Goal: Task Accomplishment & Management: Manage account settings

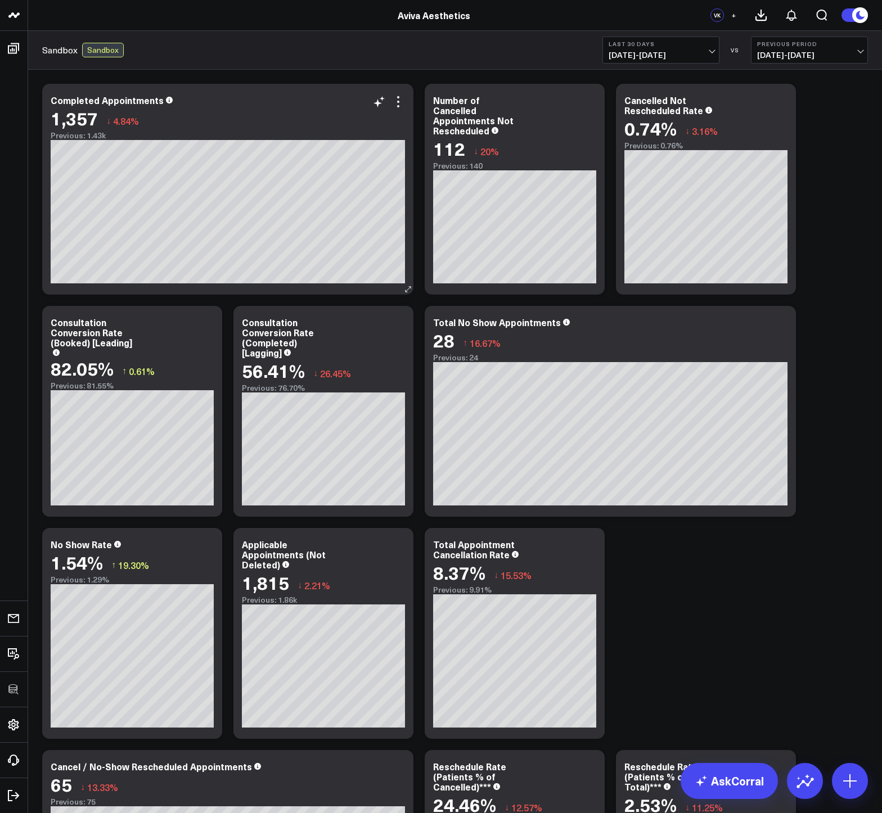
click at [407, 105] on div "Completed Appointments 1,357 ↓ 4.84% Previous: 1.43k [#fff fontSize:14px lineHe…" at bounding box center [227, 189] width 371 height 211
click at [401, 105] on icon at bounding box center [397, 101] width 13 height 13
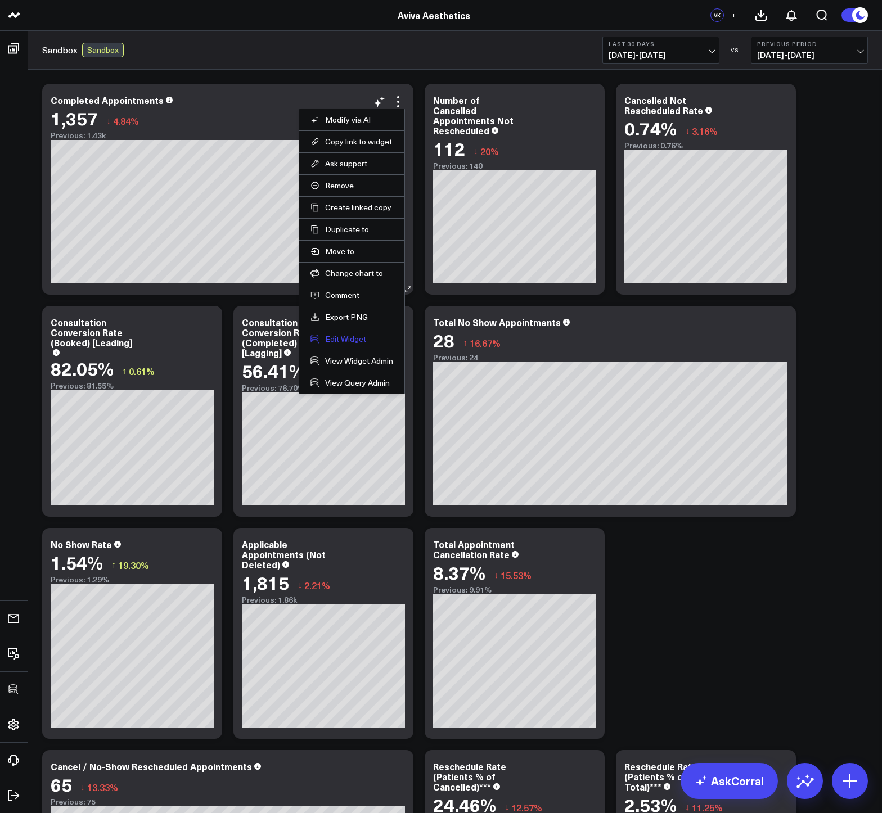
click at [347, 336] on button "Edit Widget" at bounding box center [351, 339] width 83 height 10
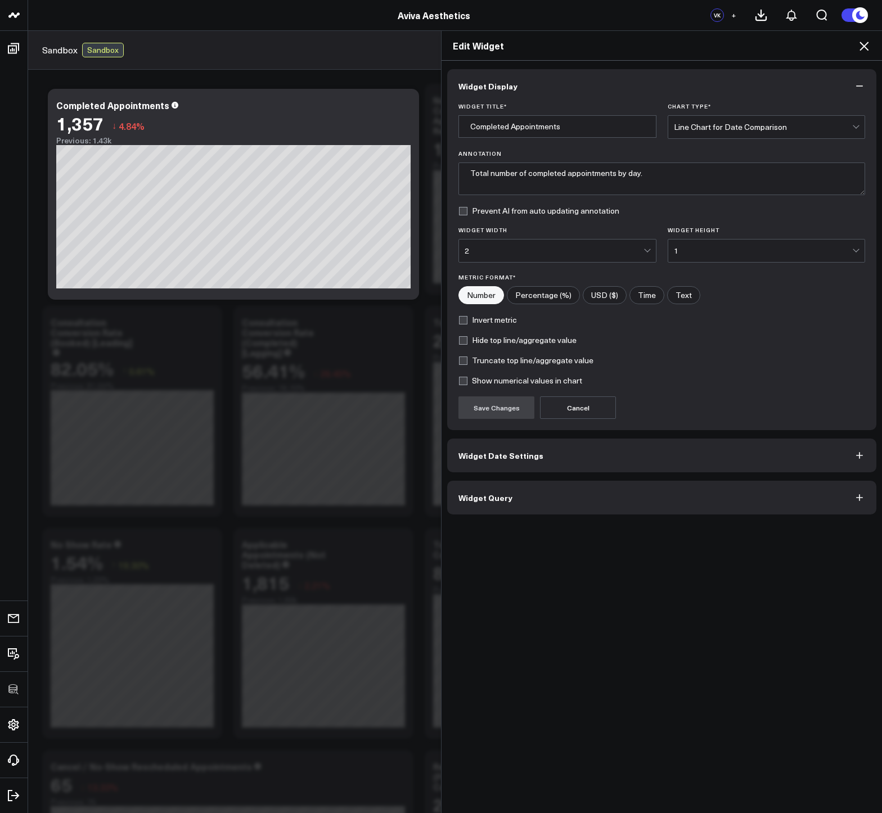
click at [473, 486] on button "Widget Query" at bounding box center [661, 498] width 429 height 34
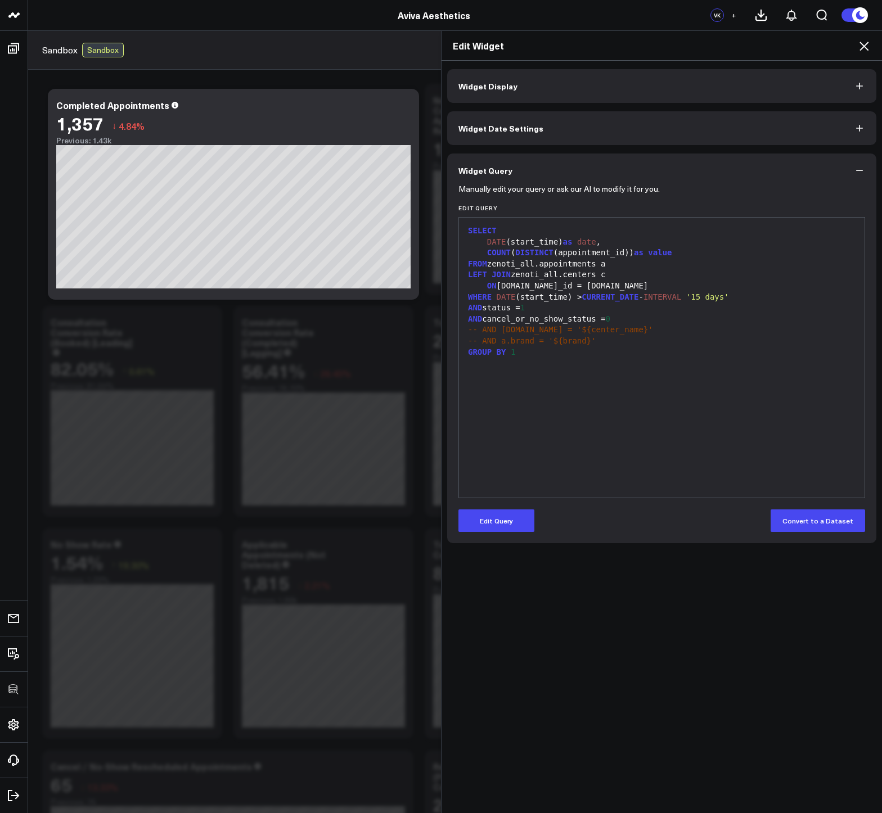
click at [862, 48] on icon at bounding box center [863, 45] width 13 height 13
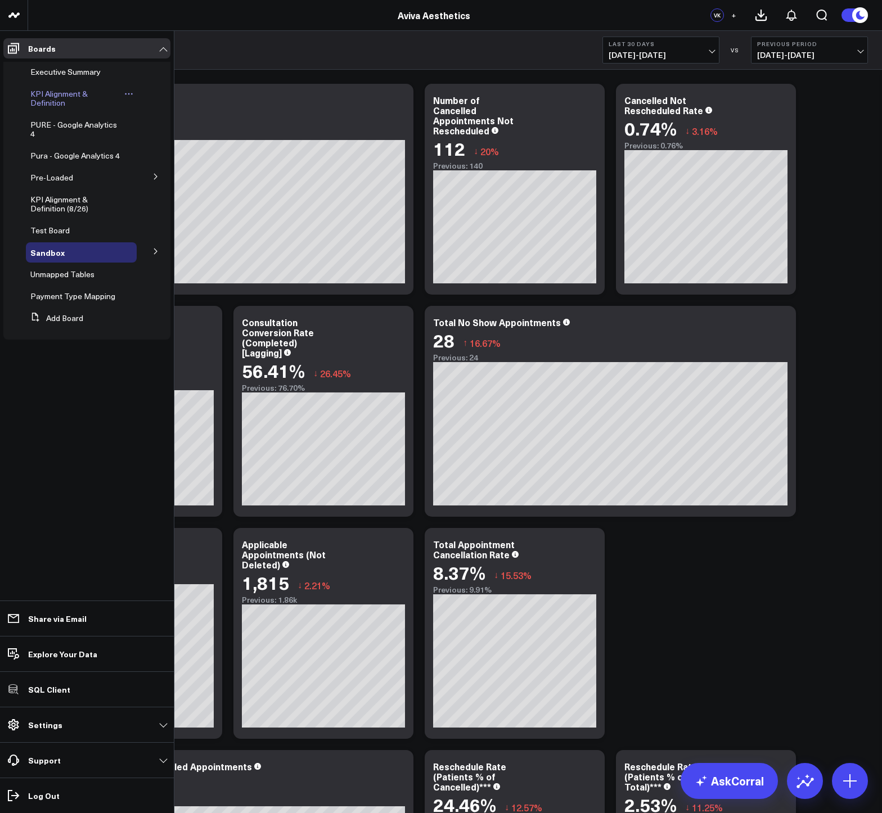
click at [45, 94] on span "KPI Alignment & Definition" at bounding box center [58, 98] width 57 height 20
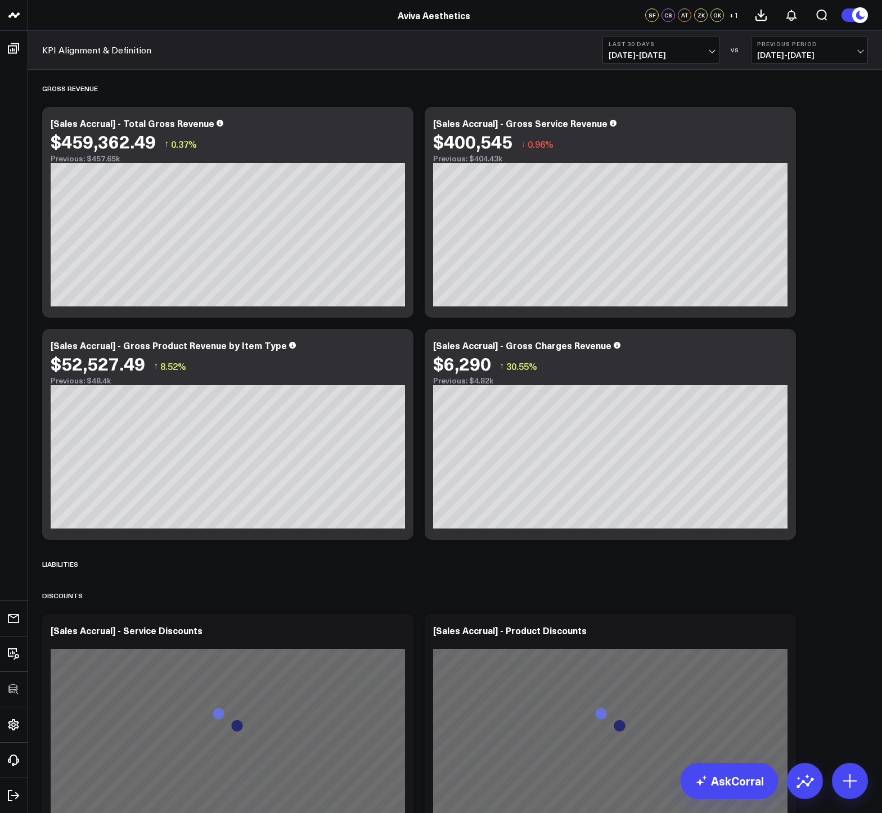
scroll to position [2351, 0]
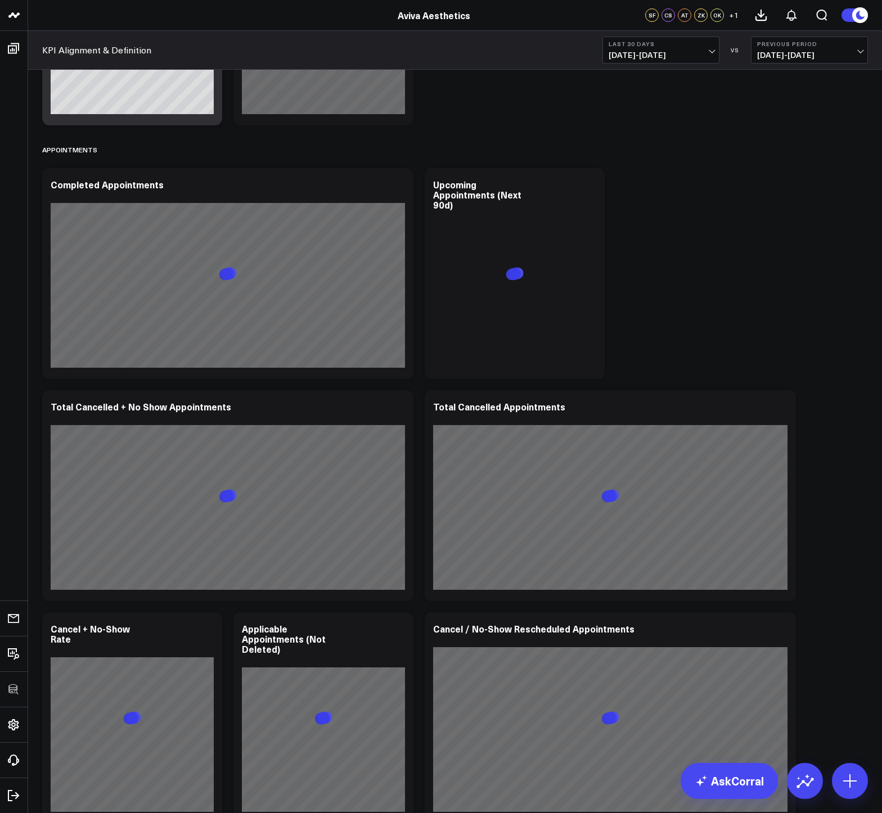
scroll to position [0, 0]
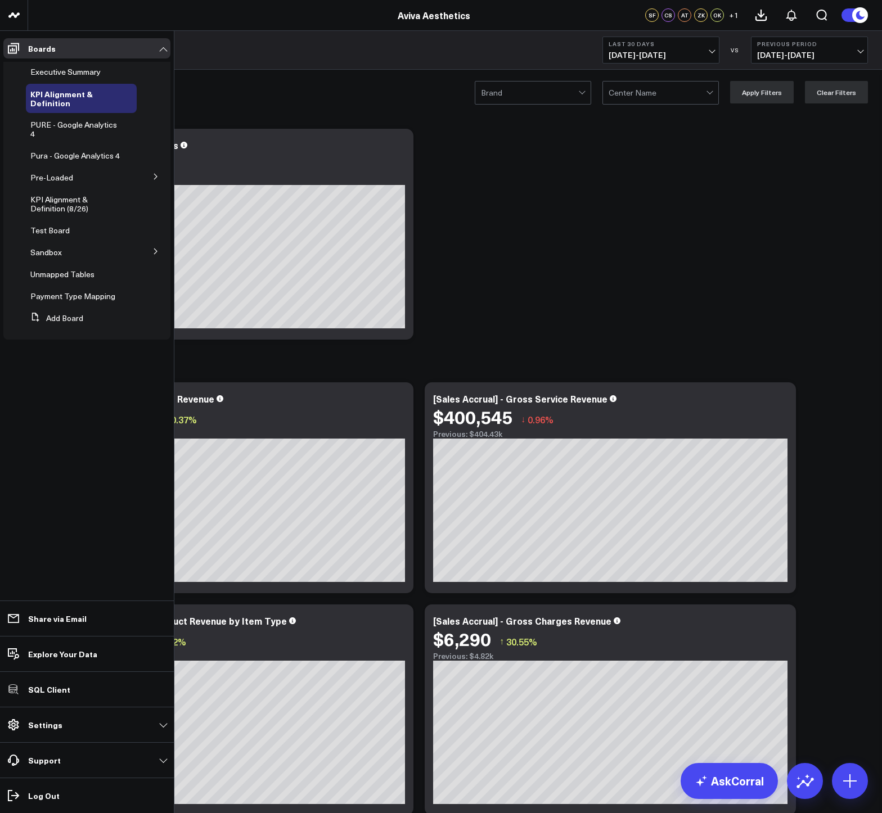
click at [155, 252] on icon at bounding box center [155, 251] width 7 height 7
click at [47, 258] on div "Sandbox" at bounding box center [81, 252] width 111 height 20
click at [41, 251] on span "Sandbox" at bounding box center [45, 252] width 31 height 11
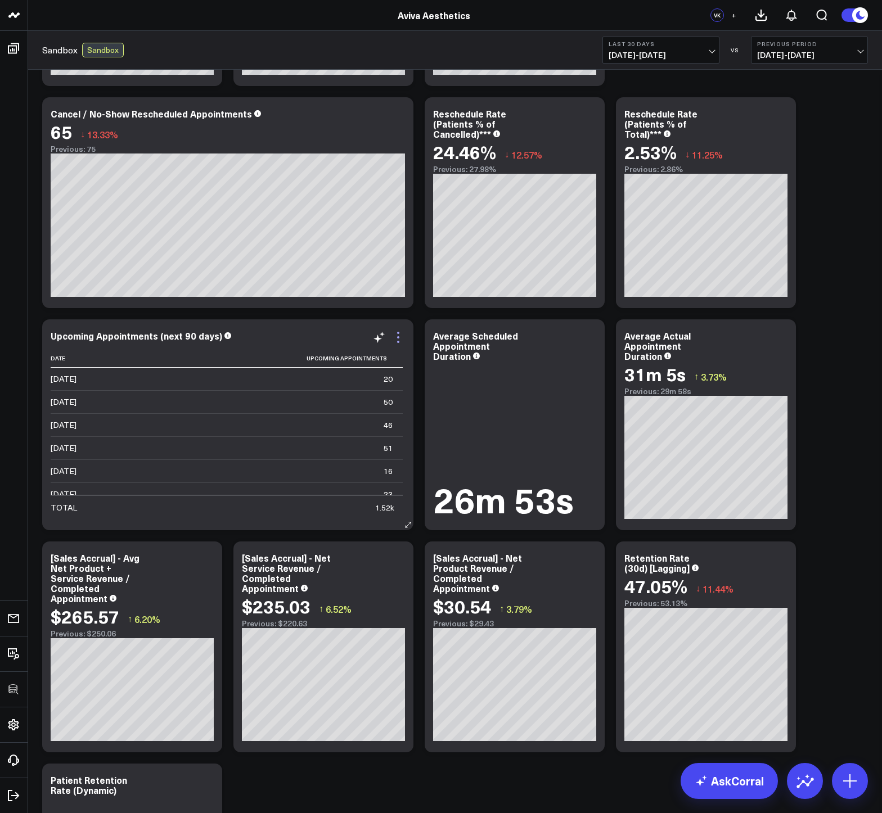
click at [399, 338] on icon at bounding box center [397, 337] width 13 height 13
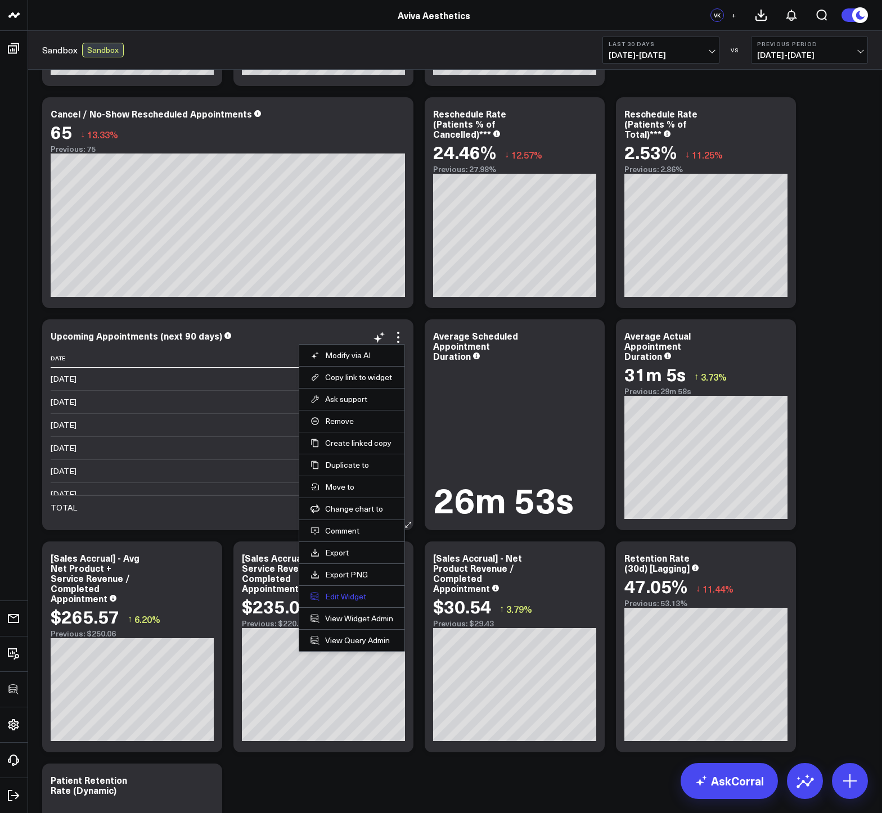
click at [342, 600] on button "Edit Widget" at bounding box center [351, 596] width 83 height 10
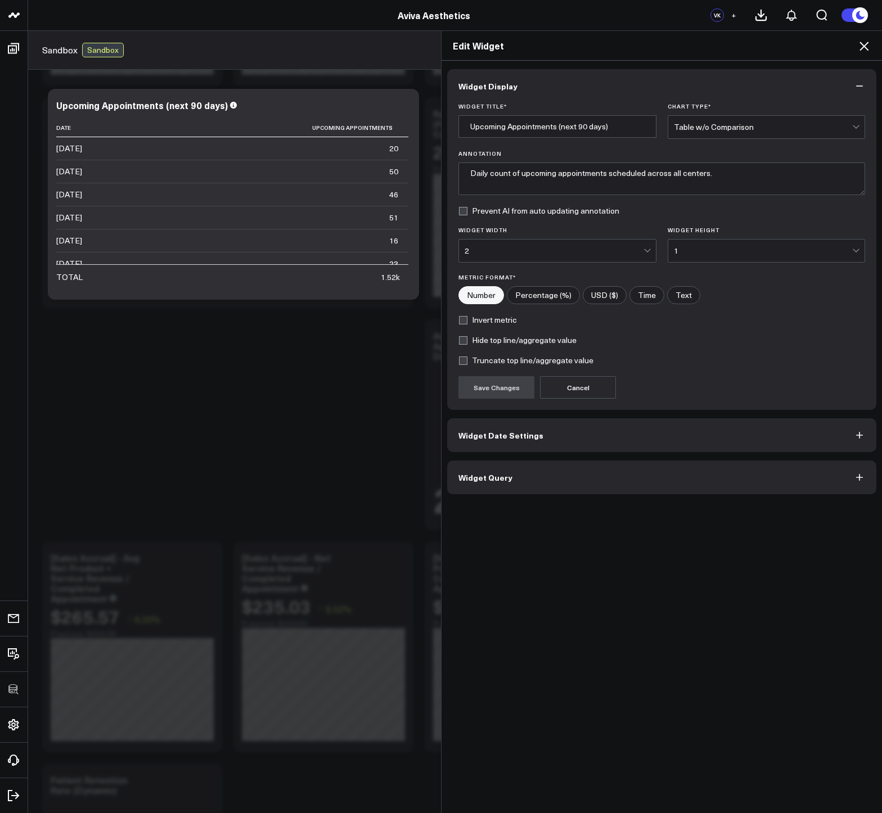
click at [490, 482] on span "Widget Query" at bounding box center [485, 477] width 54 height 9
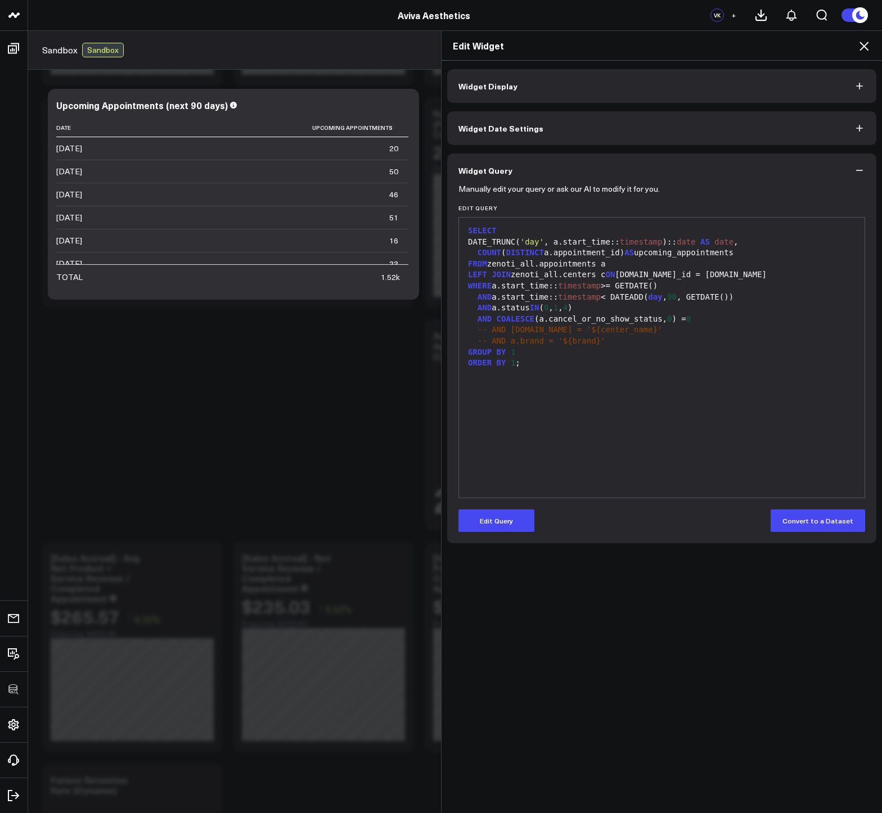
click at [862, 49] on icon at bounding box center [863, 45] width 13 height 13
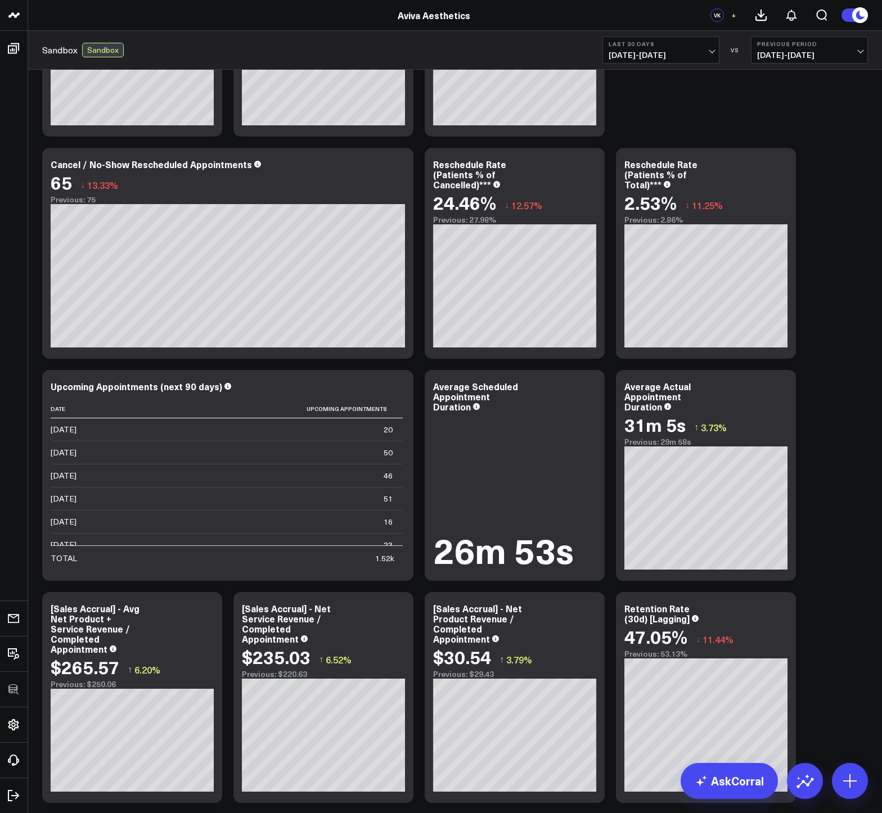
click at [830, 392] on div "Modify via AI Copy link to widget Ask support Remove Create linked copy Executi…" at bounding box center [455, 586] width 837 height 2221
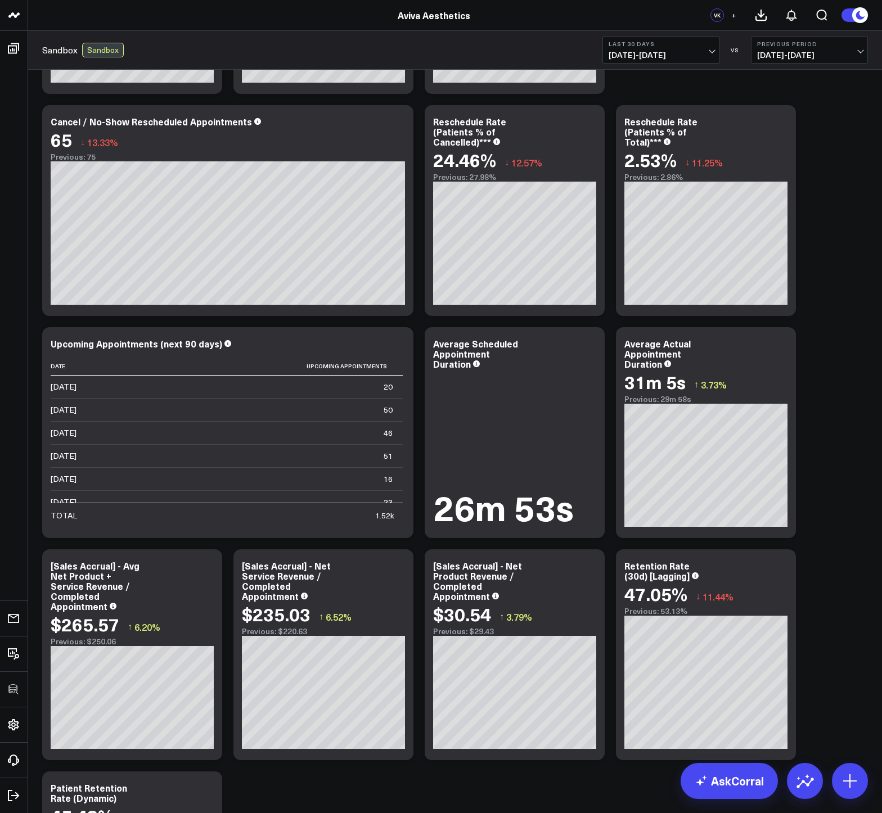
click at [831, 369] on div "Modify via AI Copy link to widget Ask support Remove Create linked copy Executi…" at bounding box center [455, 543] width 837 height 2221
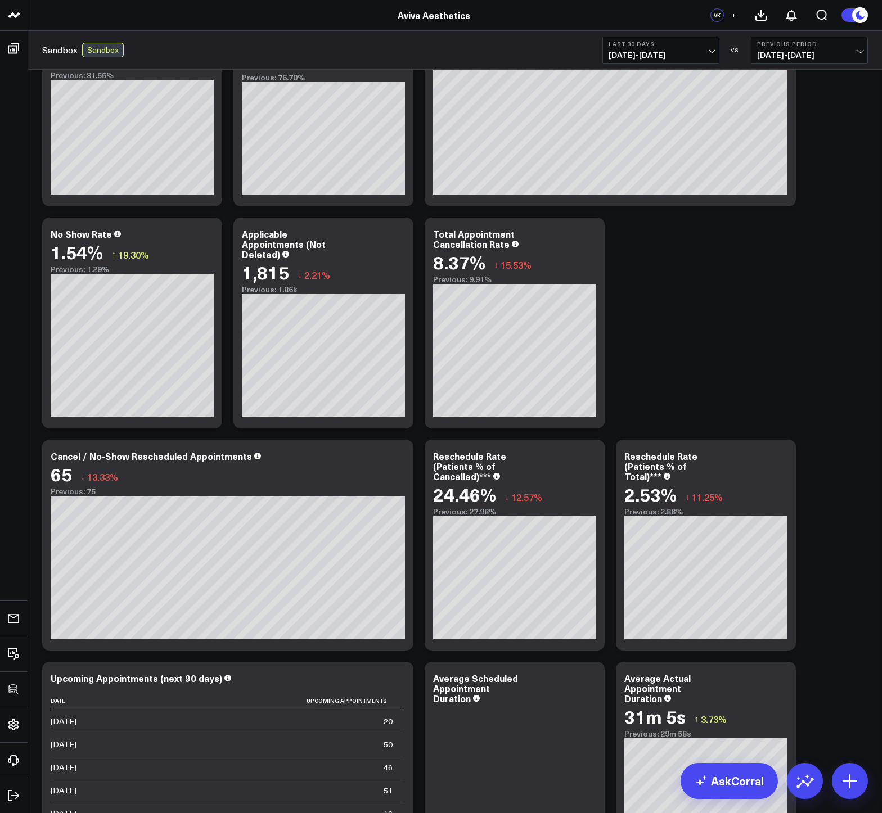
scroll to position [0, 0]
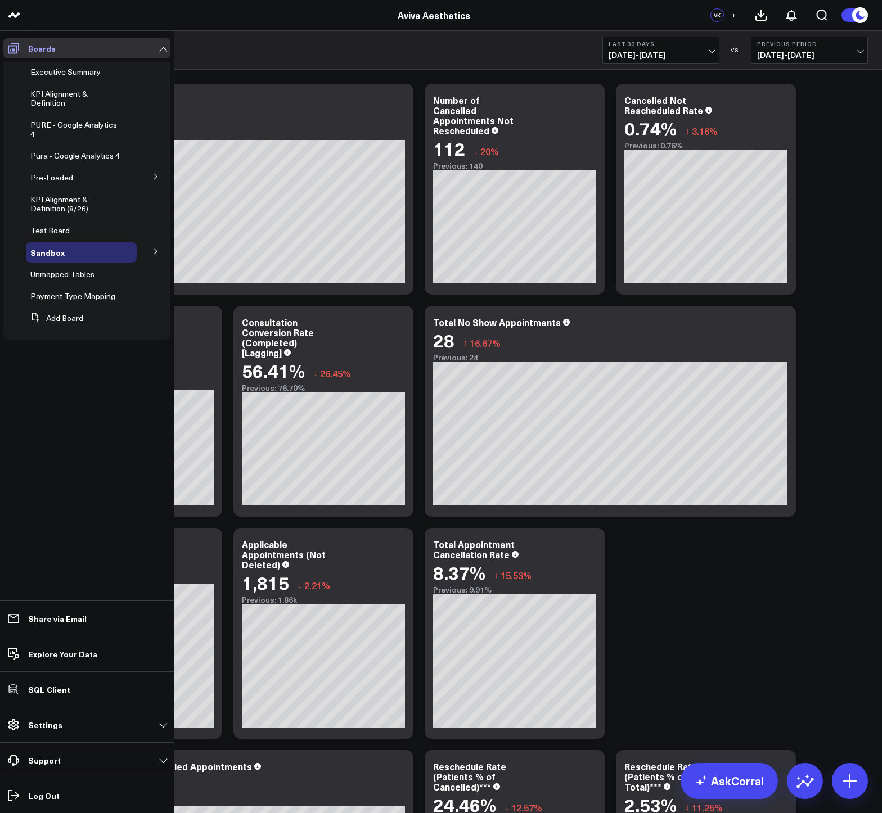
click at [13, 46] on icon at bounding box center [13, 48] width 11 height 11
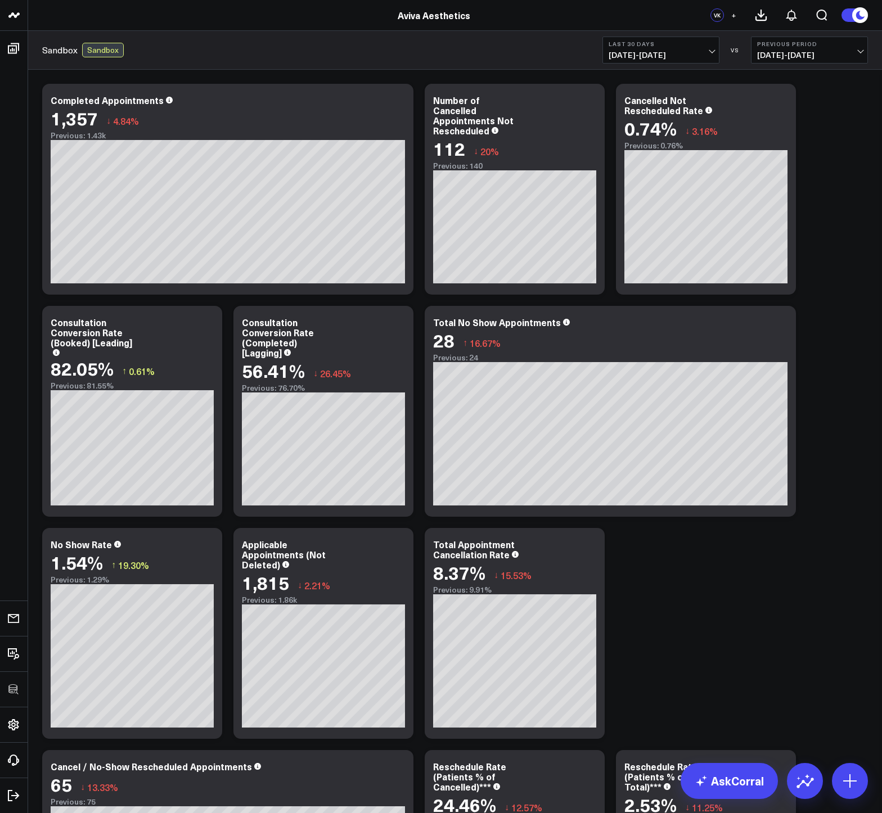
click at [243, 33] on div "Sandbox Sandbox Last 30 Days 08/24/25 - 09/22/25 VS Previous Period 07/25/25 - …" at bounding box center [454, 50] width 853 height 39
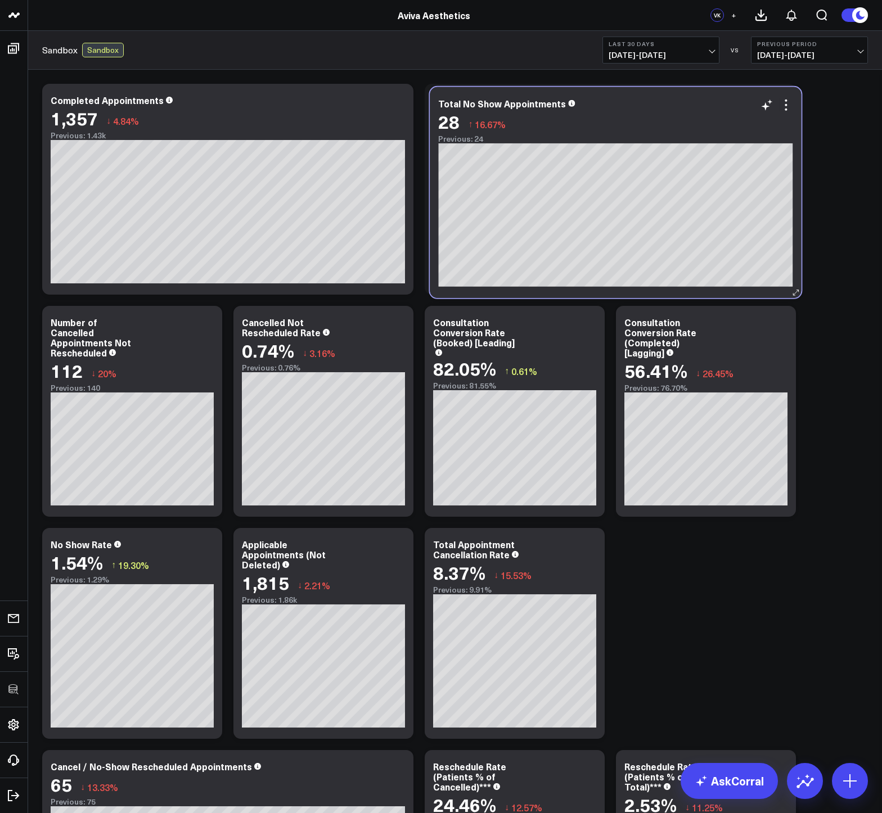
drag, startPoint x: 631, startPoint y: 327, endPoint x: 636, endPoint y: 108, distance: 218.8
click at [636, 108] on div "Total No Show Appointments" at bounding box center [615, 103] width 354 height 10
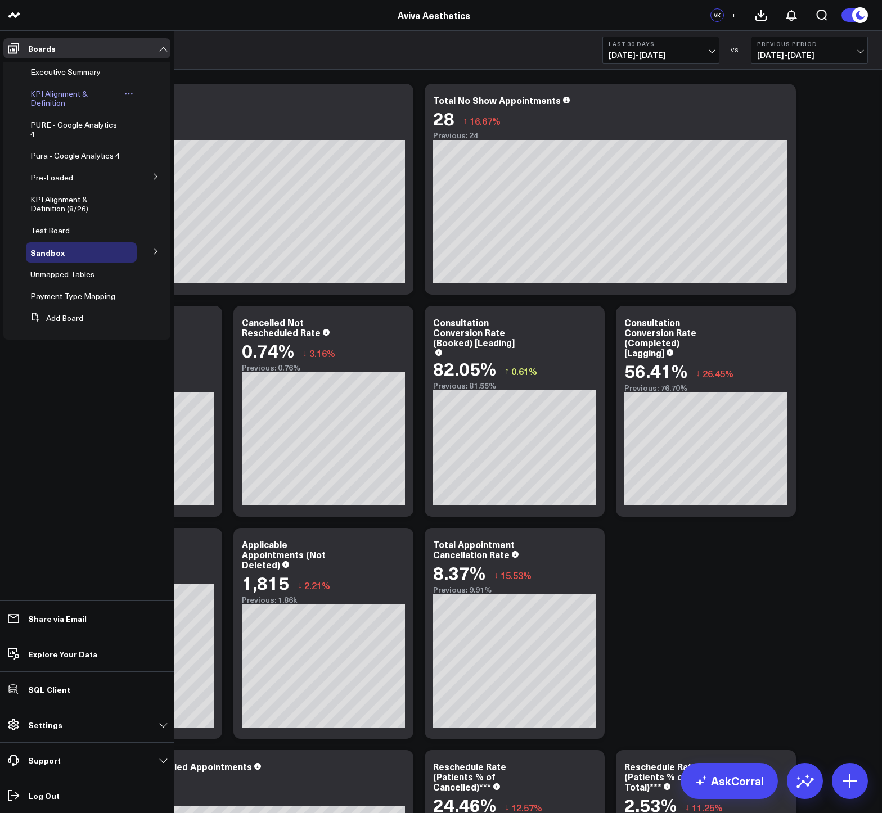
click at [57, 97] on span "KPI Alignment & Definition" at bounding box center [58, 98] width 57 height 20
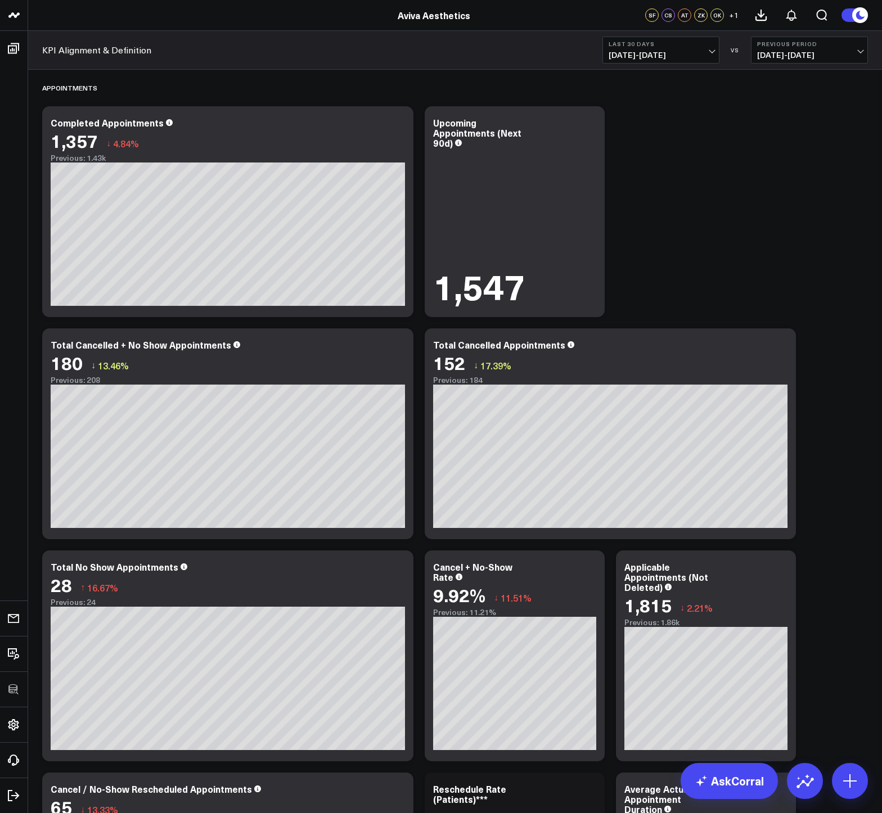
scroll to position [2703, 0]
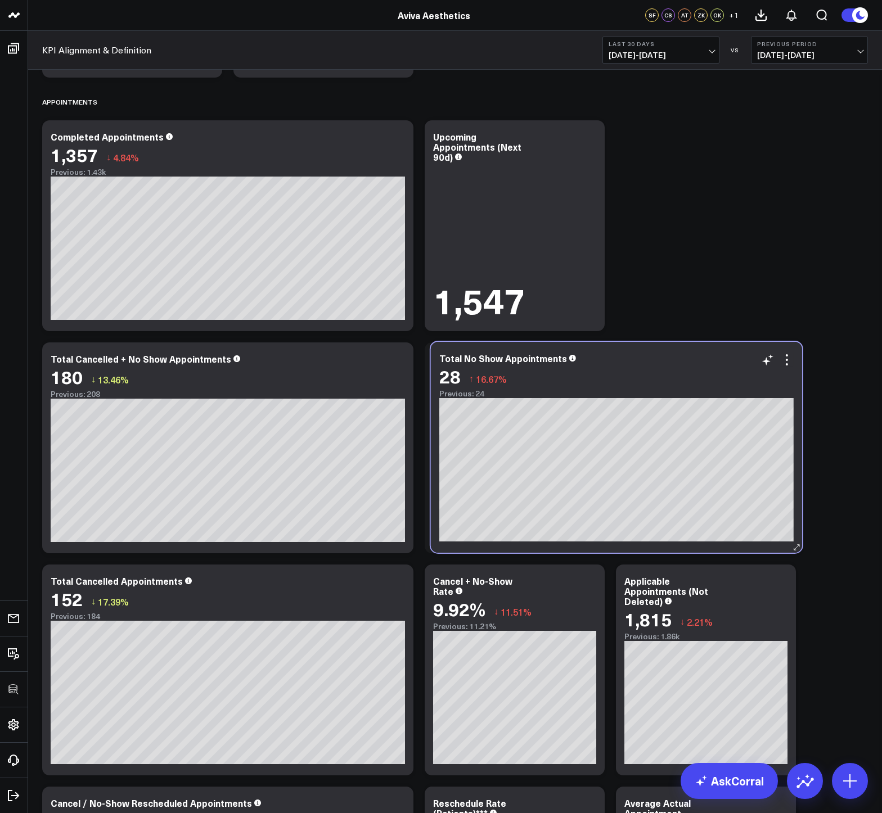
drag, startPoint x: 290, startPoint y: 598, endPoint x: 680, endPoint y: 377, distance: 448.2
click at [680, 377] on div "28 ↑ 16.67%" at bounding box center [616, 376] width 354 height 20
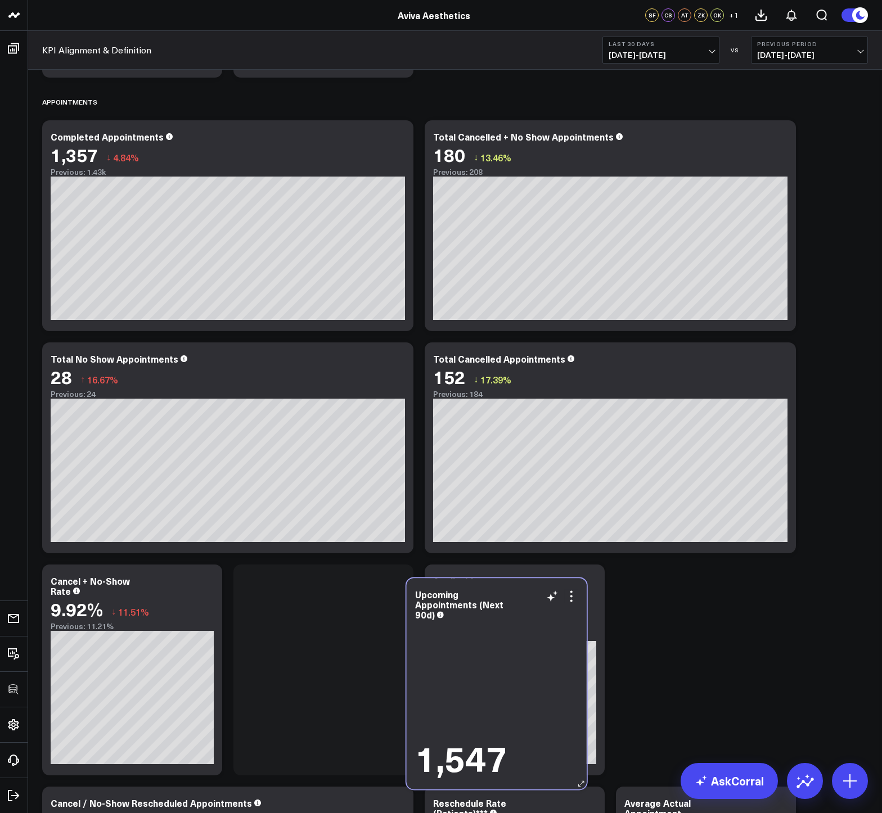
drag, startPoint x: 552, startPoint y: 204, endPoint x: 540, endPoint y: 642, distance: 438.7
click at [540, 642] on div "1,547" at bounding box center [496, 699] width 163 height 155
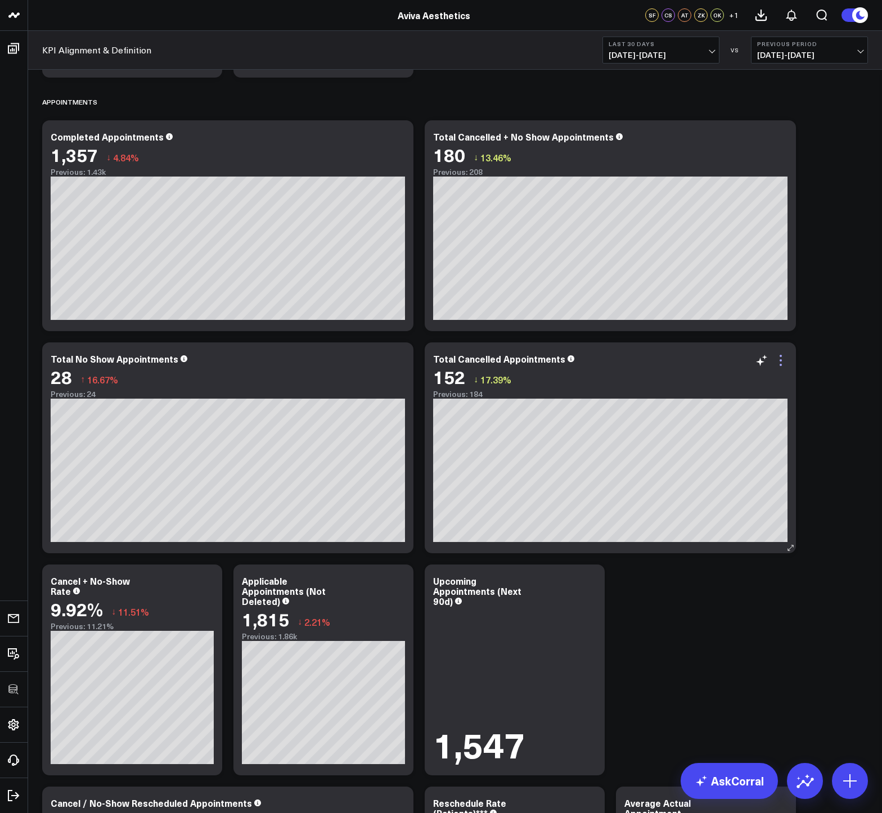
click at [783, 363] on icon at bounding box center [780, 360] width 13 height 13
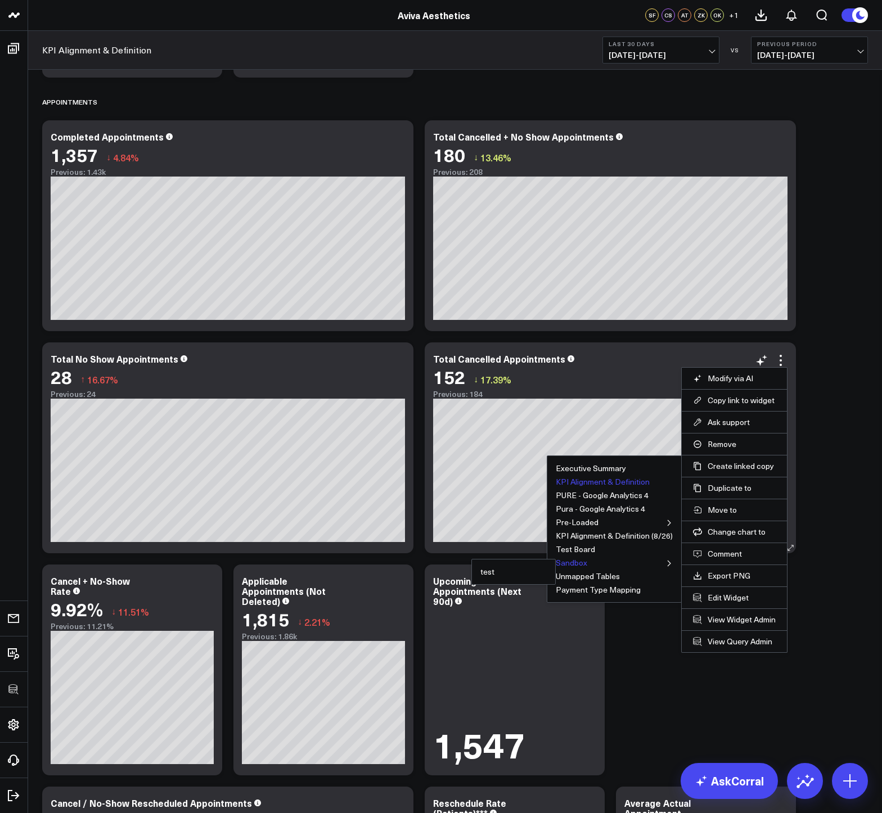
click at [565, 563] on button "Sandbox" at bounding box center [571, 563] width 31 height 8
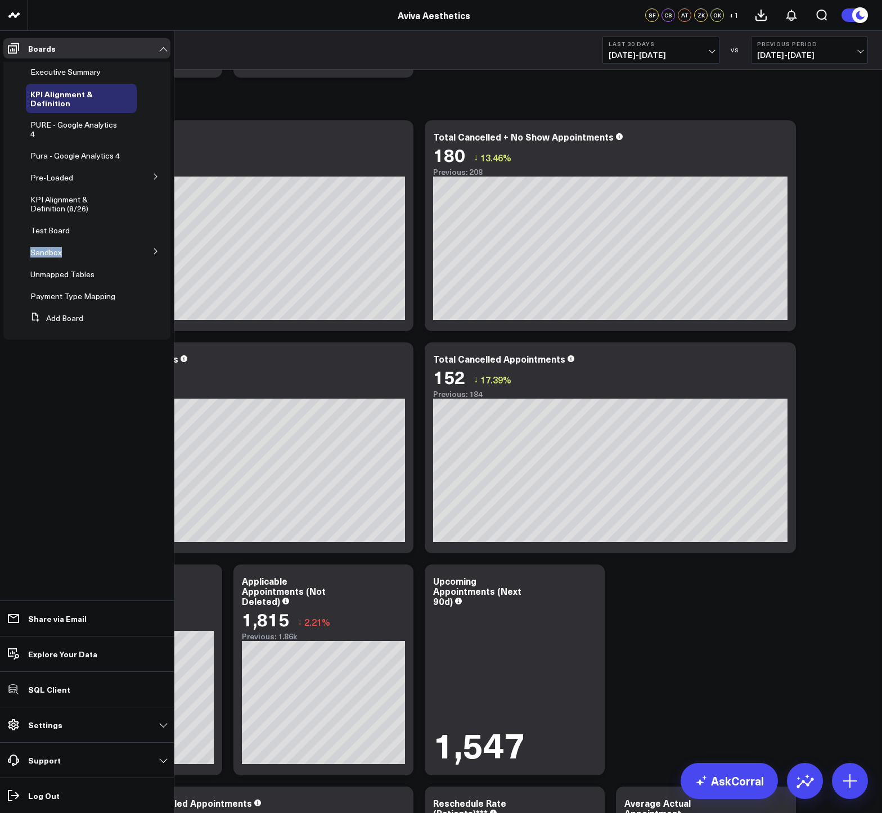
click at [154, 249] on icon at bounding box center [155, 252] width 3 height 6
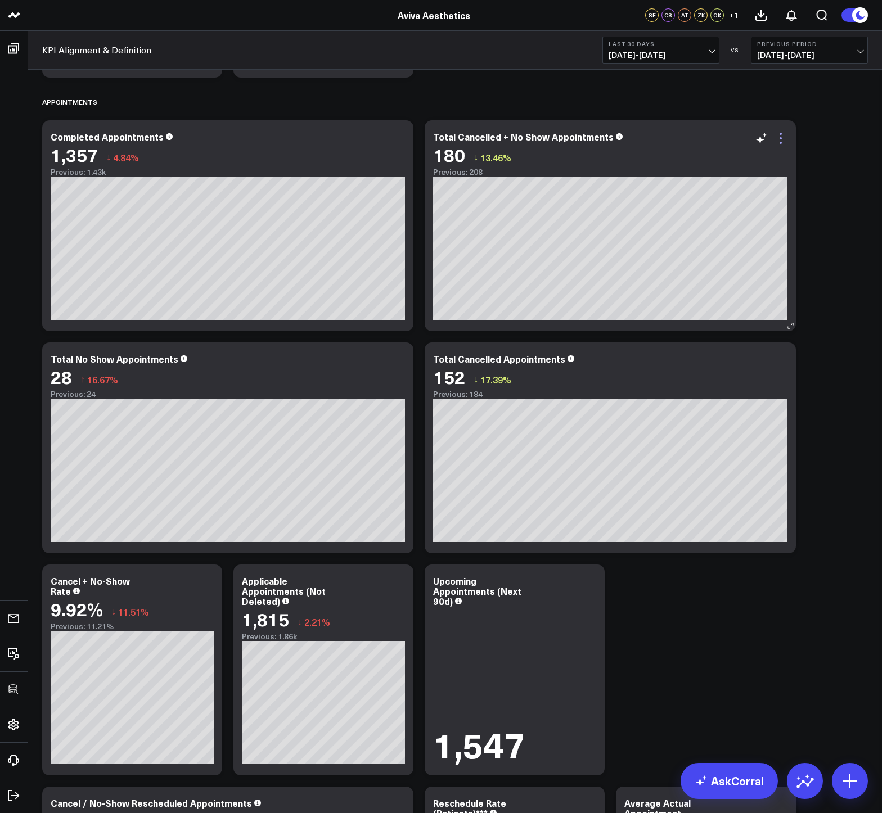
click at [780, 138] on icon at bounding box center [780, 138] width 2 height 2
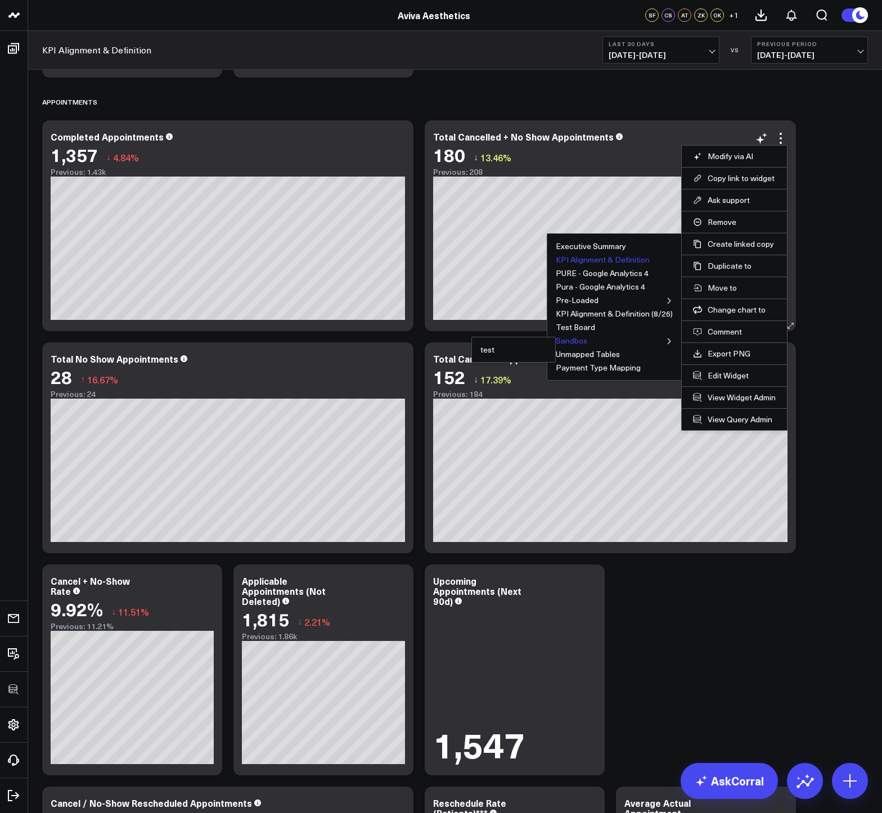
click at [575, 337] on button "Sandbox" at bounding box center [571, 341] width 31 height 8
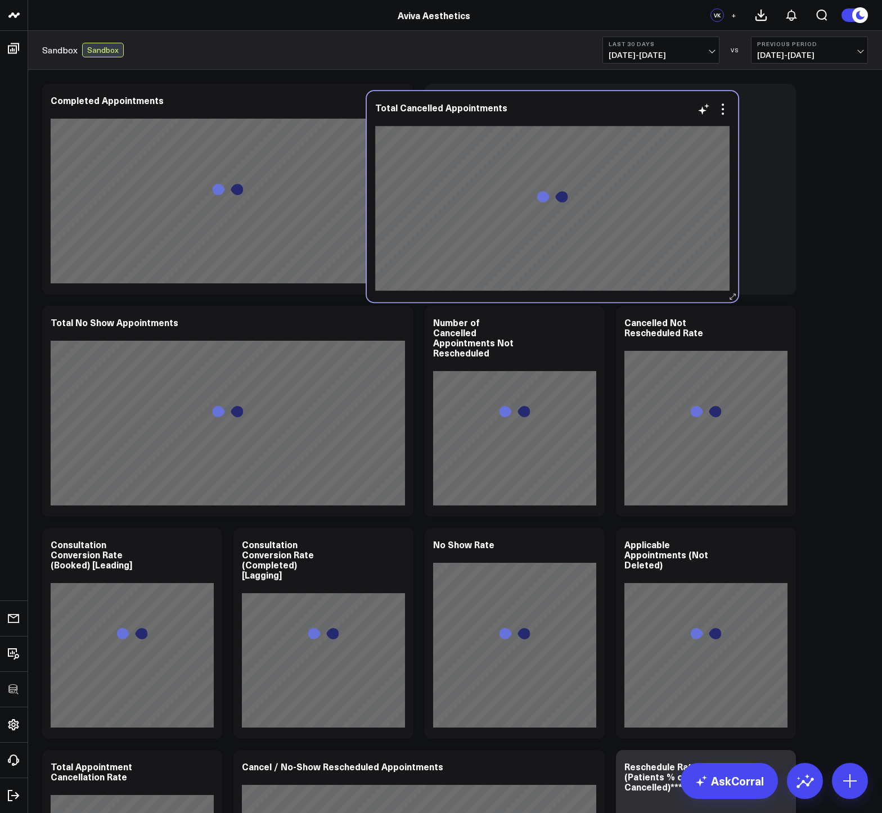
drag, startPoint x: 227, startPoint y: 112, endPoint x: 562, endPoint y: 116, distance: 335.1
click at [562, 116] on div at bounding box center [552, 119] width 354 height 8
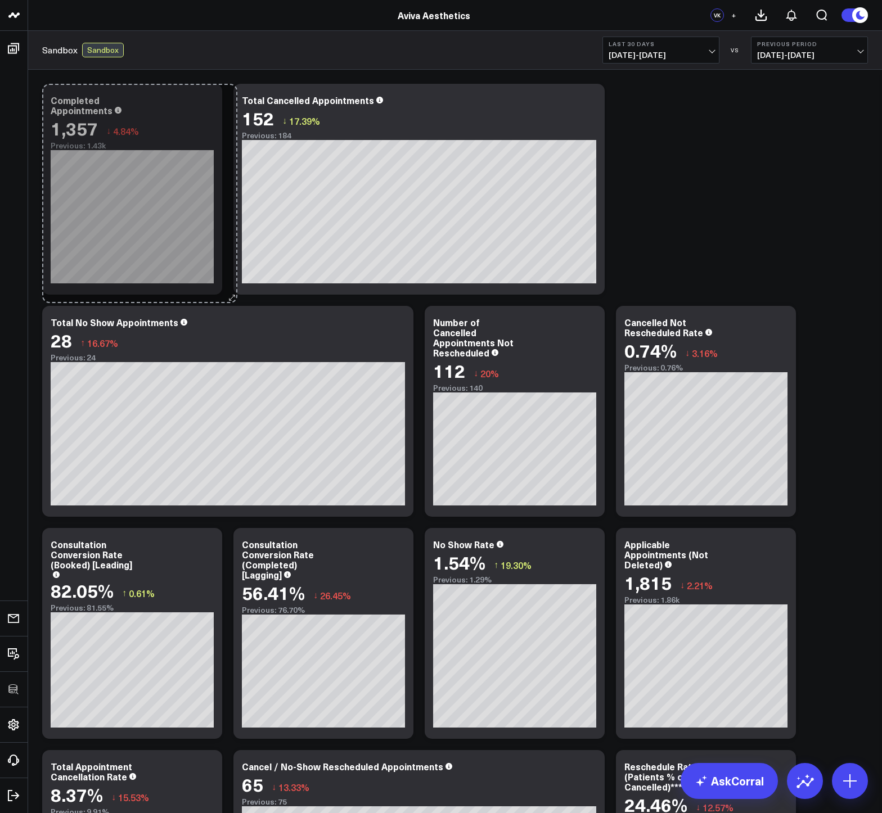
drag, startPoint x: 408, startPoint y: 288, endPoint x: 232, endPoint y: 296, distance: 176.2
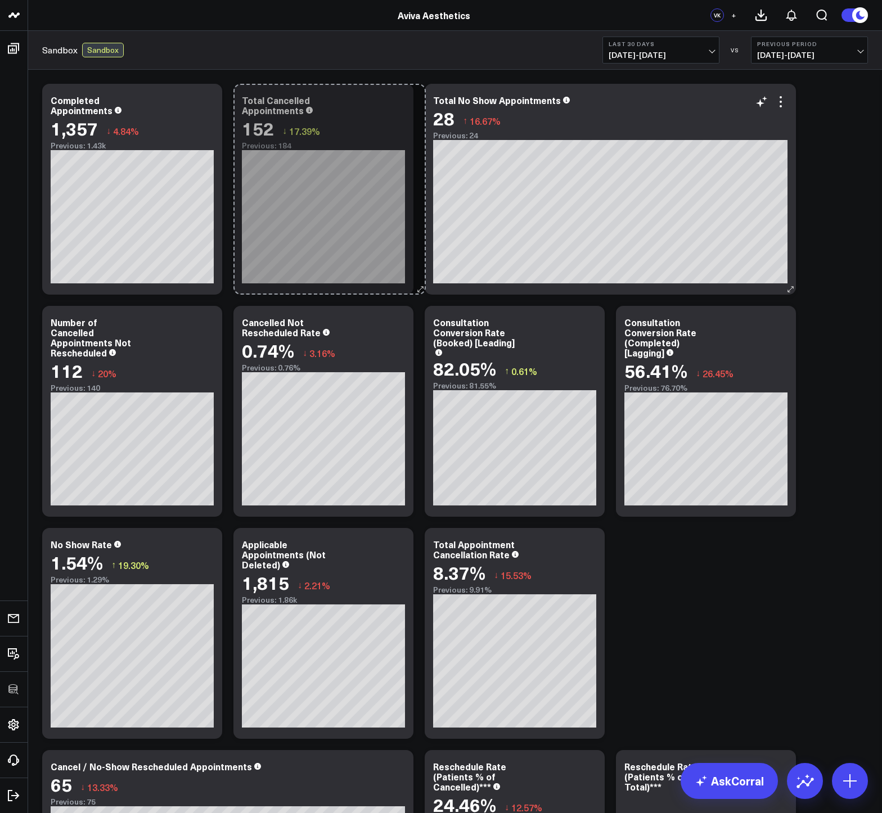
drag, startPoint x: 599, startPoint y: 287, endPoint x: 421, endPoint y: 287, distance: 178.2
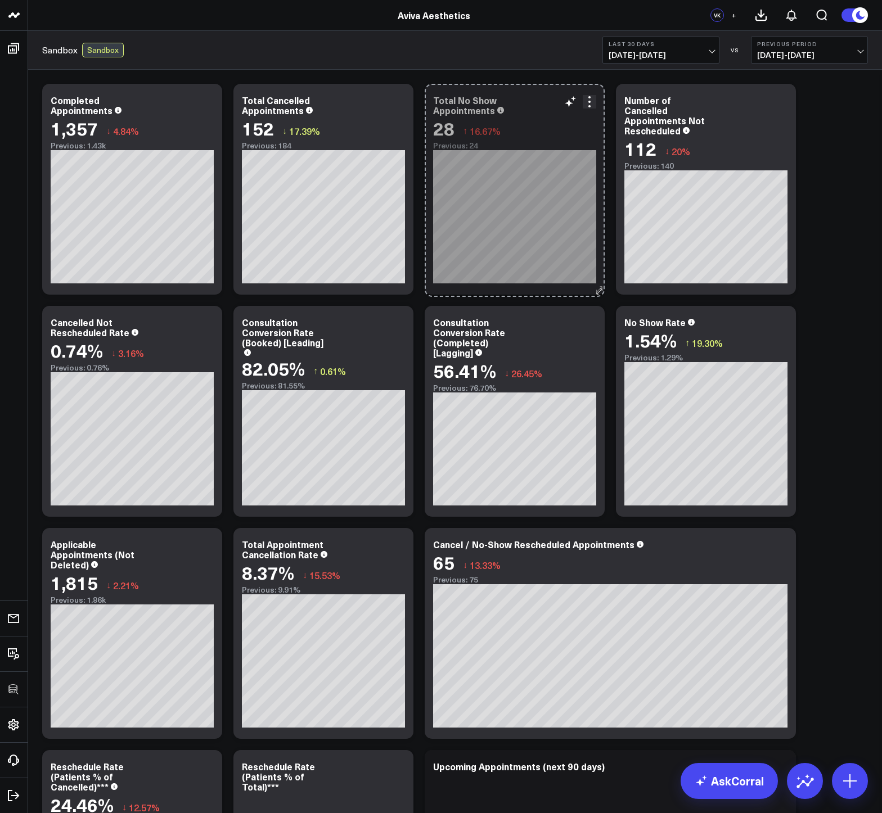
drag, startPoint x: 789, startPoint y: 287, endPoint x: 586, endPoint y: 290, distance: 203.0
click at [586, 290] on div "Total No Show Appointments 28 ↑ 16.67% Previous: 24 [#fff fontSize:14px lineHei…" at bounding box center [515, 189] width 180 height 211
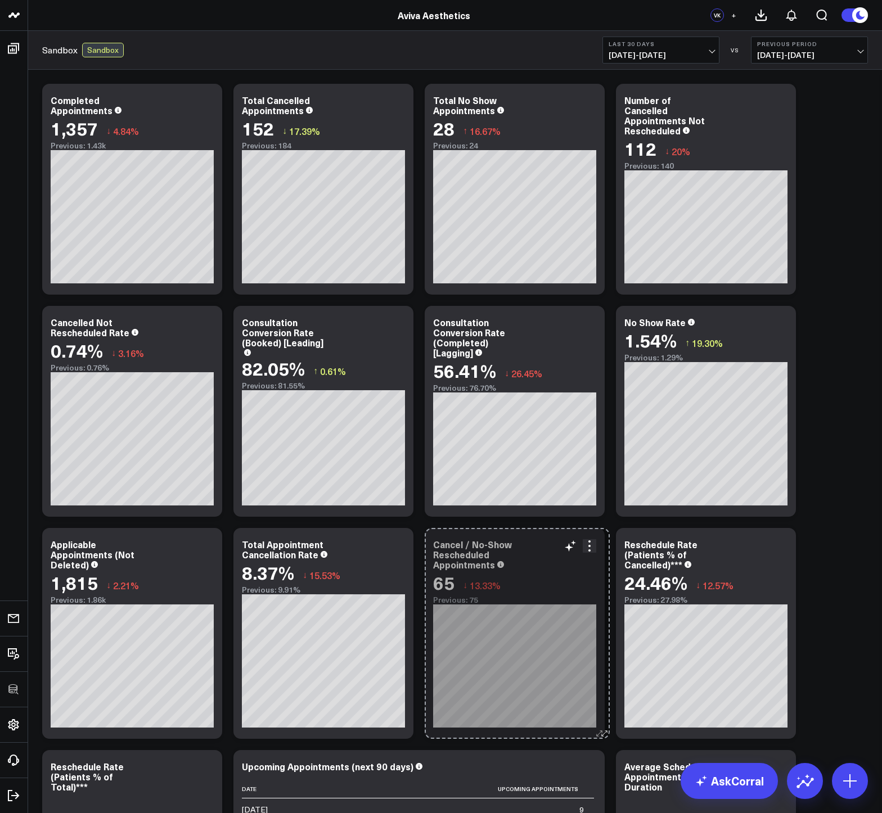
drag, startPoint x: 792, startPoint y: 733, endPoint x: 597, endPoint y: 711, distance: 196.3
click at [597, 711] on div "Cancel / No-Show Rescheduled Appointments 65 ↓ 13.33% Previous: 75 [#fff fontSi…" at bounding box center [515, 633] width 180 height 211
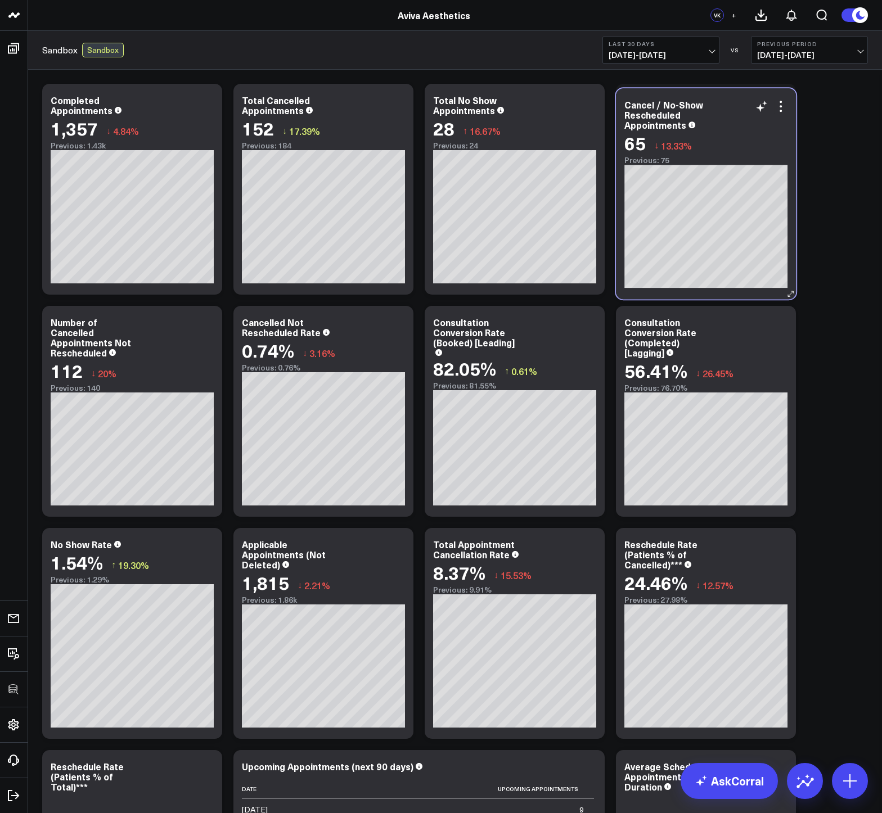
drag, startPoint x: 545, startPoint y: 580, endPoint x: 742, endPoint y: 144, distance: 478.1
click at [742, 144] on div "65 ↓ 13.33%" at bounding box center [705, 143] width 163 height 20
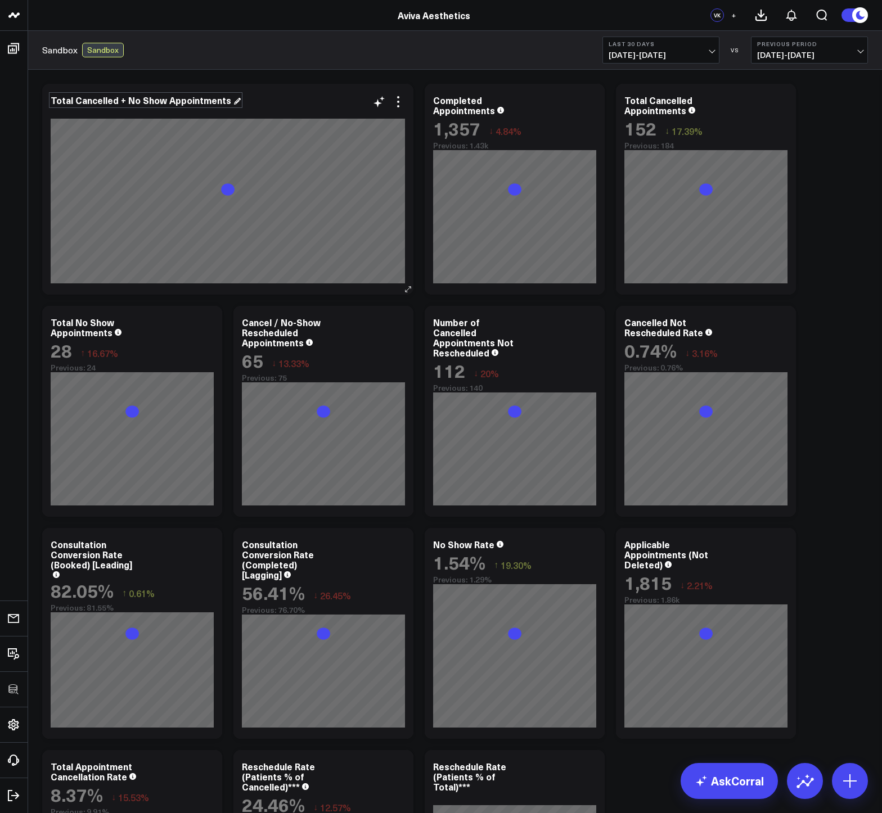
click at [76, 100] on div "Total Cancelled + No Show Appointments" at bounding box center [146, 100] width 190 height 12
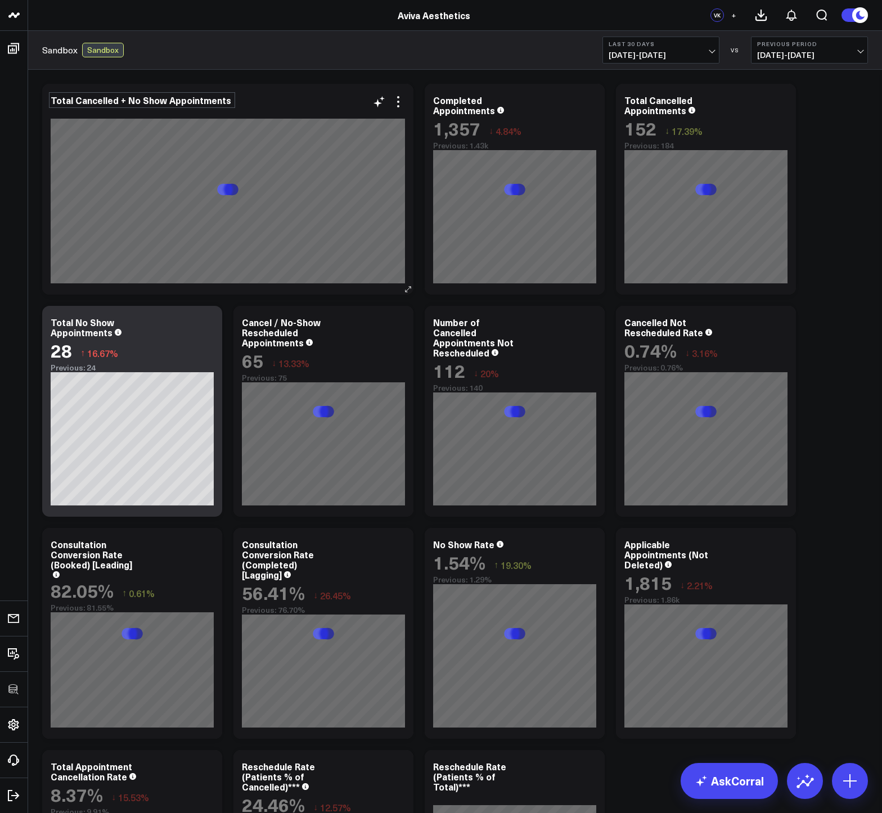
click at [73, 100] on div "Total Cancelled + No Show Appointments" at bounding box center [142, 100] width 183 height 12
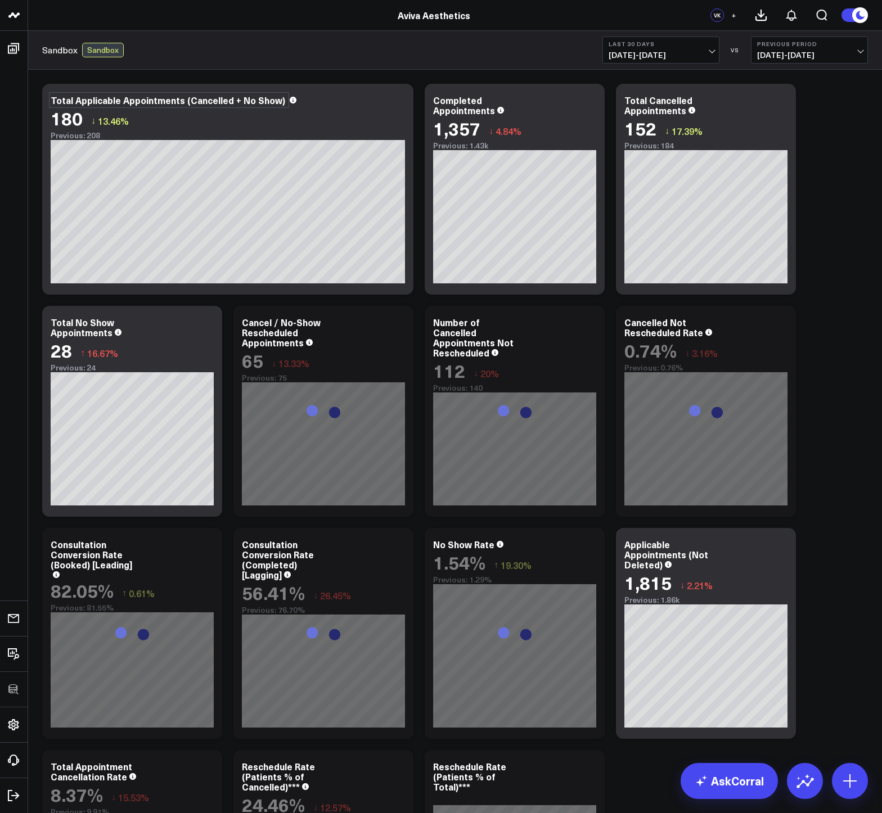
click at [290, 31] on div "Sandbox Sandbox Last 30 Days [DATE] - [DATE] VS Previous Period [DATE] - [DATE]" at bounding box center [454, 50] width 853 height 39
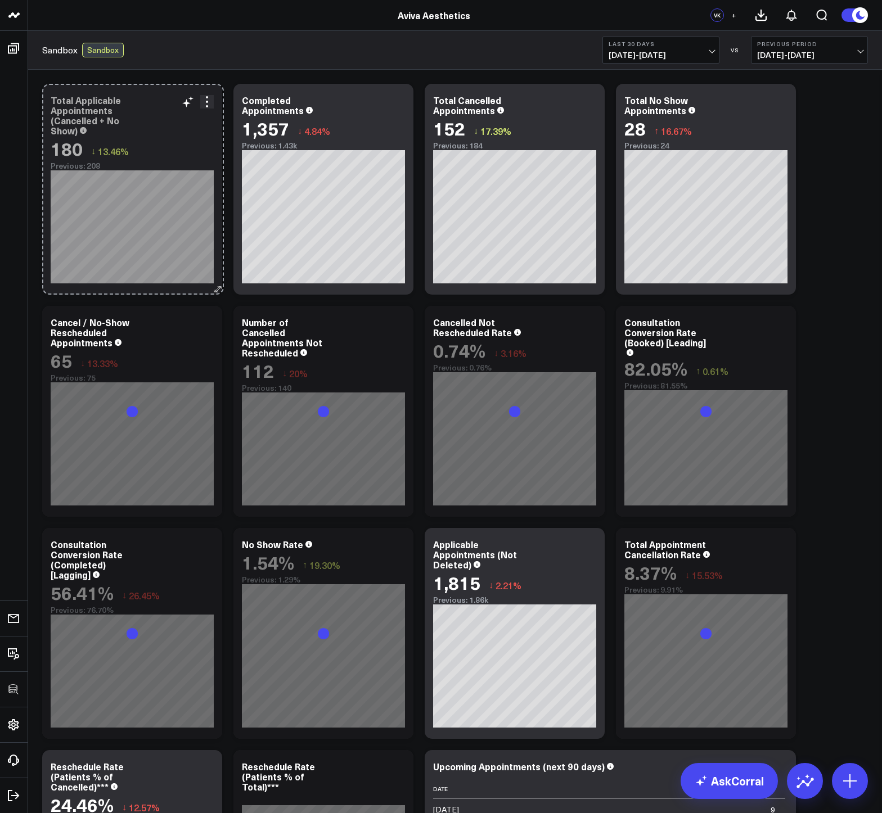
drag, startPoint x: 407, startPoint y: 290, endPoint x: 217, endPoint y: 279, distance: 189.7
click at [217, 279] on div "Total Applicable Appointments (Cancelled + No Show) 180 ↓ 13.46% Previous: 208 …" at bounding box center [132, 189] width 180 height 211
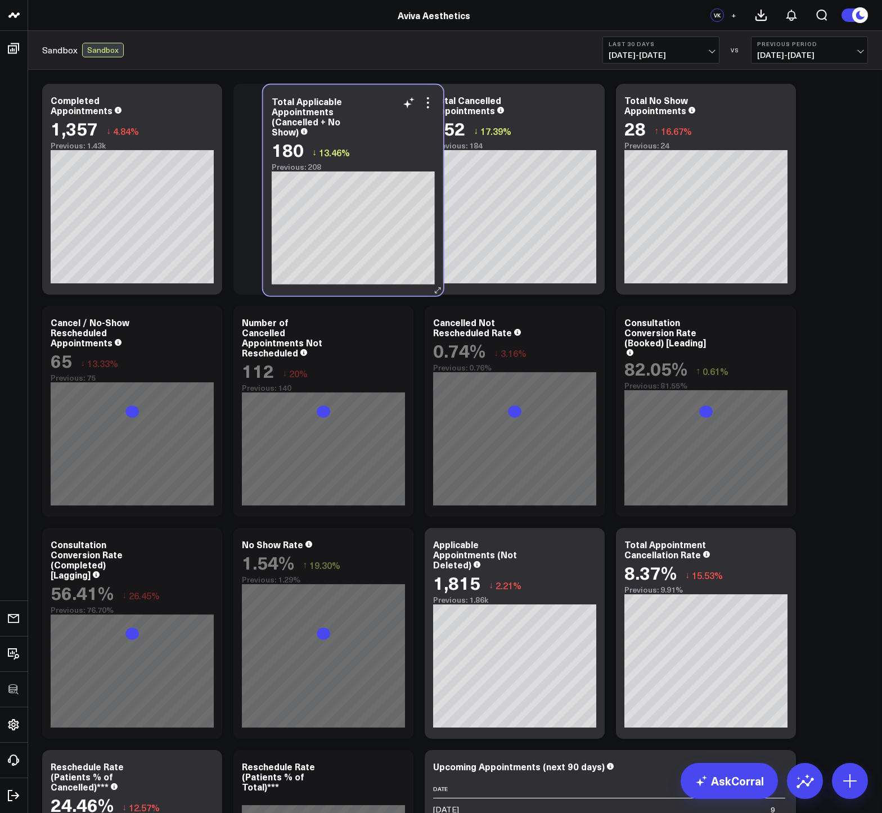
drag, startPoint x: 147, startPoint y: 99, endPoint x: 354, endPoint y: 97, distance: 207.5
click at [354, 97] on div "Total Applicable Appointments (Cancelled + No Show)" at bounding box center [353, 116] width 163 height 40
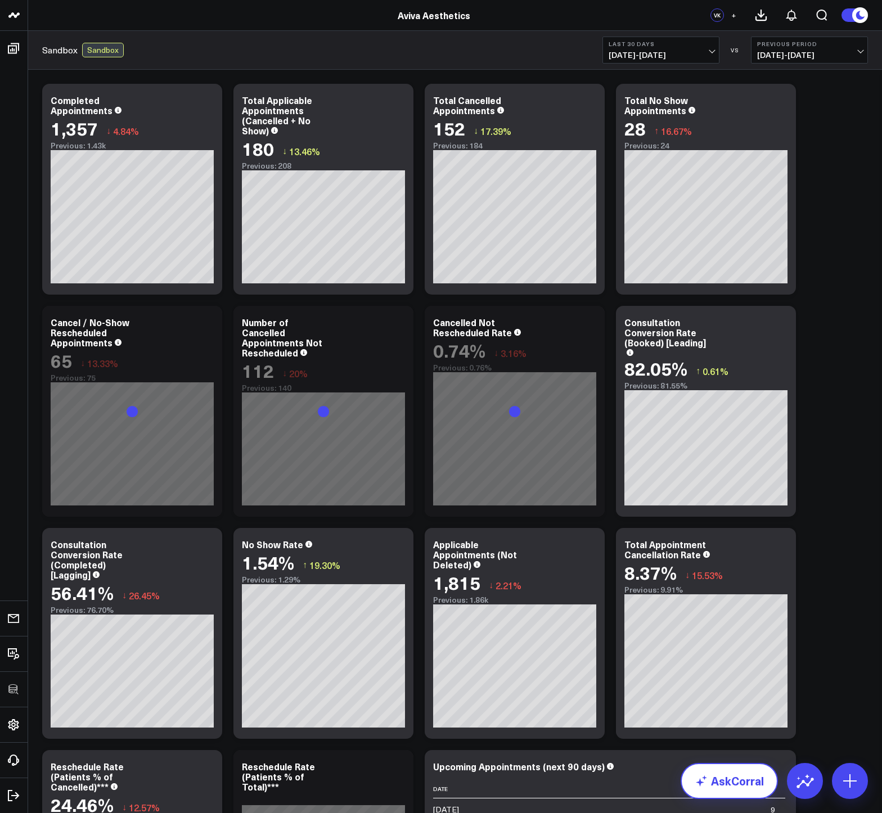
click at [740, 775] on link "AskCorral" at bounding box center [728, 781] width 97 height 36
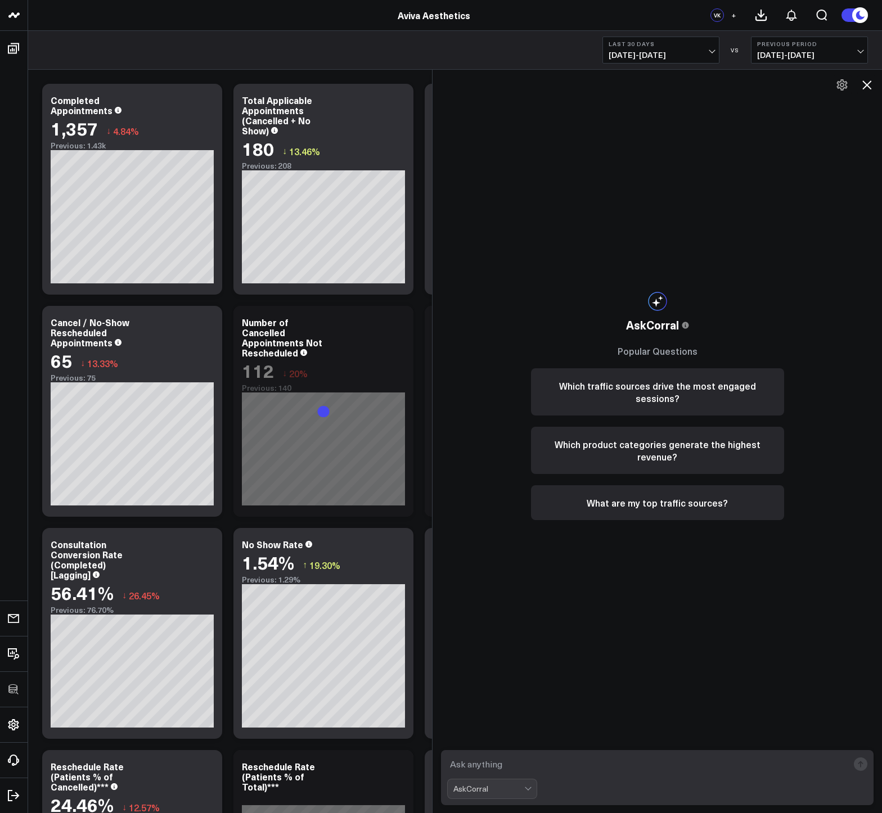
click at [576, 762] on textarea at bounding box center [647, 764] width 401 height 20
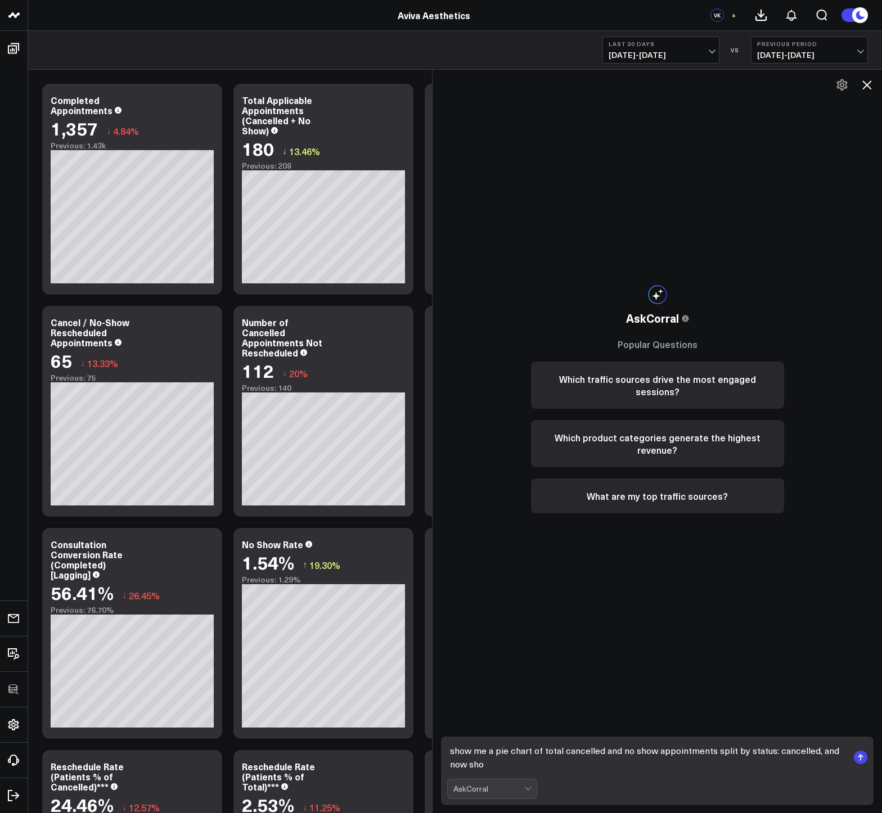
type textarea "show me a pie chart of total cancelled and no show appointments split by status…"
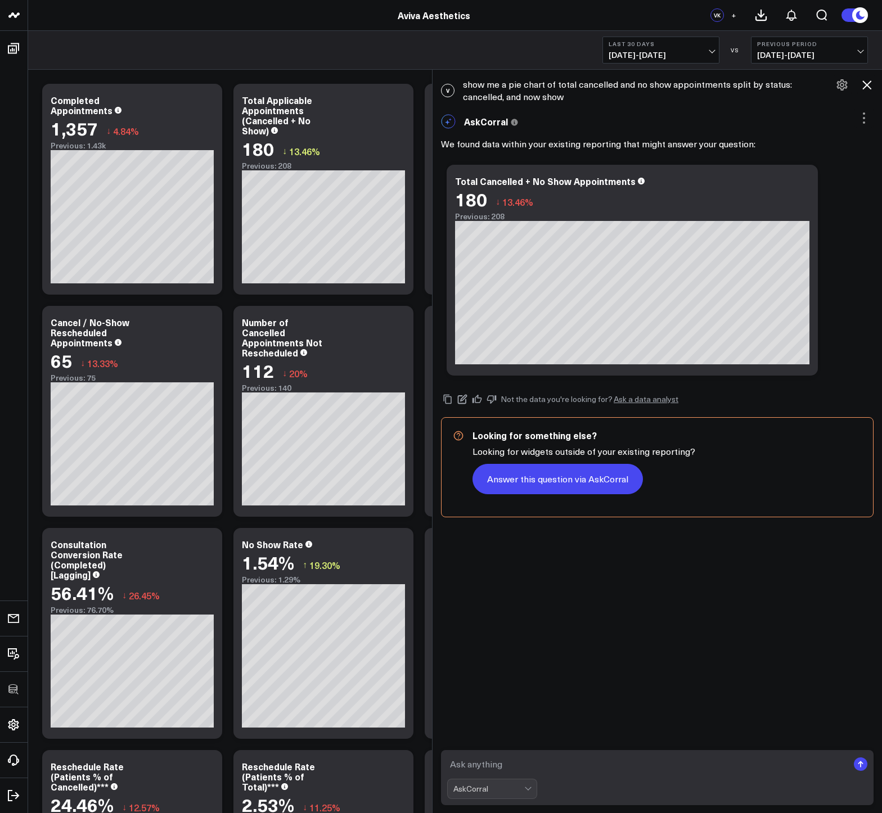
click at [549, 480] on button "Answer this question via AskCorral" at bounding box center [557, 479] width 170 height 30
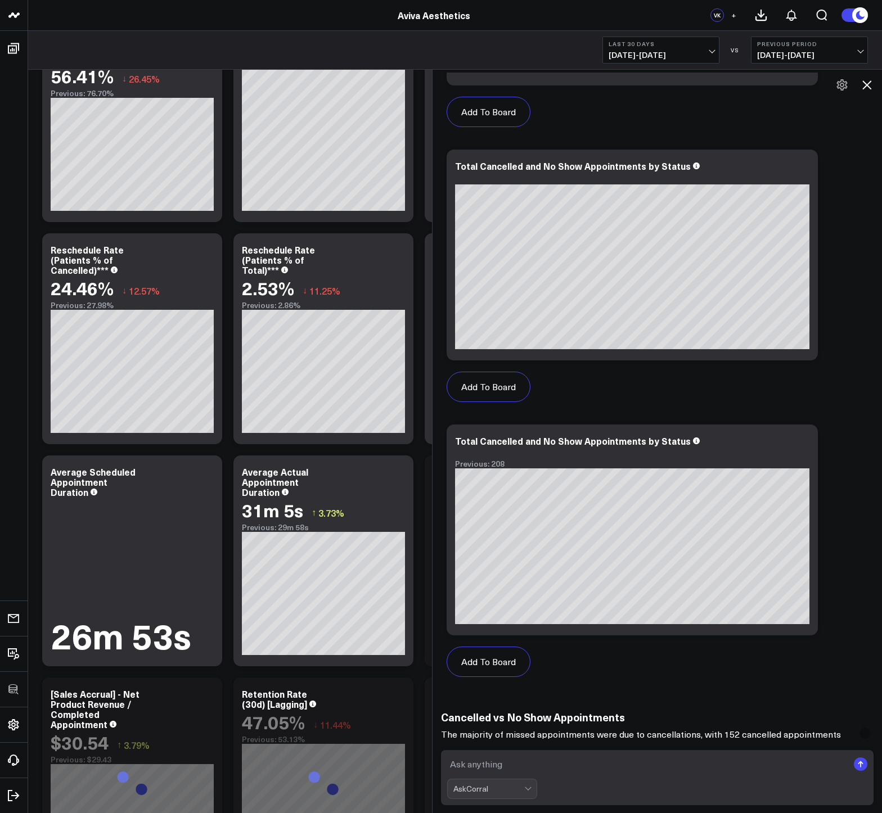
scroll to position [875, 0]
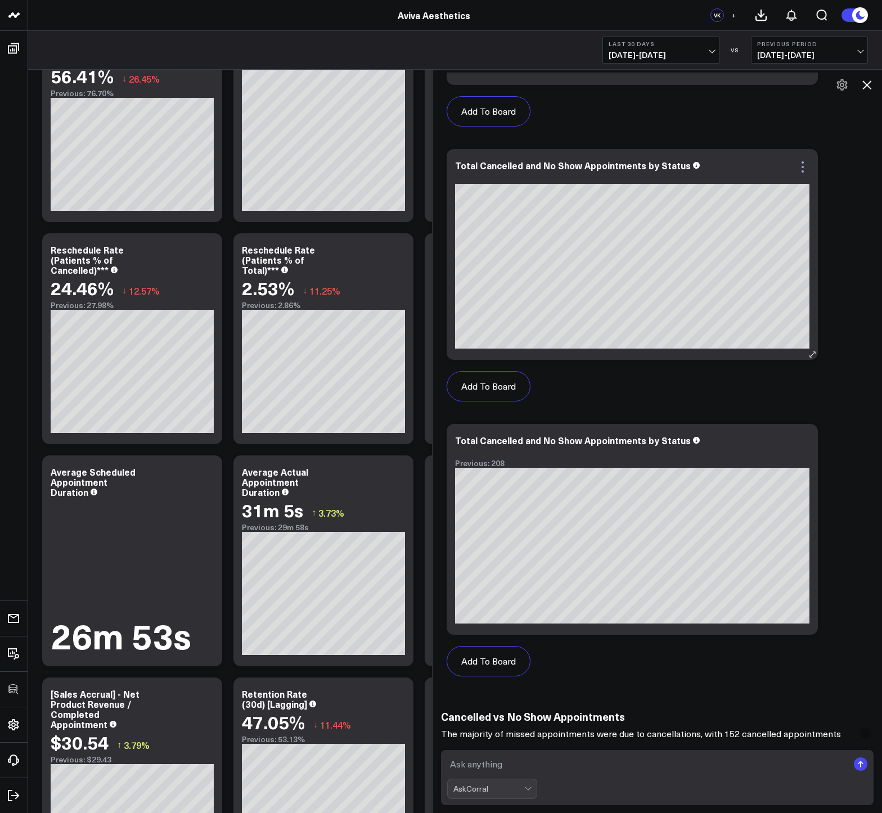
click at [802, 165] on icon at bounding box center [802, 166] width 13 height 13
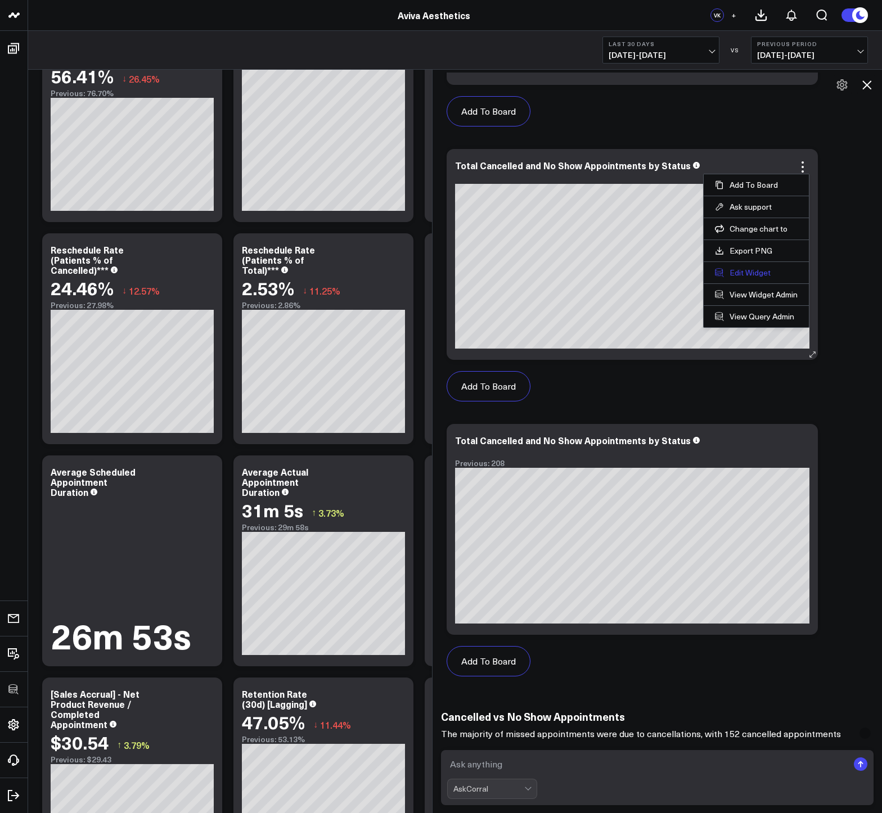
click at [749, 272] on button "Edit Widget" at bounding box center [756, 273] width 83 height 10
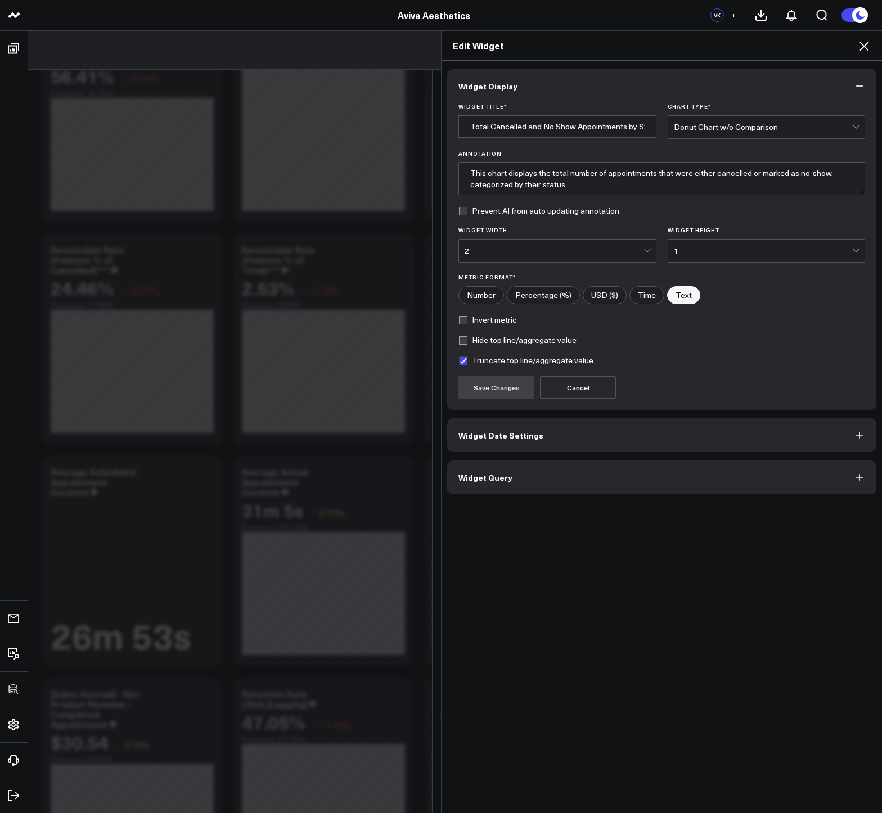
click at [471, 344] on label "Hide top line/aggregate value" at bounding box center [517, 340] width 118 height 9
click at [467, 344] on input "Hide top line/aggregate value" at bounding box center [462, 340] width 9 height 9
click at [471, 344] on label "Hide top line/aggregate value" at bounding box center [517, 340] width 118 height 9
click at [467, 344] on input "Hide top line/aggregate value" at bounding box center [462, 340] width 9 height 9
checkbox input "false"
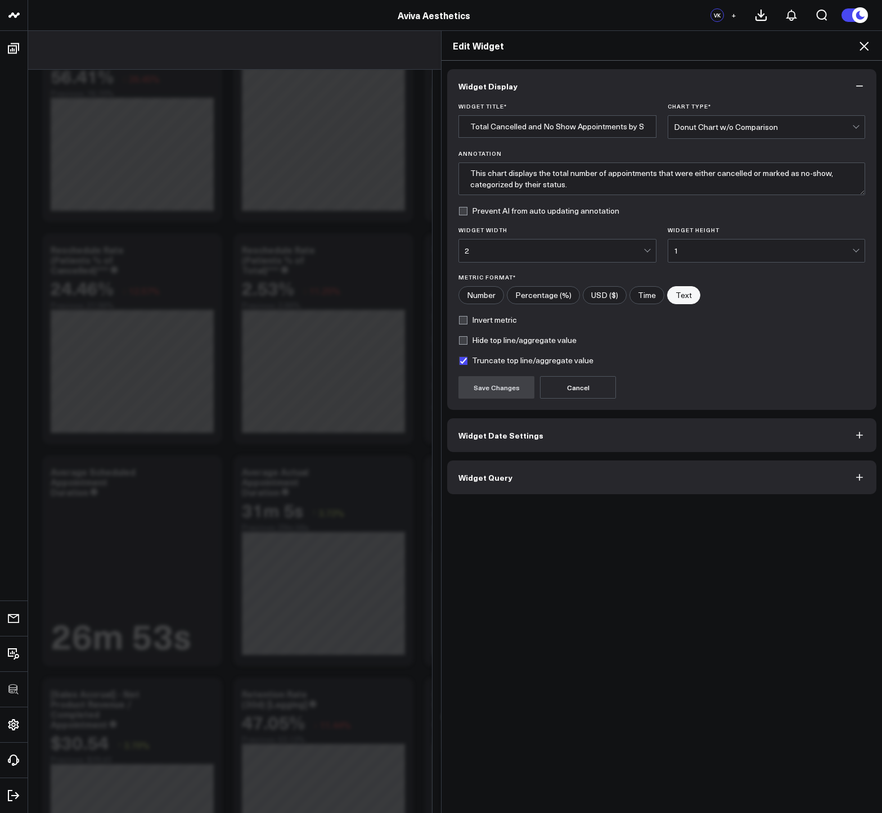
click at [862, 45] on icon at bounding box center [863, 46] width 9 height 9
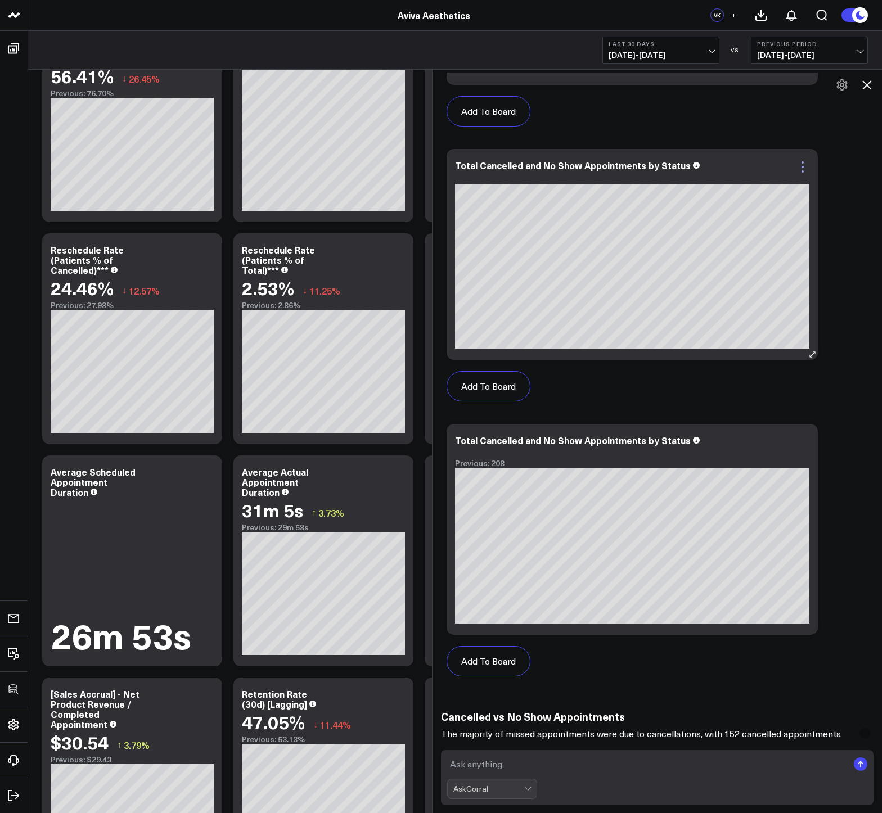
click at [803, 161] on icon at bounding box center [802, 162] width 2 height 2
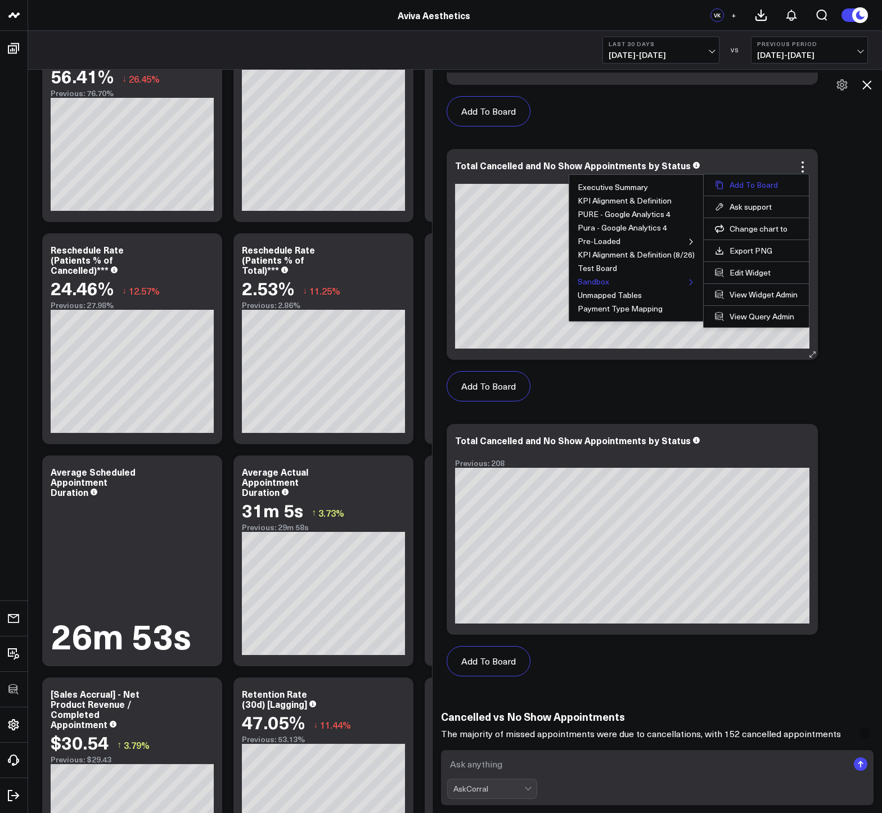
click at [741, 184] on button "Add To Board" at bounding box center [756, 185] width 83 height 10
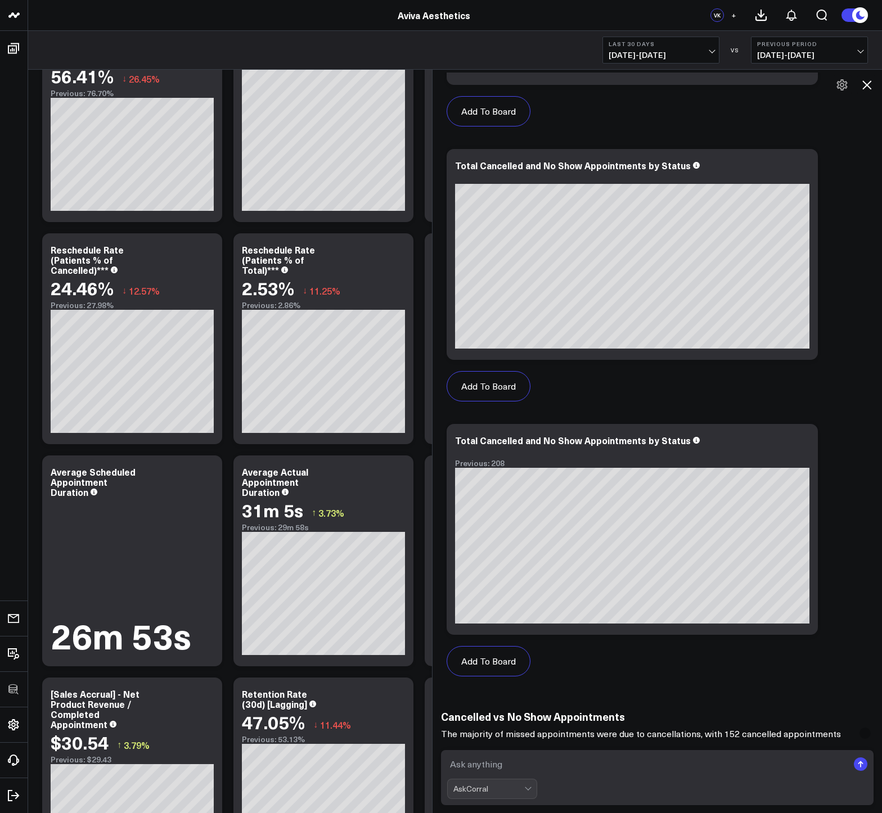
click at [873, 81] on icon at bounding box center [866, 84] width 13 height 13
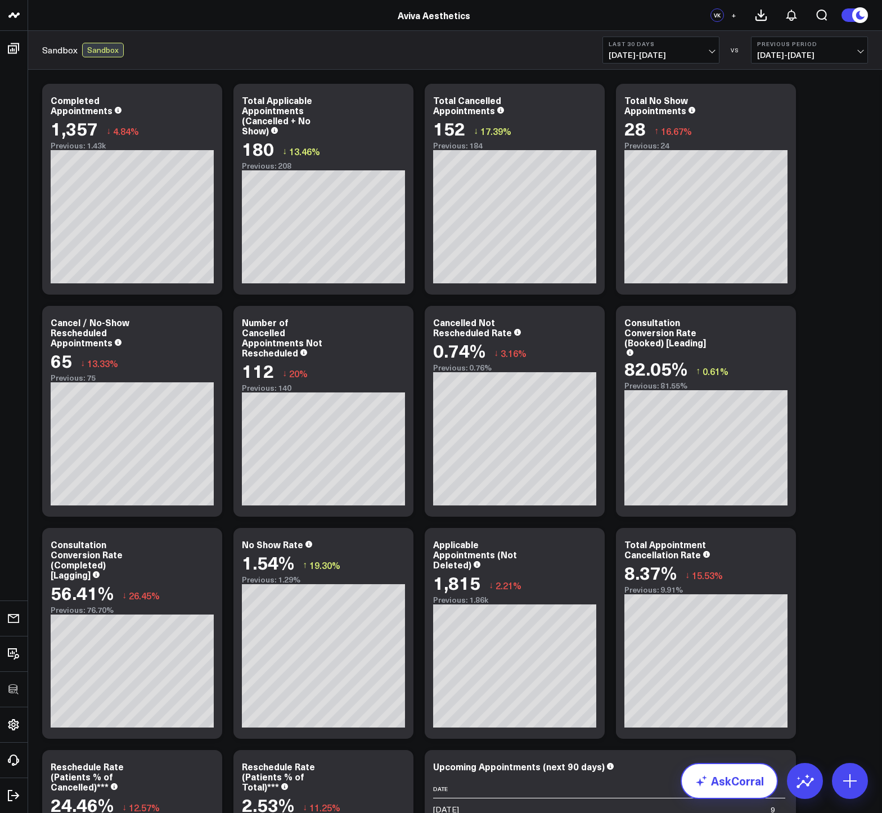
click at [745, 783] on link "AskCorral" at bounding box center [728, 781] width 97 height 36
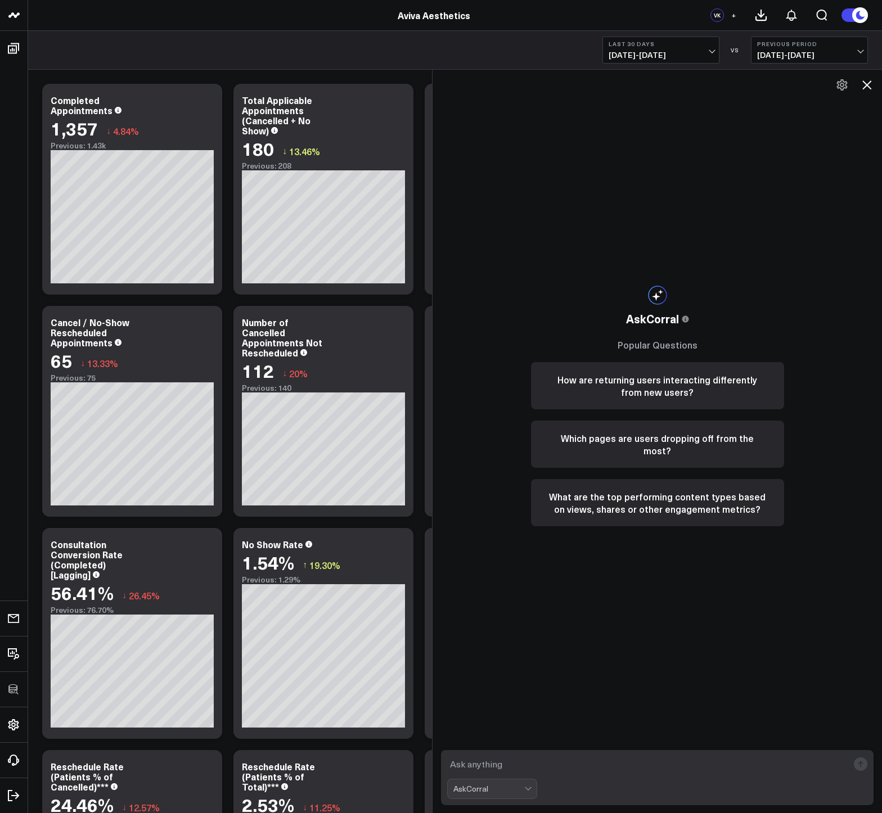
click at [529, 758] on textarea at bounding box center [647, 764] width 401 height 20
click at [866, 85] on icon at bounding box center [866, 84] width 9 height 9
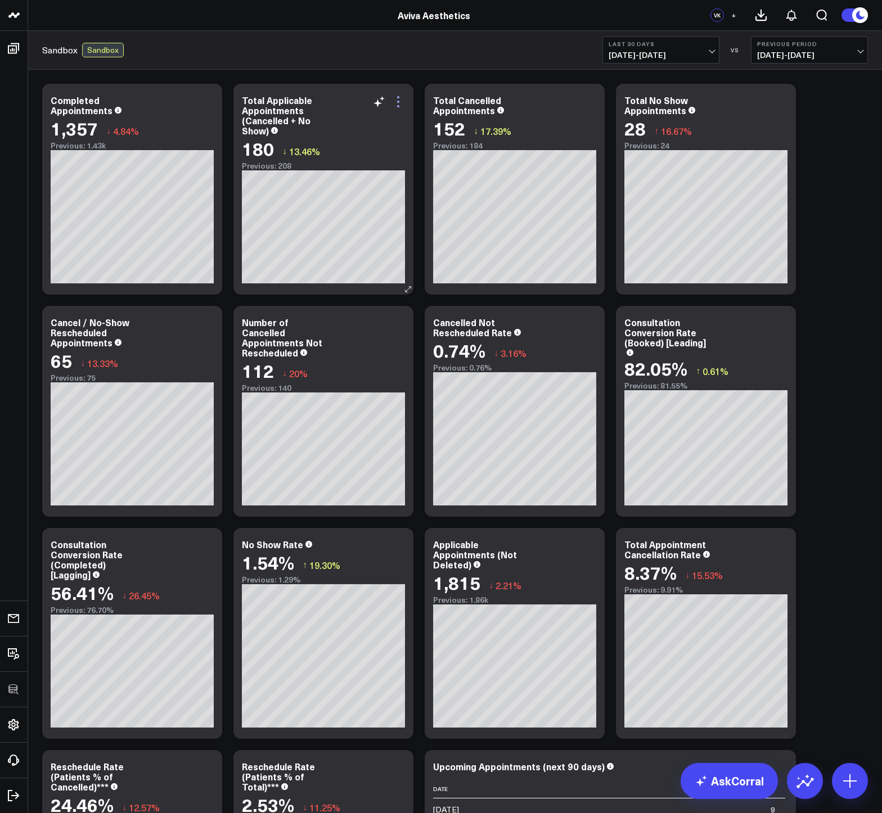
click at [401, 102] on icon at bounding box center [397, 101] width 13 height 13
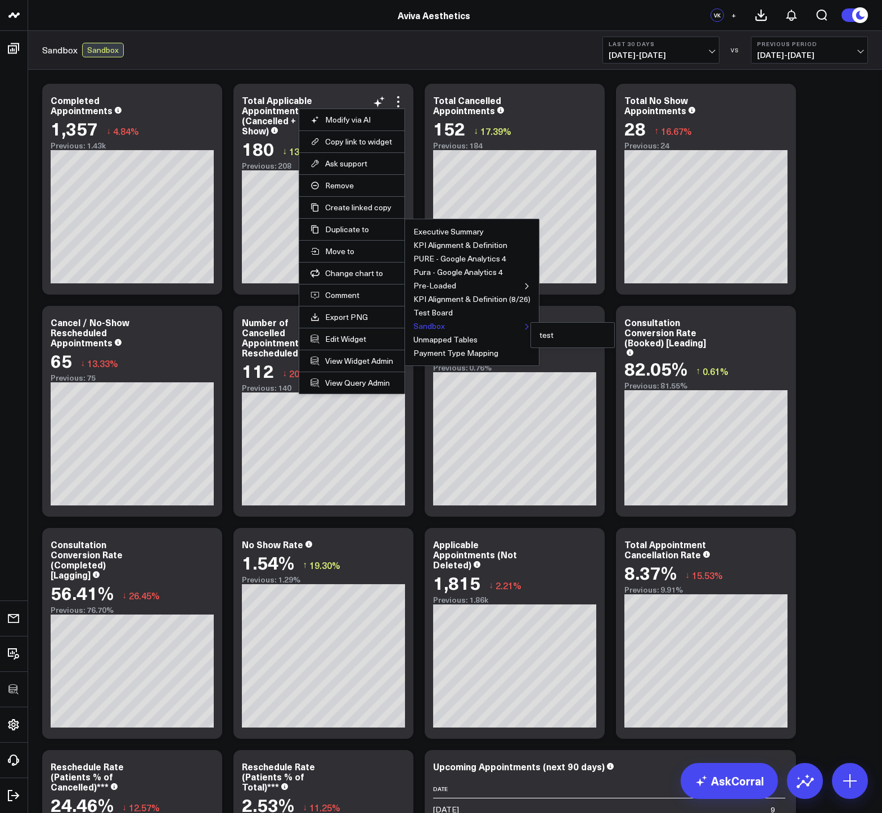
click at [424, 323] on button "Sandbox" at bounding box center [428, 326] width 31 height 8
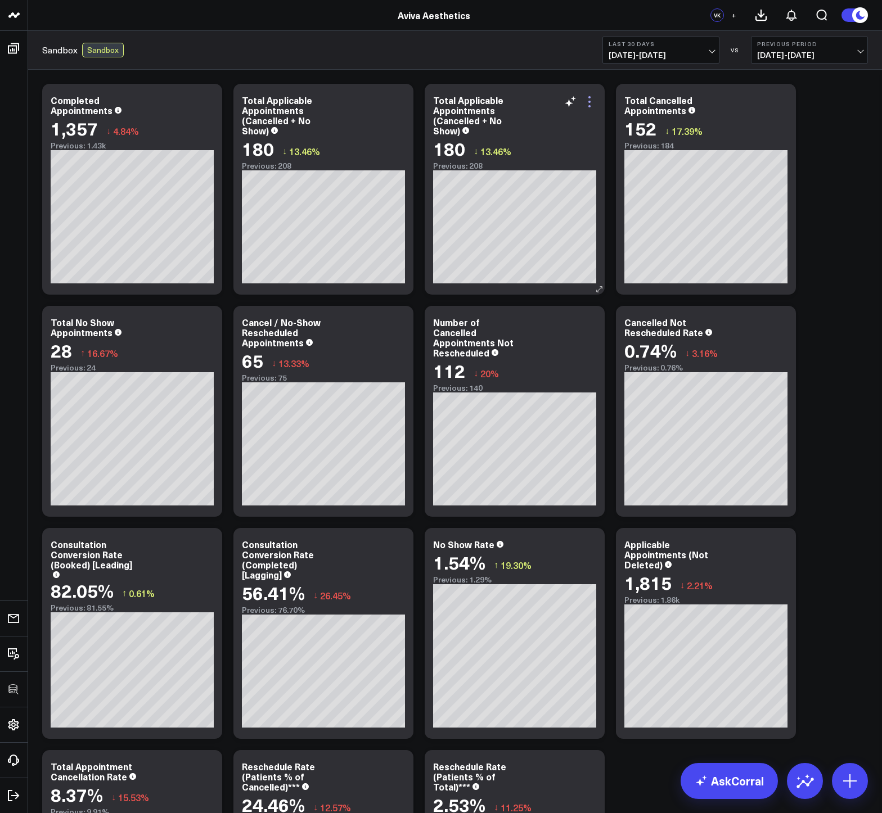
click at [593, 101] on icon at bounding box center [588, 101] width 13 height 13
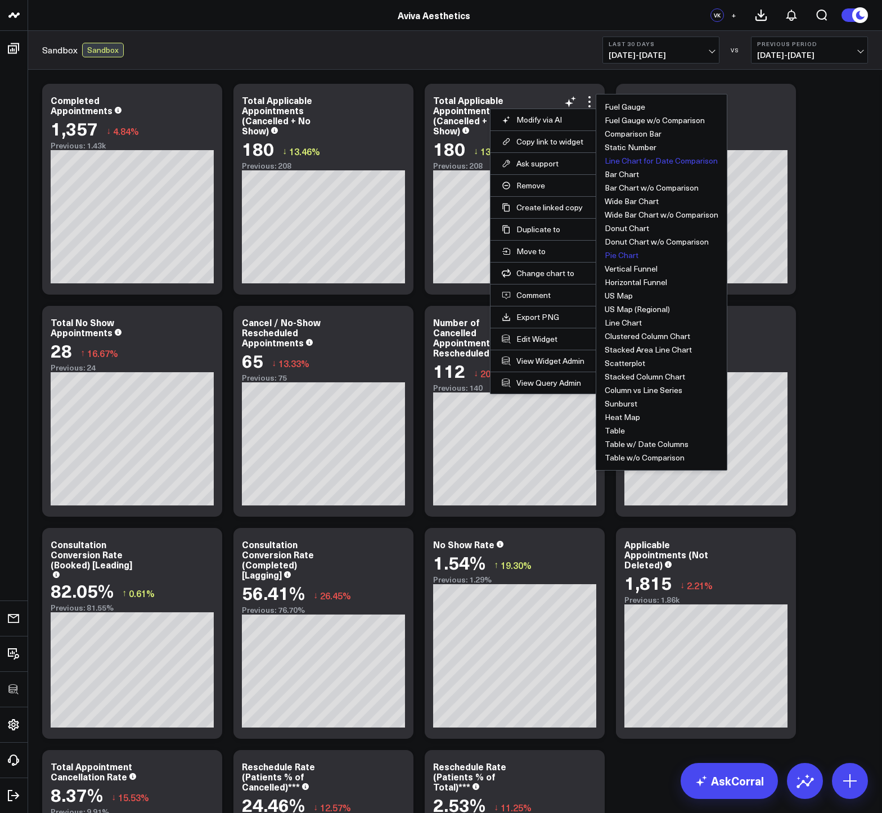
click at [626, 255] on button "Pie Chart" at bounding box center [621, 255] width 34 height 8
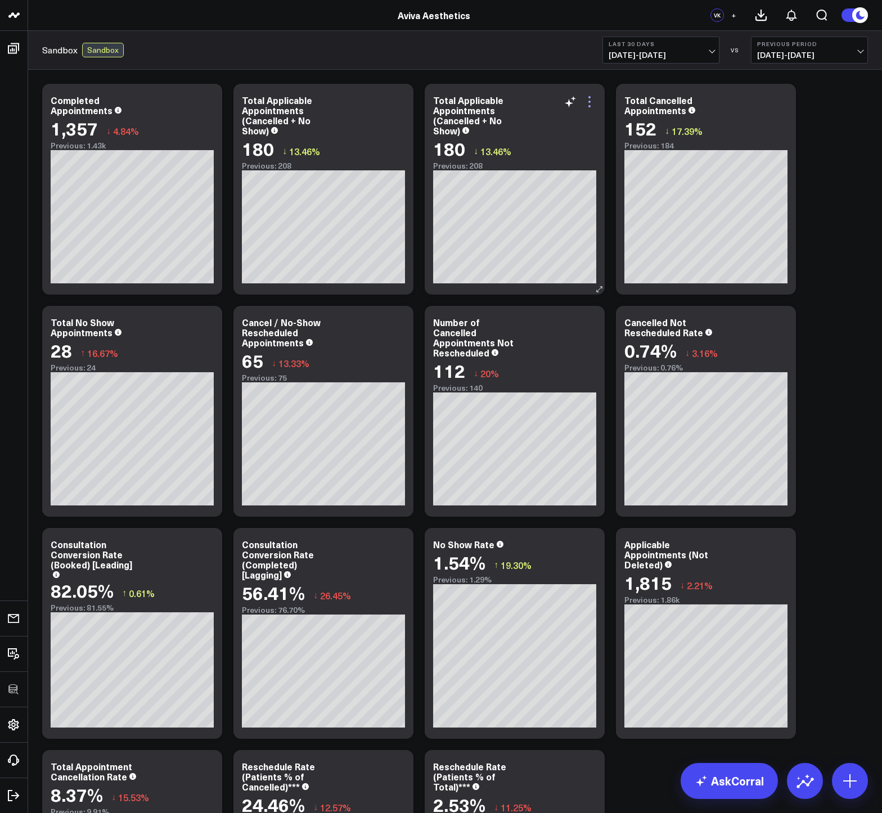
click at [591, 107] on icon at bounding box center [588, 101] width 13 height 13
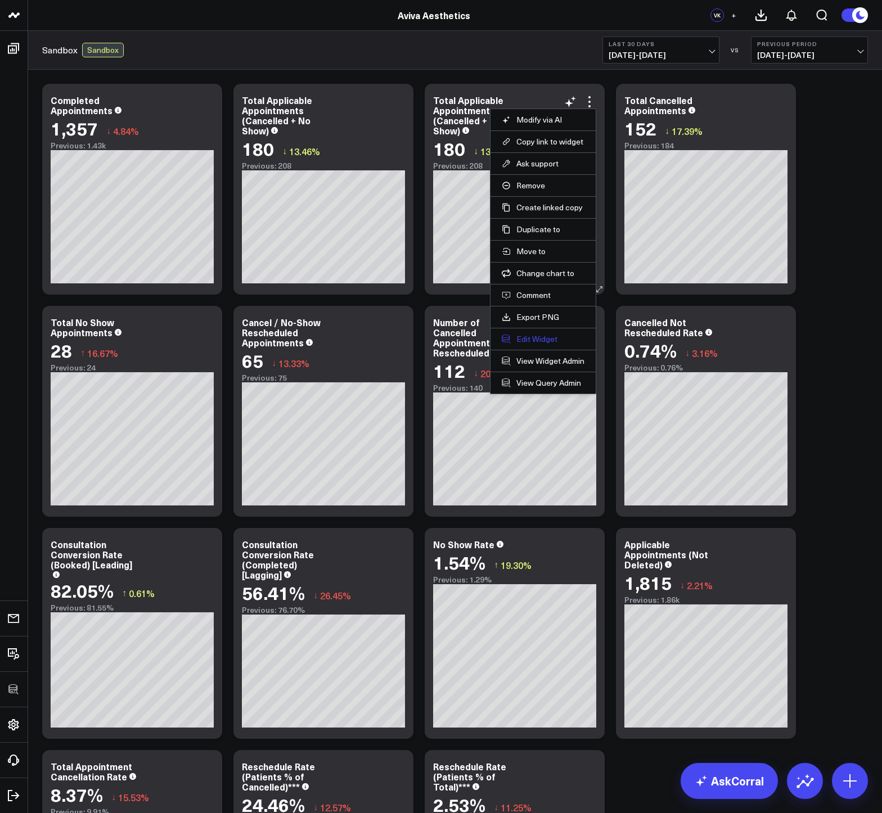
click at [547, 340] on button "Edit Widget" at bounding box center [543, 339] width 83 height 10
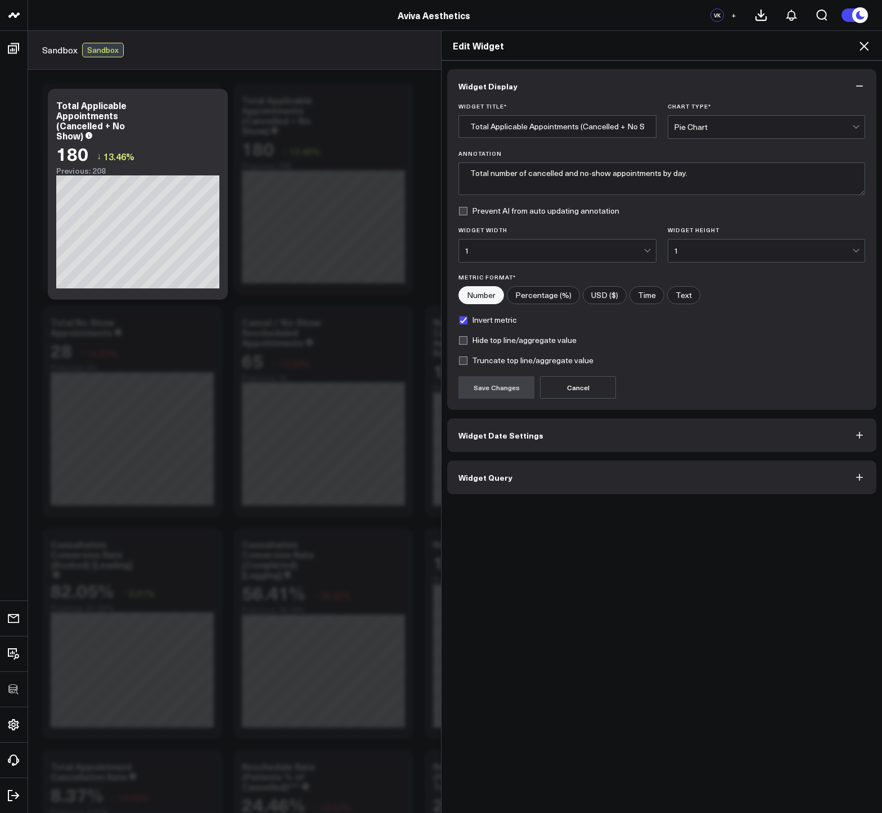
click at [520, 489] on button "Widget Query" at bounding box center [661, 477] width 429 height 34
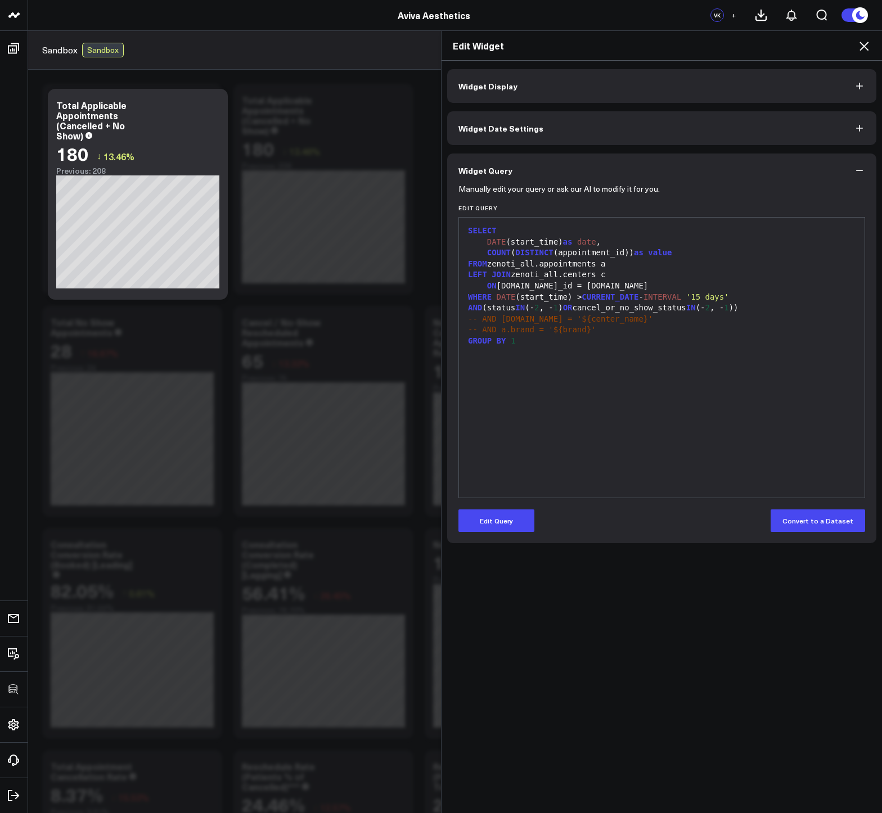
click at [522, 337] on div "GROUP BY 1" at bounding box center [661, 341] width 394 height 11
click at [520, 517] on button "Edit Query" at bounding box center [496, 520] width 76 height 22
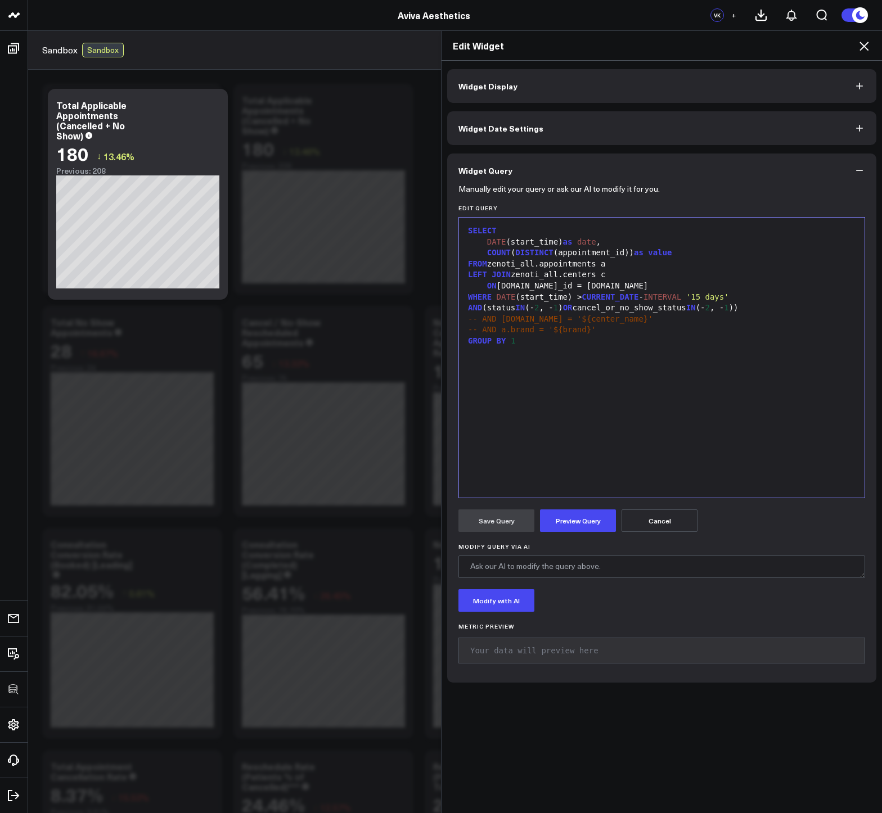
click at [687, 254] on div "COUNT ( DISTINCT (appointment_id)) as value" at bounding box center [661, 252] width 394 height 11
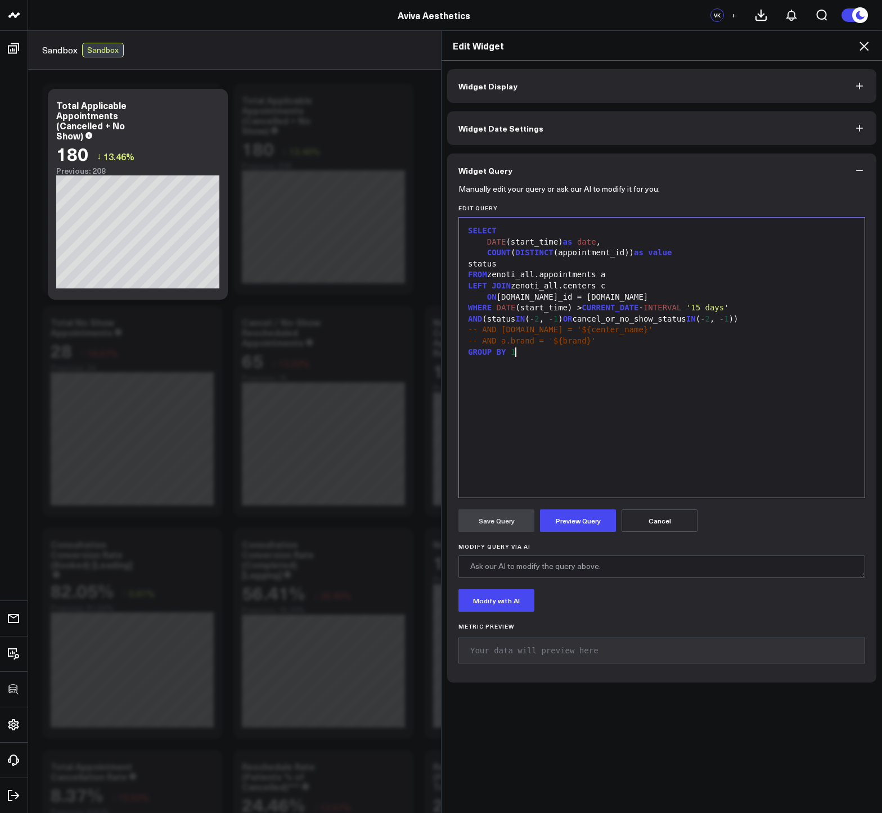
click at [565, 351] on div "GROUP BY 1" at bounding box center [661, 352] width 394 height 11
click at [582, 529] on button "Preview Query" at bounding box center [578, 520] width 76 height 22
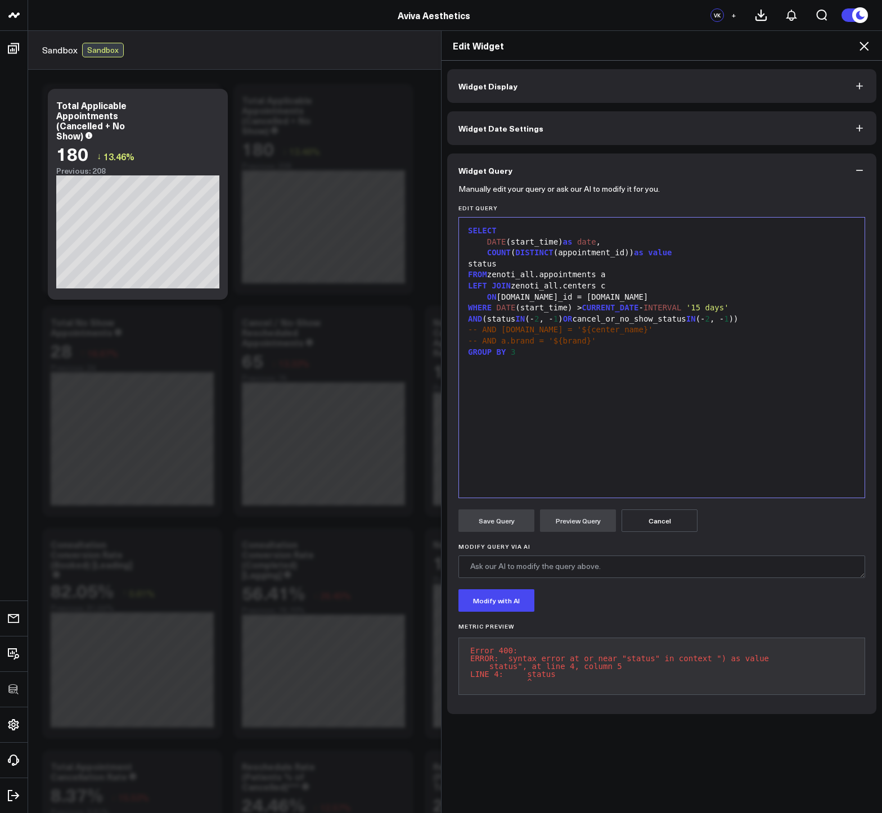
click at [681, 254] on div "COUNT ( DISTINCT (appointment_id)) as value" at bounding box center [661, 252] width 394 height 11
click at [582, 516] on button "Preview Query" at bounding box center [578, 520] width 76 height 22
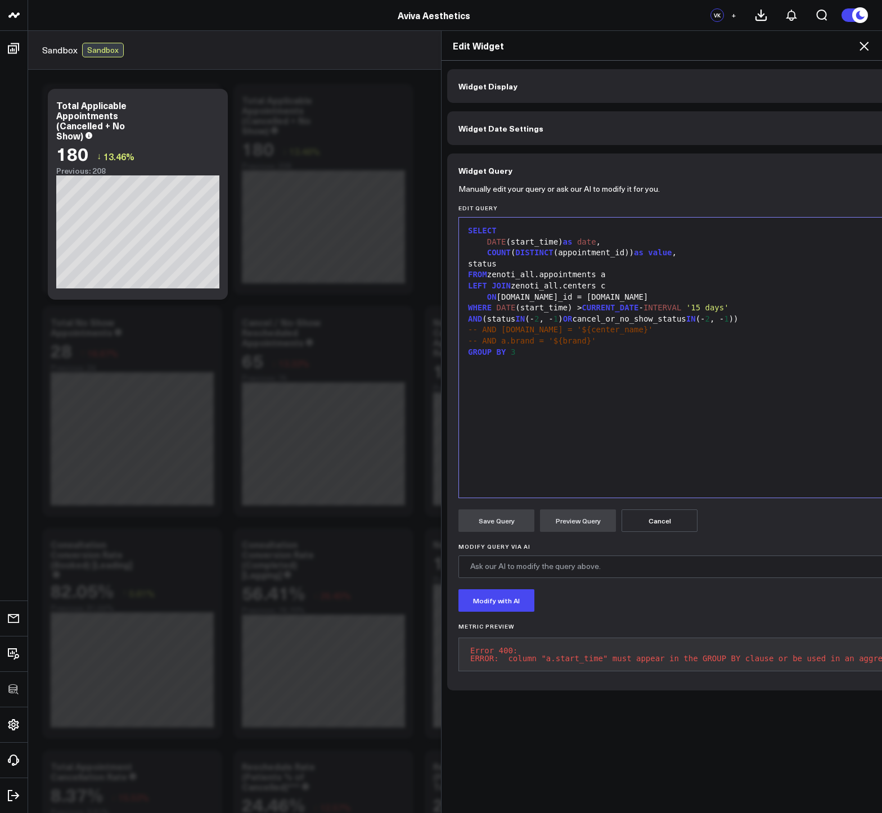
click at [662, 517] on button "Cancel" at bounding box center [659, 520] width 76 height 22
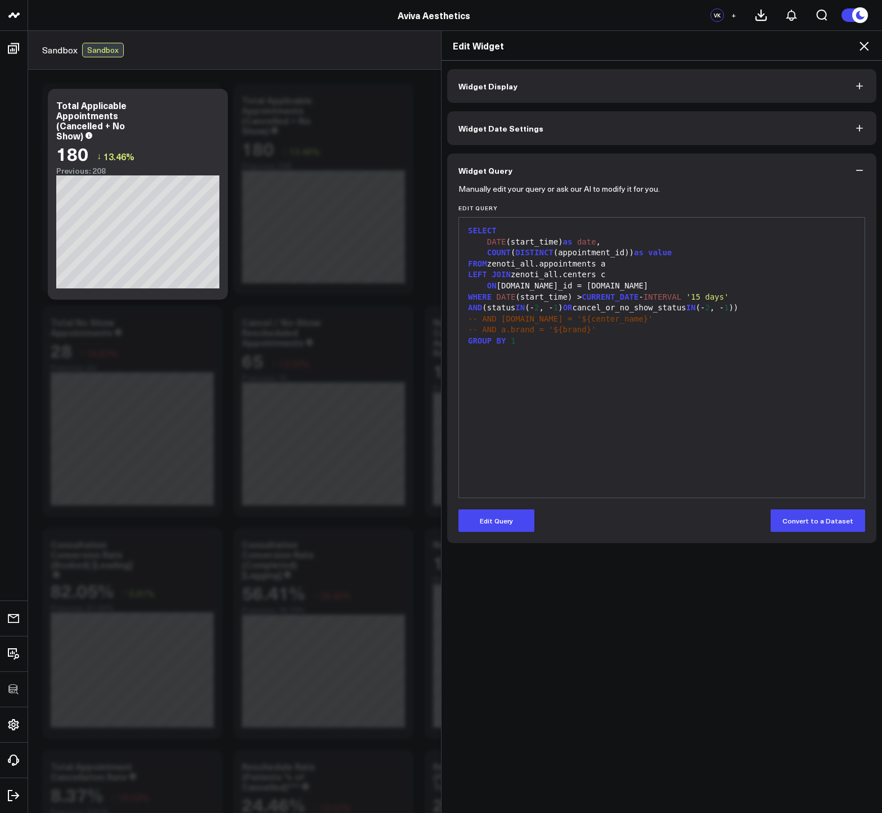
click at [863, 44] on icon at bounding box center [863, 45] width 13 height 13
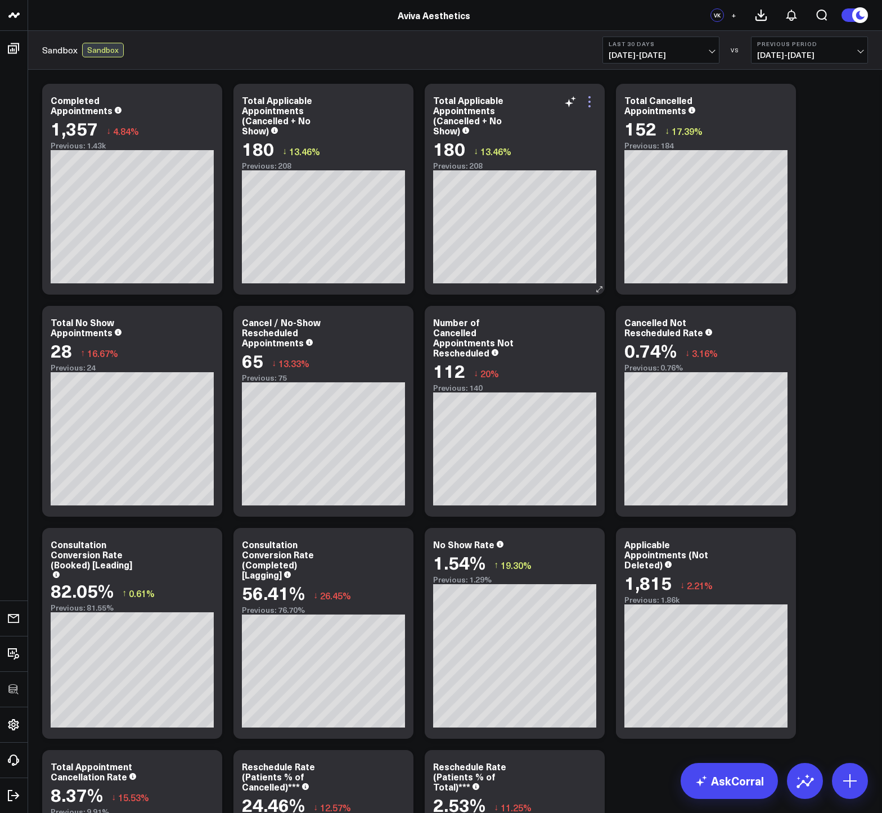
click at [591, 103] on icon at bounding box center [588, 101] width 13 height 13
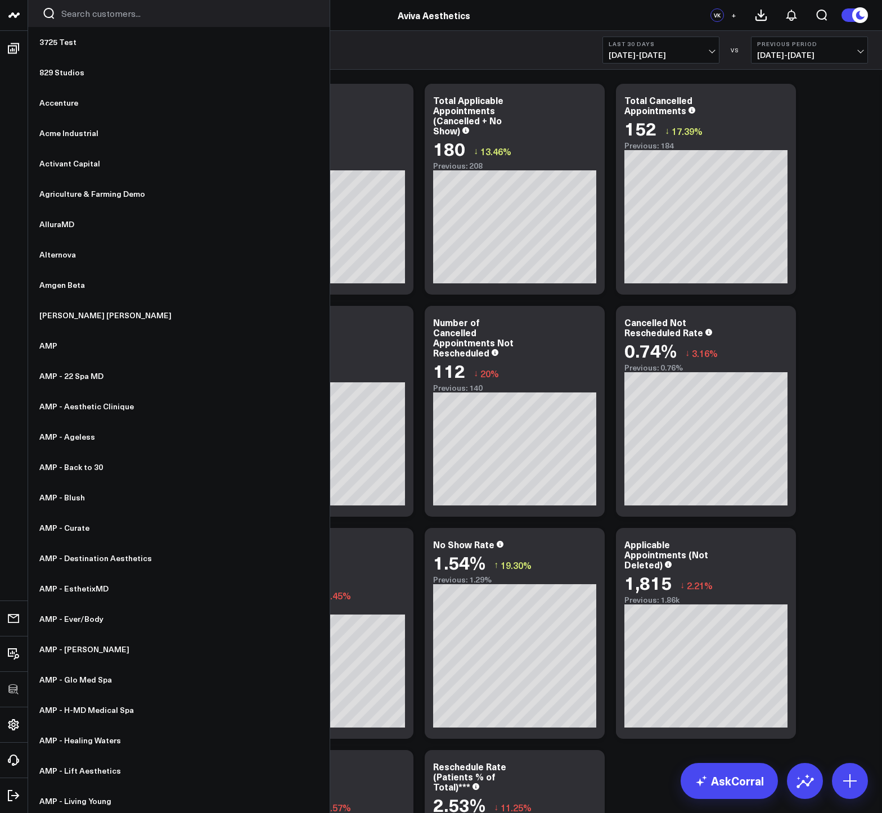
drag, startPoint x: 526, startPoint y: 187, endPoint x: 21, endPoint y: 4, distance: 536.2
click at [0, 0] on button "Remove" at bounding box center [0, 0] width 0 height 0
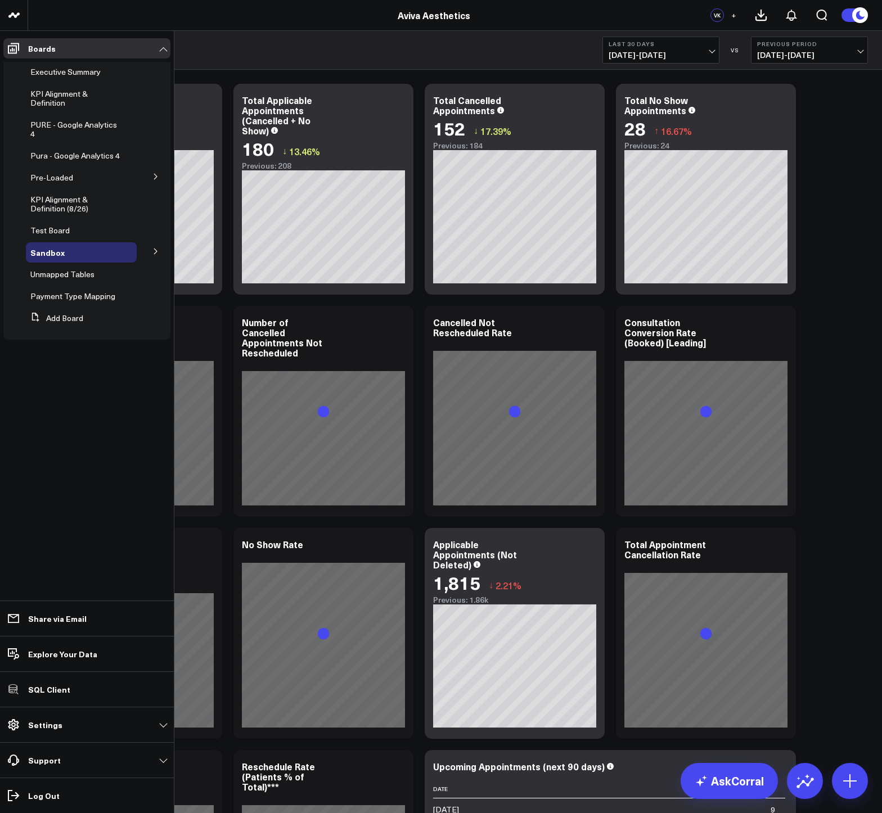
click at [154, 249] on icon at bounding box center [155, 252] width 3 height 6
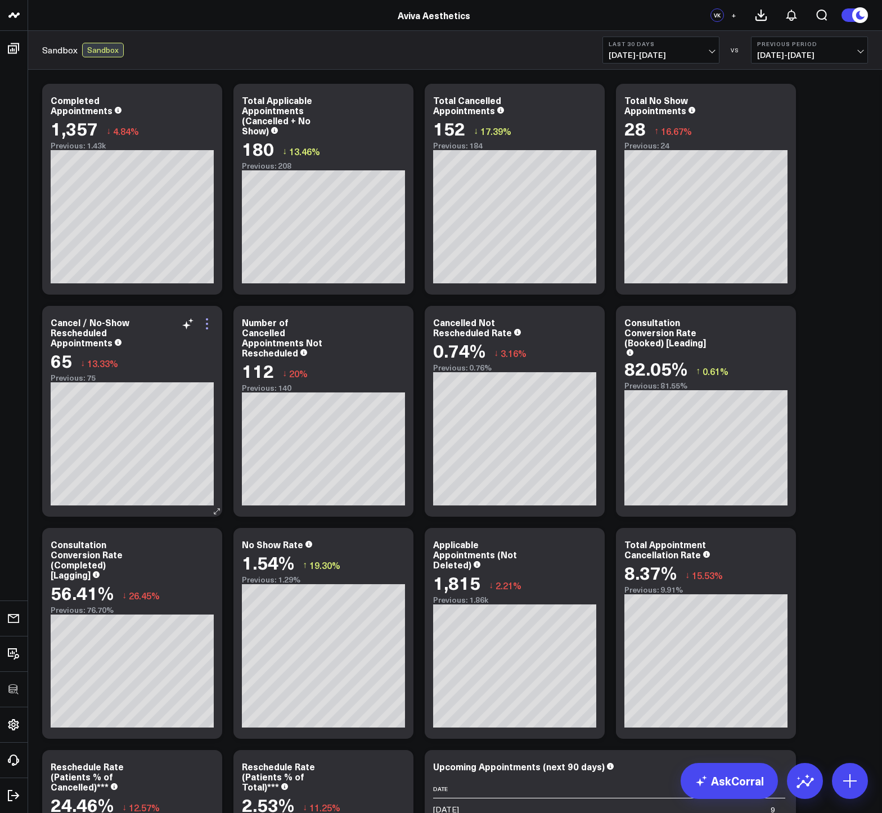
click at [209, 324] on icon at bounding box center [206, 323] width 13 height 13
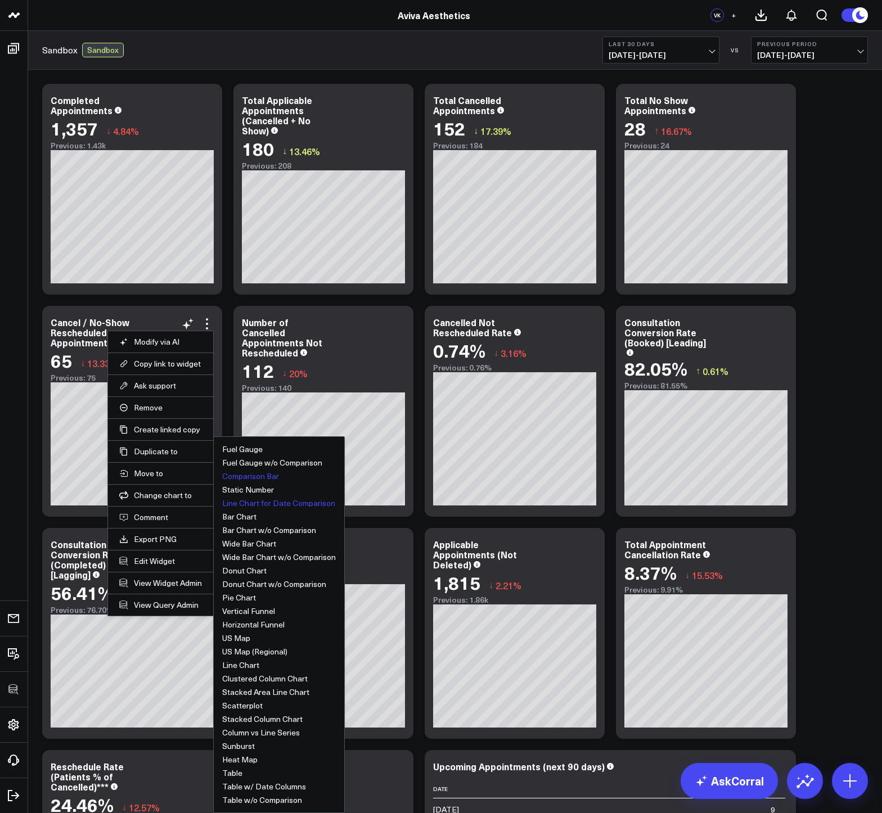
click at [270, 476] on button "Comparison Bar" at bounding box center [250, 476] width 57 height 8
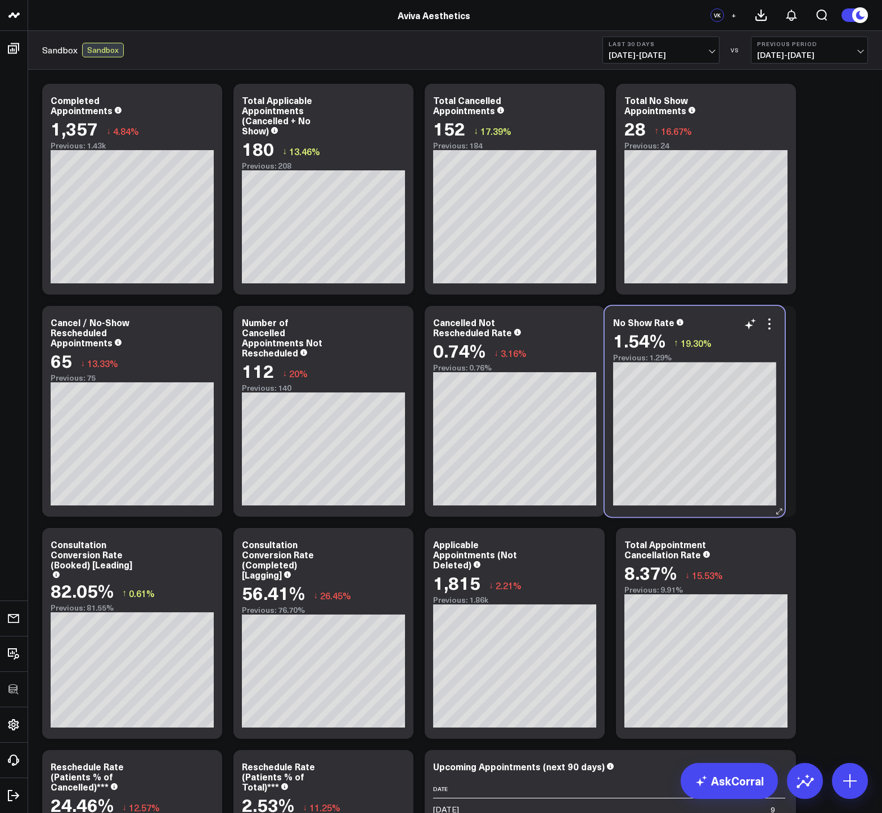
drag, startPoint x: 328, startPoint y: 540, endPoint x: 700, endPoint y: 318, distance: 433.0
click at [700, 318] on div "No Show Rate" at bounding box center [694, 322] width 163 height 10
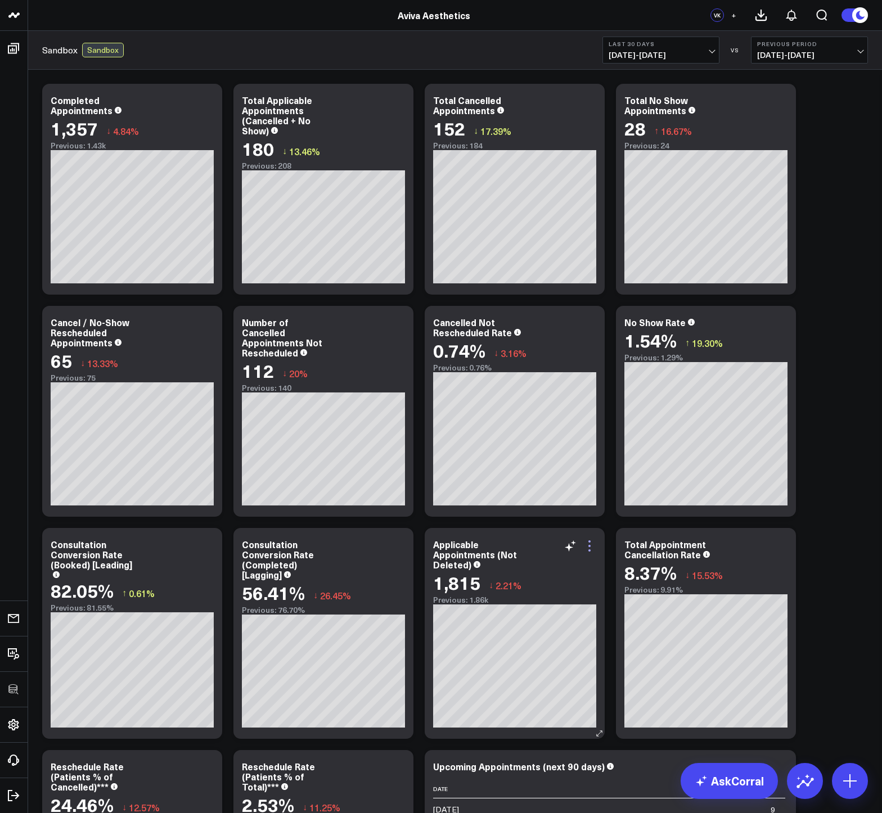
click at [595, 550] on icon at bounding box center [588, 545] width 13 height 13
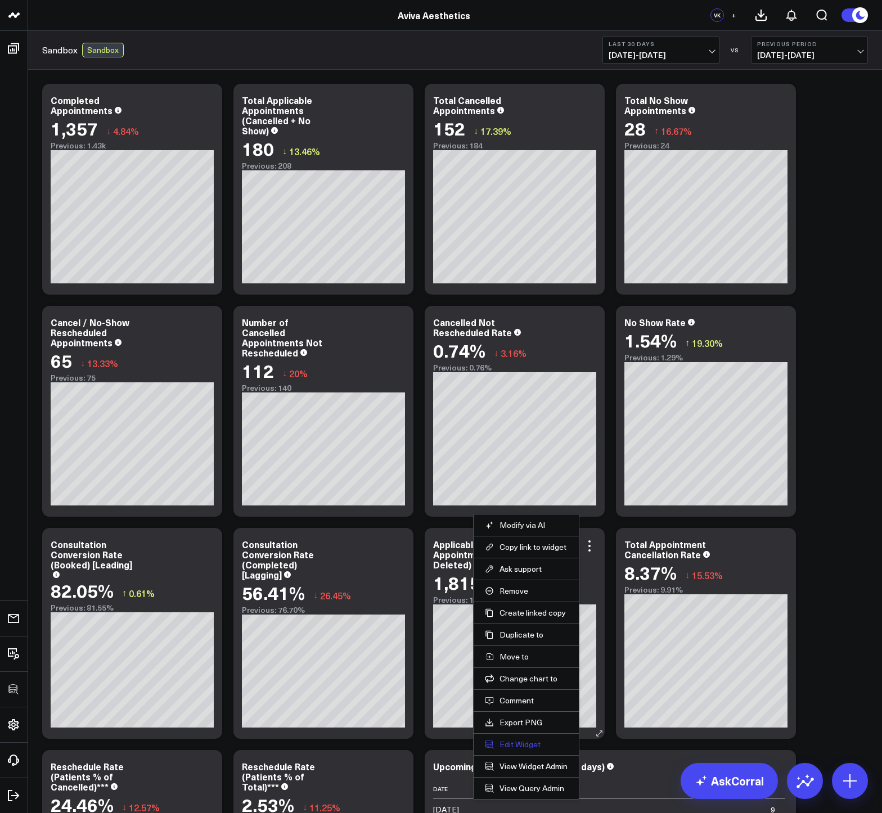
click at [522, 744] on button "Edit Widget" at bounding box center [526, 744] width 83 height 10
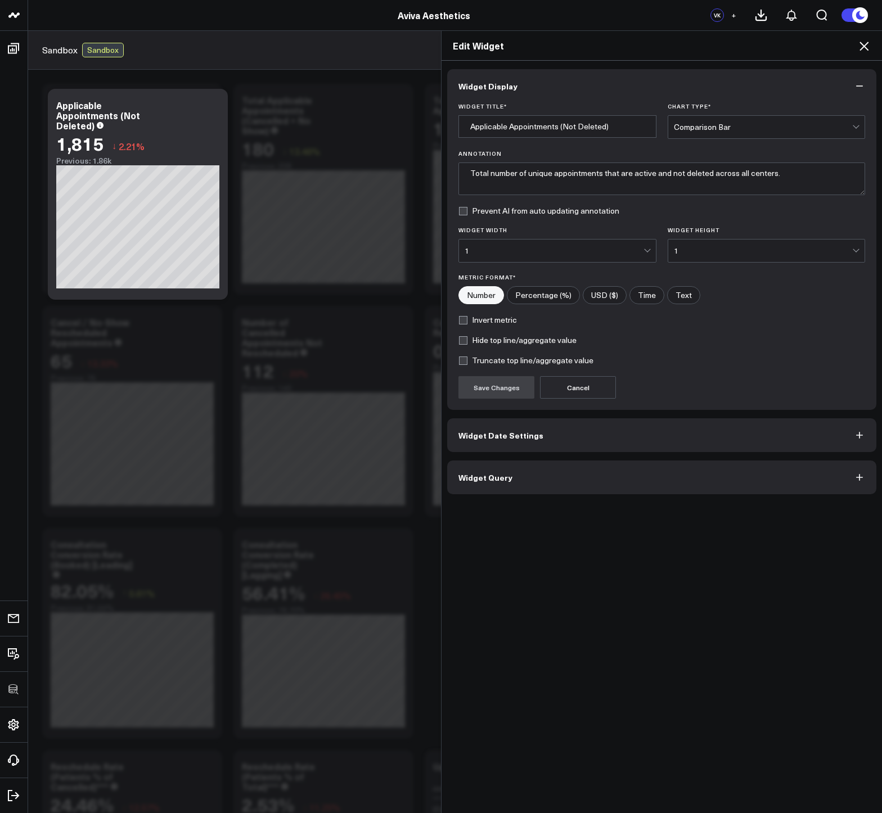
click at [493, 477] on span "Widget Query" at bounding box center [485, 477] width 54 height 9
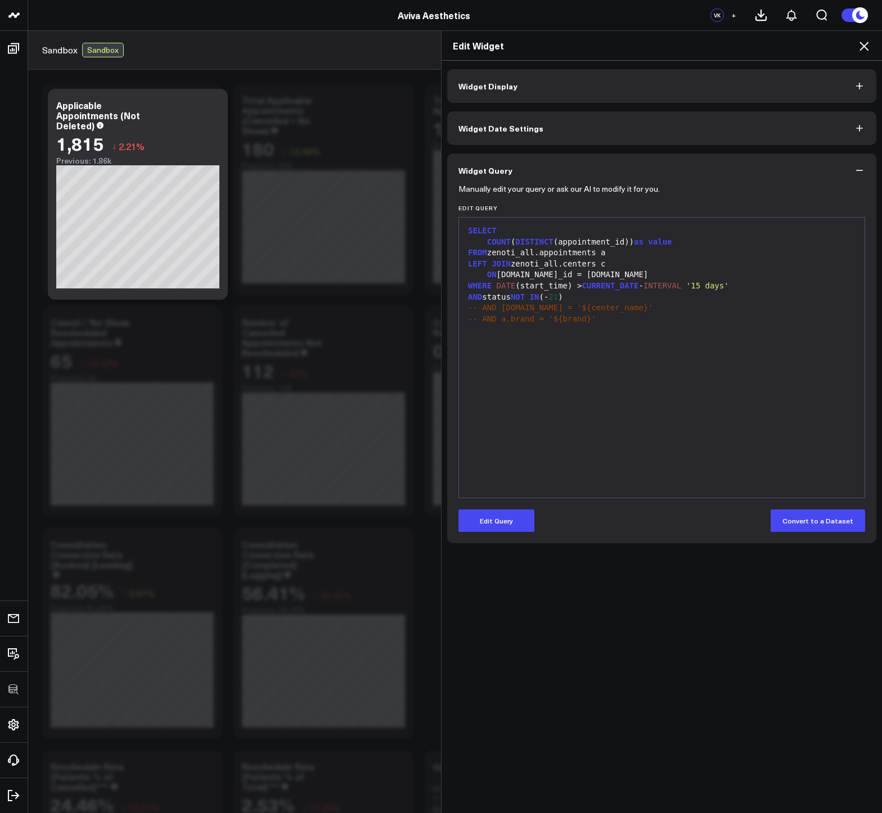
click at [866, 47] on icon at bounding box center [863, 45] width 13 height 13
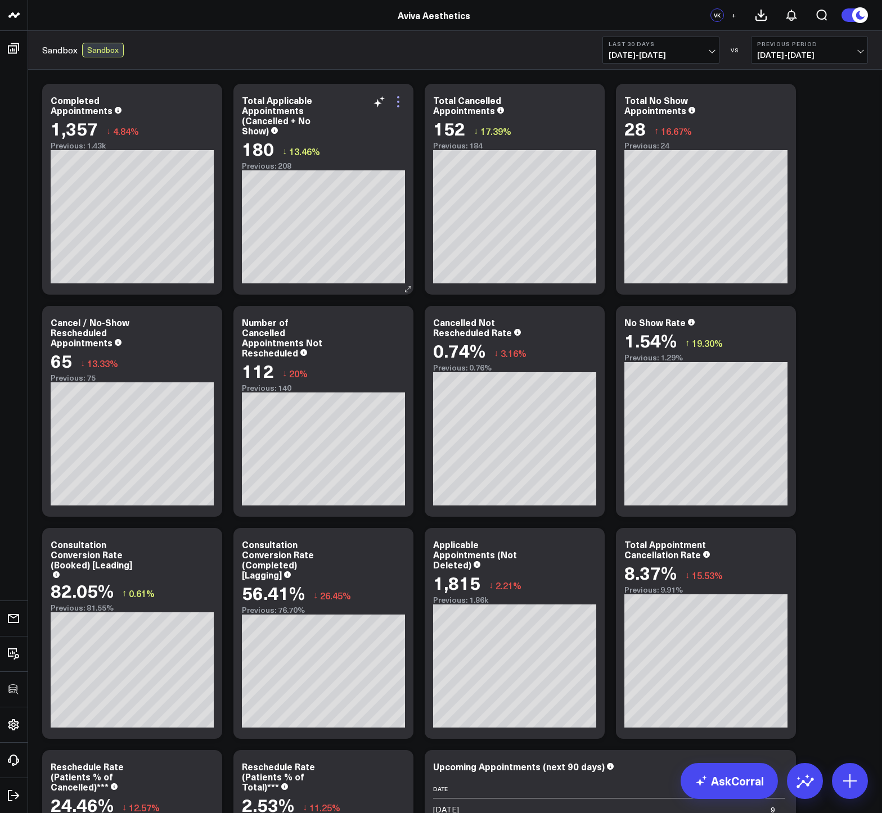
click at [402, 99] on icon at bounding box center [397, 101] width 13 height 13
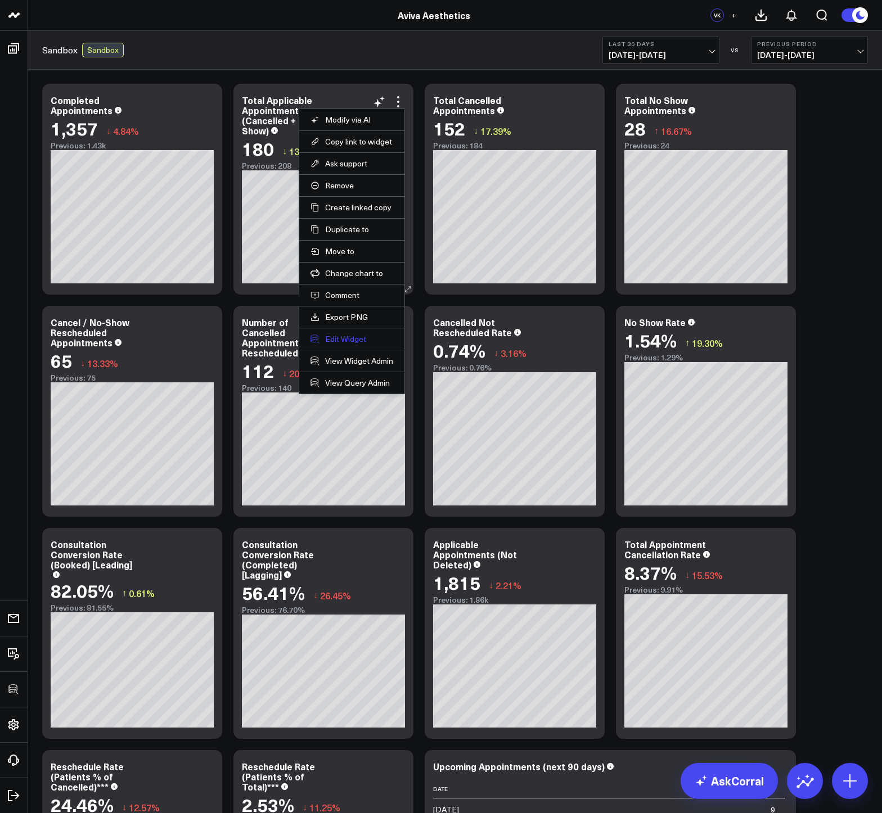
click at [338, 339] on button "Edit Widget" at bounding box center [351, 339] width 83 height 10
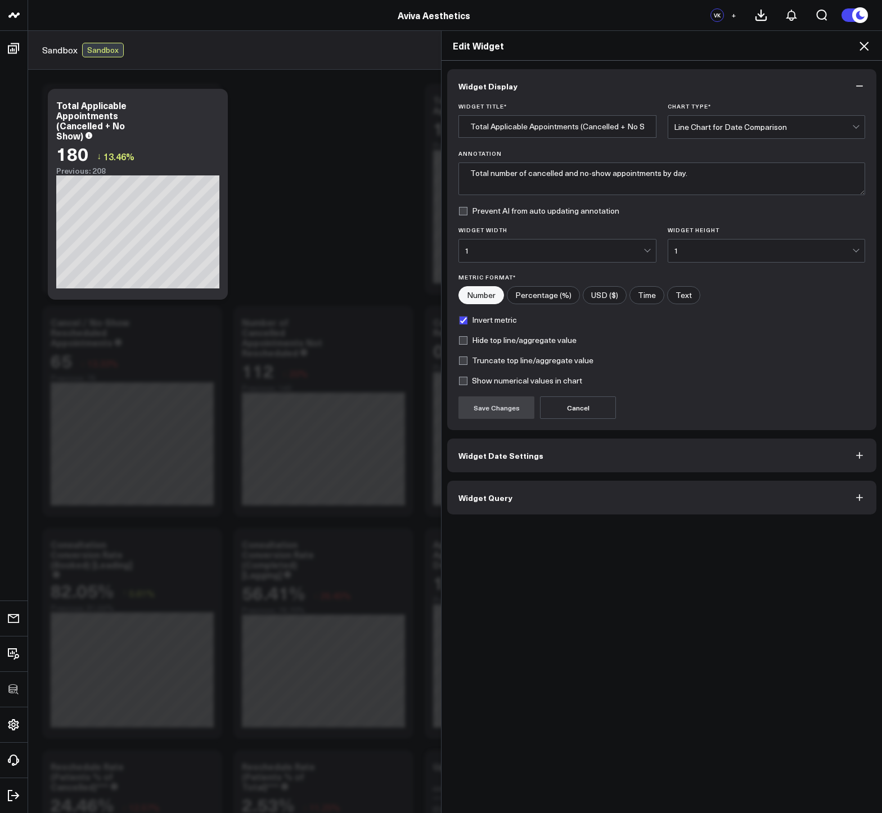
click at [477, 504] on button "Widget Query" at bounding box center [661, 498] width 429 height 34
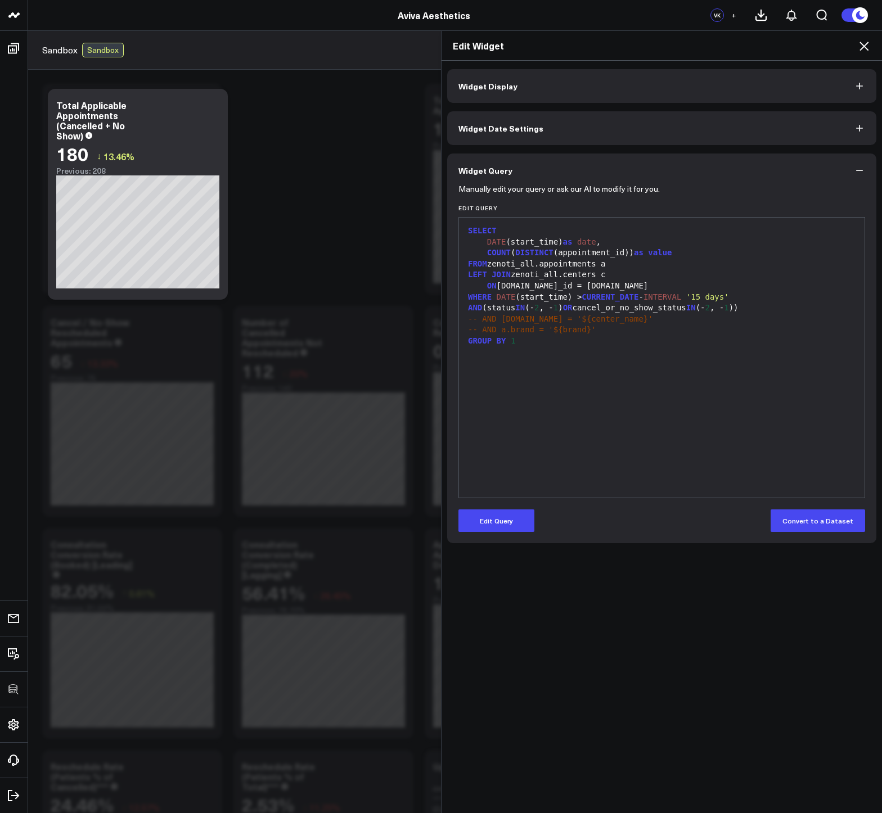
click at [861, 49] on icon at bounding box center [863, 45] width 13 height 13
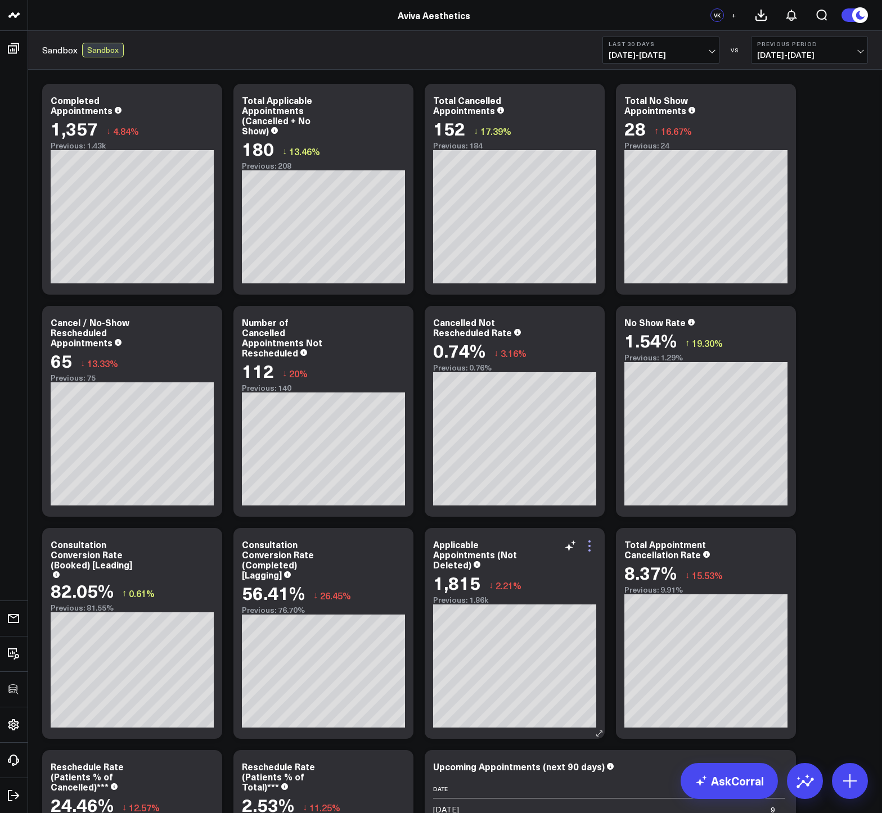
click at [590, 543] on icon at bounding box center [588, 545] width 13 height 13
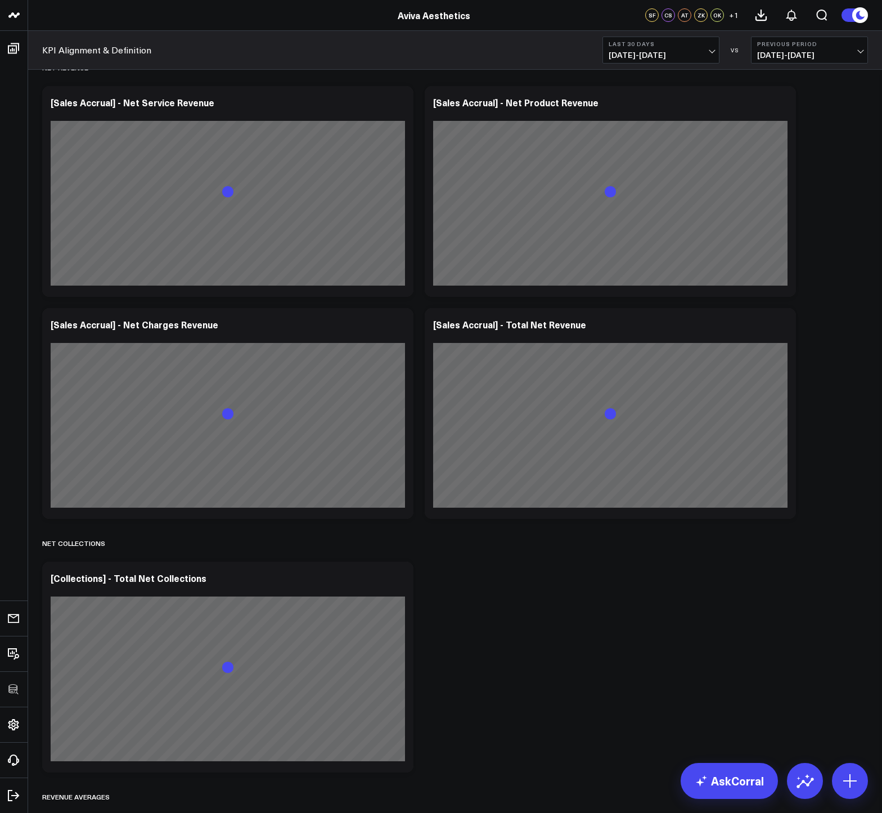
scroll to position [1785, 0]
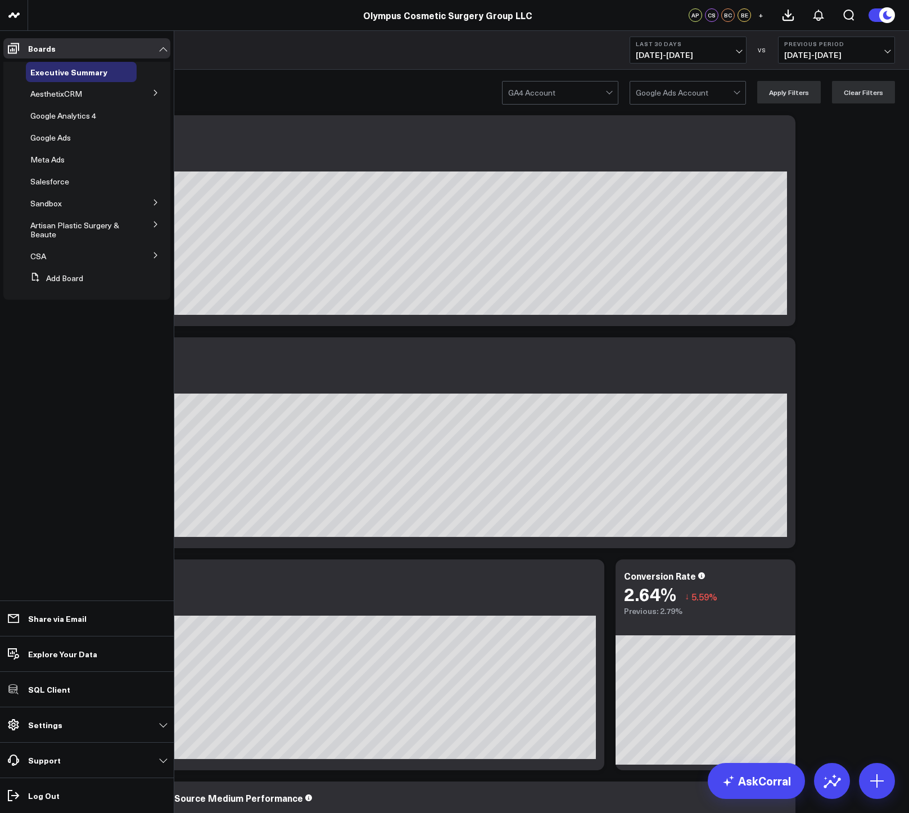
click at [154, 93] on icon at bounding box center [155, 92] width 7 height 7
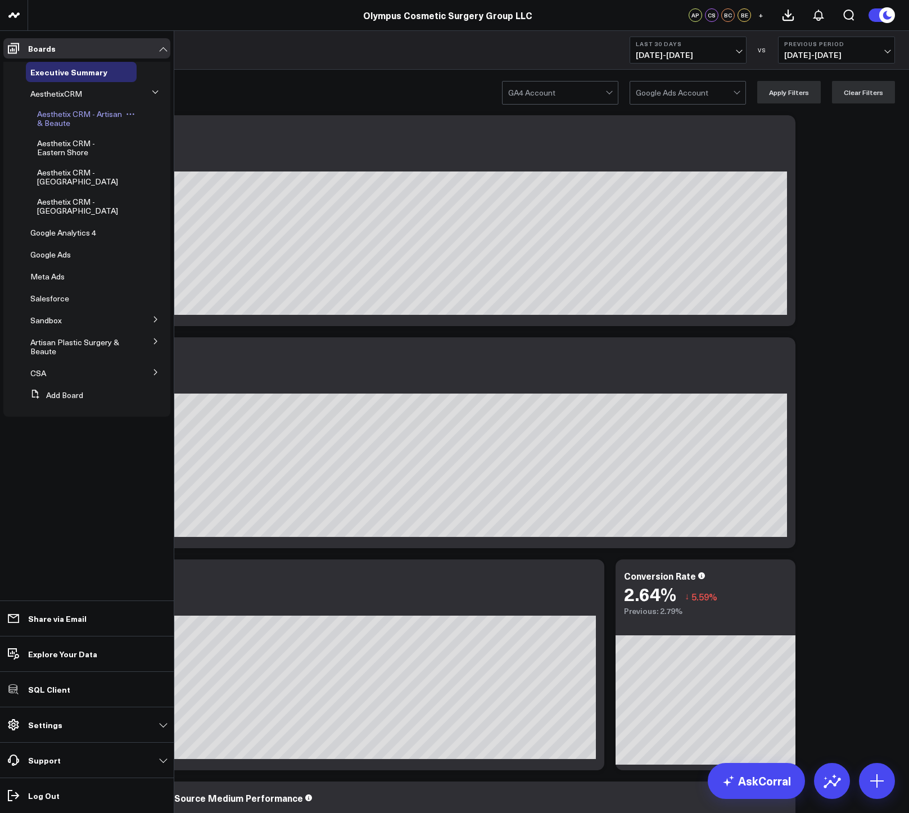
click at [63, 117] on span "Aesthetix CRM - Artisan & Beaute" at bounding box center [79, 119] width 85 height 20
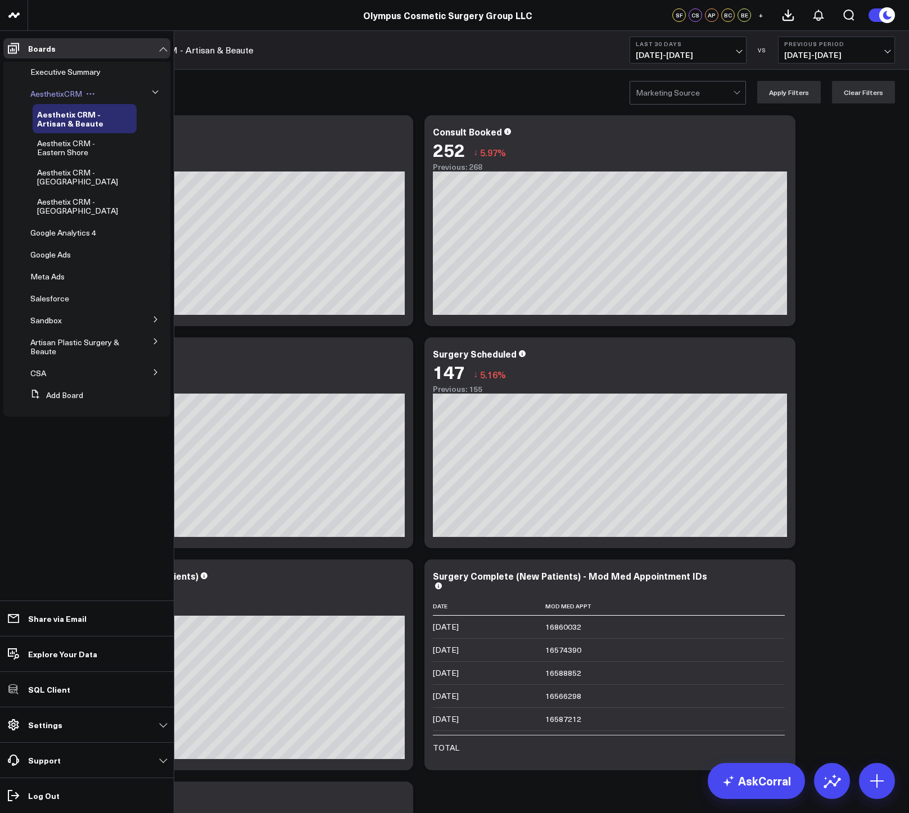
click at [51, 94] on span "AesthetixCRM" at bounding box center [56, 93] width 52 height 11
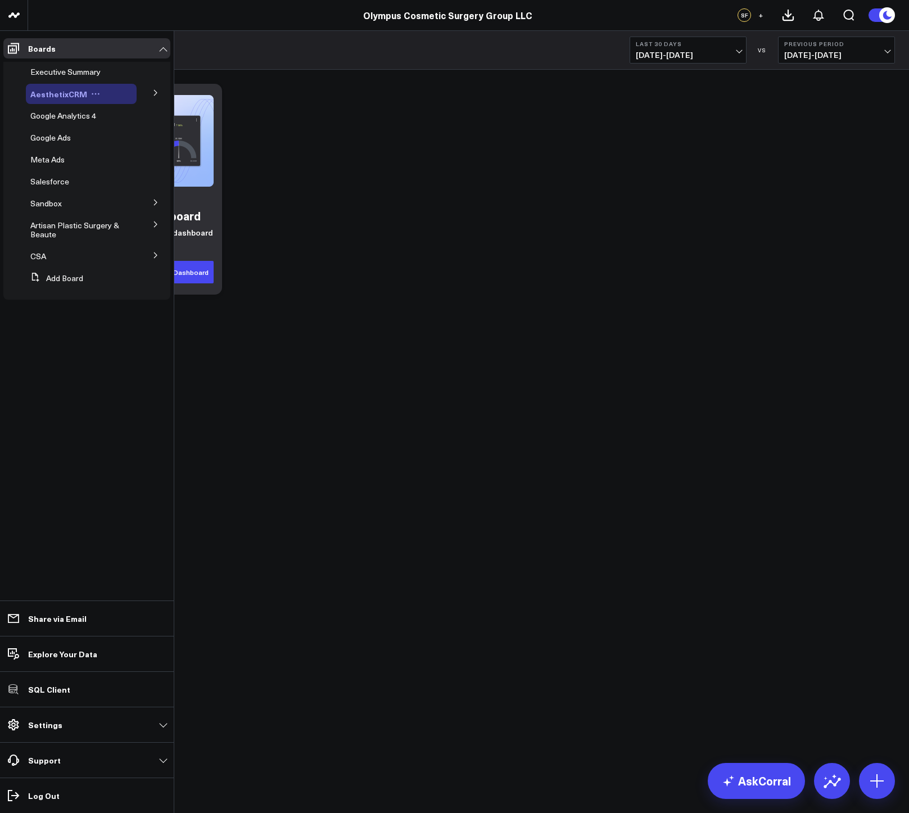
click at [55, 94] on span "AesthetixCRM" at bounding box center [58, 93] width 57 height 11
click at [152, 95] on icon at bounding box center [155, 92] width 7 height 7
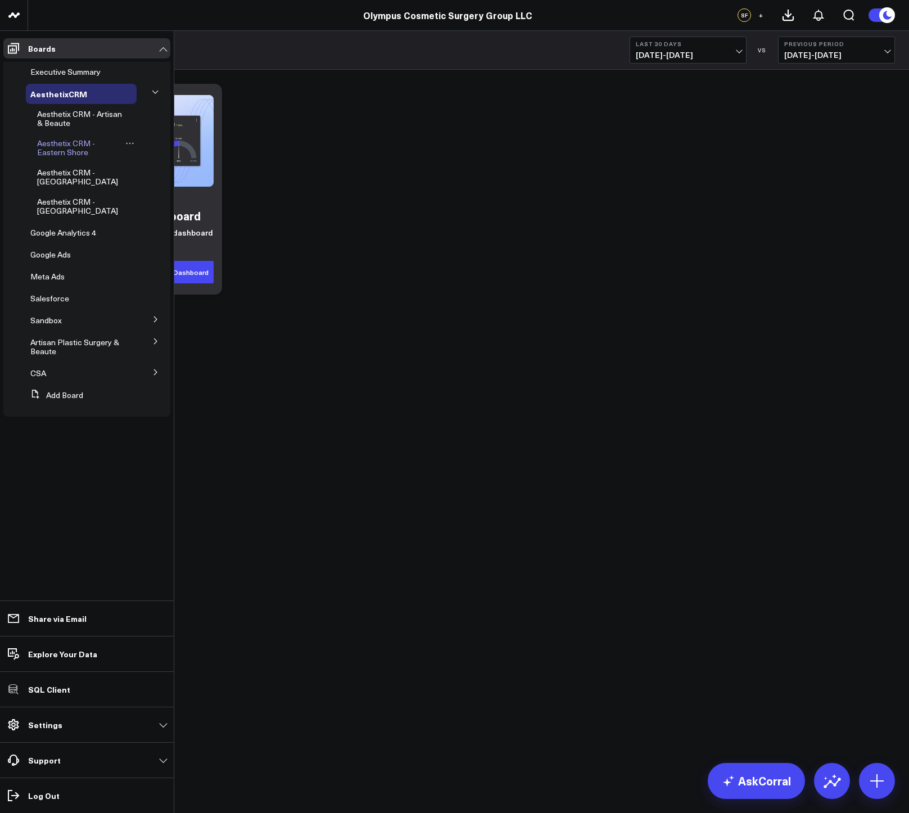
click at [43, 148] on span "Aesthetix CRM - Eastern Shore" at bounding box center [66, 148] width 58 height 20
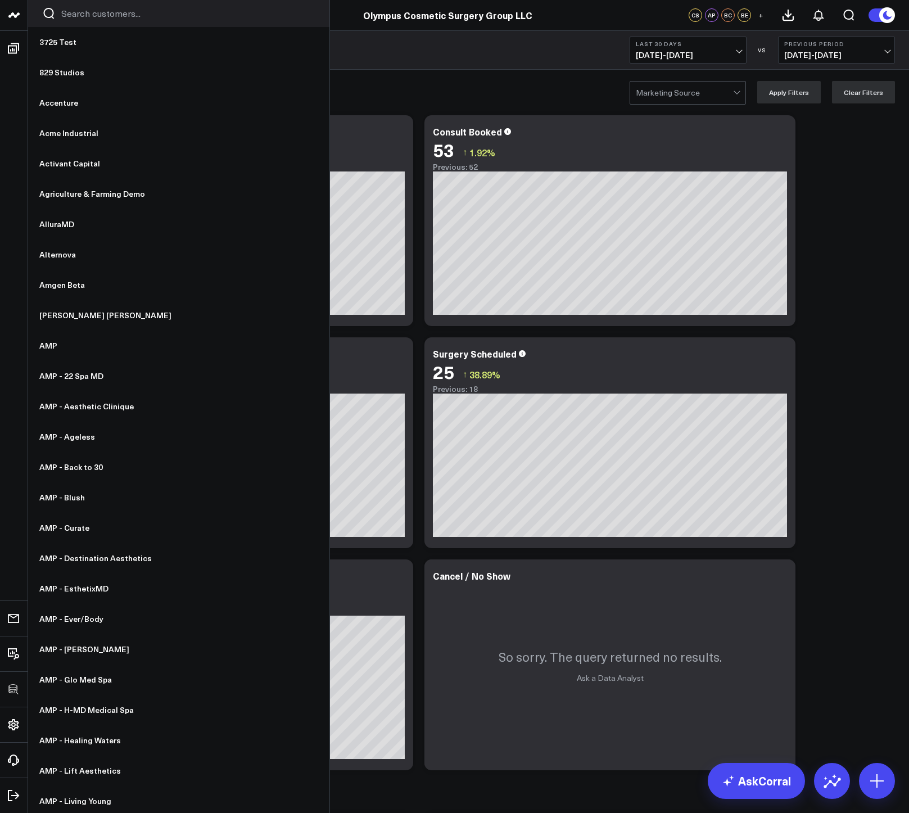
click at [91, 11] on input "Search customers input" at bounding box center [188, 13] width 254 height 12
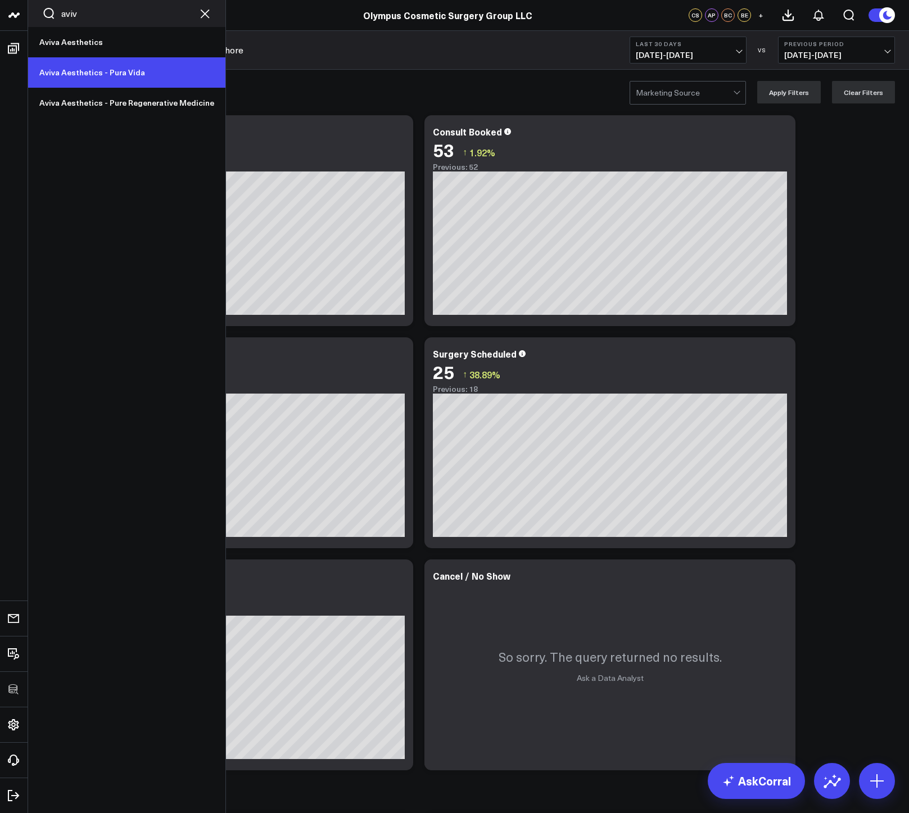
type input "aviv"
click at [97, 78] on link "Aviva Aesthetics - Pura Vida" at bounding box center [126, 72] width 197 height 30
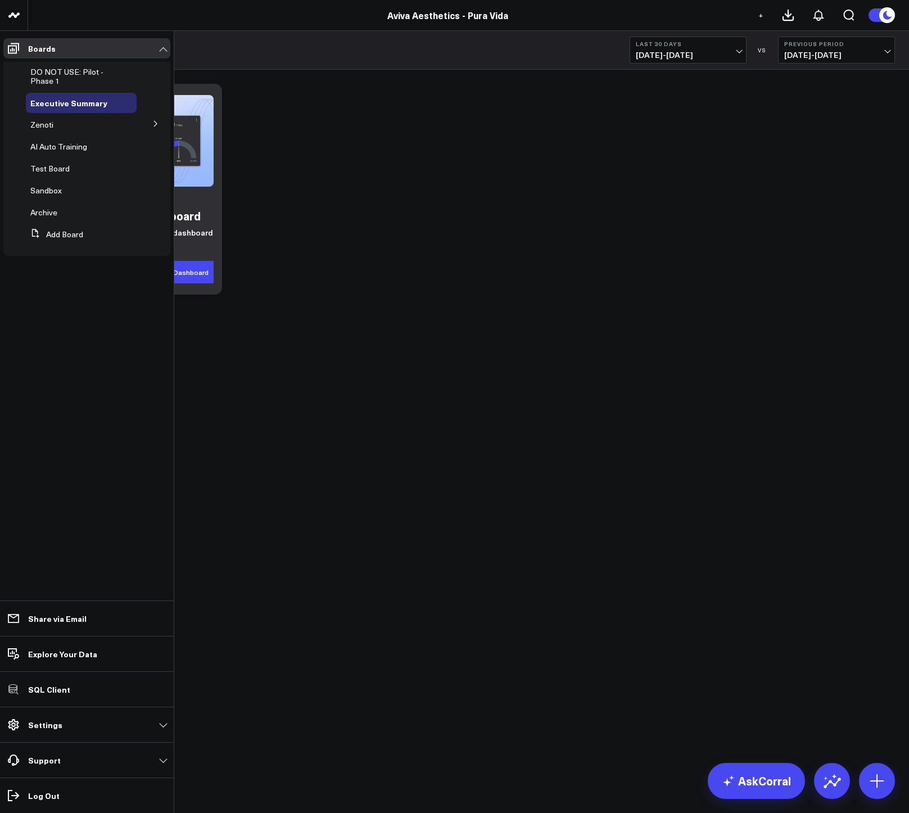
click at [142, 121] on button at bounding box center [155, 123] width 29 height 17
click at [43, 66] on div "DO NOT USE: Pilot - Phase 1" at bounding box center [81, 76] width 111 height 29
click at [44, 79] on span "DO NOT USE: Pilot - Phase 1" at bounding box center [66, 76] width 73 height 20
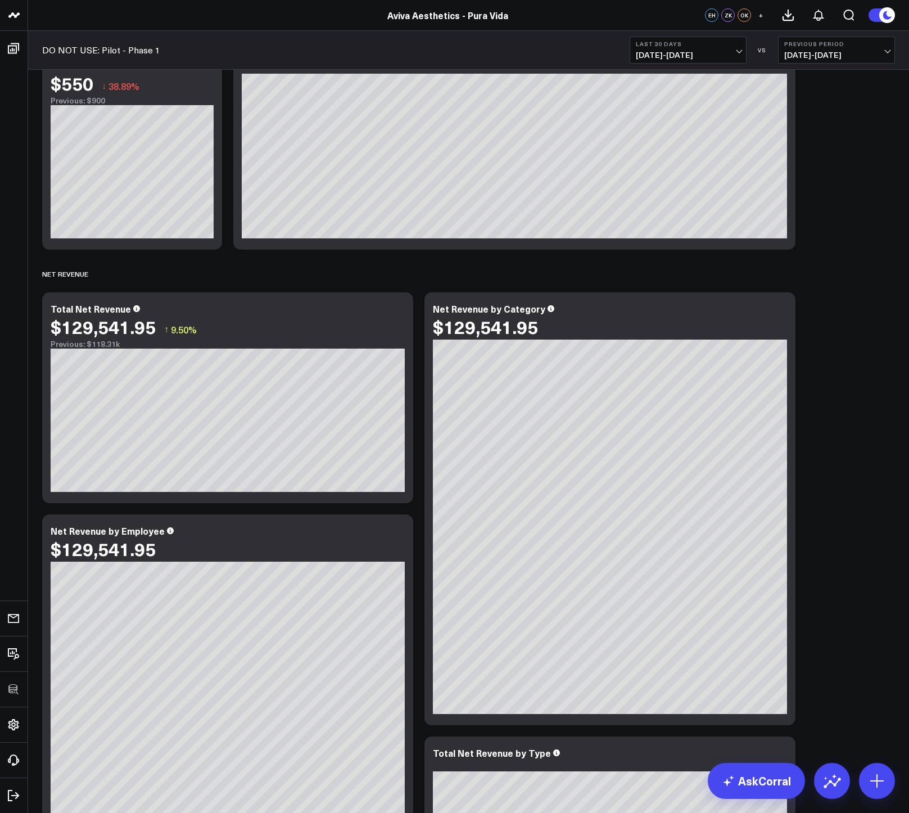
scroll to position [996, 0]
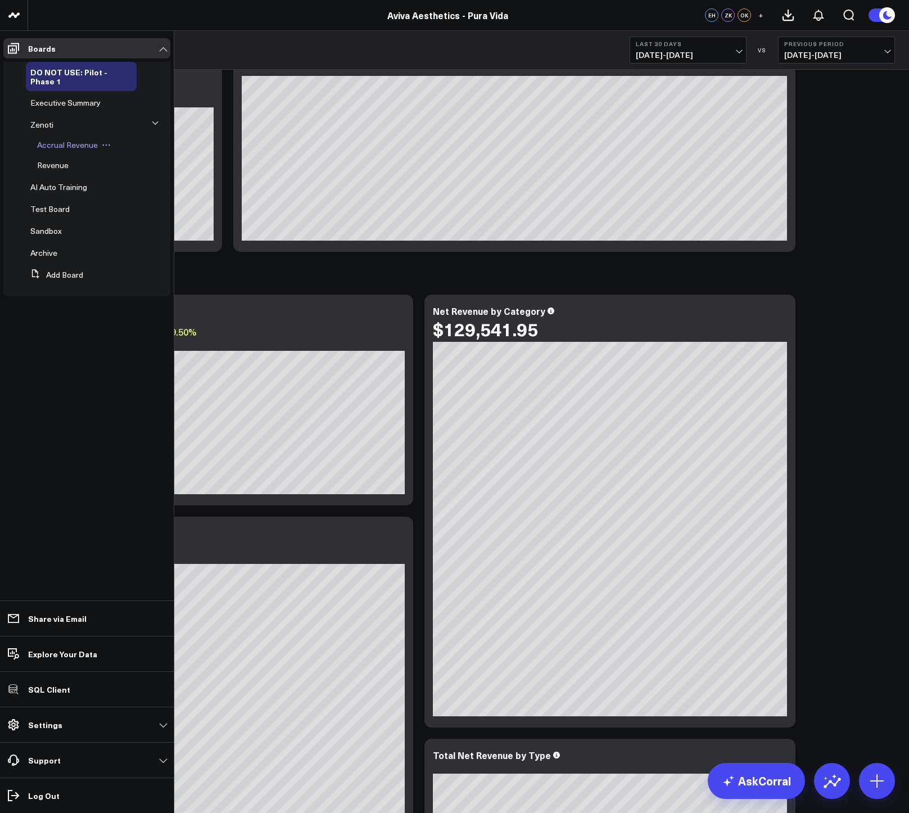
click at [74, 143] on span "Accrual Revenue" at bounding box center [67, 144] width 61 height 11
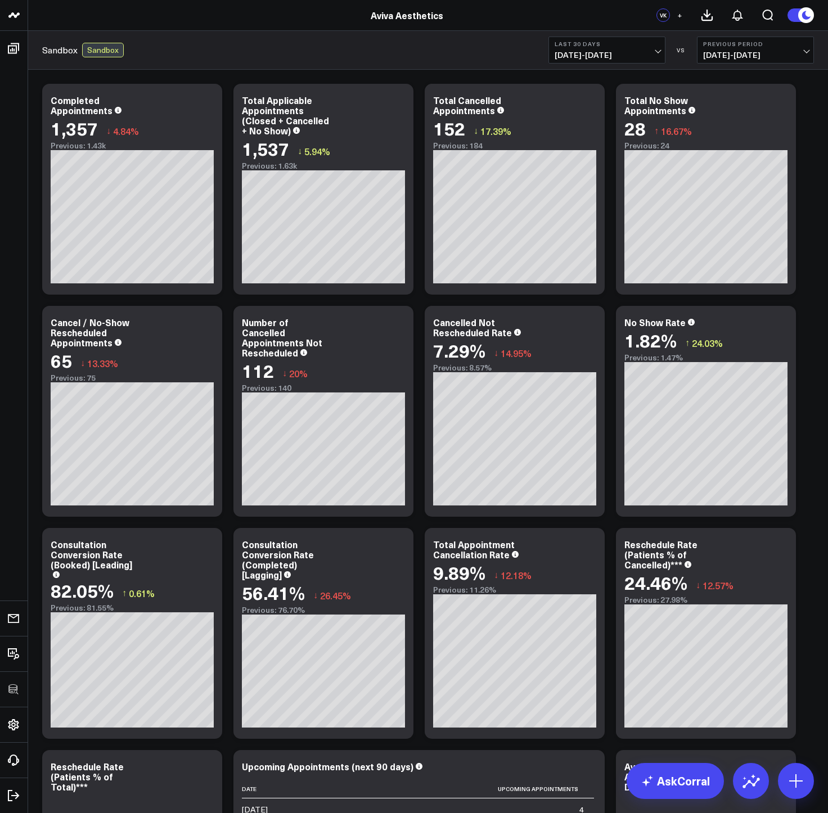
click at [354, 31] on div "Sandbox Sandbox Last 30 Days 08/24/25 - 09/22/25 VS Previous Period 07/25/25 - …" at bounding box center [428, 50] width 800 height 39
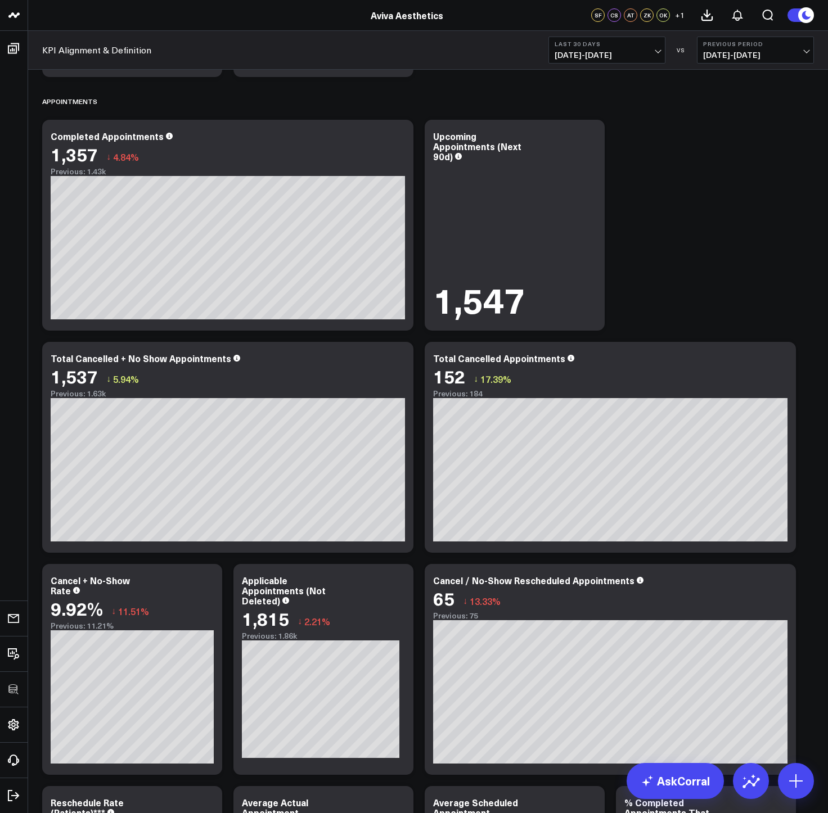
scroll to position [2927, 0]
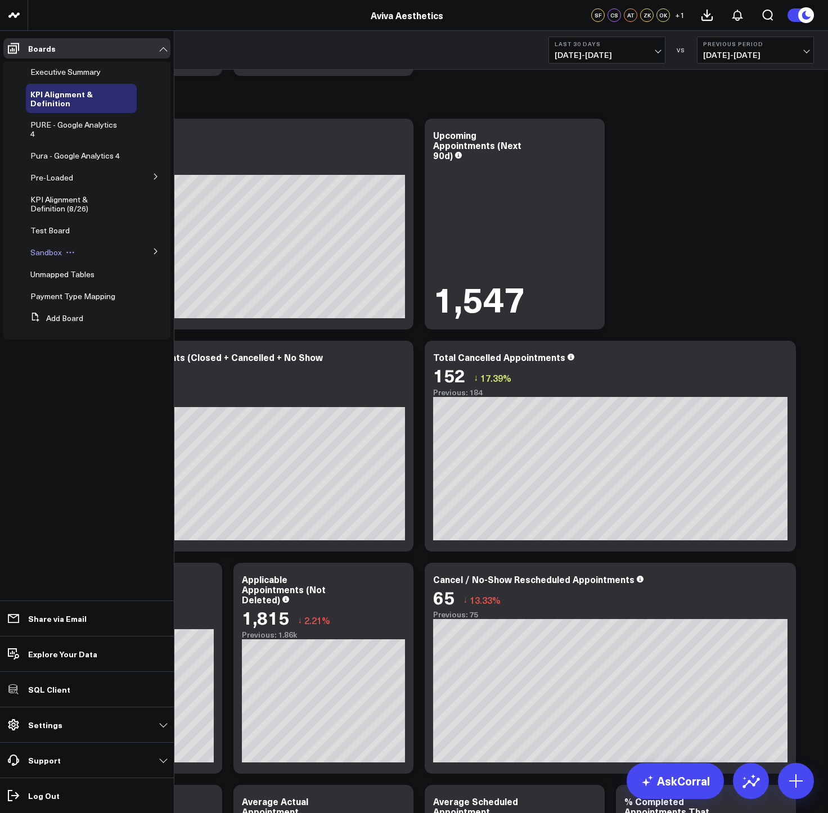
click at [40, 254] on span "Sandbox" at bounding box center [45, 252] width 31 height 11
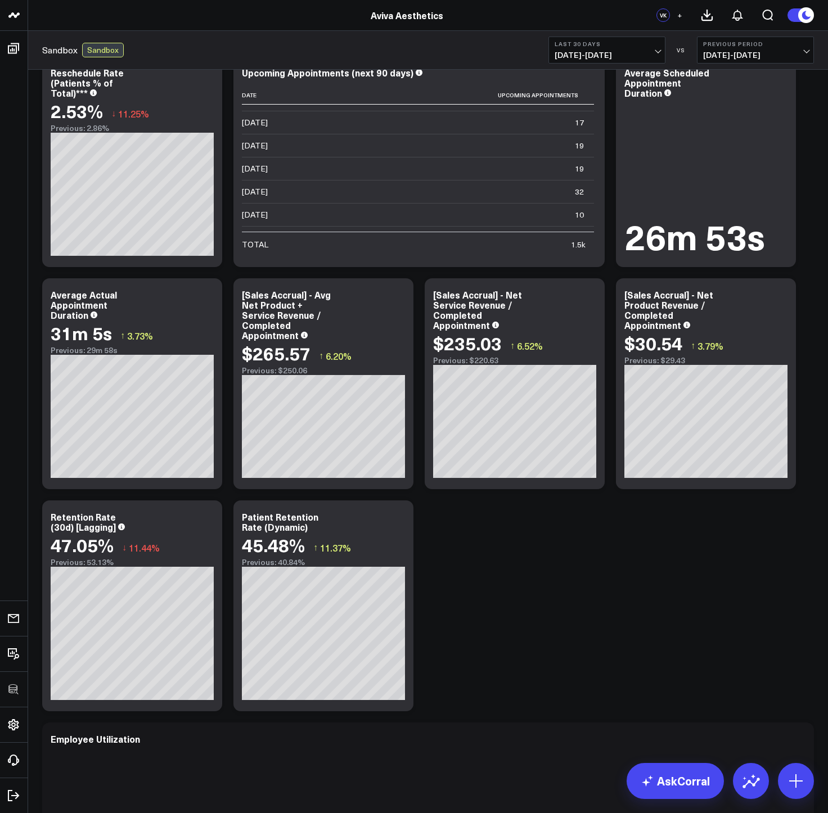
scroll to position [698, 0]
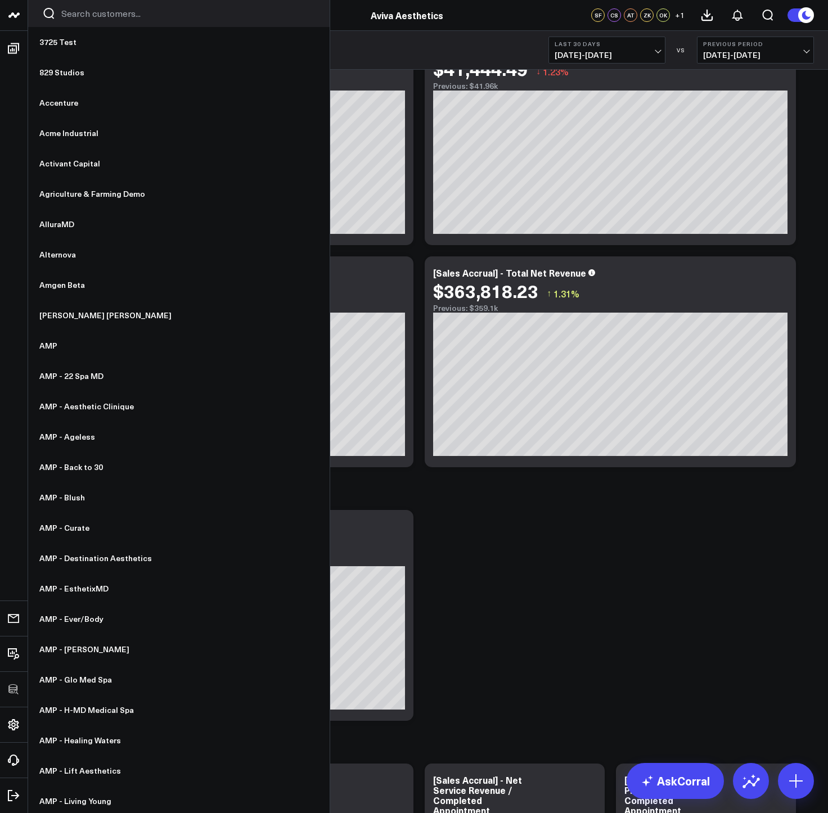
scroll to position [1807, 0]
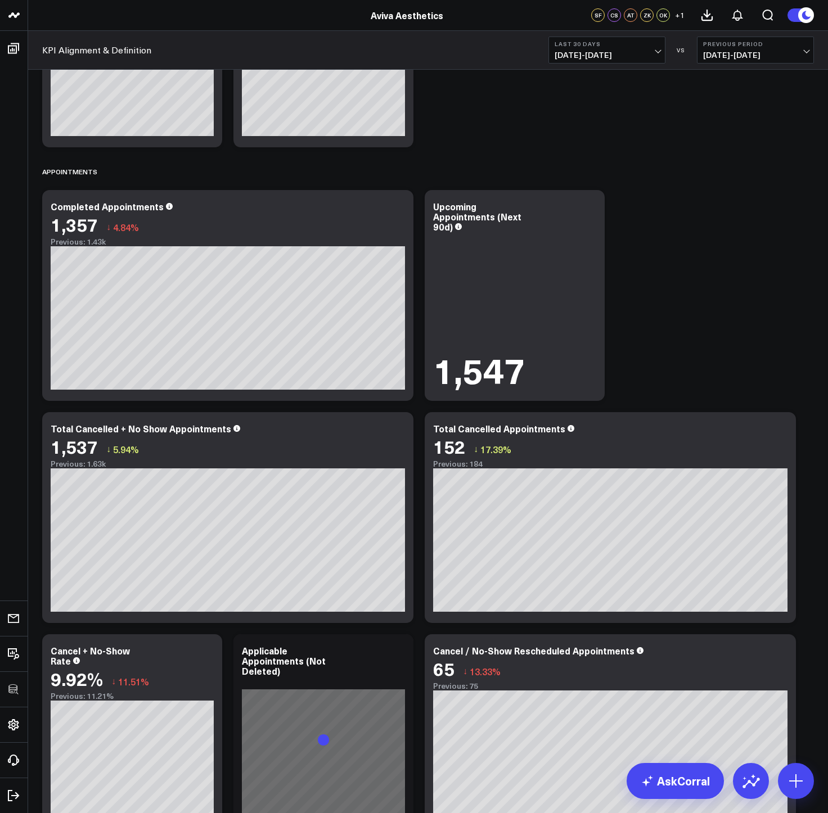
scroll to position [2915, 0]
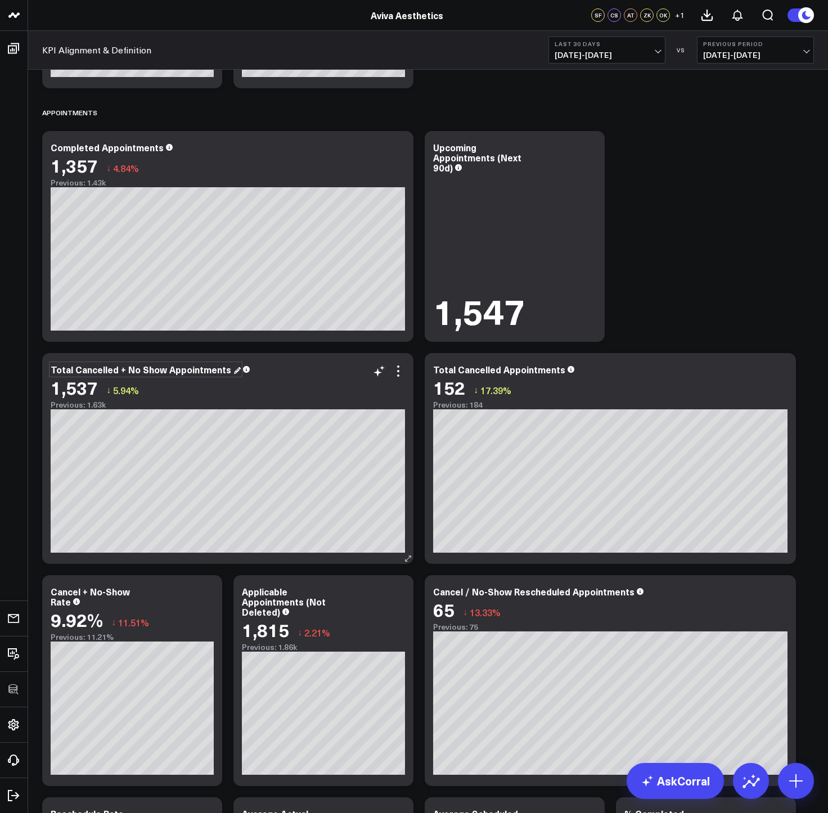
click at [149, 368] on div "Total Cancelled + No Show Appointments" at bounding box center [146, 369] width 190 height 12
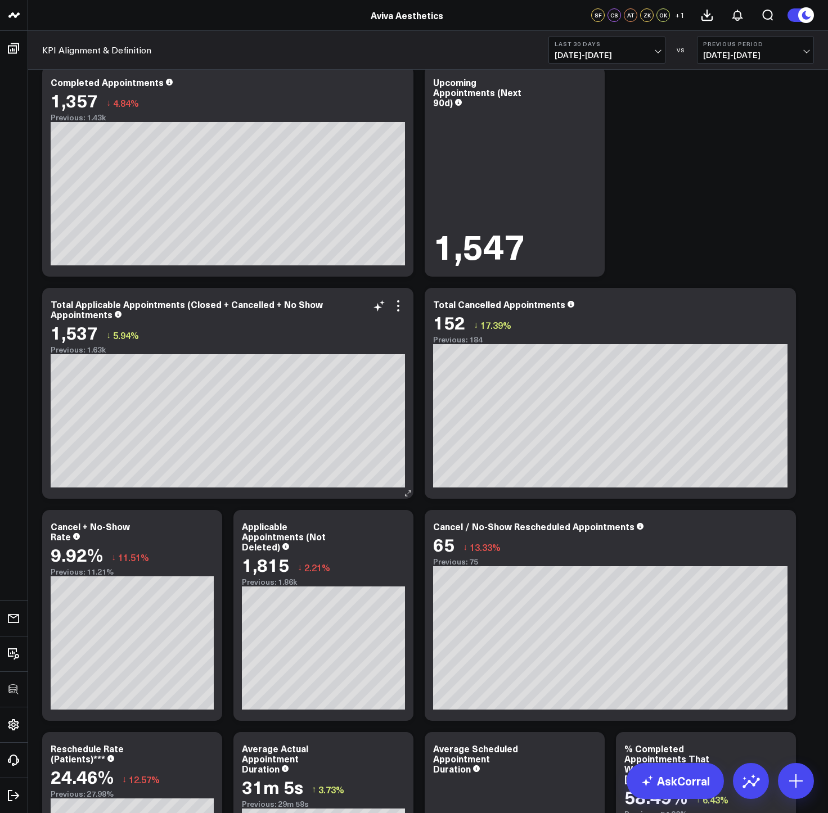
scroll to position [2970, 0]
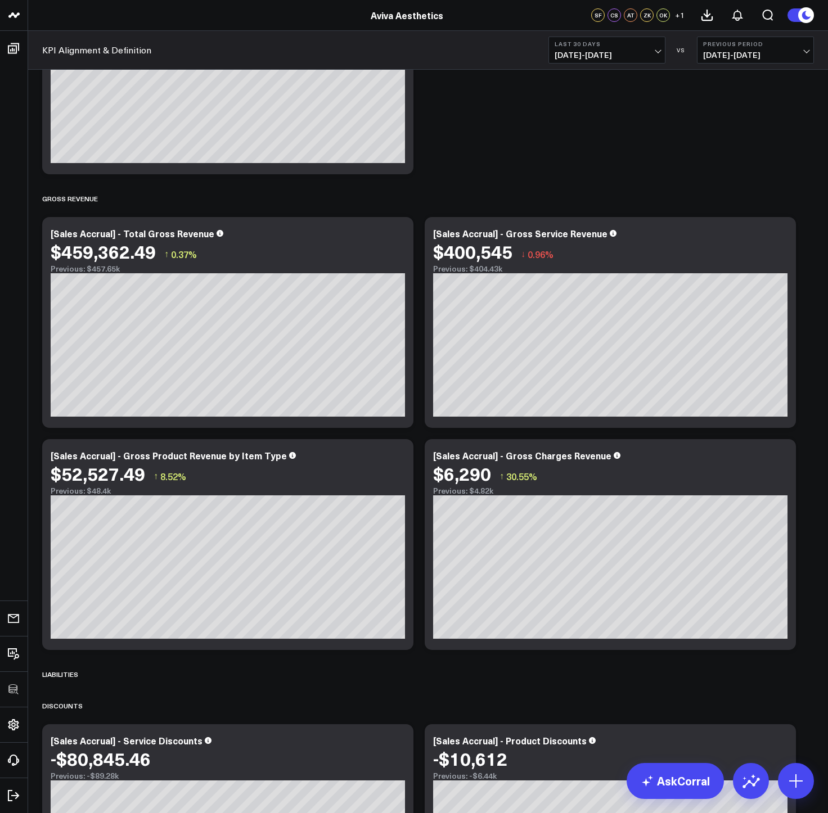
scroll to position [845, 0]
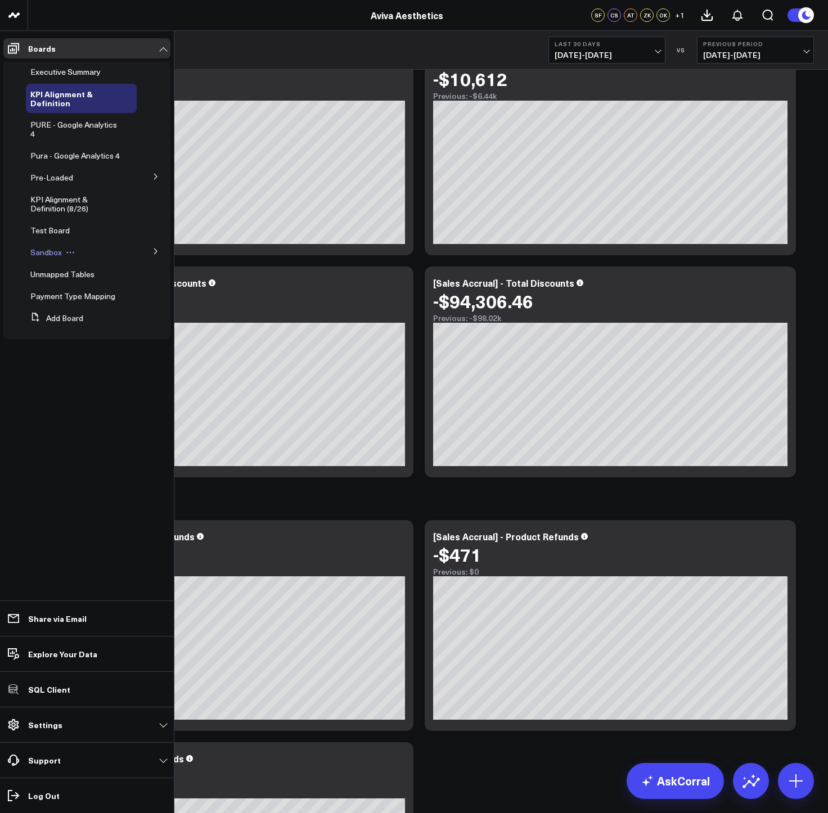
click at [39, 251] on span "Sandbox" at bounding box center [45, 252] width 31 height 11
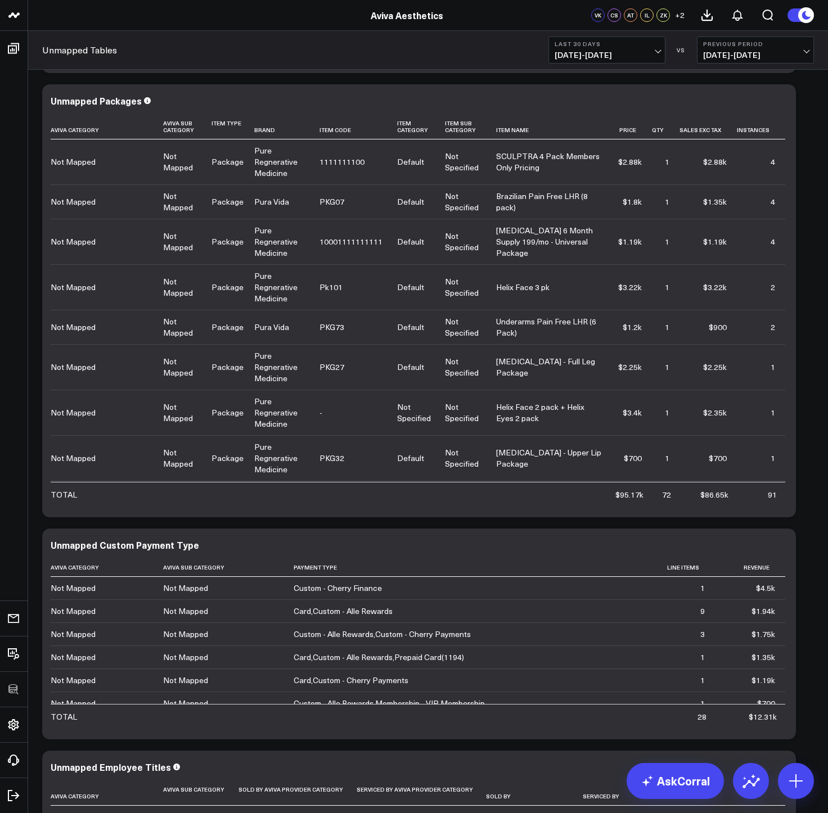
scroll to position [1330, 0]
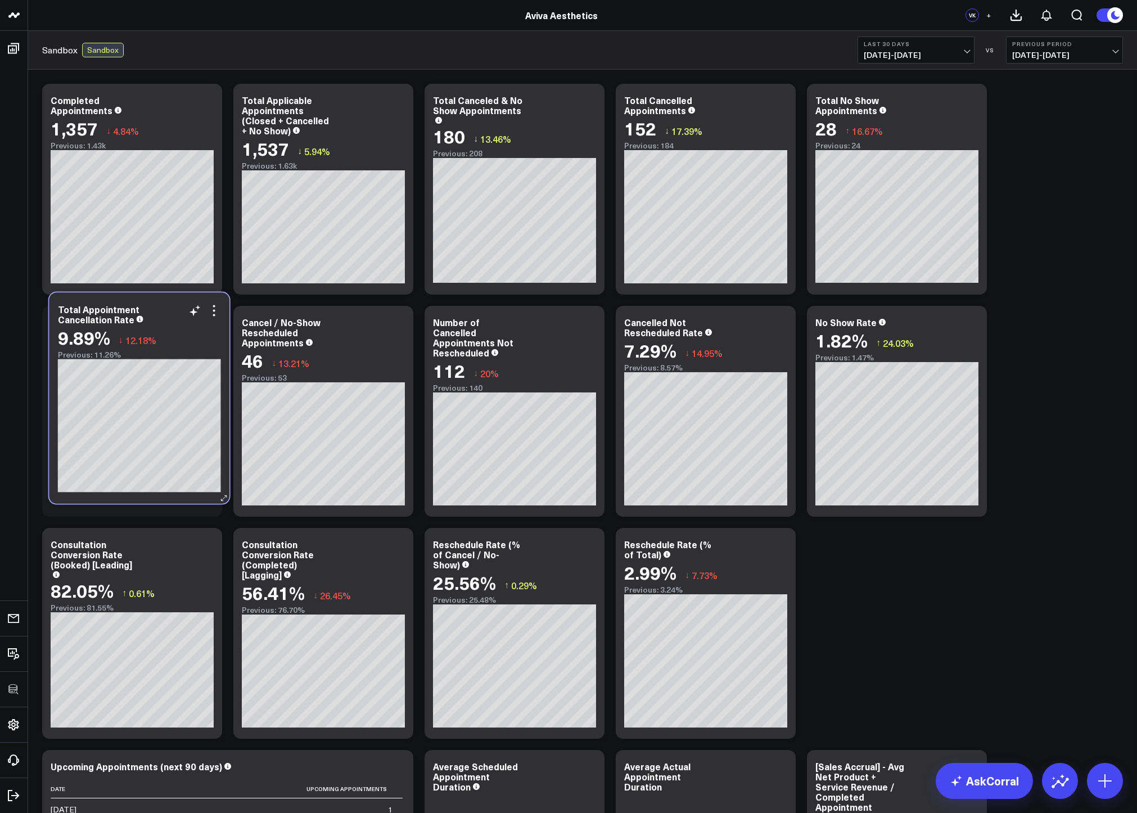
drag, startPoint x: 341, startPoint y: 540, endPoint x: 157, endPoint y: 304, distance: 298.8
click at [157, 304] on div "Total Appointment Cancellation Rate" at bounding box center [139, 314] width 163 height 20
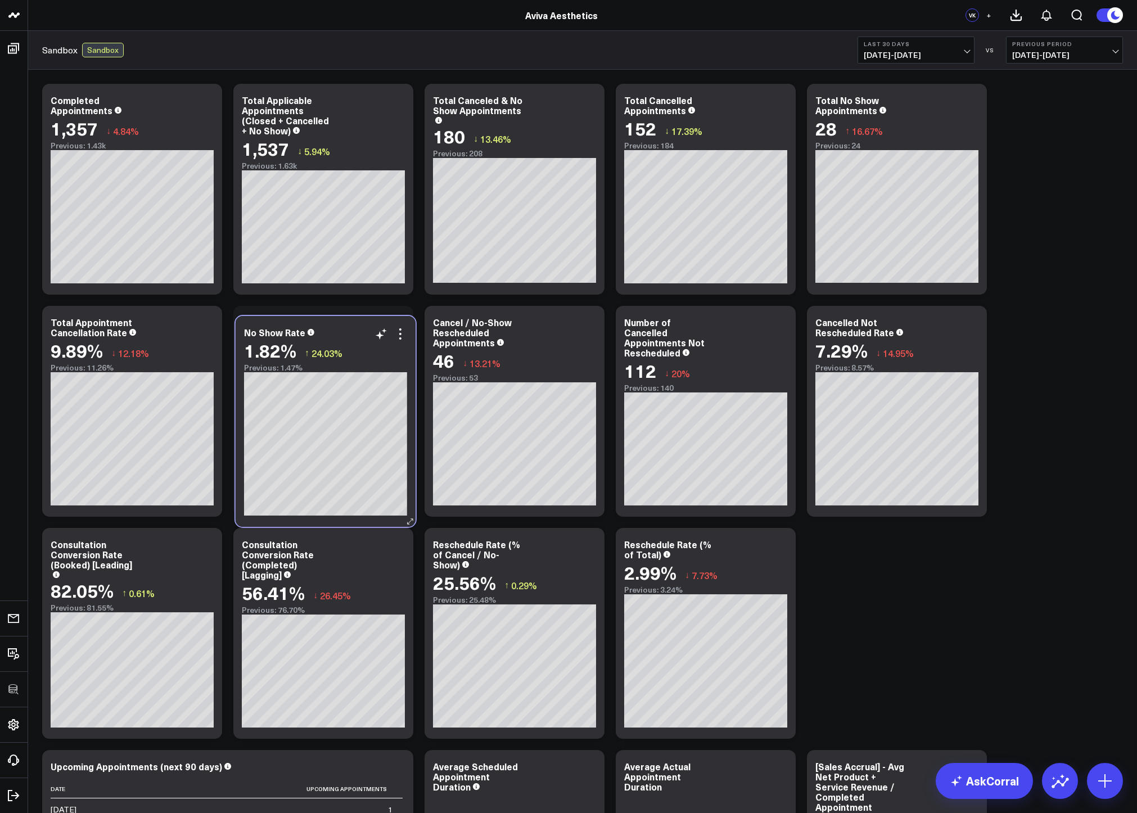
drag, startPoint x: 905, startPoint y: 318, endPoint x: 334, endPoint y: 328, distance: 571.3
click at [334, 328] on div "No Show Rate" at bounding box center [325, 332] width 163 height 10
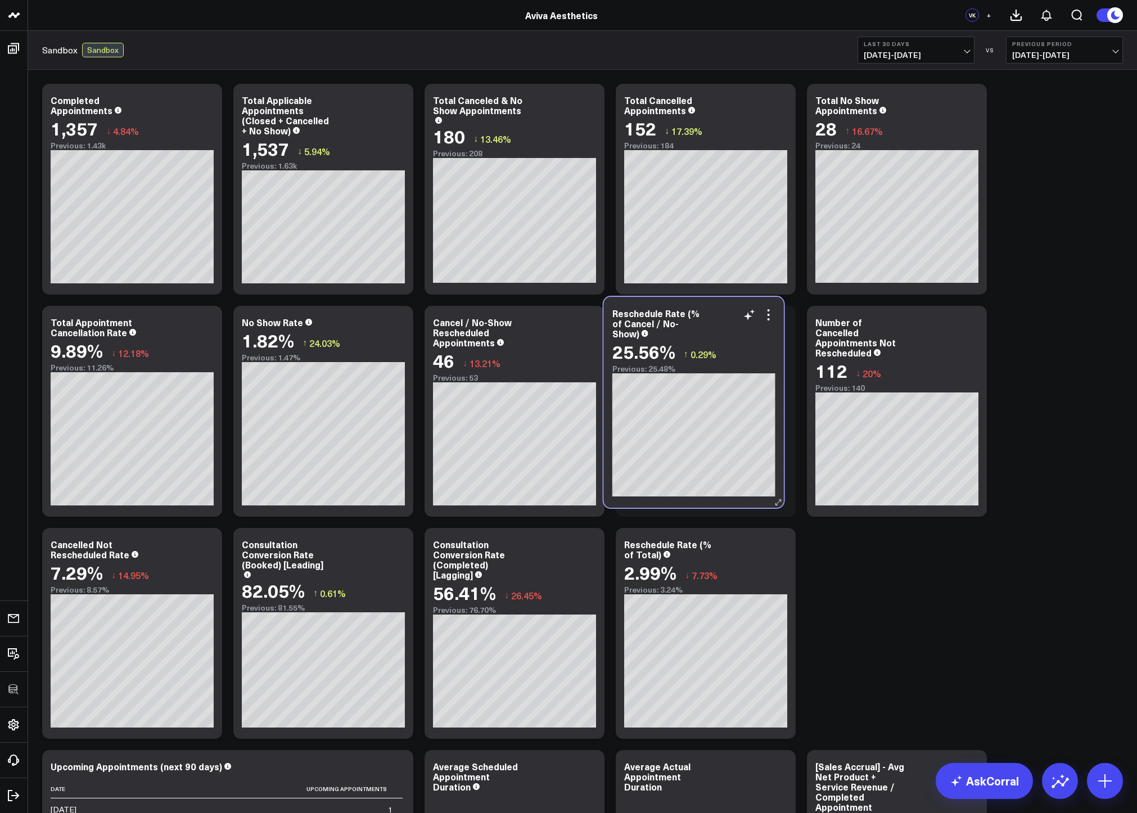
drag, startPoint x: 522, startPoint y: 567, endPoint x: 703, endPoint y: 336, distance: 292.8
click at [703, 336] on div "Reschedule Rate (% of Cancel / No-Show)" at bounding box center [693, 323] width 163 height 30
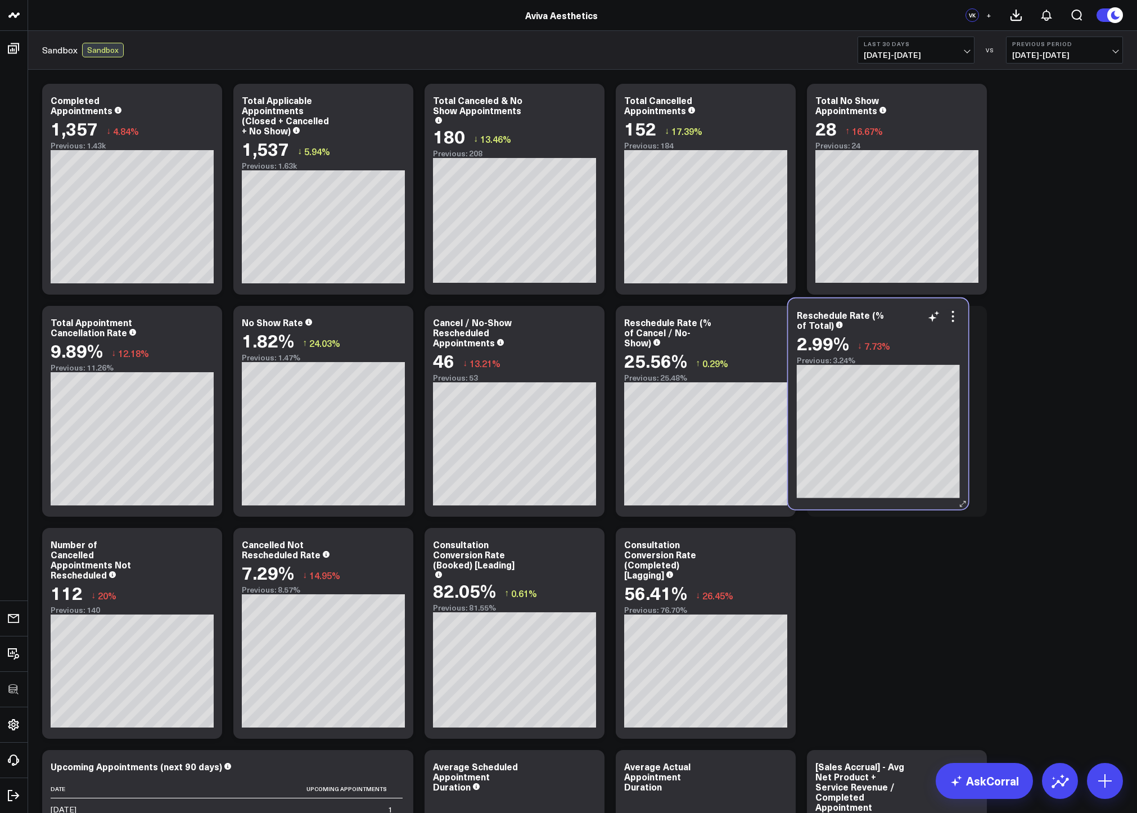
drag, startPoint x: 730, startPoint y: 547, endPoint x: 903, endPoint y: 317, distance: 287.1
click at [827, 317] on div "Reschedule Rate (% of Total)" at bounding box center [878, 320] width 163 height 20
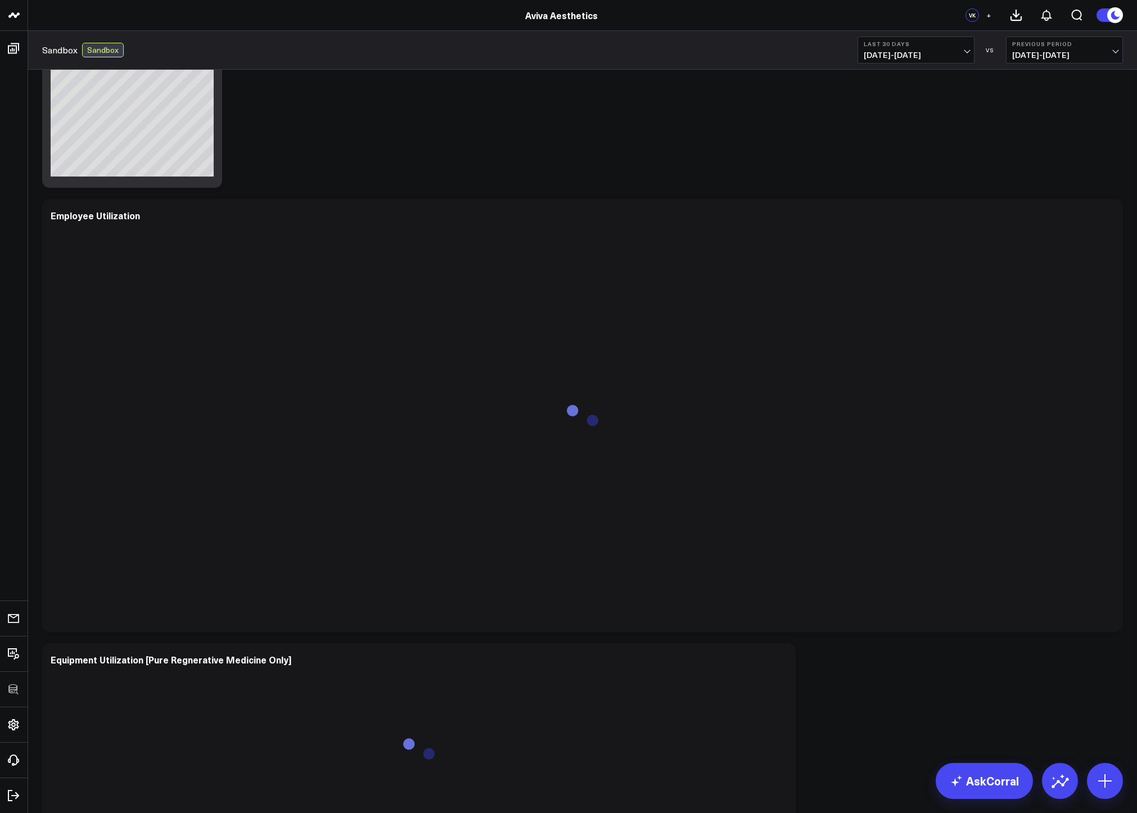
scroll to position [1331, 0]
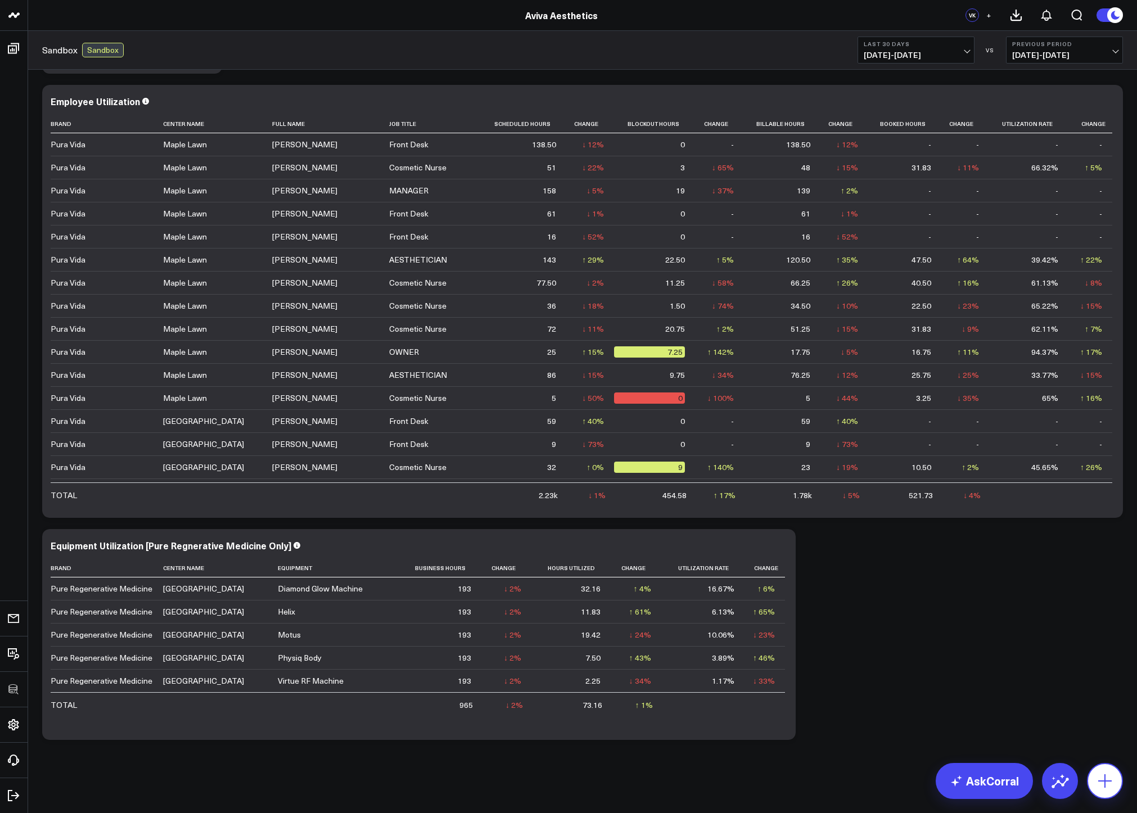
click at [1103, 778] on icon at bounding box center [1105, 781] width 18 height 18
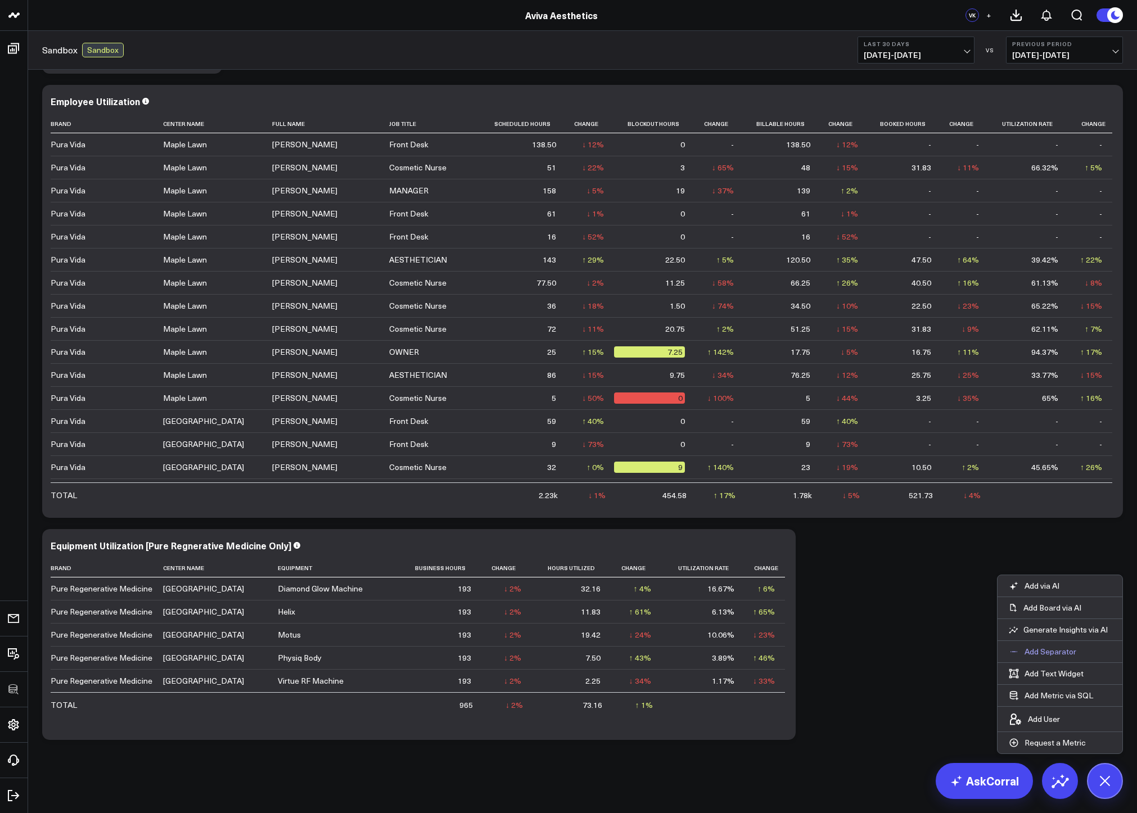
click at [1056, 648] on p "Add Separator" at bounding box center [1050, 652] width 52 height 10
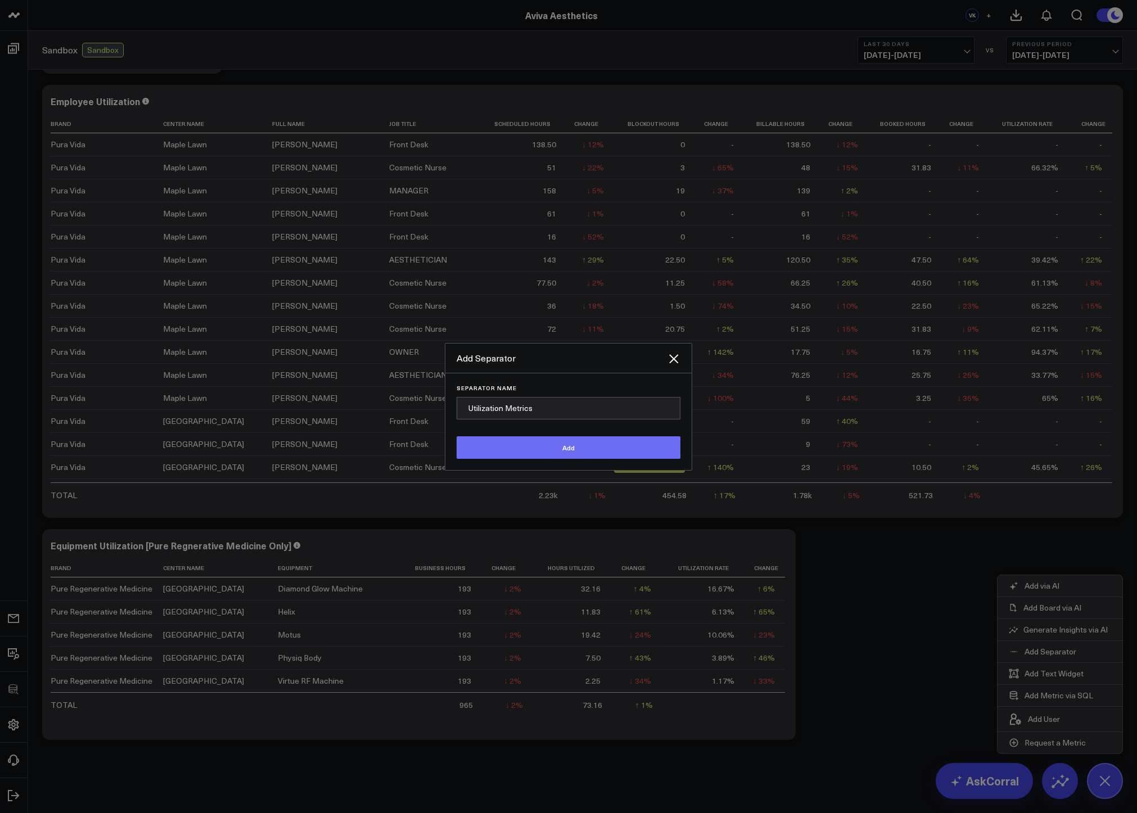
type input "Utilization Metrics"
click at [573, 449] on button "Add" at bounding box center [569, 447] width 224 height 22
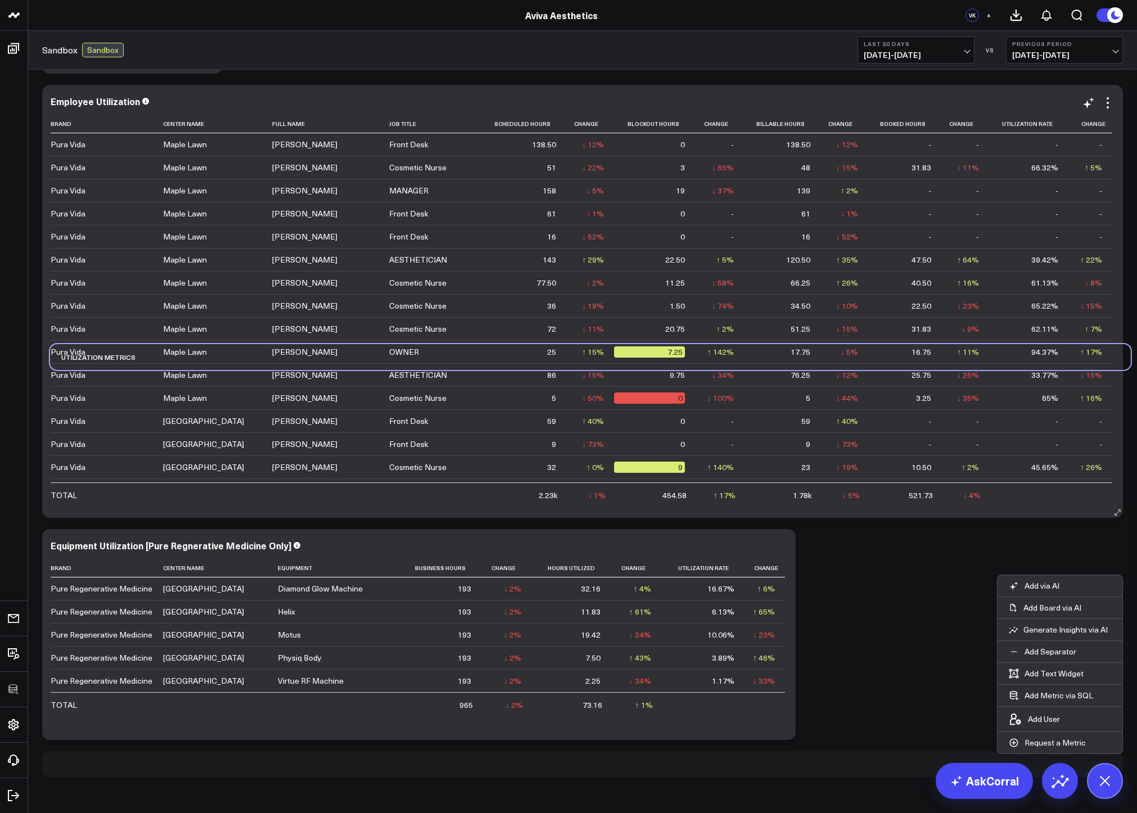
scroll to position [1335, 0]
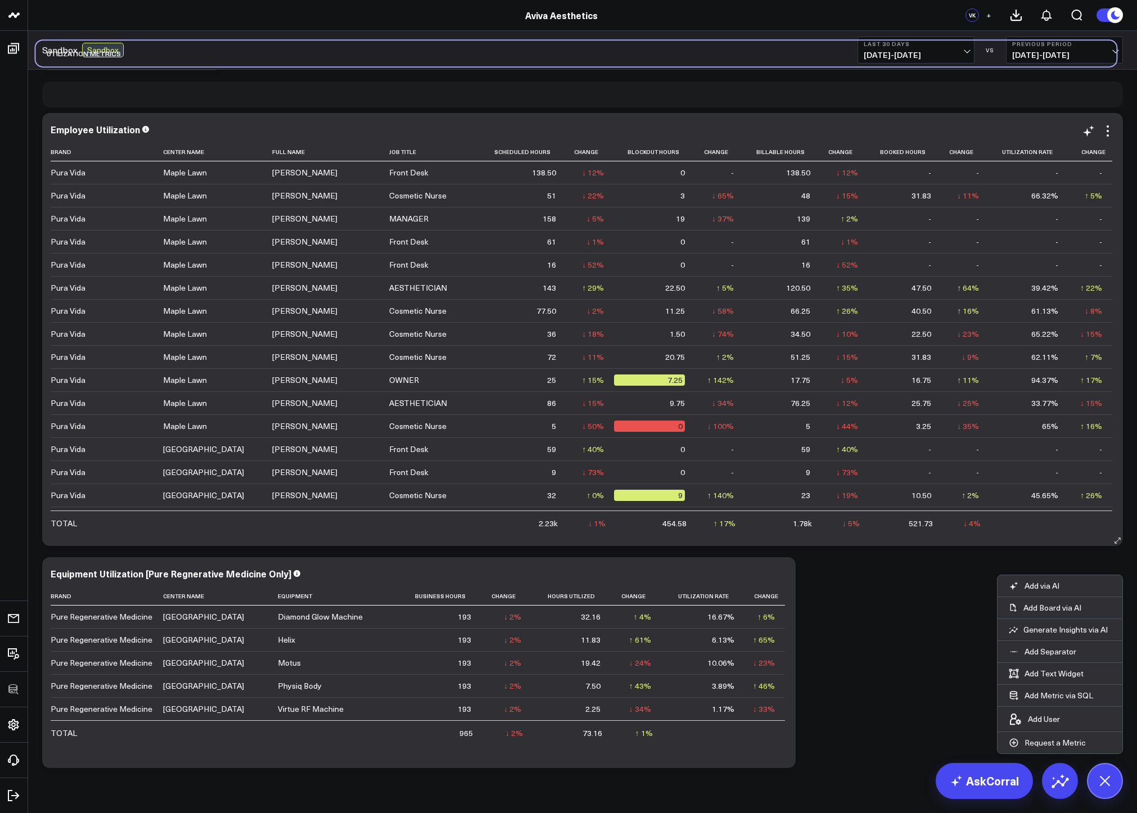
drag, startPoint x: 161, startPoint y: 768, endPoint x: 153, endPoint y: 177, distance: 591.5
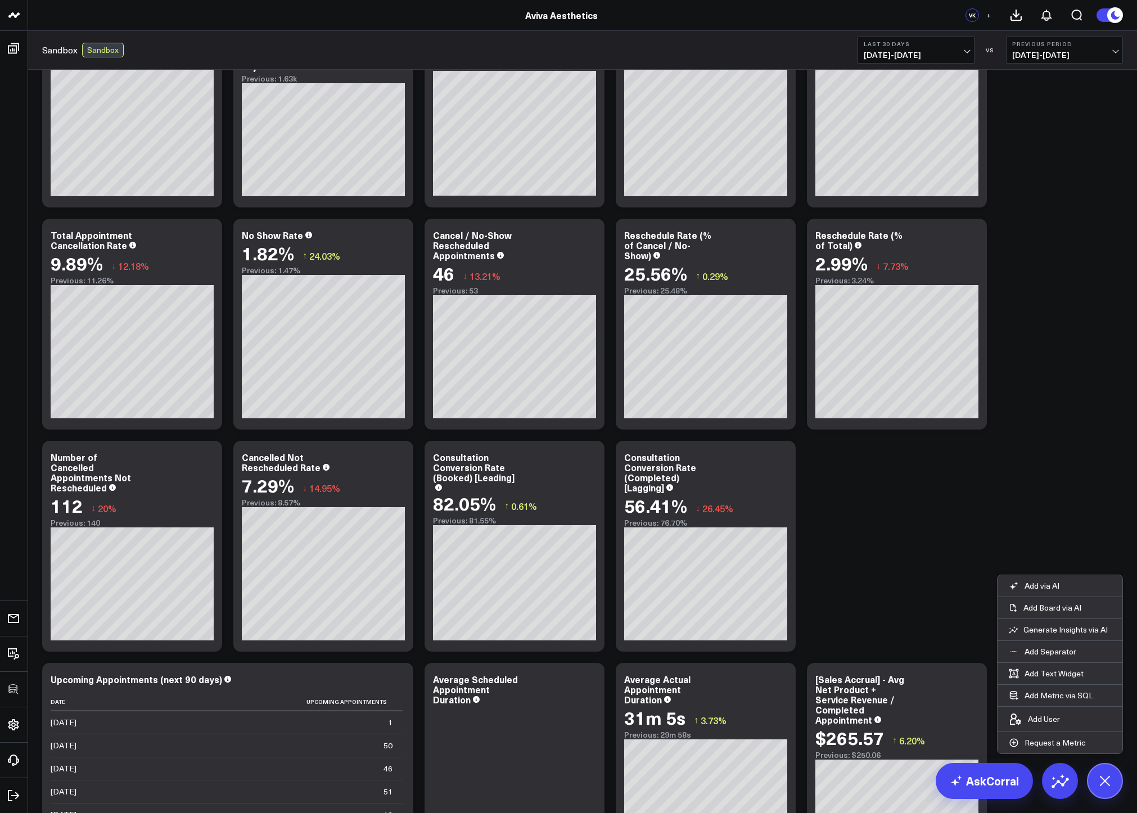
scroll to position [0, 0]
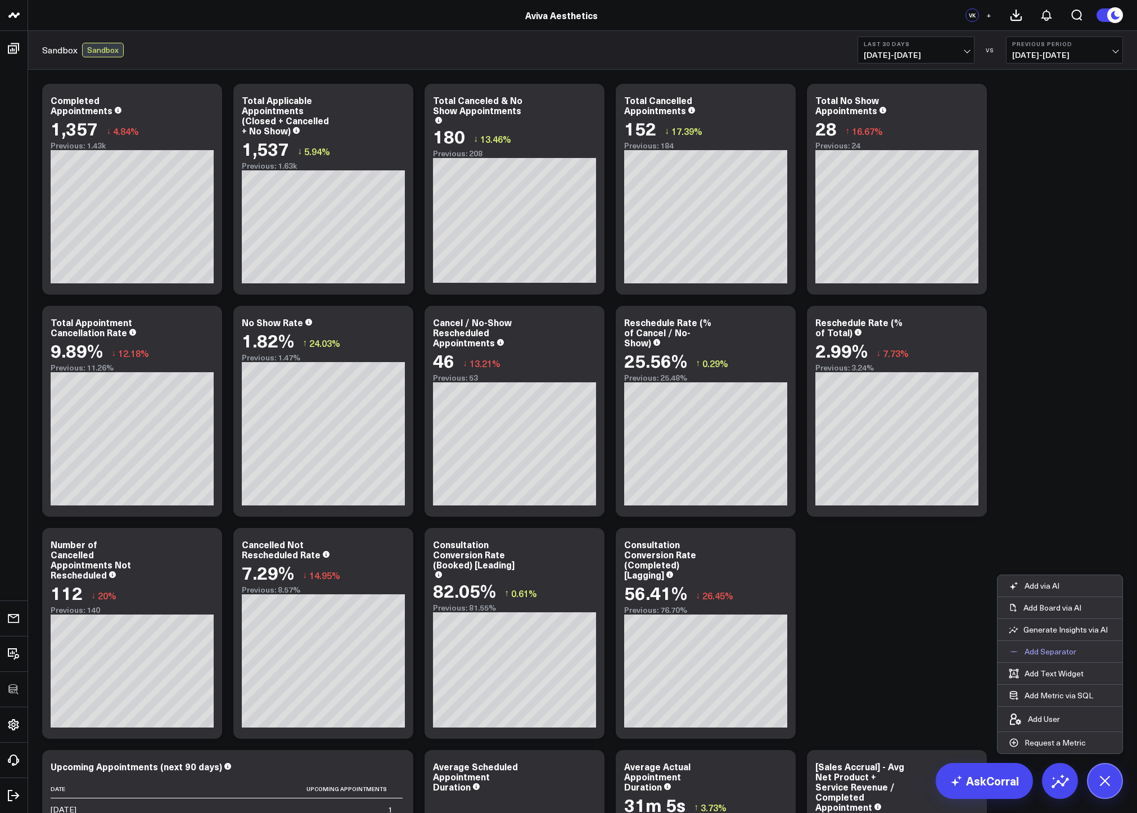
click at [1050, 656] on p "Add Separator" at bounding box center [1050, 652] width 52 height 10
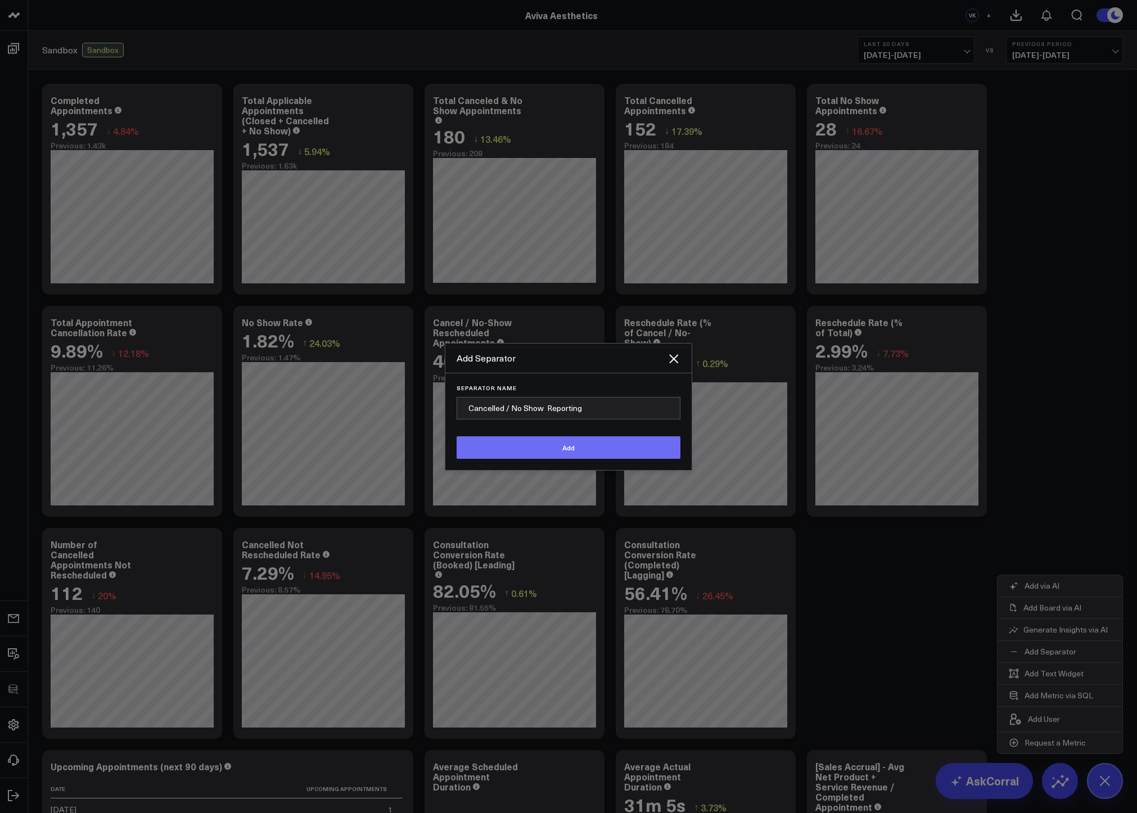
type input "Cancelled / No Show Reporting"
click at [578, 444] on button "Add" at bounding box center [569, 447] width 224 height 22
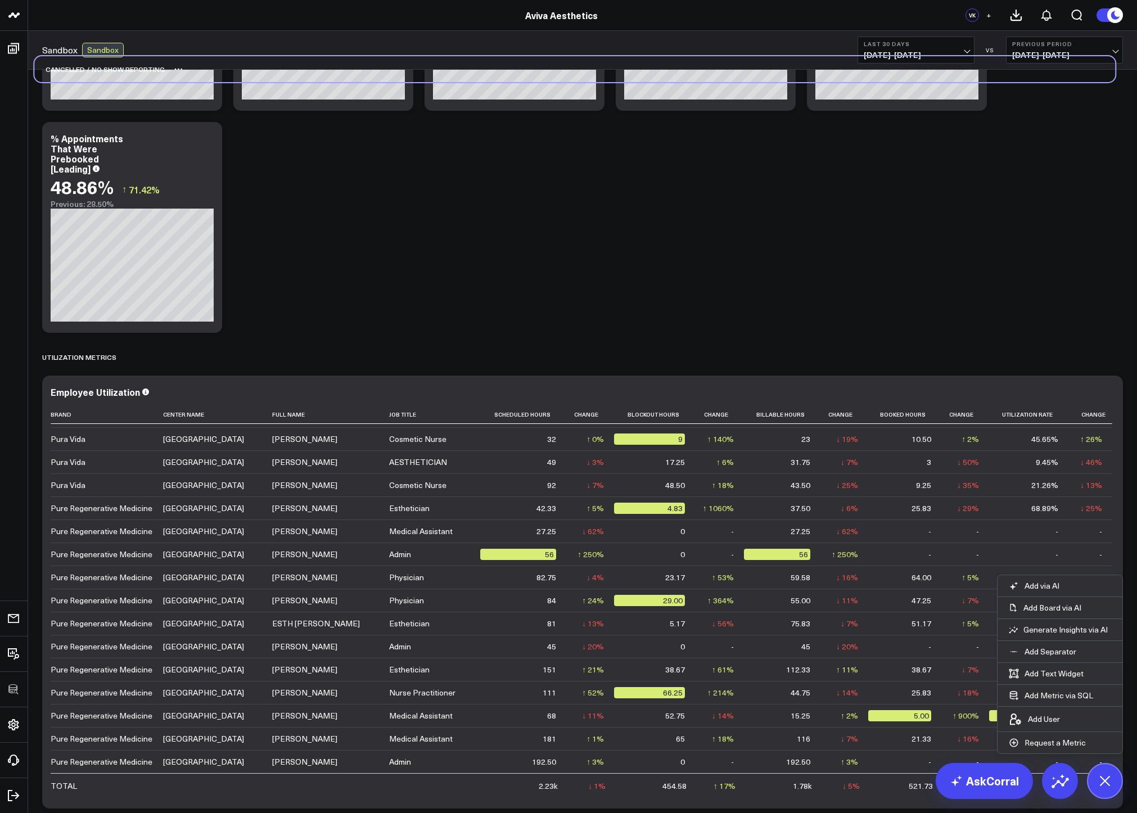
scroll to position [1064, 0]
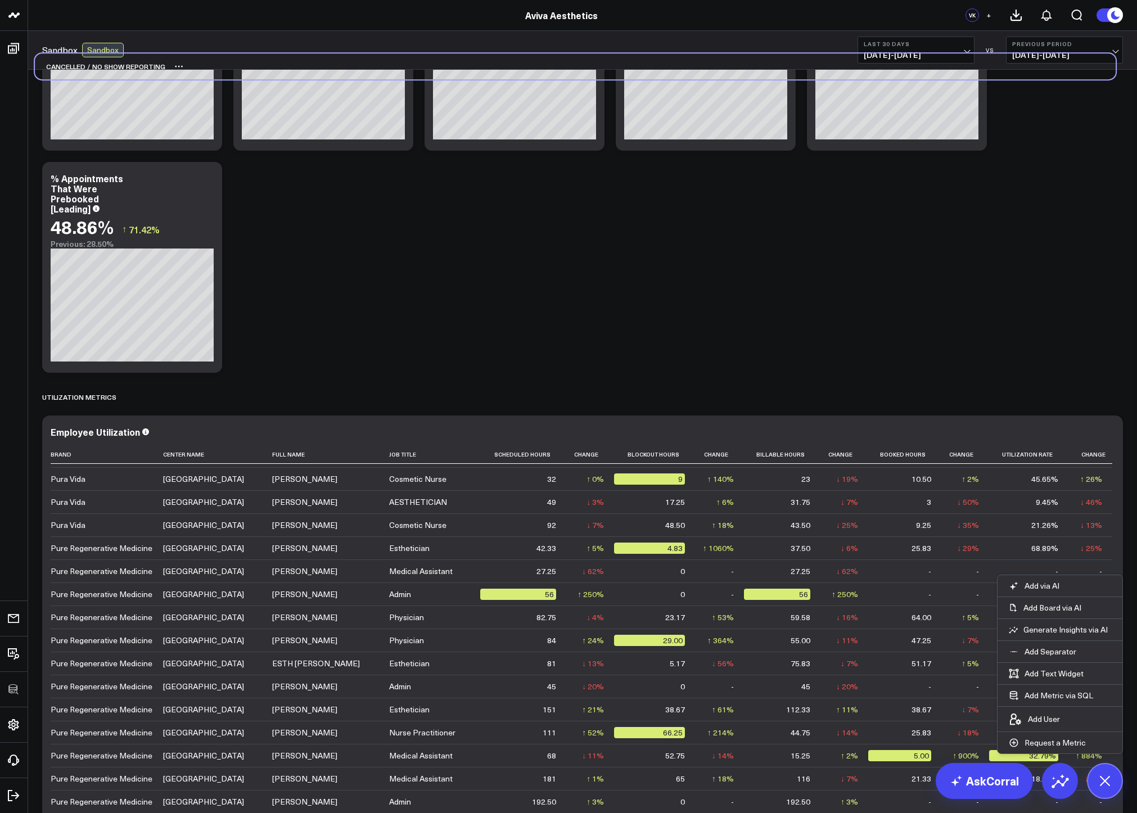
drag, startPoint x: 217, startPoint y: 731, endPoint x: 209, endPoint y: 64, distance: 667.4
click at [209, 64] on div "Cancelled / No Show Reporting" at bounding box center [575, 66] width 1081 height 26
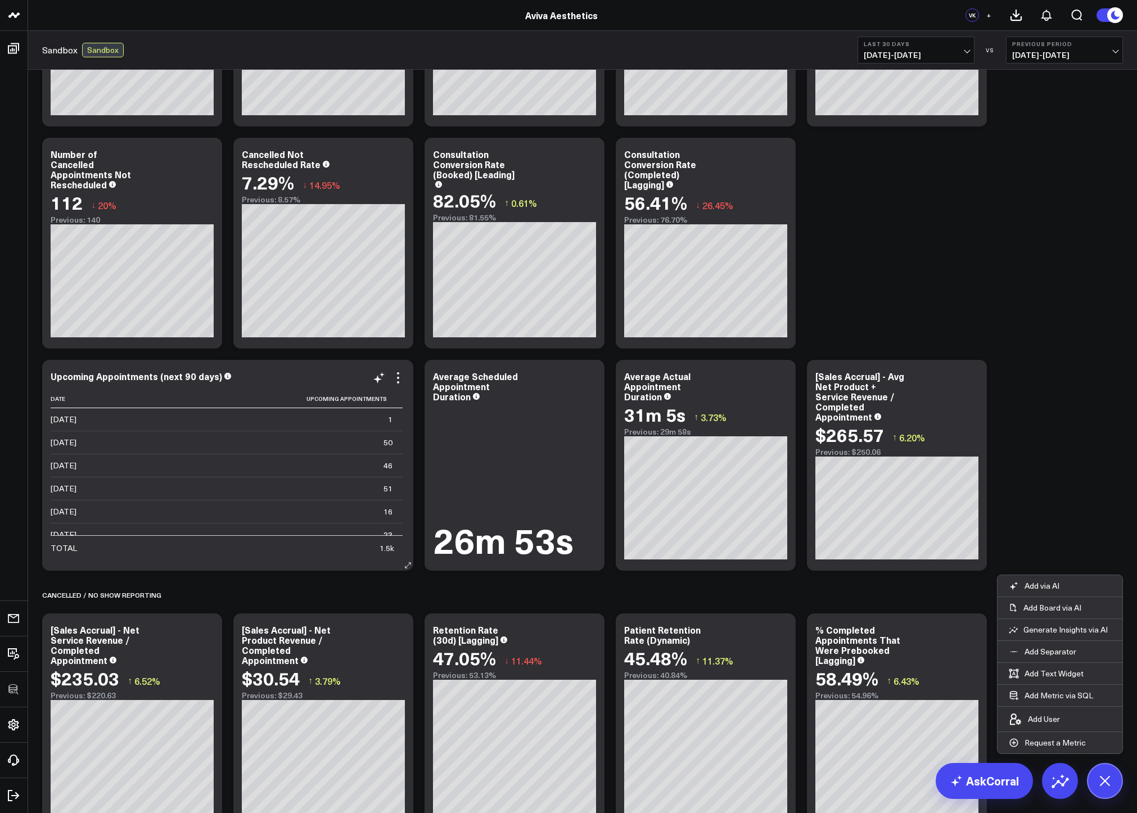
scroll to position [381, 0]
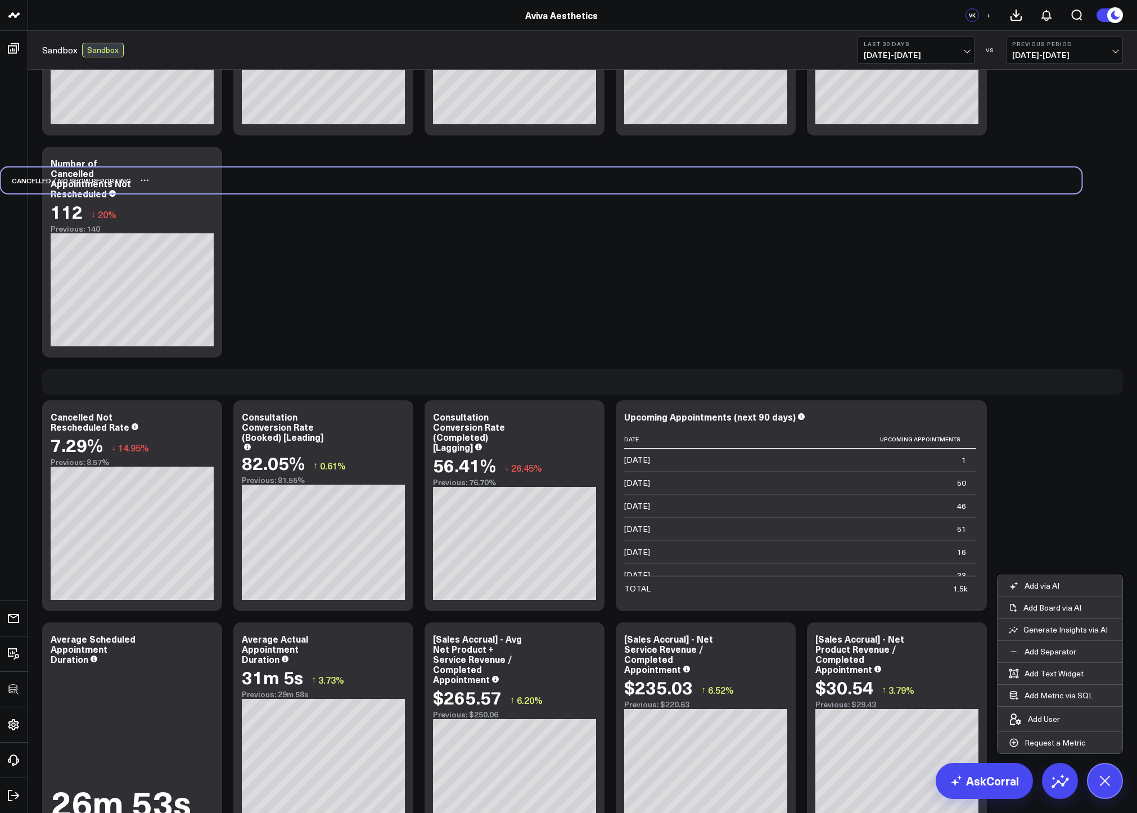
drag, startPoint x: 216, startPoint y: 602, endPoint x: 174, endPoint y: 179, distance: 425.4
click at [174, 179] on div "Cancelled / No Show Reporting" at bounding box center [541, 181] width 1081 height 26
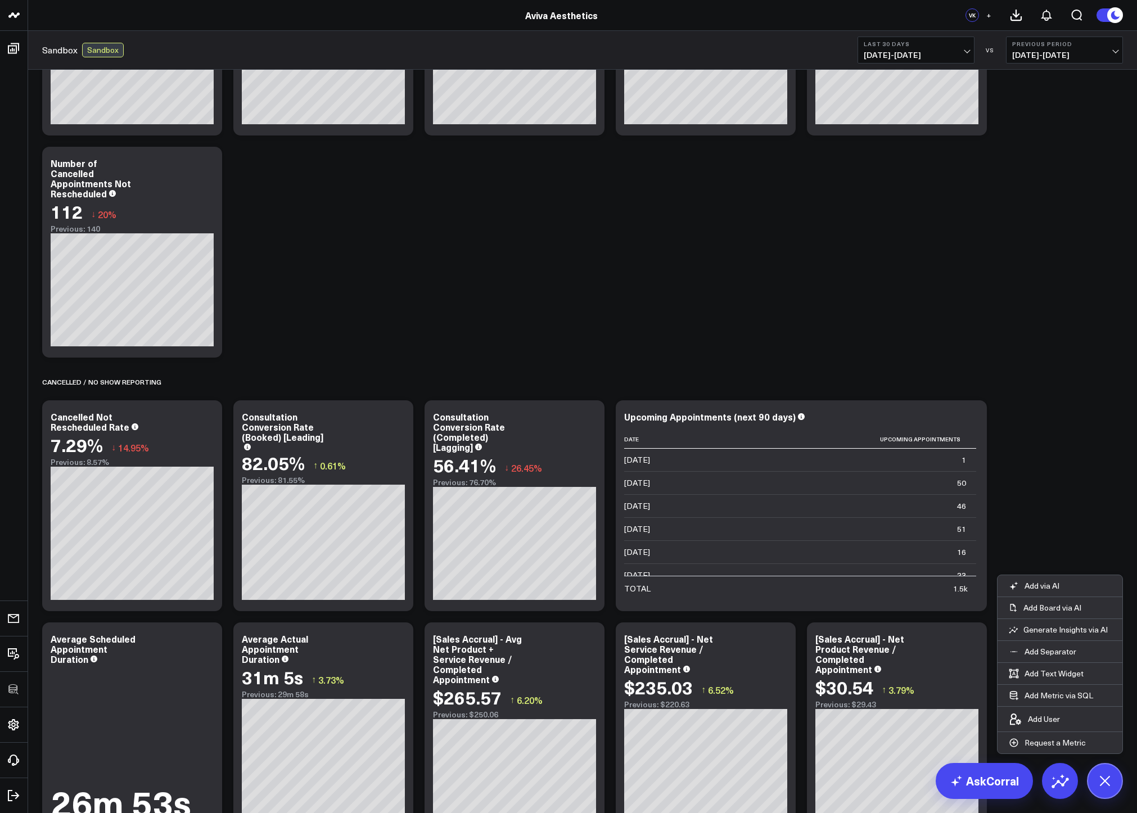
scroll to position [110, 0]
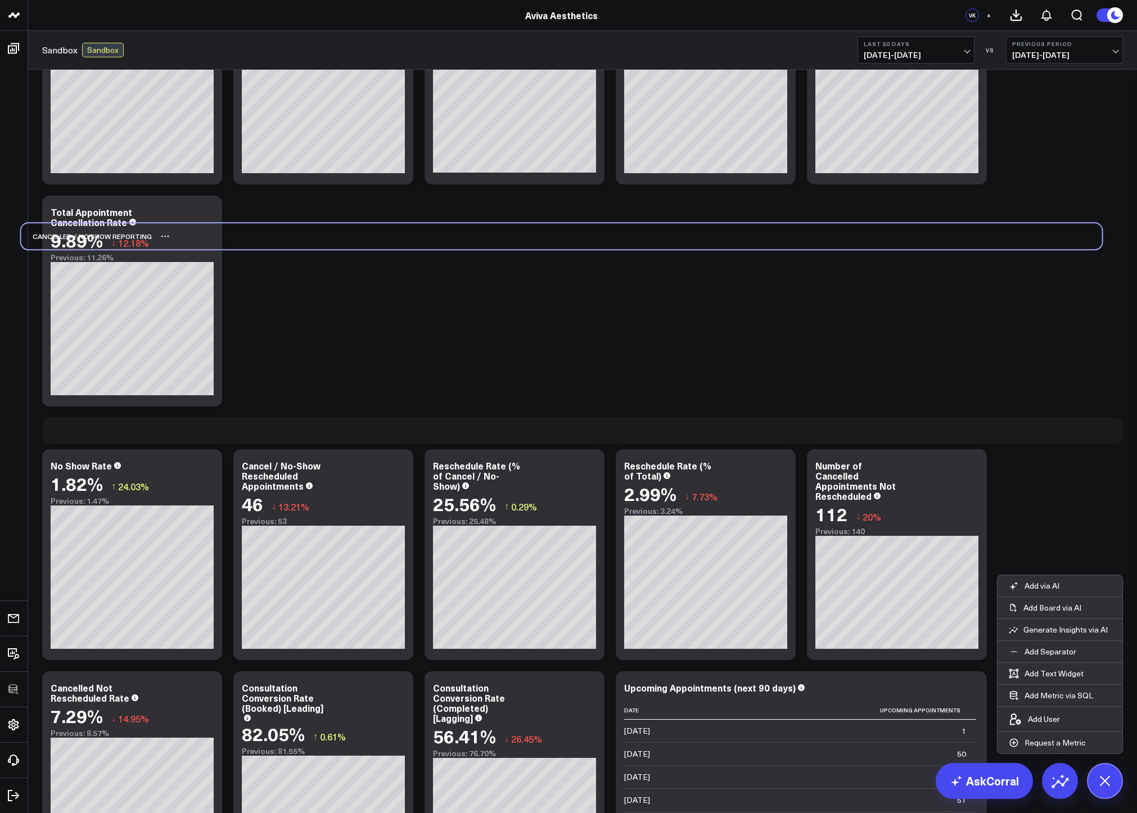
drag, startPoint x: 268, startPoint y: 653, endPoint x: 247, endPoint y: 237, distance: 417.1
click at [247, 237] on div "Cancelled / No Show Reporting" at bounding box center [561, 236] width 1081 height 26
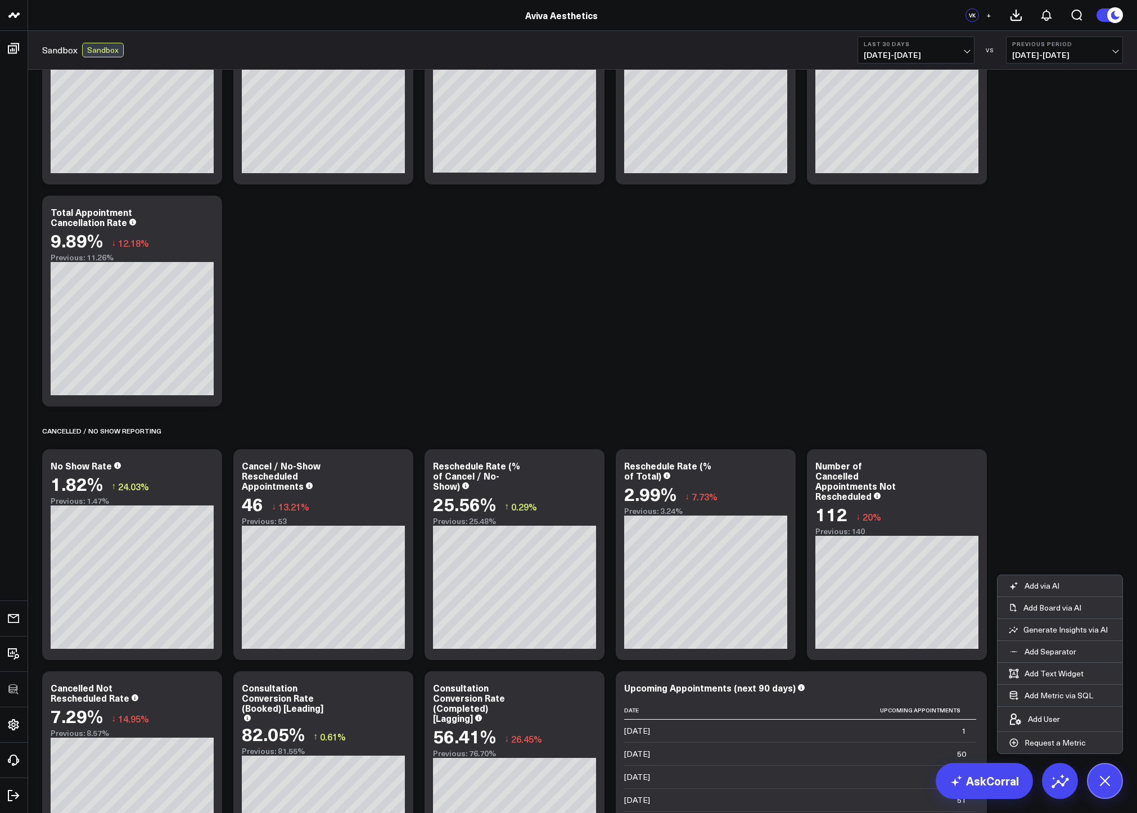
scroll to position [0, 0]
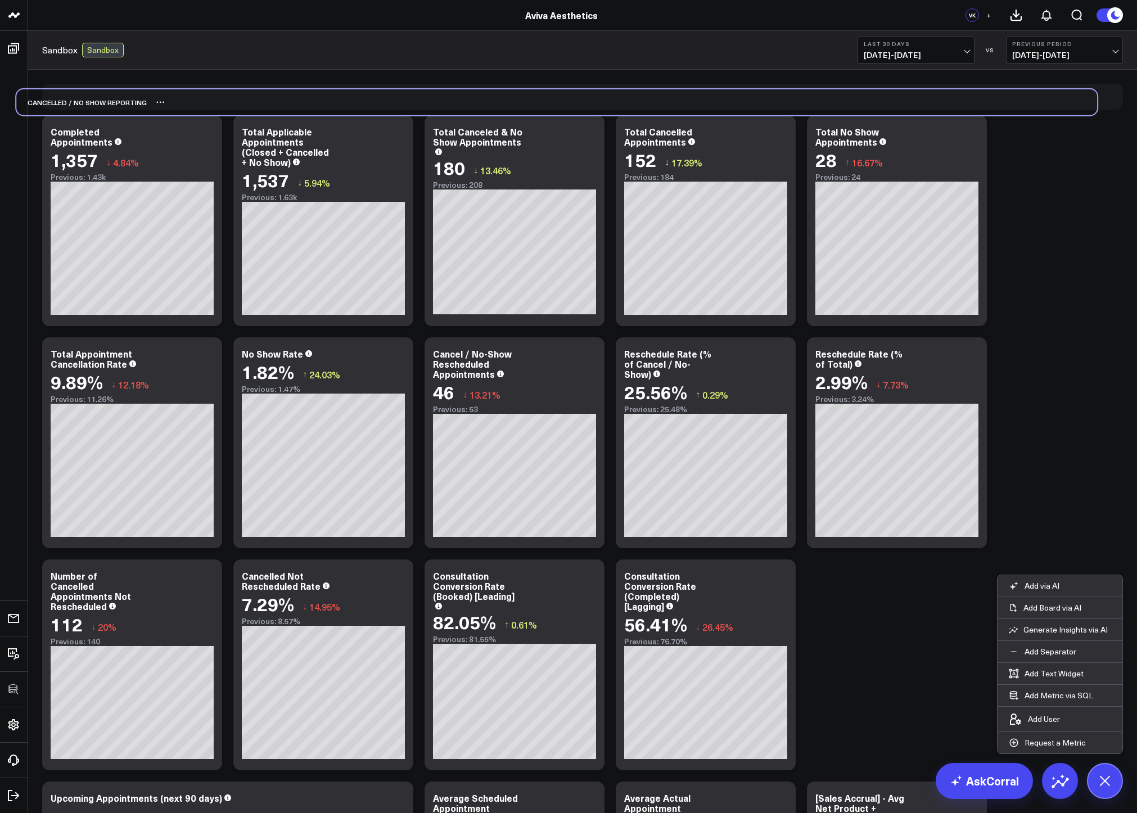
drag, startPoint x: 267, startPoint y: 541, endPoint x: 242, endPoint y: 102, distance: 439.8
click at [242, 102] on div "Cancelled / No Show Reporting" at bounding box center [556, 102] width 1081 height 26
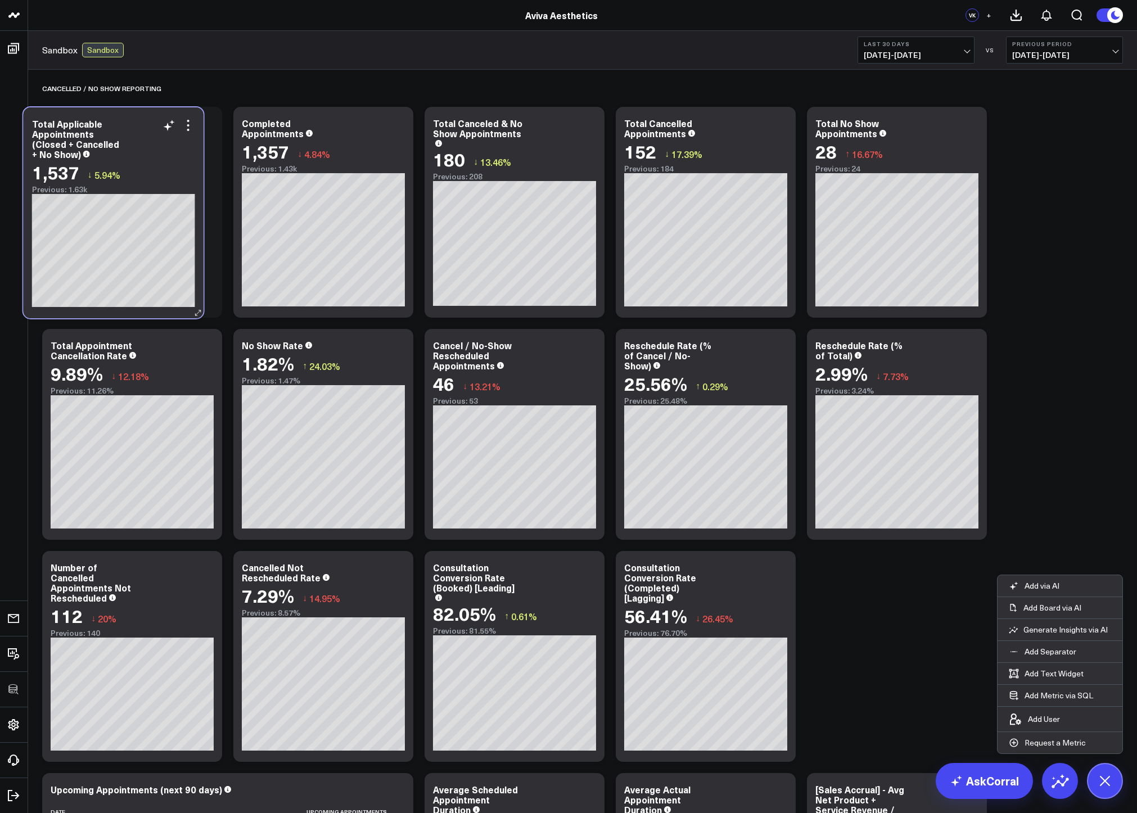
drag, startPoint x: 342, startPoint y: 119, endPoint x: 132, endPoint y: 120, distance: 210.3
click at [132, 120] on div "Total Applicable Appointments (Closed + Cancelled + No Show)" at bounding box center [113, 139] width 163 height 40
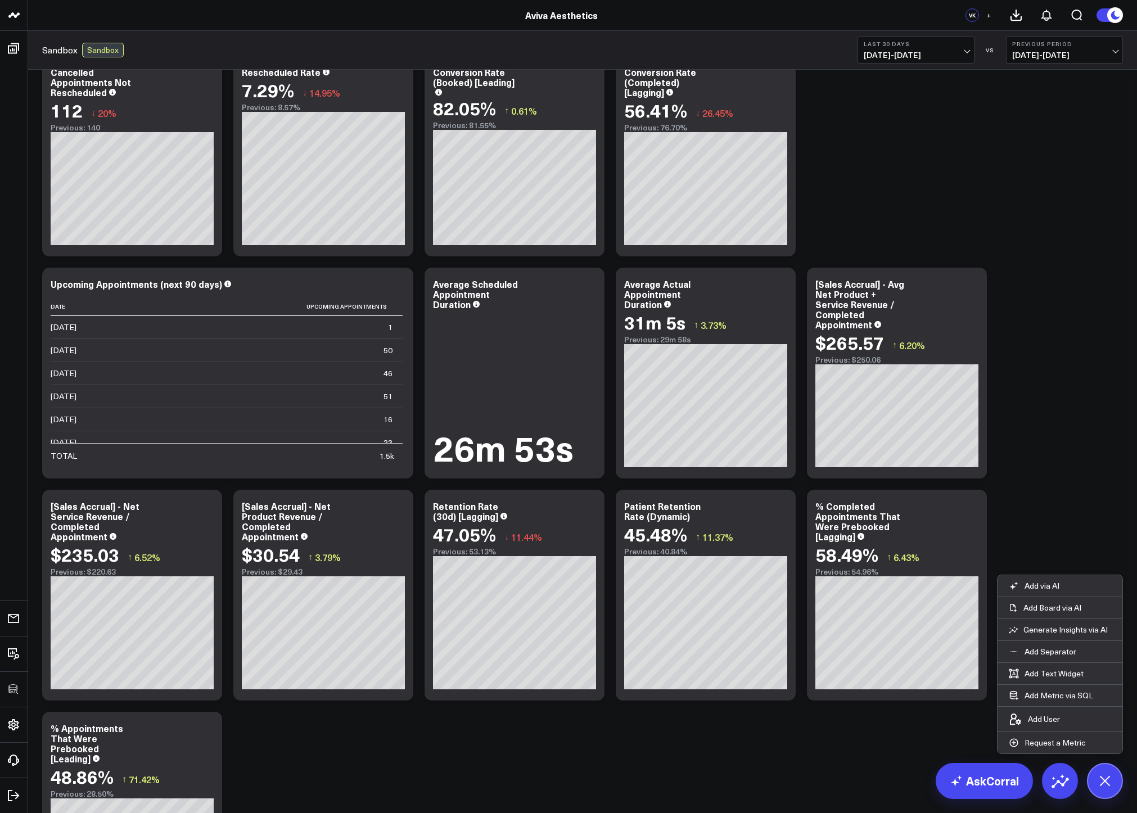
scroll to position [505, 0]
click at [1057, 647] on p "Add Separator" at bounding box center [1050, 652] width 52 height 10
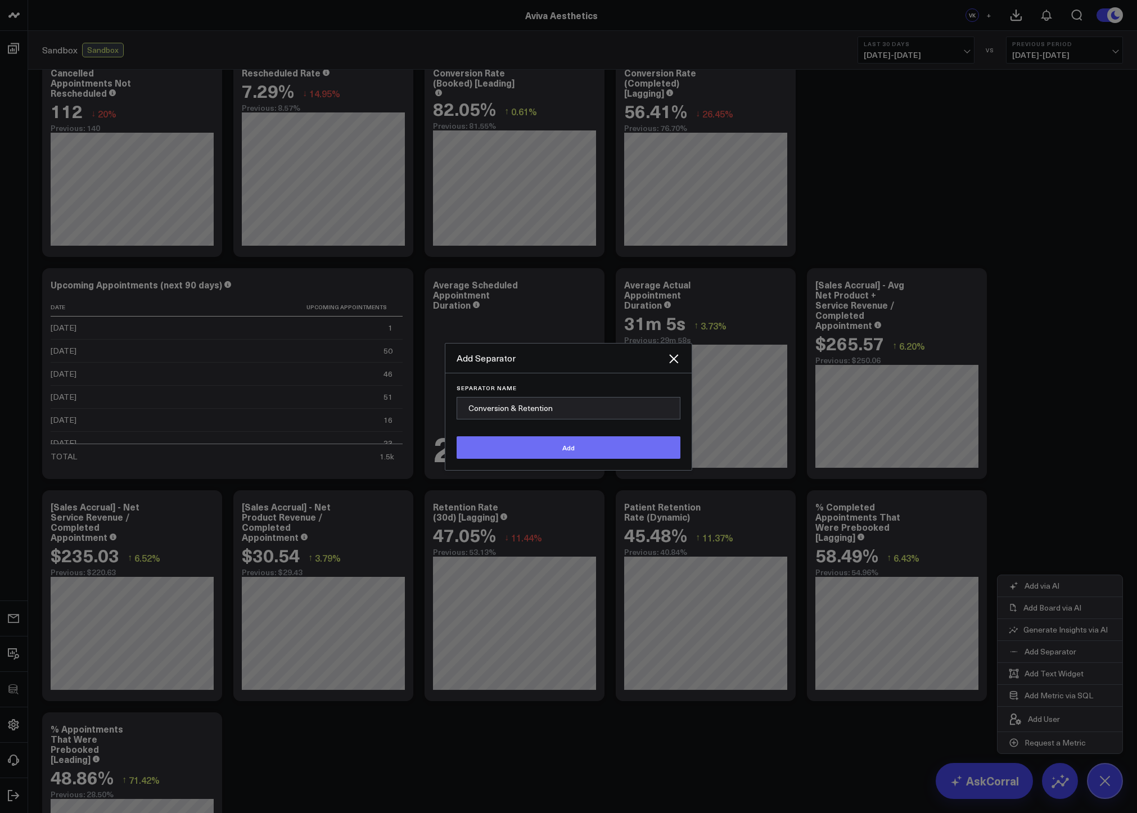
type input "Conversion & Retention"
click at [588, 449] on button "Add" at bounding box center [569, 447] width 224 height 22
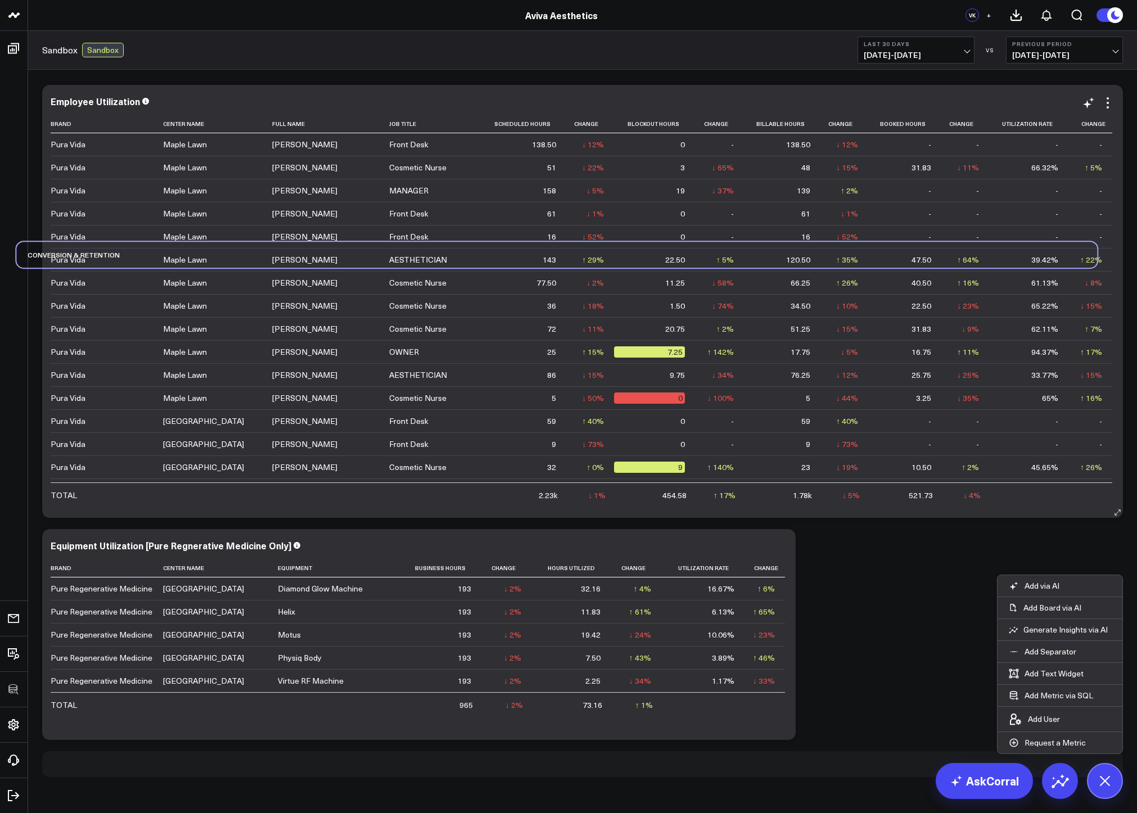
scroll to position [1398, 0]
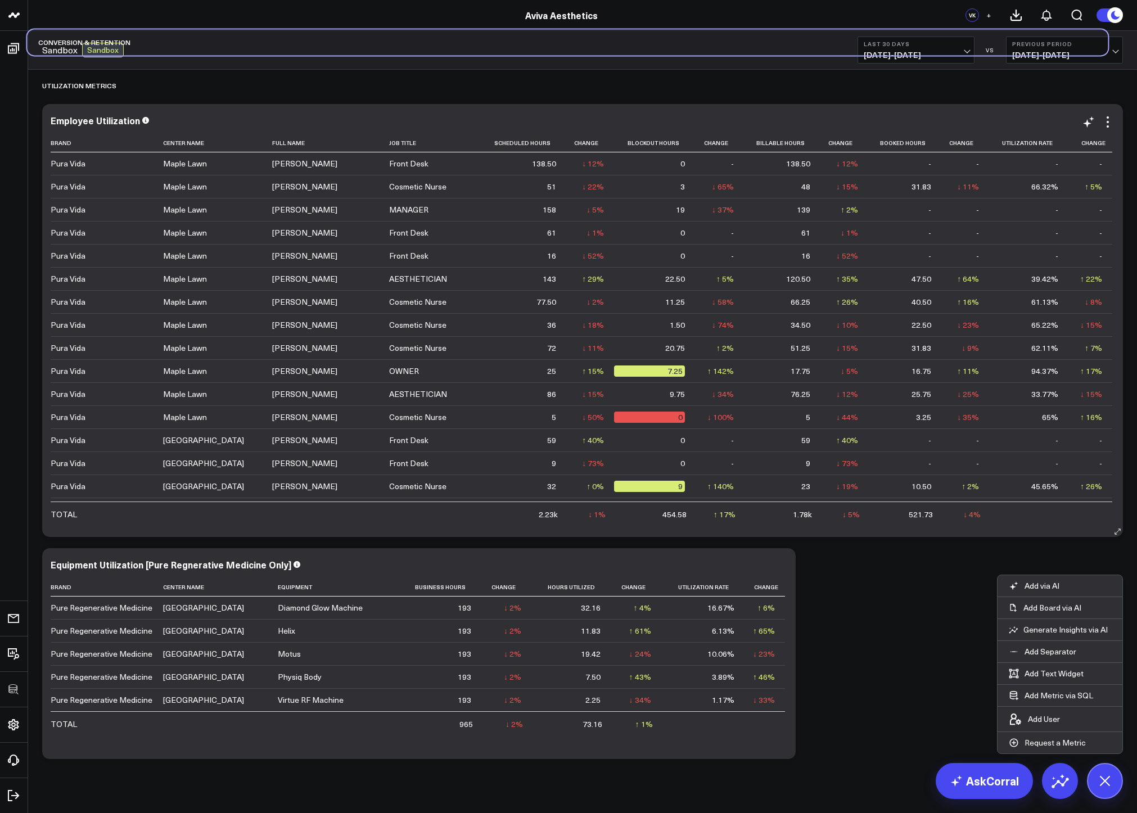
drag, startPoint x: 177, startPoint y: 770, endPoint x: 163, endPoint y: 153, distance: 616.4
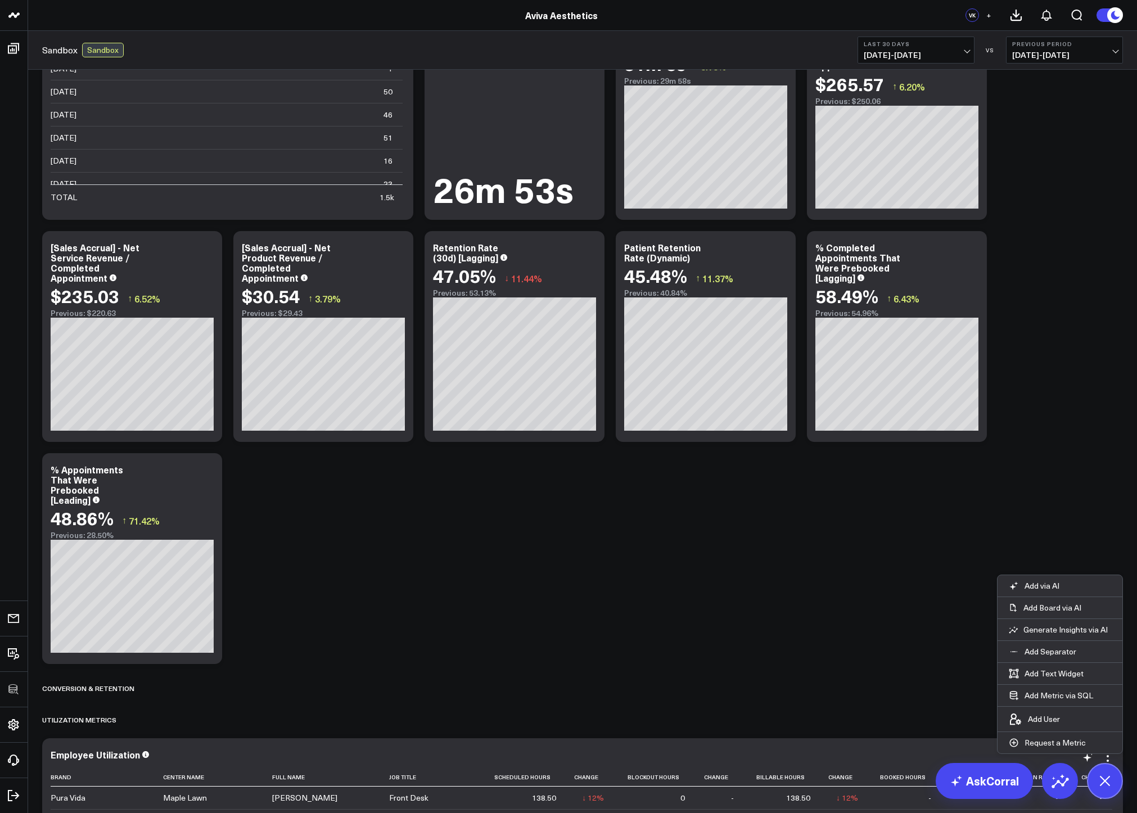
scroll to position [756, 0]
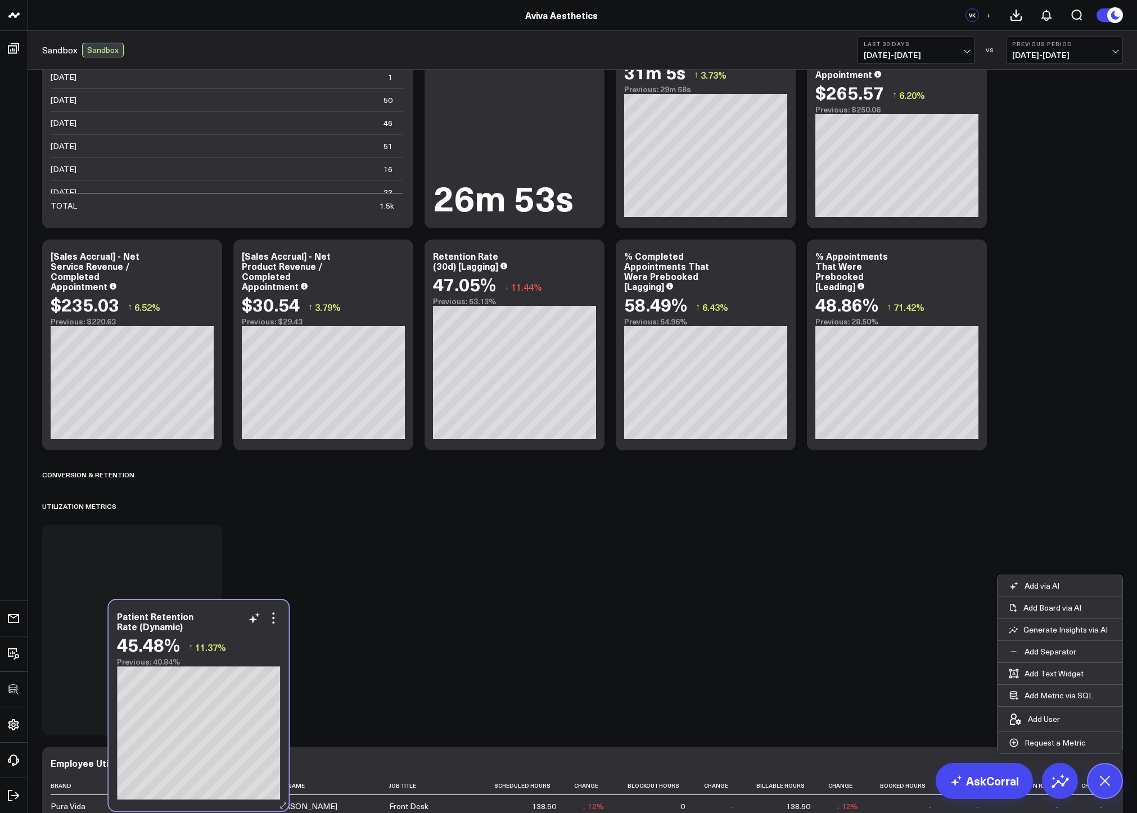
drag, startPoint x: 715, startPoint y: 259, endPoint x: 207, endPoint y: 620, distance: 622.2
click at [207, 620] on div "Patient Retention Rate (Dynamic)" at bounding box center [198, 621] width 163 height 20
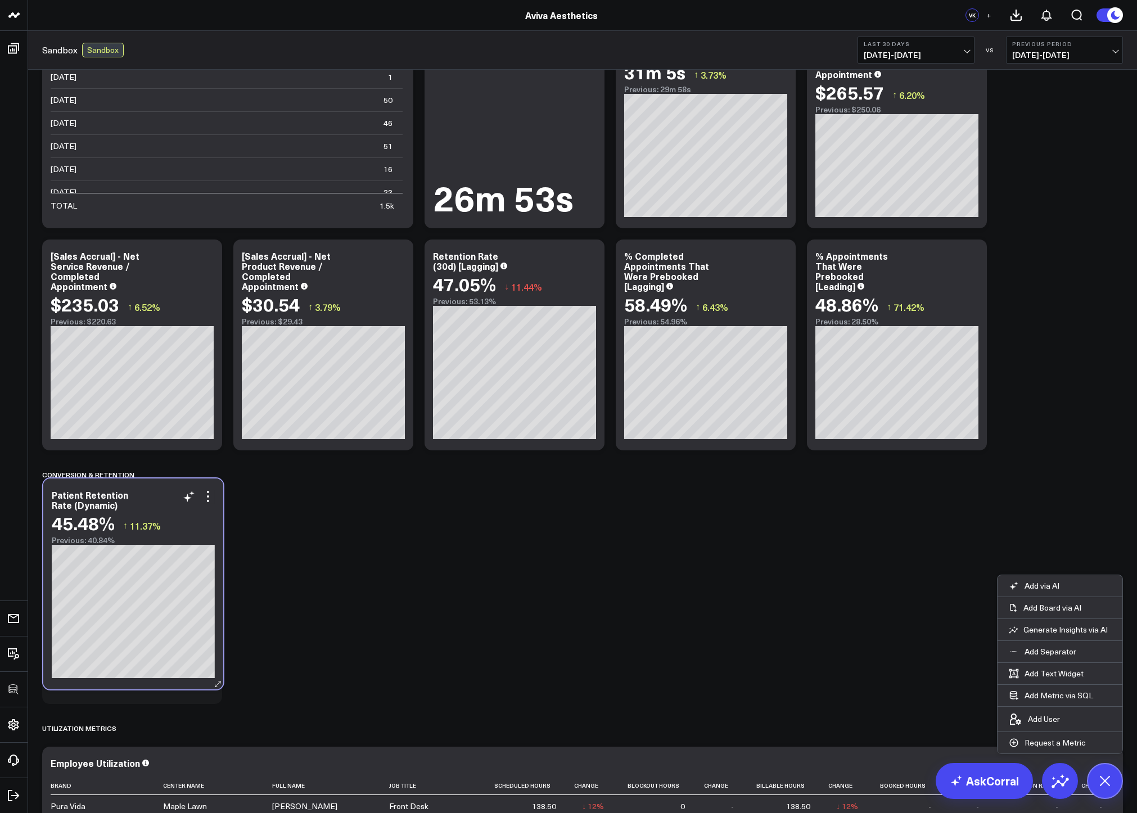
drag, startPoint x: 144, startPoint y: 521, endPoint x: 146, endPoint y: 500, distance: 21.4
click at [146, 500] on div "Patient Retention Rate (Dynamic)" at bounding box center [133, 500] width 163 height 20
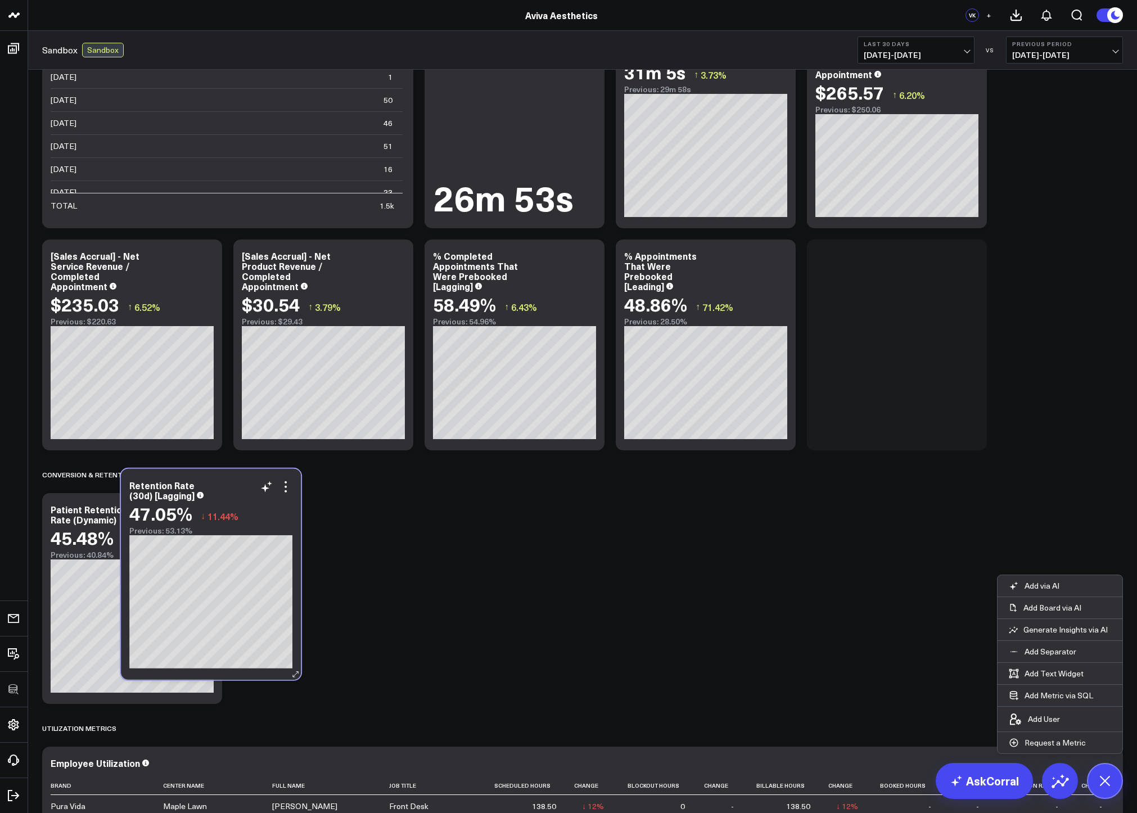
drag, startPoint x: 537, startPoint y: 259, endPoint x: 233, endPoint y: 488, distance: 380.5
click at [233, 488] on div "Retention Rate (30d) [Lagging]" at bounding box center [210, 490] width 163 height 20
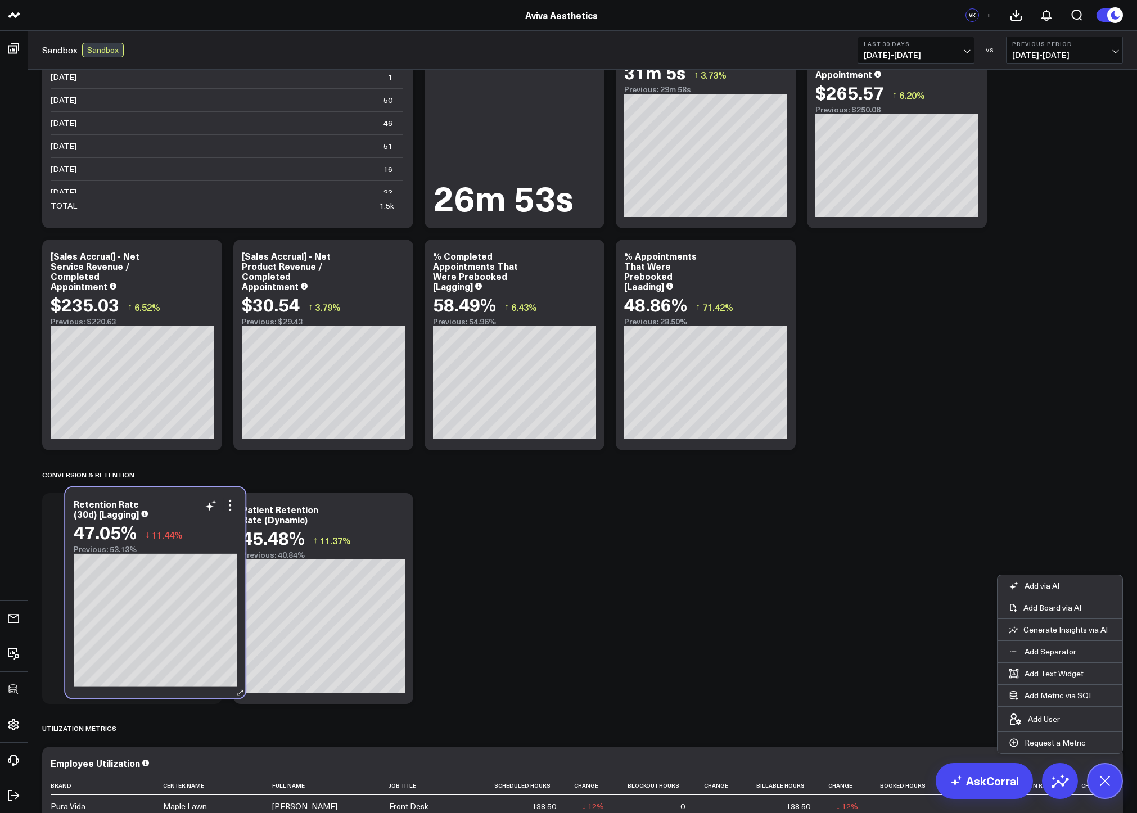
drag, startPoint x: 928, startPoint y: 257, endPoint x: 187, endPoint y: 504, distance: 781.8
click at [187, 504] on div "Retention Rate (30d) [Lagging]" at bounding box center [155, 509] width 163 height 20
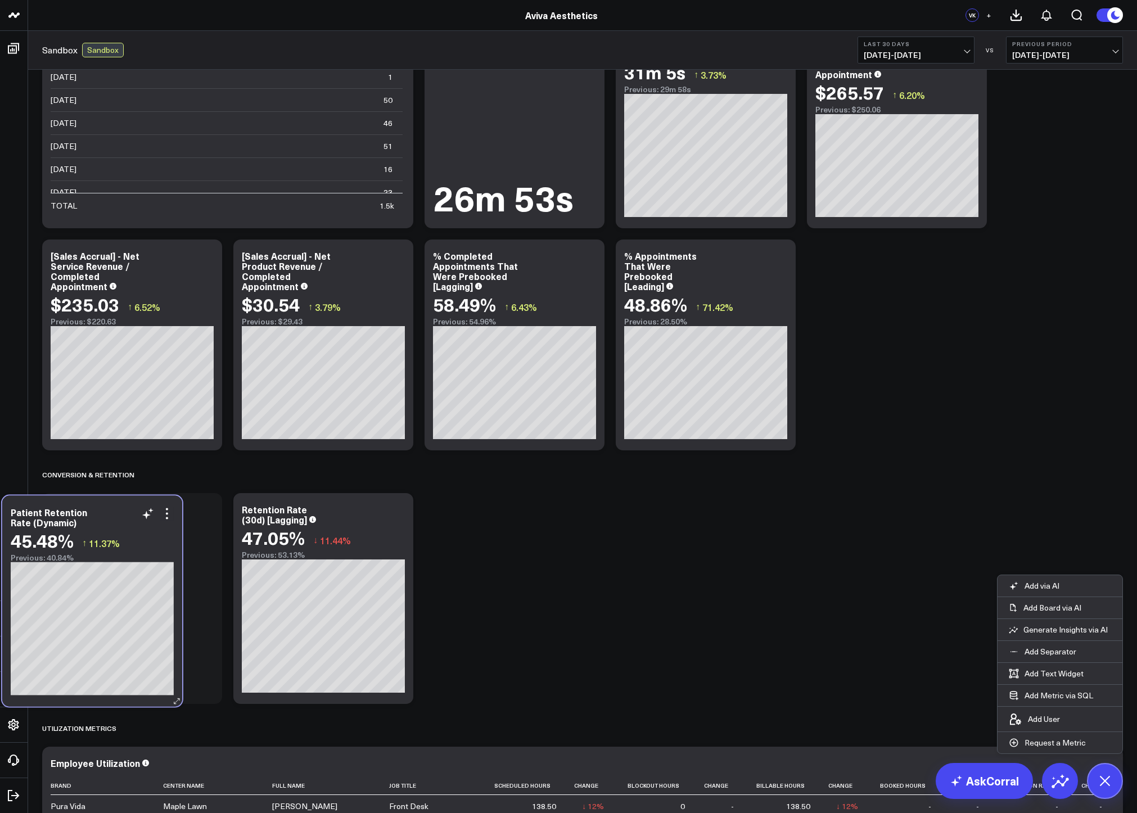
drag, startPoint x: 342, startPoint y: 512, endPoint x: 111, endPoint y: 515, distance: 231.1
click at [111, 515] on div "Patient Retention Rate (Dynamic)" at bounding box center [92, 517] width 163 height 20
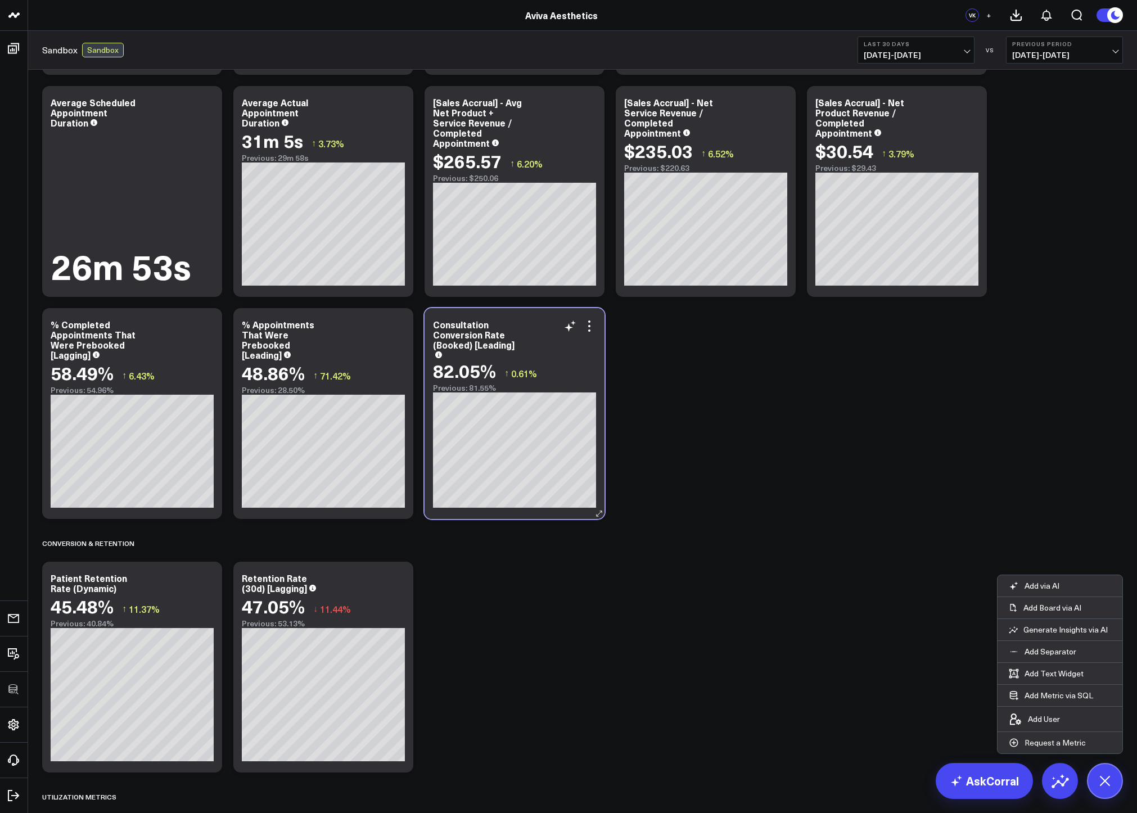
scroll to position [688, 0]
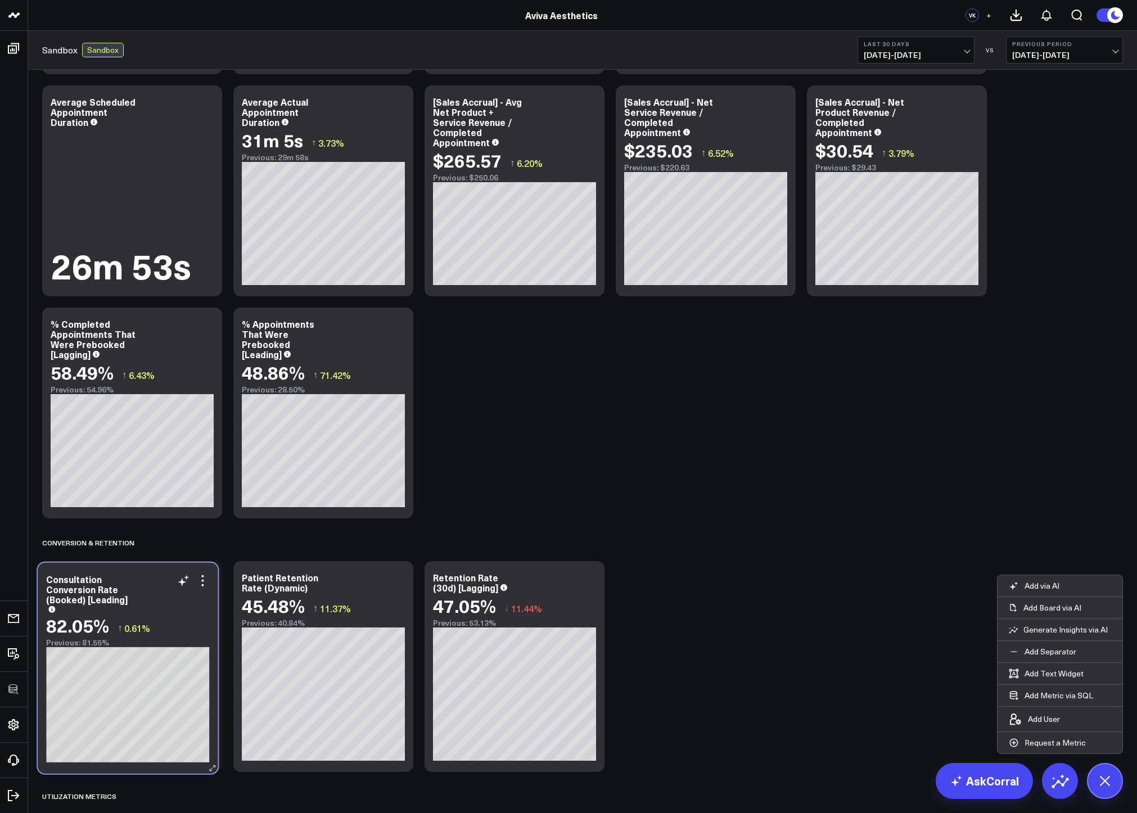
drag, startPoint x: 563, startPoint y: 367, endPoint x: 177, endPoint y: 622, distance: 463.2
click at [177, 622] on div "82.05% ↑ 0.61%" at bounding box center [127, 625] width 163 height 20
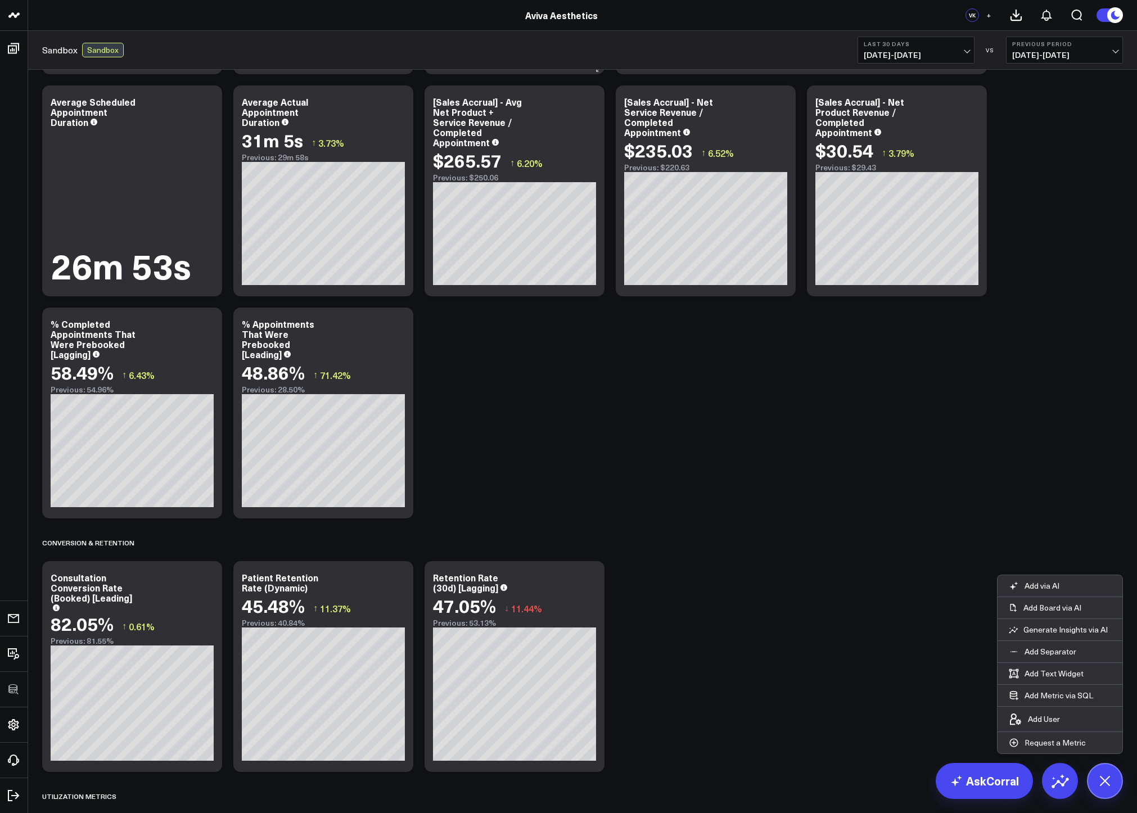
scroll to position [356, 0]
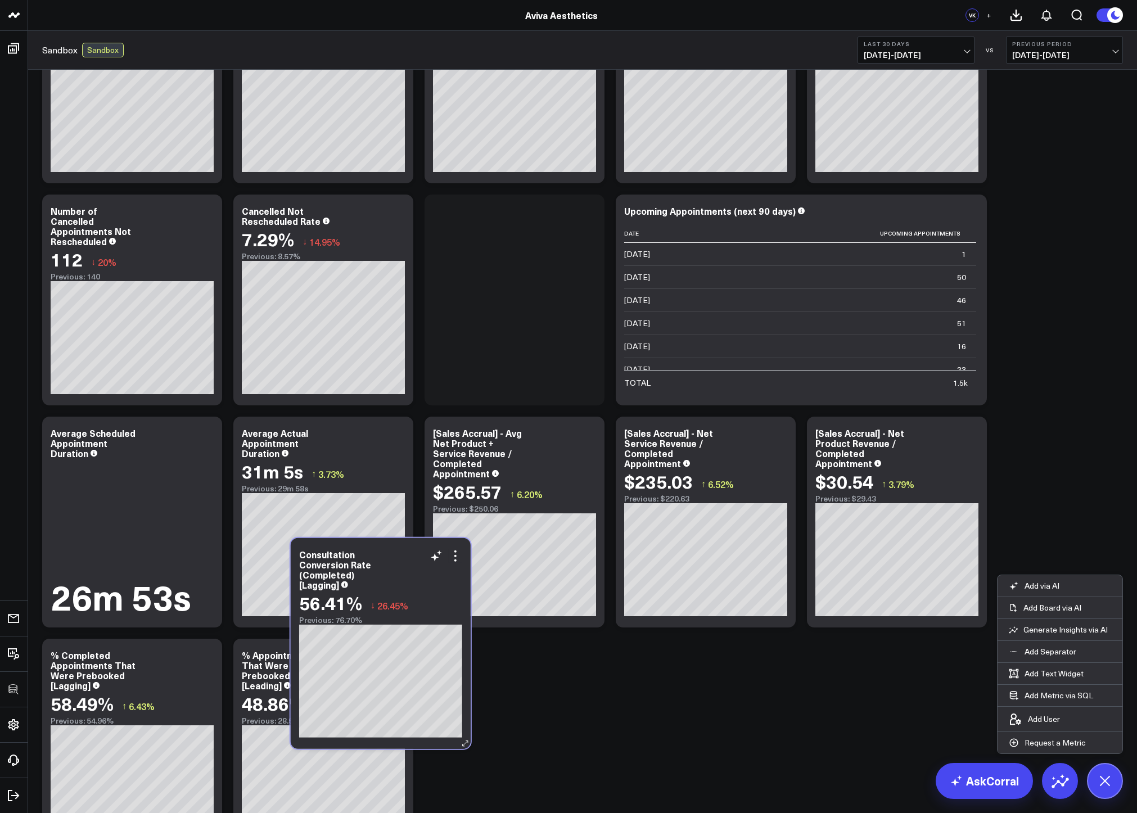
drag, startPoint x: 547, startPoint y: 258, endPoint x: 381, endPoint y: 645, distance: 421.2
click at [381, 613] on div "56.41% ↓ 26.45%" at bounding box center [380, 603] width 163 height 20
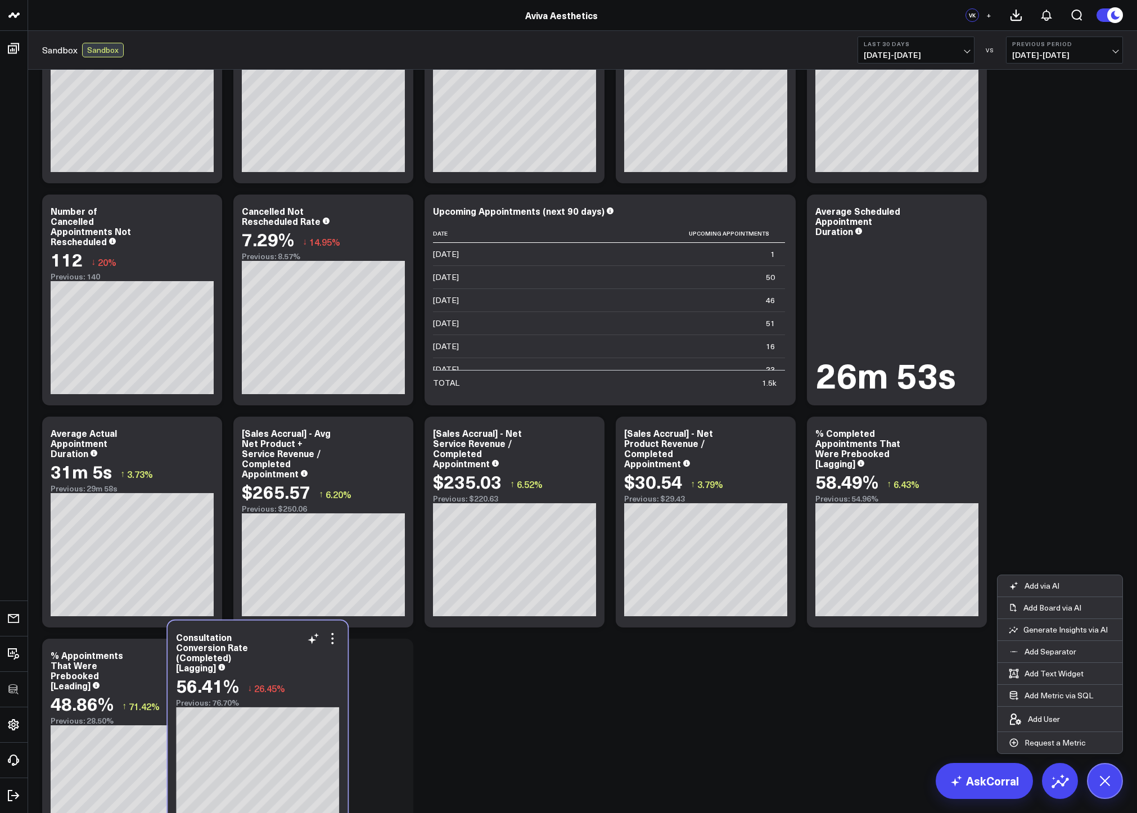
drag, startPoint x: 550, startPoint y: 227, endPoint x: 293, endPoint y: 653, distance: 497.2
click at [293, 653] on div "Consultation Conversion Rate (Completed) [Lagging]" at bounding box center [257, 652] width 163 height 40
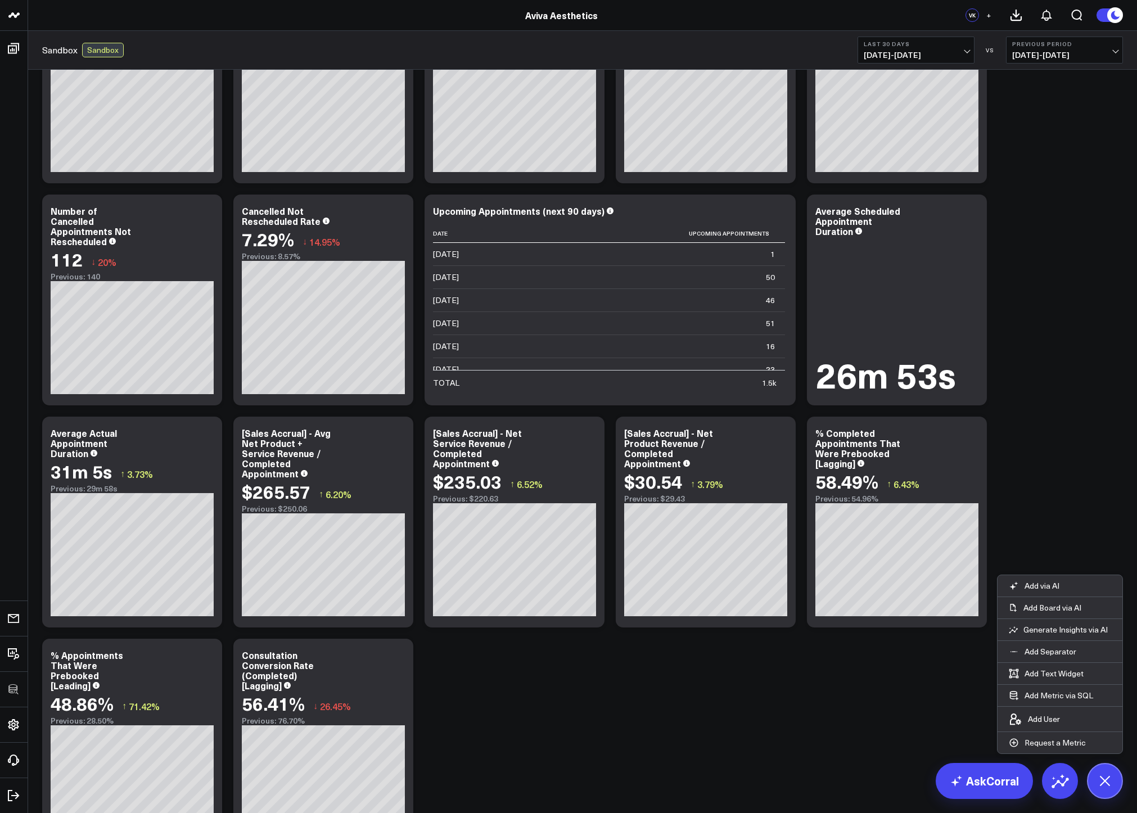
scroll to position [818, 0]
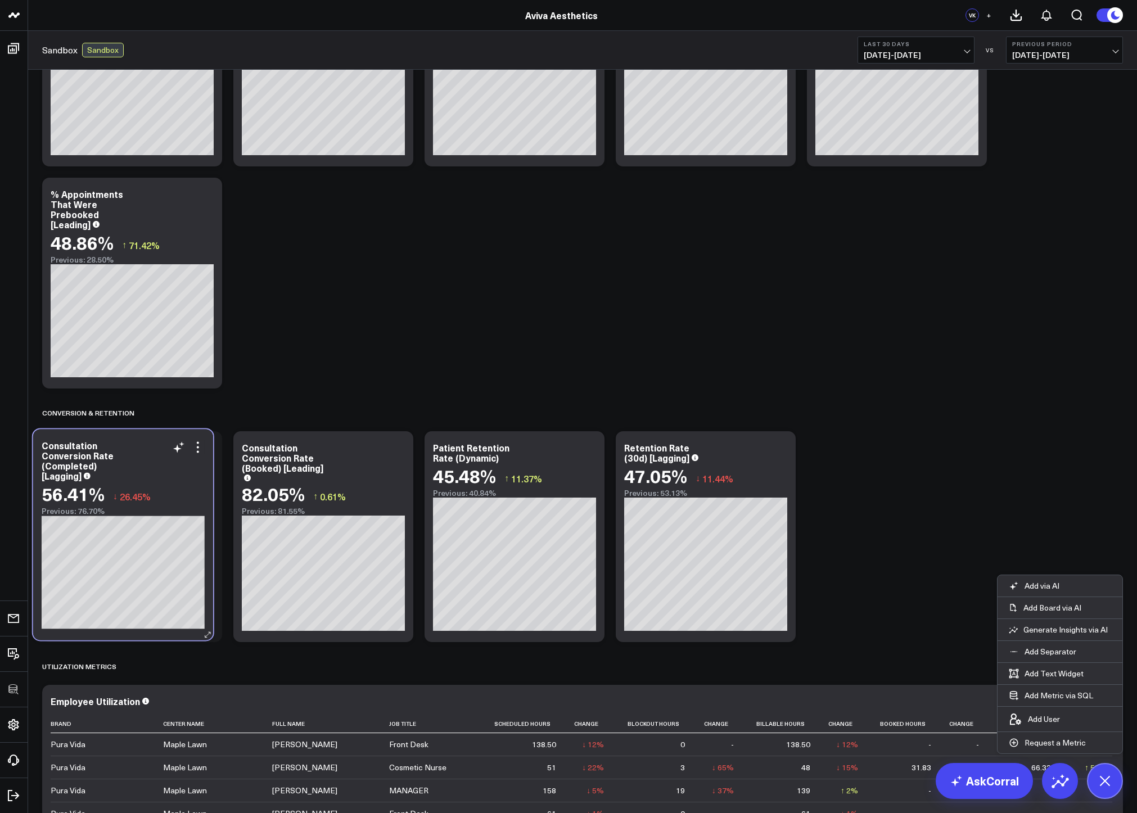
drag, startPoint x: 392, startPoint y: 263, endPoint x: 192, endPoint y: 514, distance: 321.3
click at [192, 514] on div "Previous: 76.70%" at bounding box center [123, 511] width 163 height 9
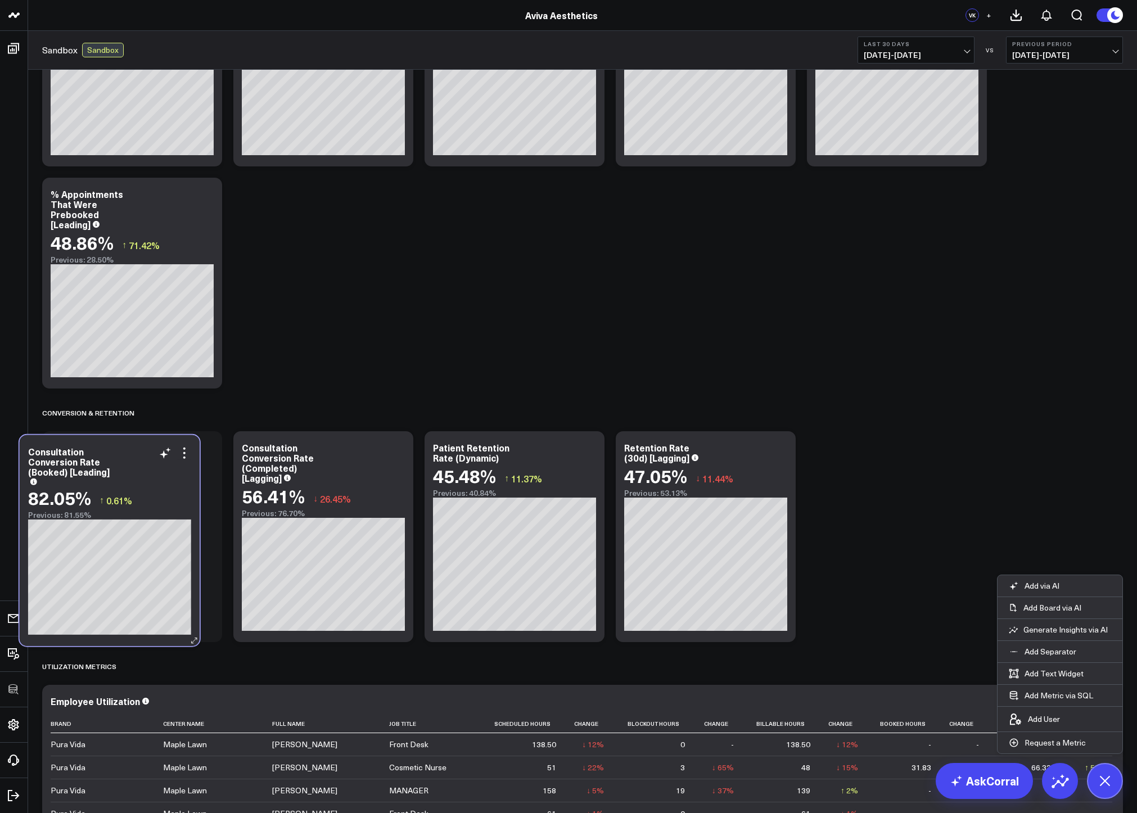
drag, startPoint x: 364, startPoint y: 471, endPoint x: 150, endPoint y: 474, distance: 214.2
click at [150, 474] on div "Consultation Conversion Rate (Booked) [Leading]" at bounding box center [109, 465] width 163 height 38
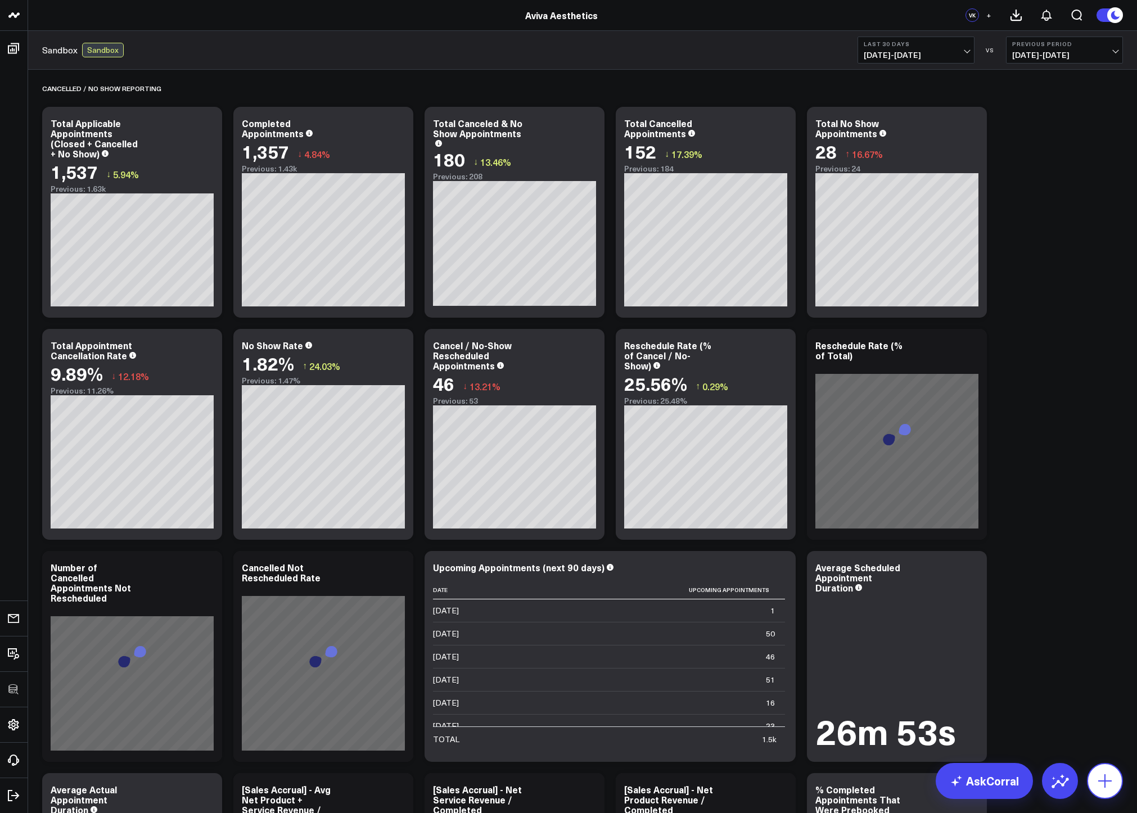
click at [1110, 783] on icon at bounding box center [1105, 781] width 18 height 18
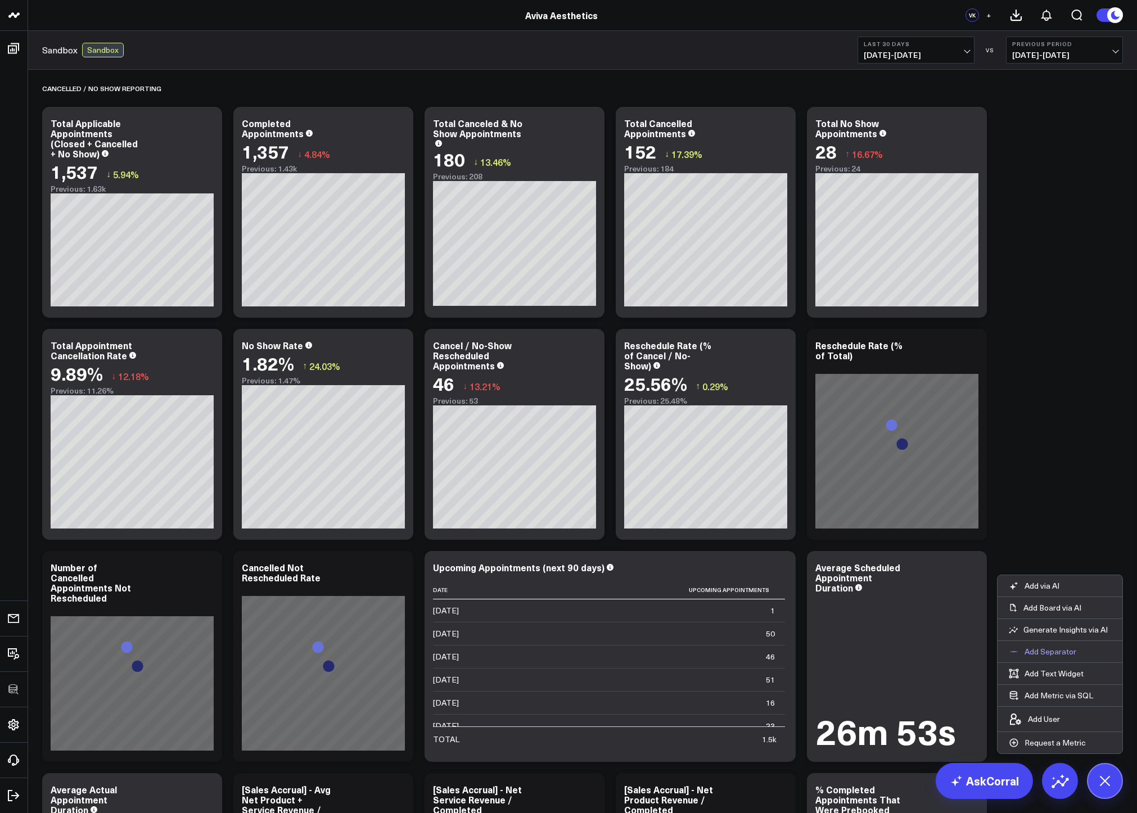
click at [1052, 652] on p "Add Separator" at bounding box center [1050, 652] width 52 height 10
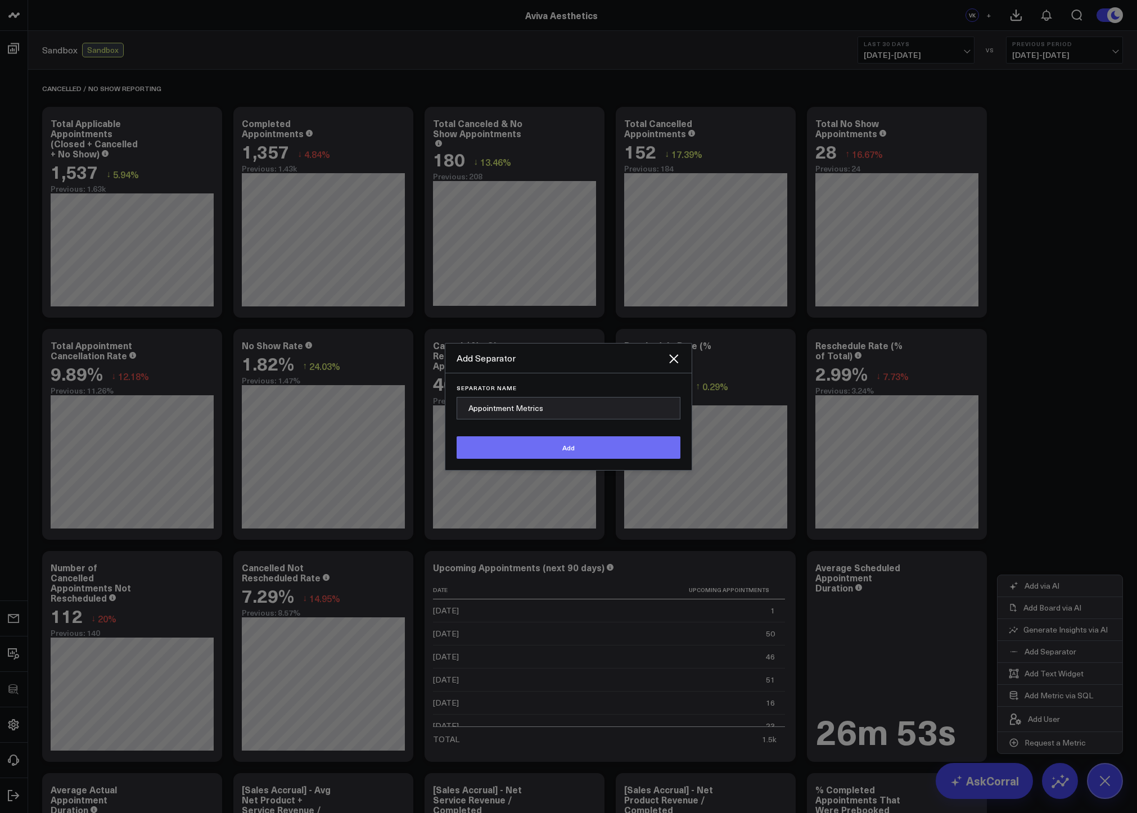
type input "Appointment Metrics"
click at [557, 446] on button "Add" at bounding box center [569, 447] width 224 height 22
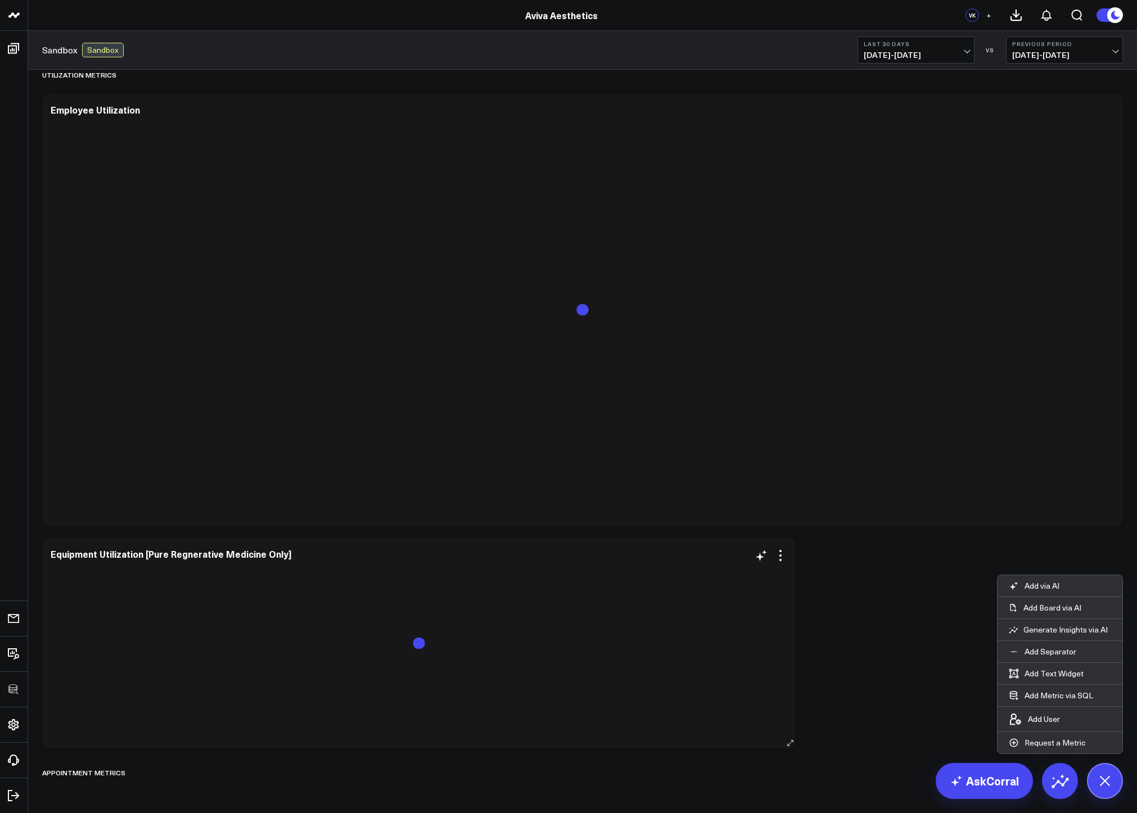
scroll to position [1417, 0]
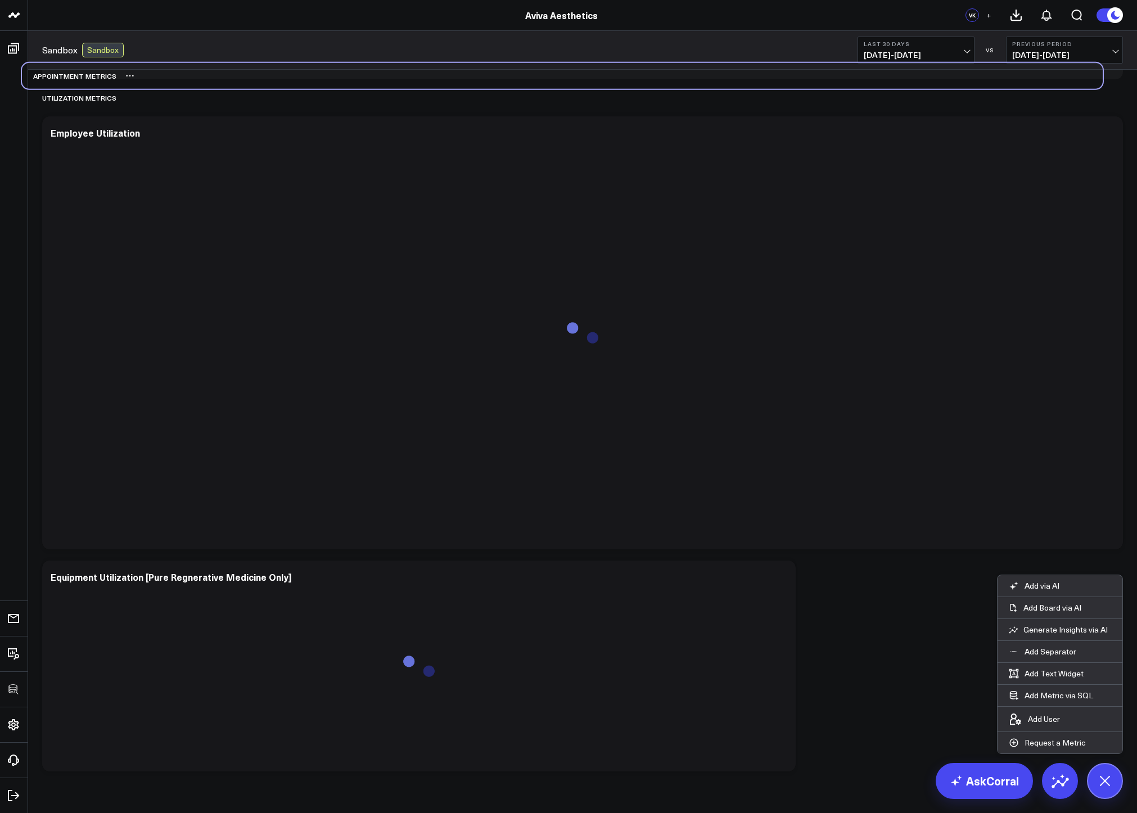
drag, startPoint x: 188, startPoint y: 765, endPoint x: 168, endPoint y: 77, distance: 688.5
click at [168, 77] on div "Appointment Metrics" at bounding box center [562, 76] width 1081 height 26
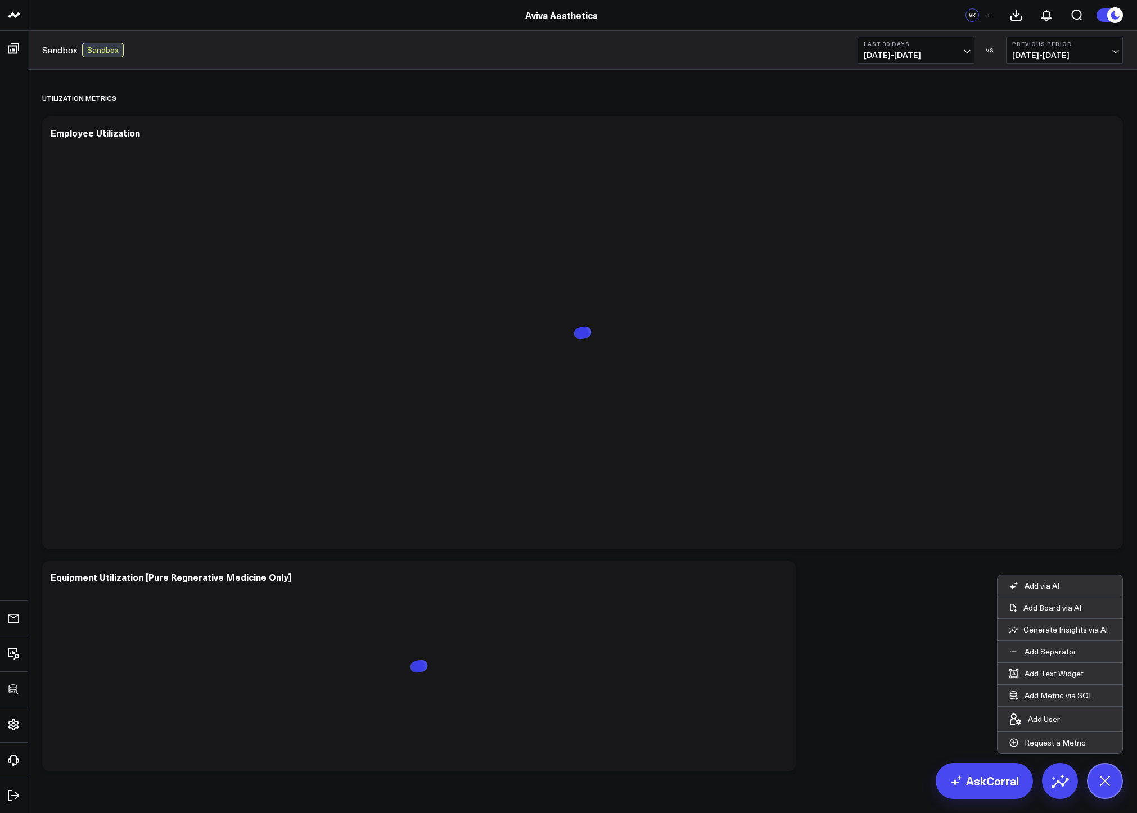
scroll to position [978, 0]
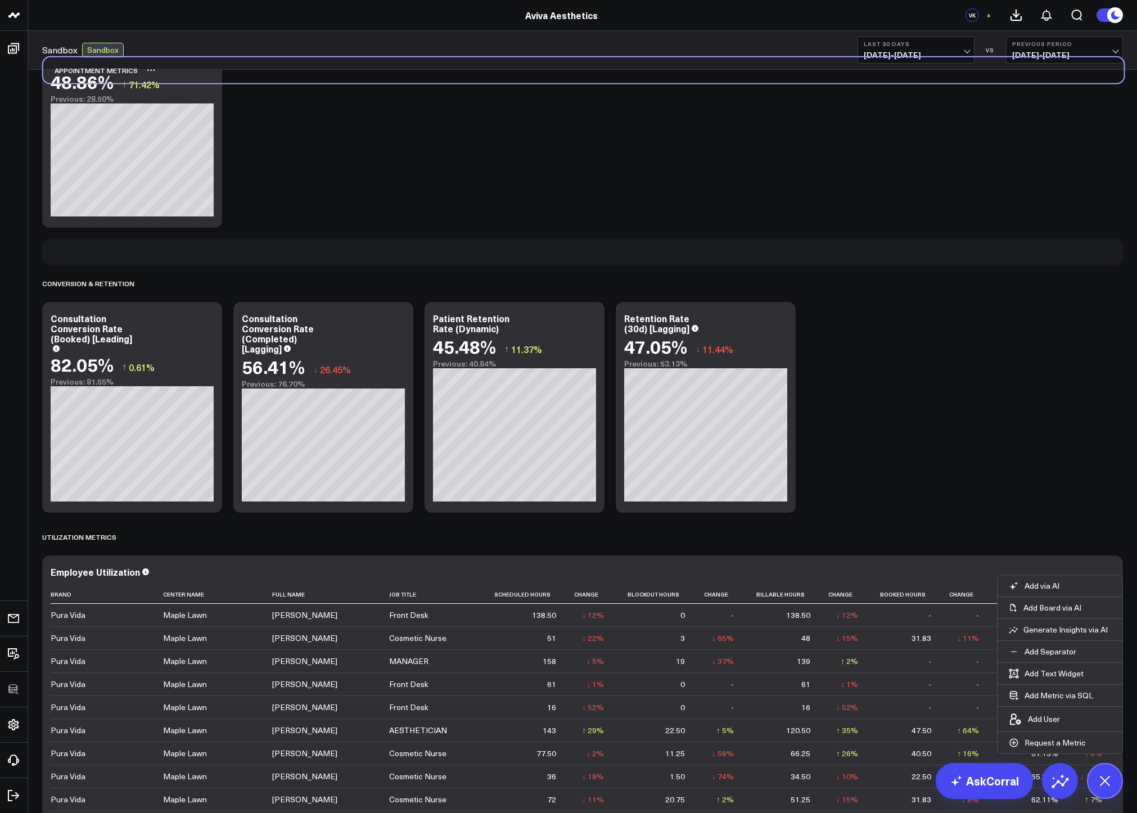
drag, startPoint x: 184, startPoint y: 511, endPoint x: 185, endPoint y: 76, distance: 435.2
click at [185, 76] on div "Appointment Metrics" at bounding box center [583, 70] width 1081 height 26
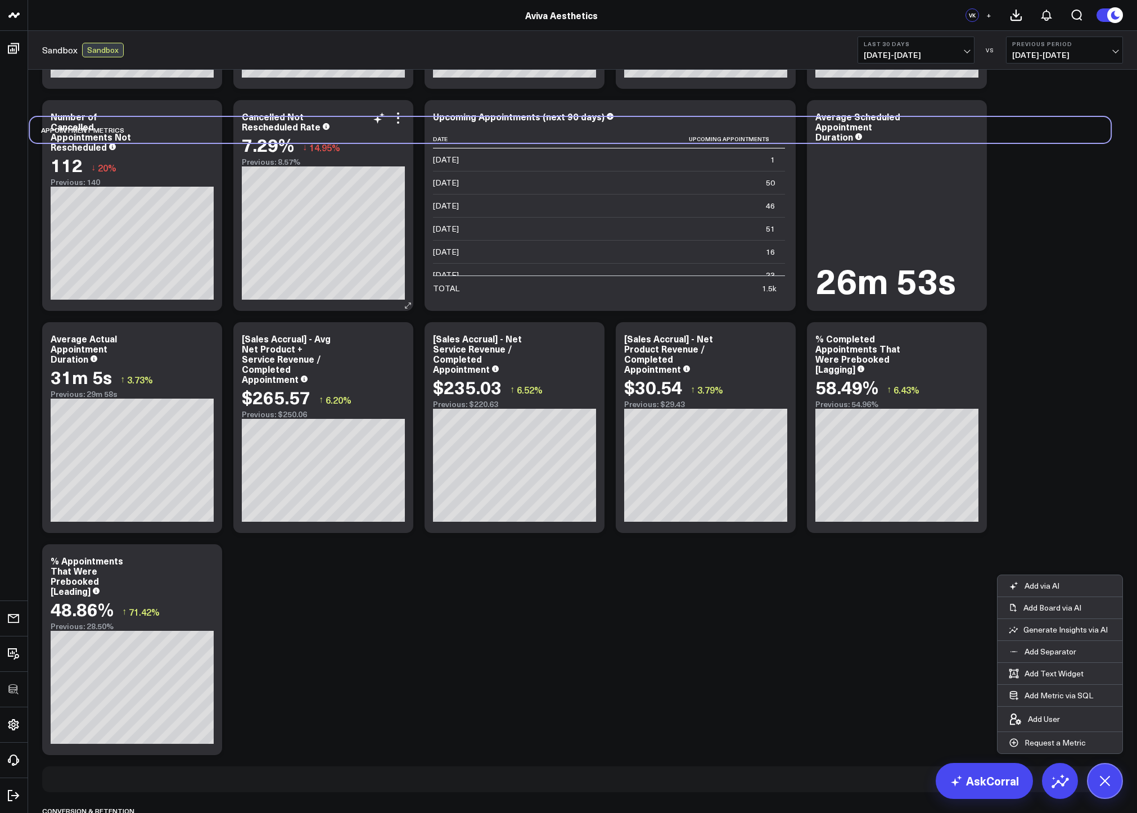
scroll to position [462, 0]
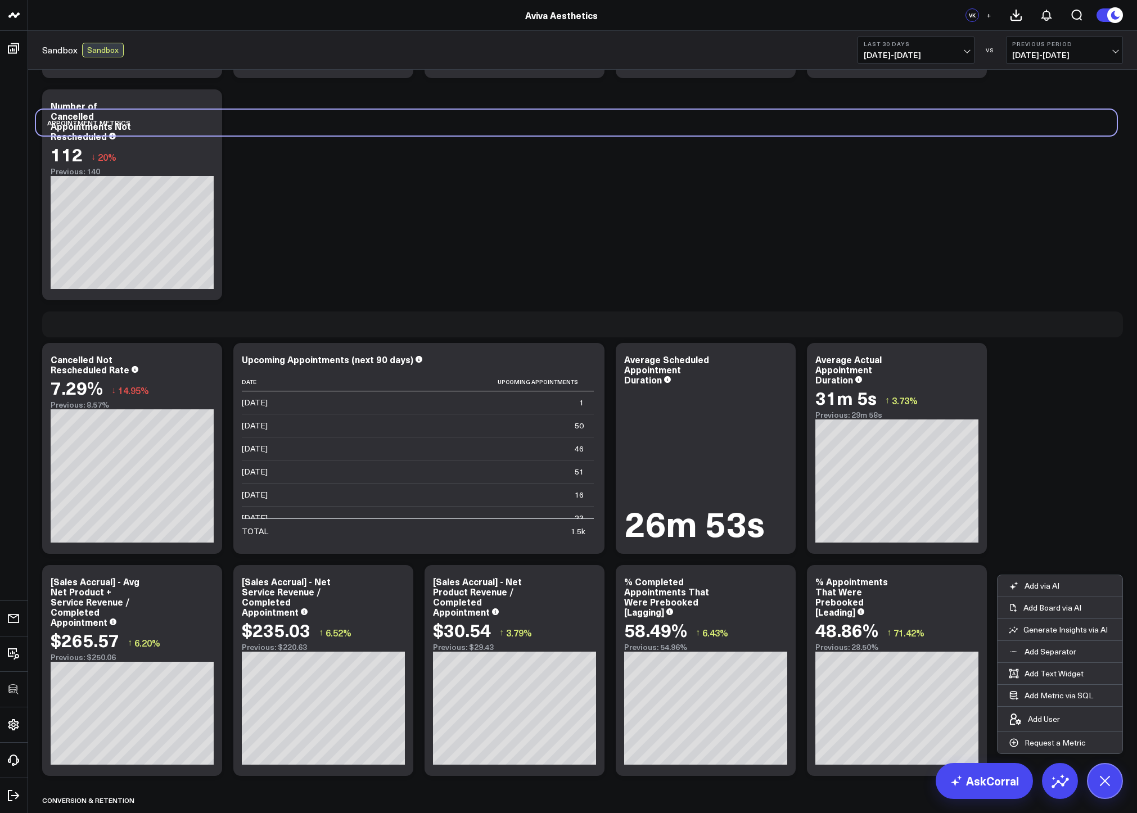
drag, startPoint x: 256, startPoint y: 785, endPoint x: 250, endPoint y: 151, distance: 634.8
click at [250, 151] on div "Cancelled / No Show Reporting Modify via AI Copy link to widget Ask support Rem…" at bounding box center [583, 670] width 1092 height 2125
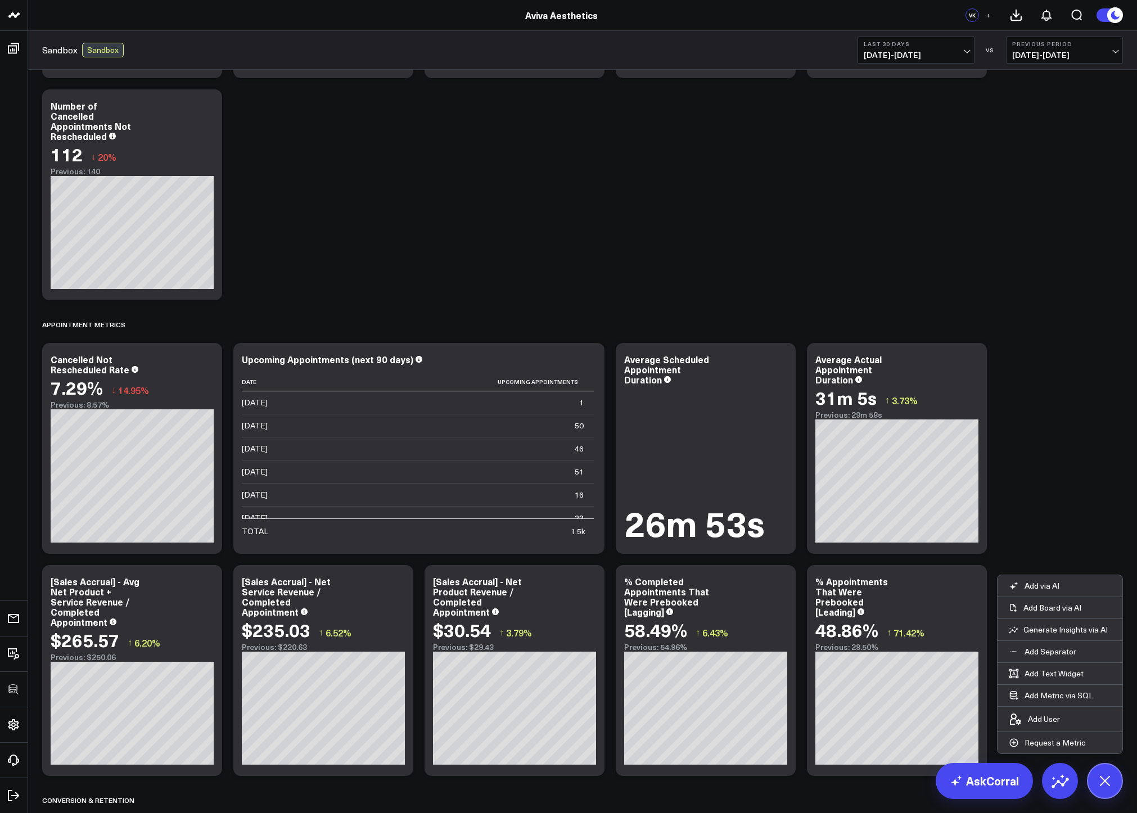
scroll to position [189, 0]
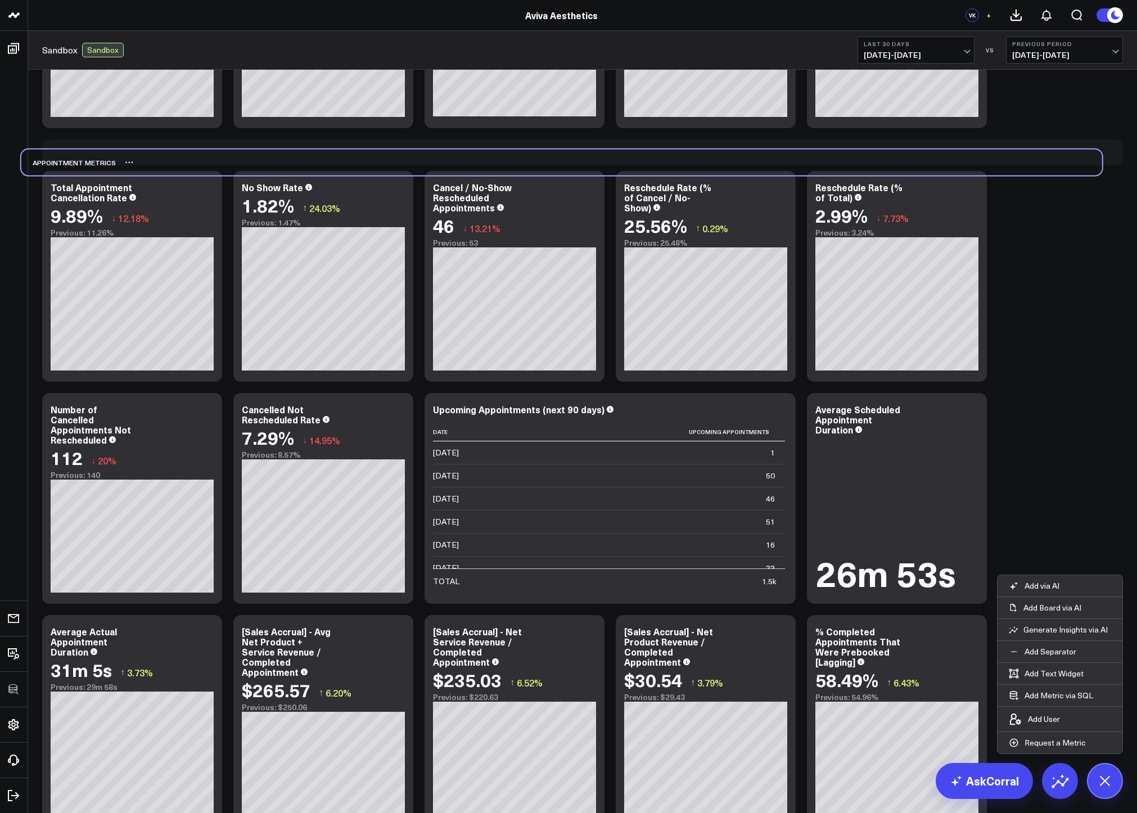
drag, startPoint x: 222, startPoint y: 598, endPoint x: 201, endPoint y: 162, distance: 436.8
click at [201, 162] on div "Appointment Metrics" at bounding box center [561, 163] width 1081 height 26
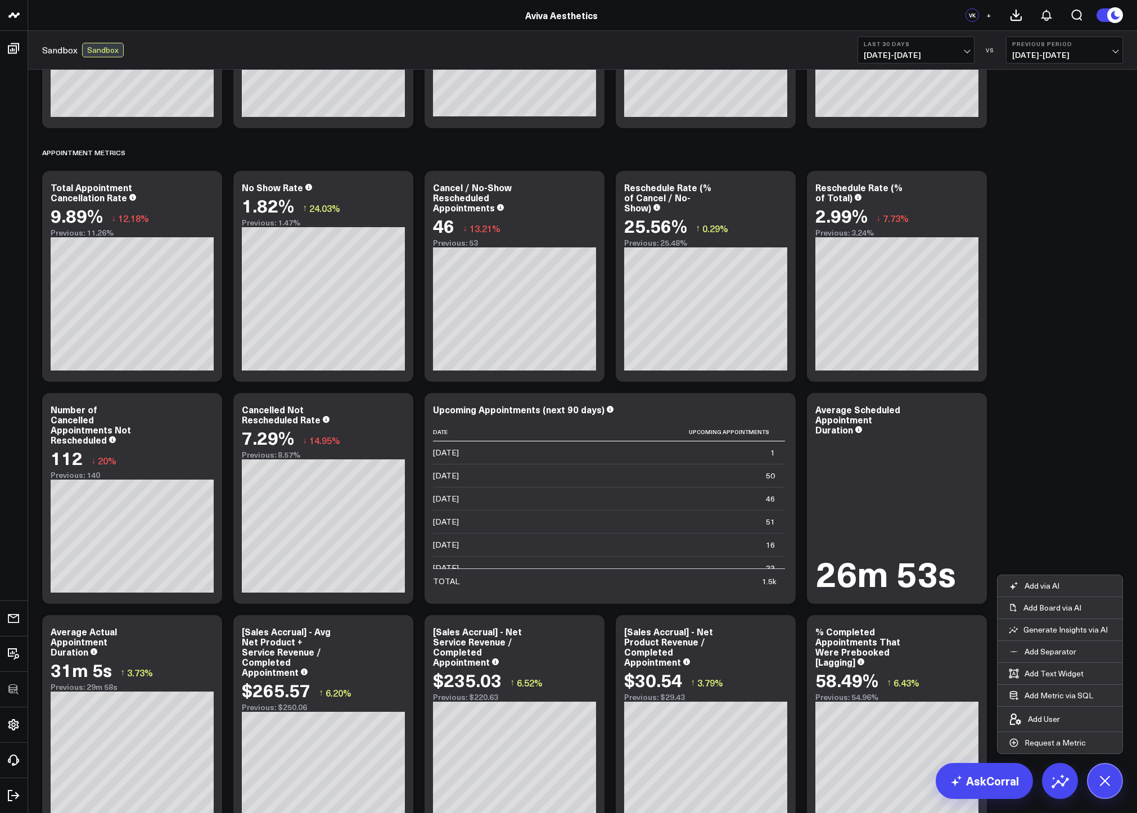
scroll to position [0, 0]
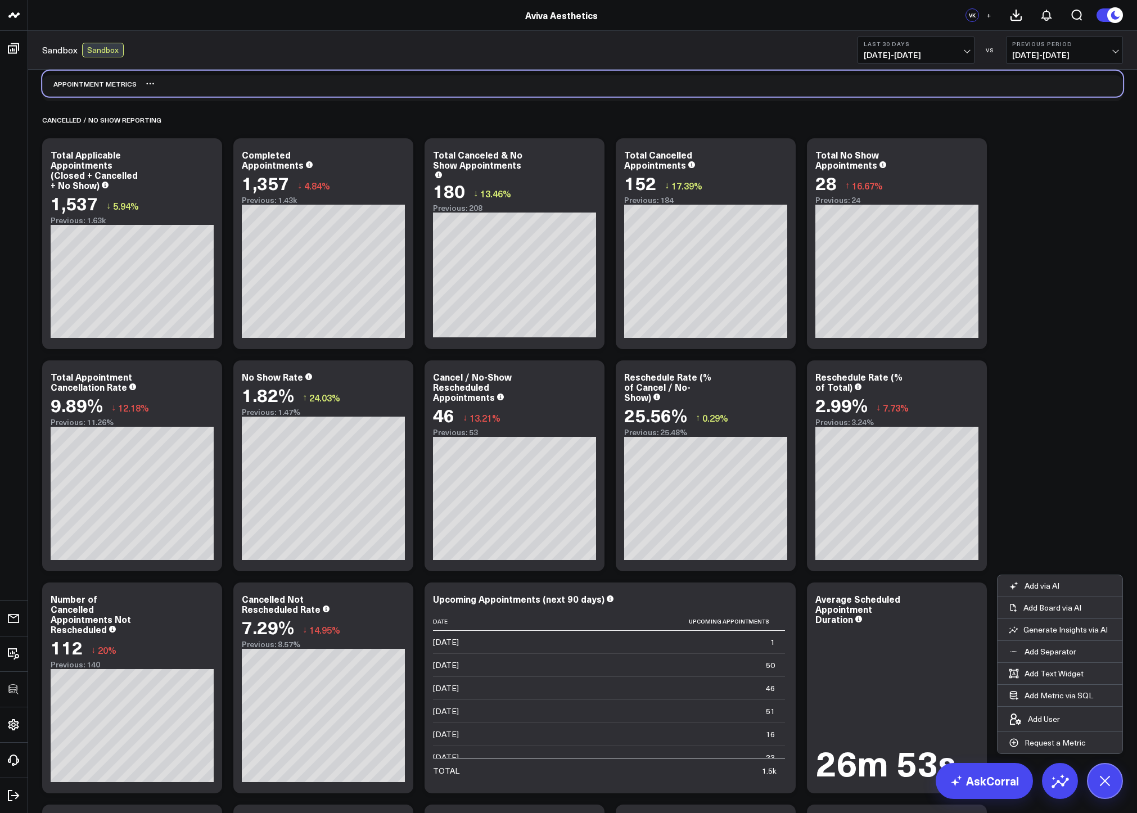
drag, startPoint x: 205, startPoint y: 351, endPoint x: 205, endPoint y: 92, distance: 258.6
click at [205, 92] on div "Appointment Metrics" at bounding box center [582, 84] width 1081 height 26
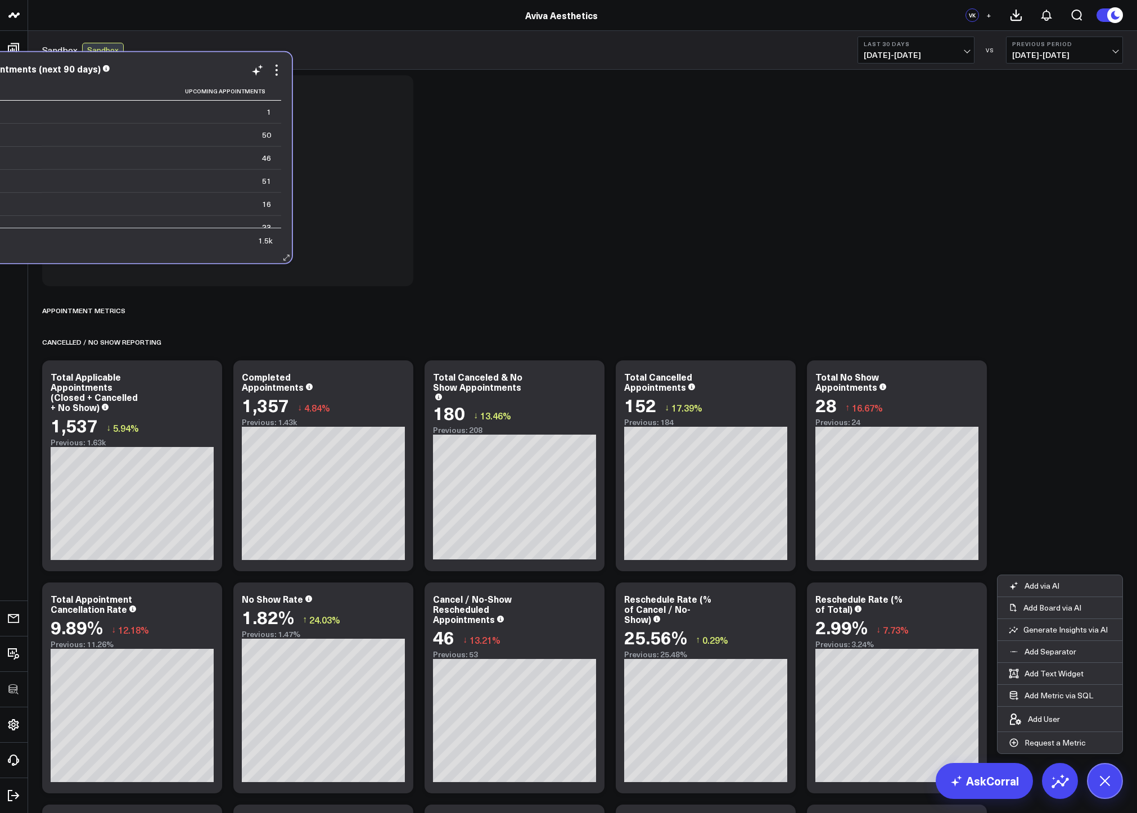
drag, startPoint x: 669, startPoint y: 601, endPoint x: 165, endPoint y: 71, distance: 731.4
click at [165, 71] on div "Upcoming Appointments (next 90 days)" at bounding box center [106, 69] width 354 height 10
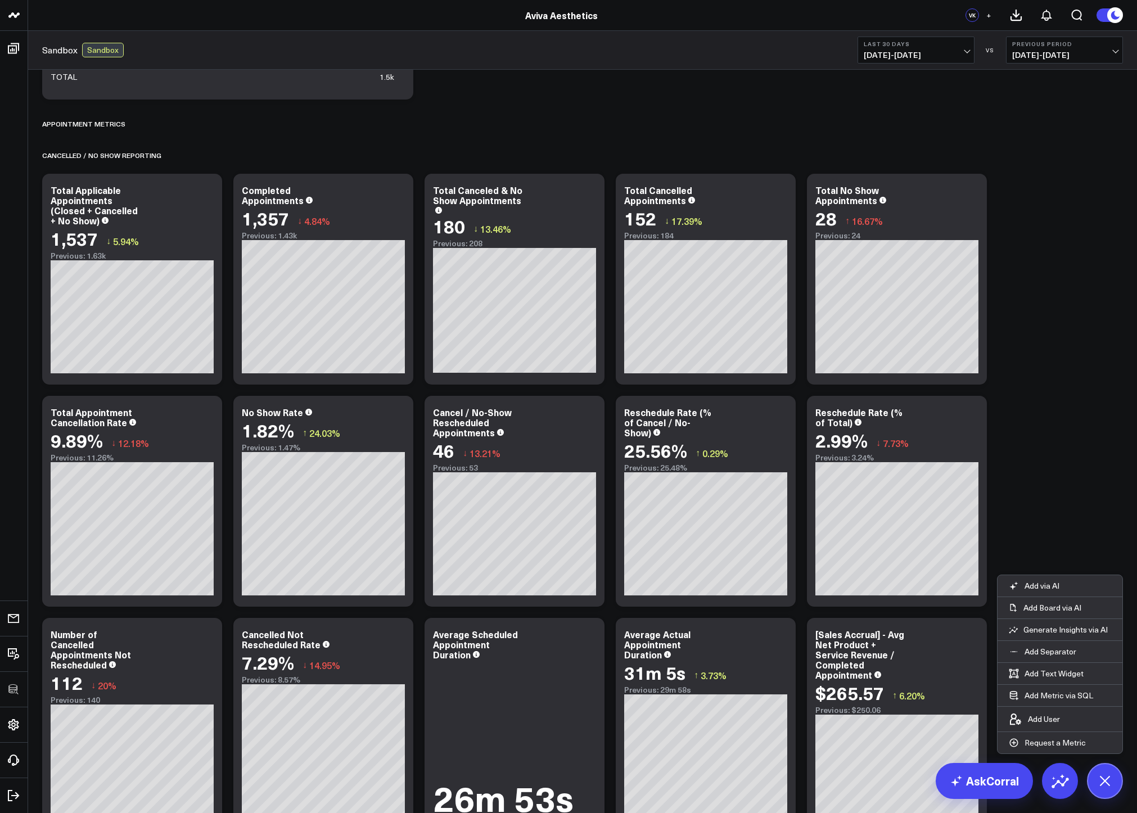
scroll to position [196, 0]
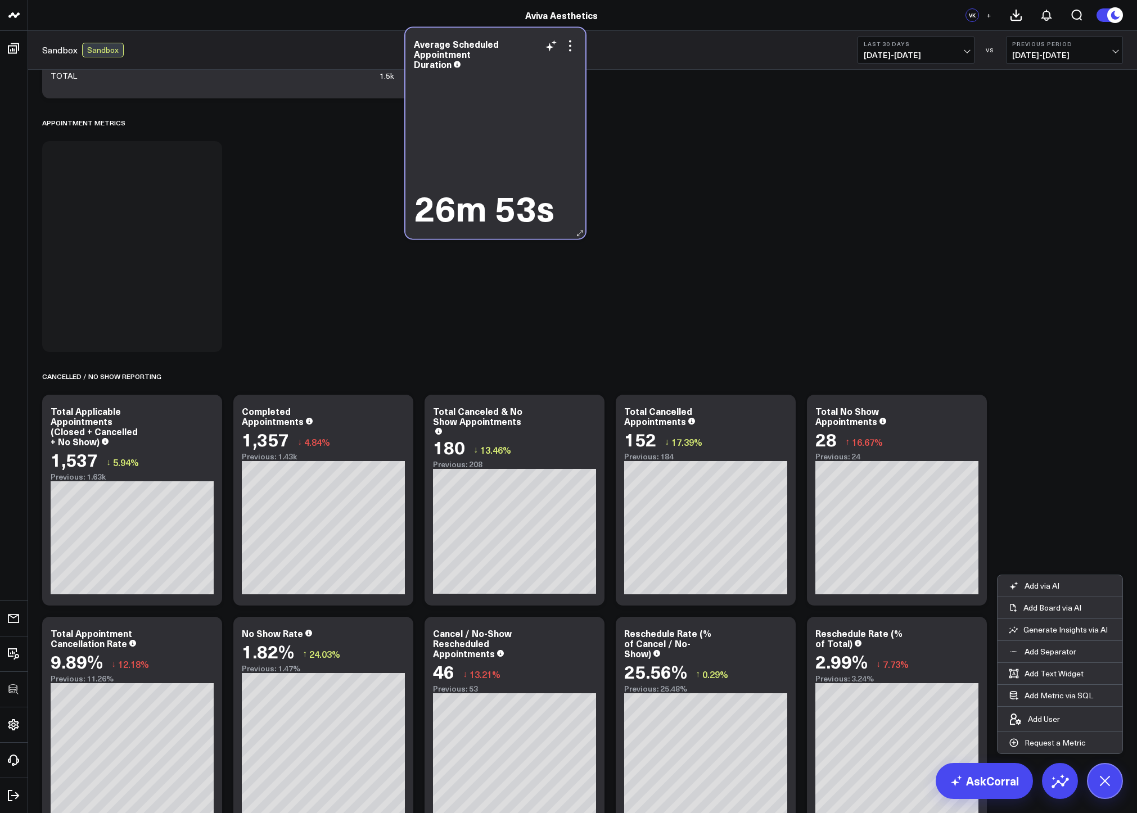
drag, startPoint x: 516, startPoint y: 660, endPoint x: 496, endPoint y: 70, distance: 589.6
click at [496, 70] on div "Average Scheduled Appointment Duration" at bounding box center [495, 55] width 163 height 33
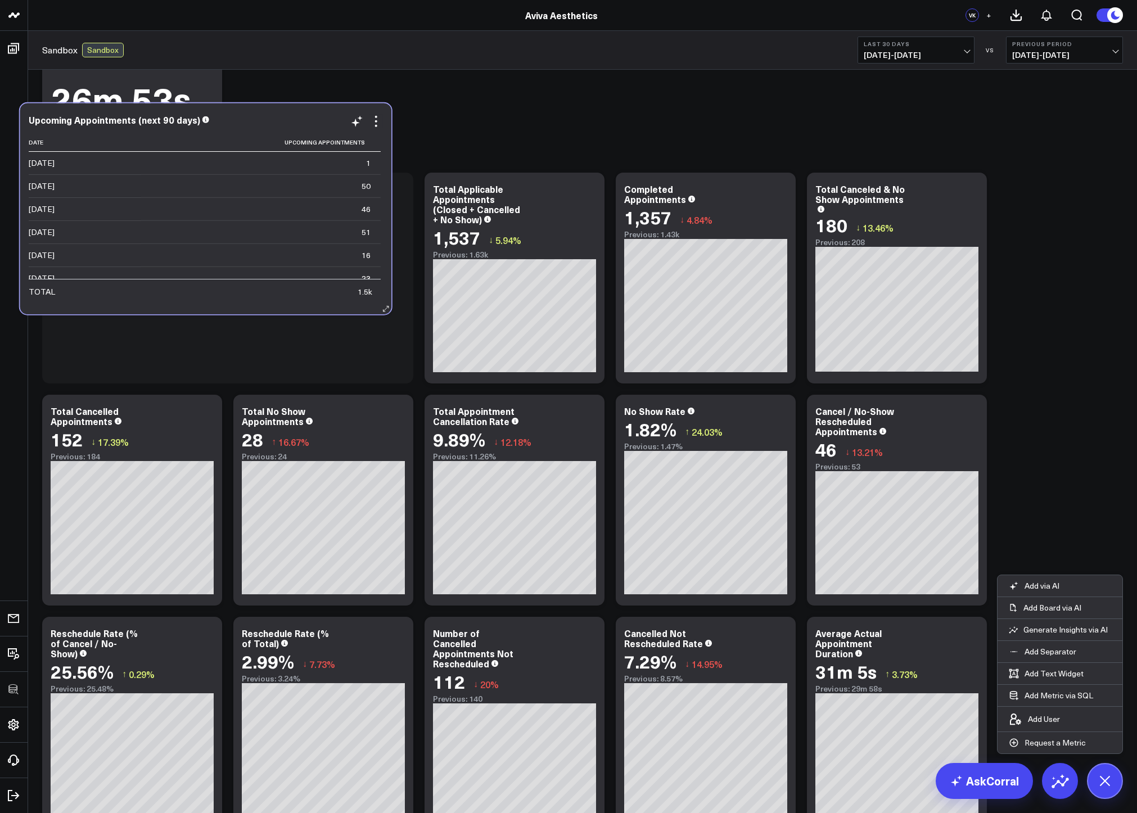
drag, startPoint x: 308, startPoint y: 86, endPoint x: 286, endPoint y: 302, distance: 217.1
click at [286, 302] on td "1.5k" at bounding box center [261, 291] width 240 height 24
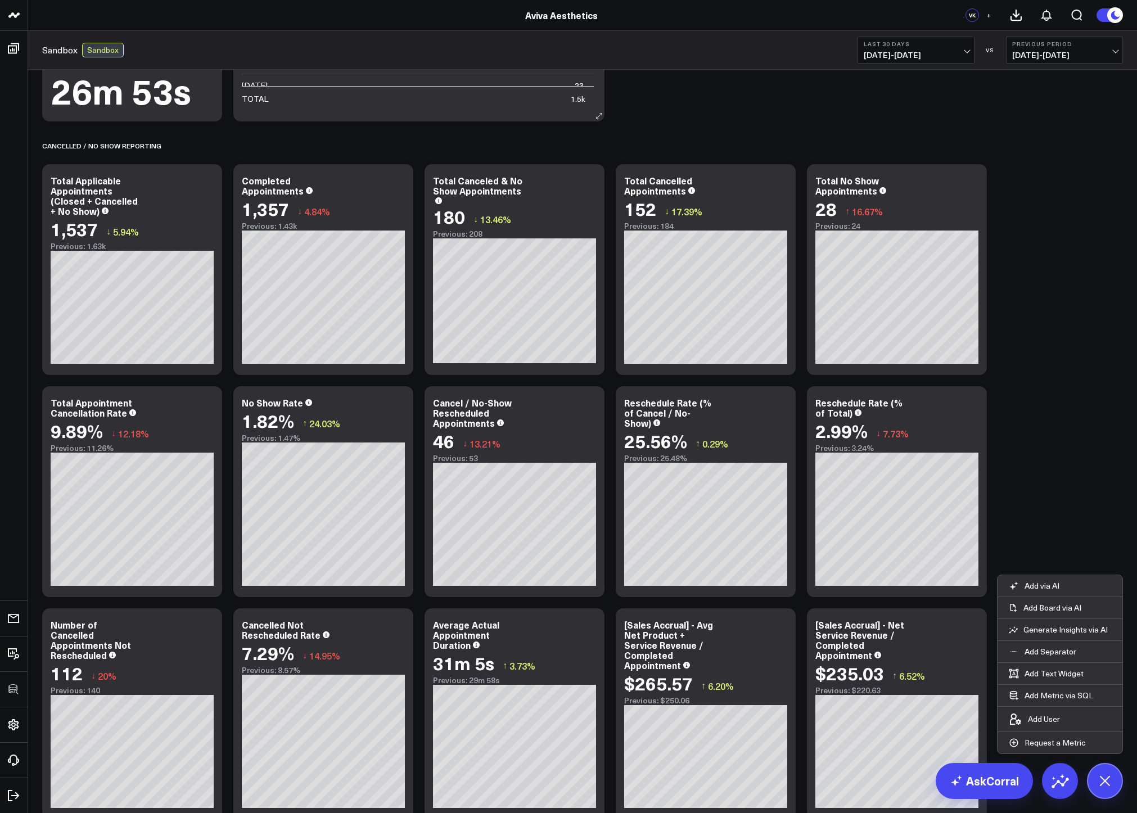
scroll to position [0, 0]
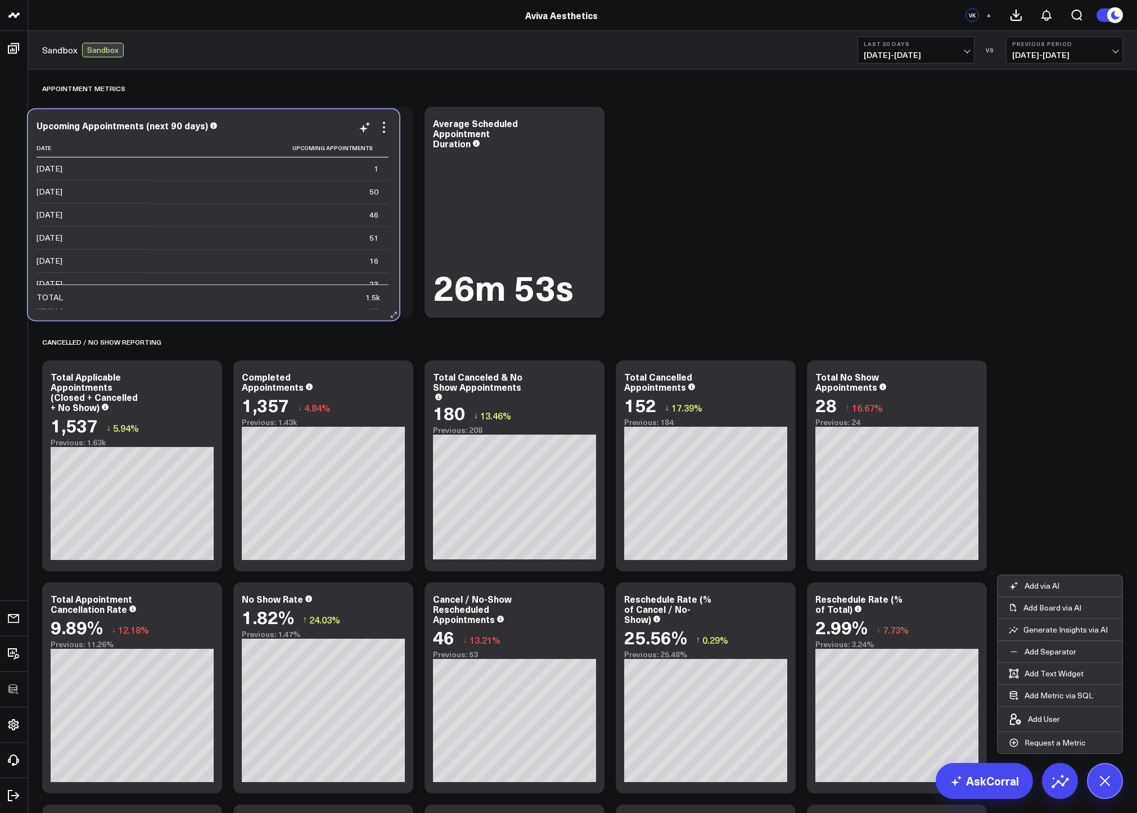
drag, startPoint x: 470, startPoint y: 123, endPoint x: 265, endPoint y: 125, distance: 205.2
click at [265, 125] on div "Upcoming Appointments (next 90 days)" at bounding box center [214, 125] width 354 height 10
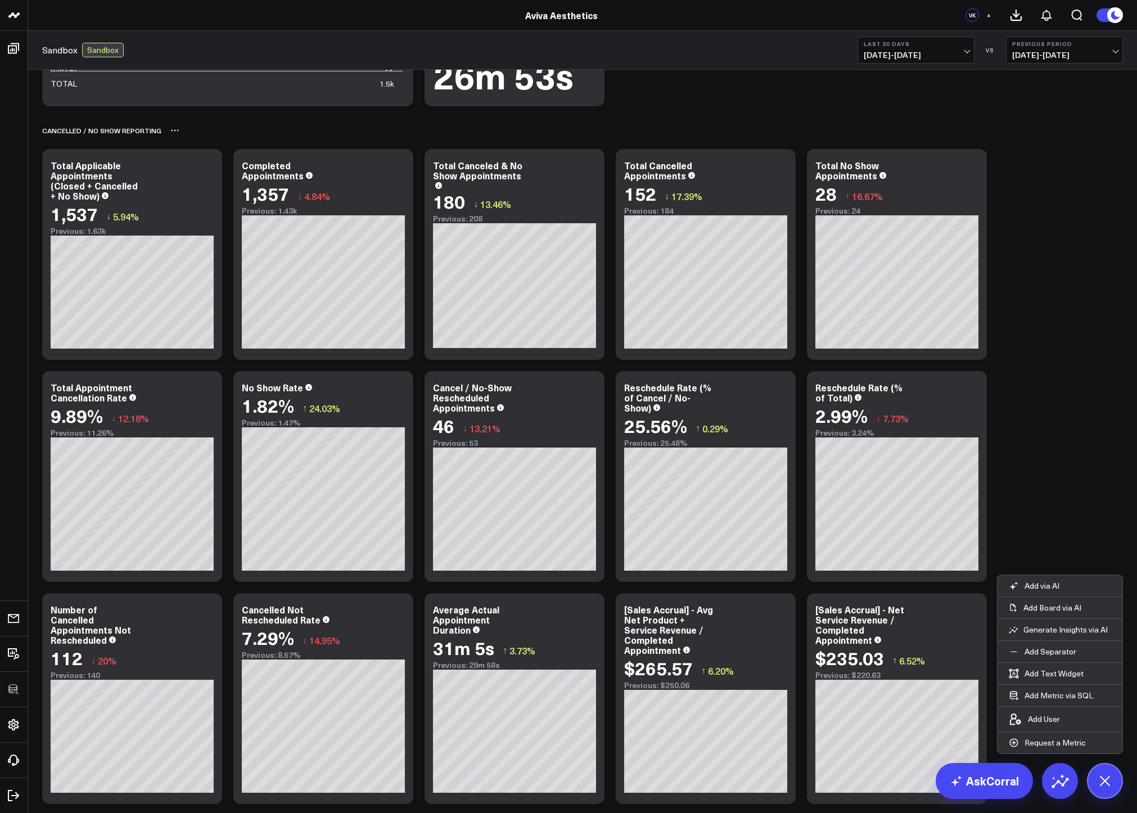
scroll to position [211, 0]
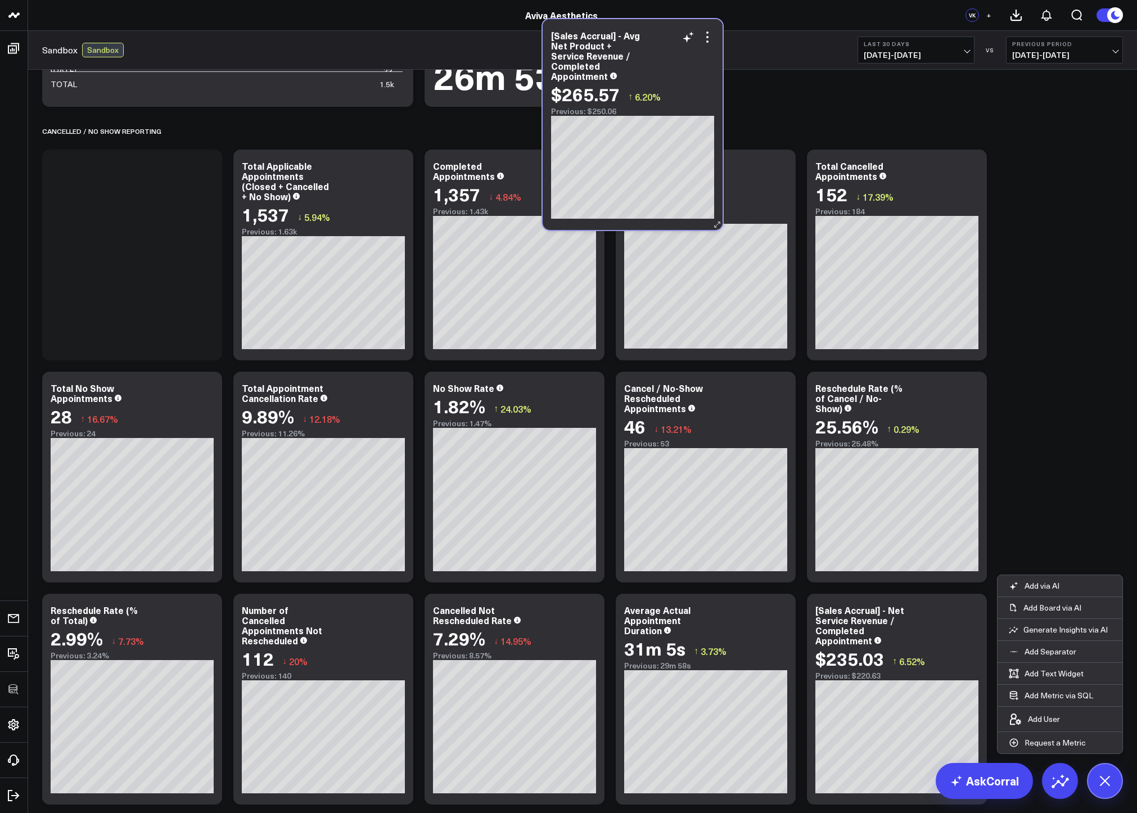
drag, startPoint x: 755, startPoint y: 661, endPoint x: 681, endPoint y: 86, distance: 579.3
click at [681, 86] on div "$265.57 ↑ 6.20%" at bounding box center [632, 94] width 163 height 20
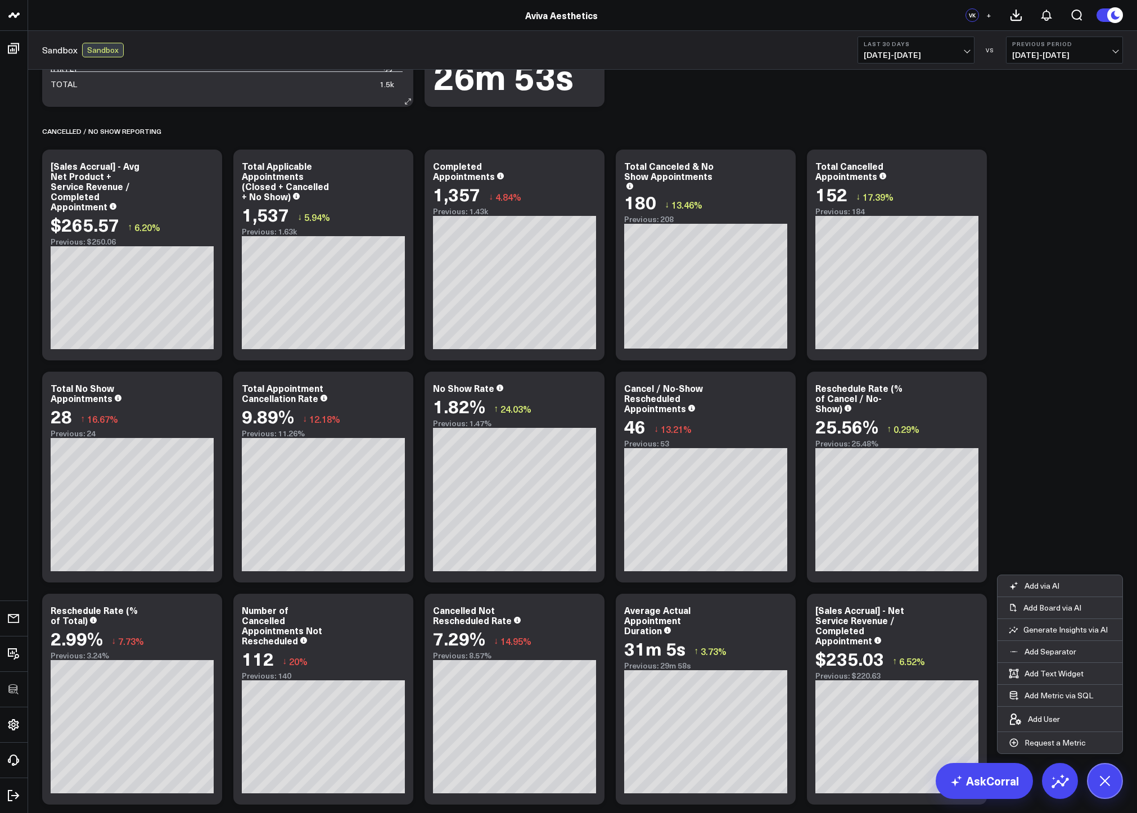
scroll to position [27, 0]
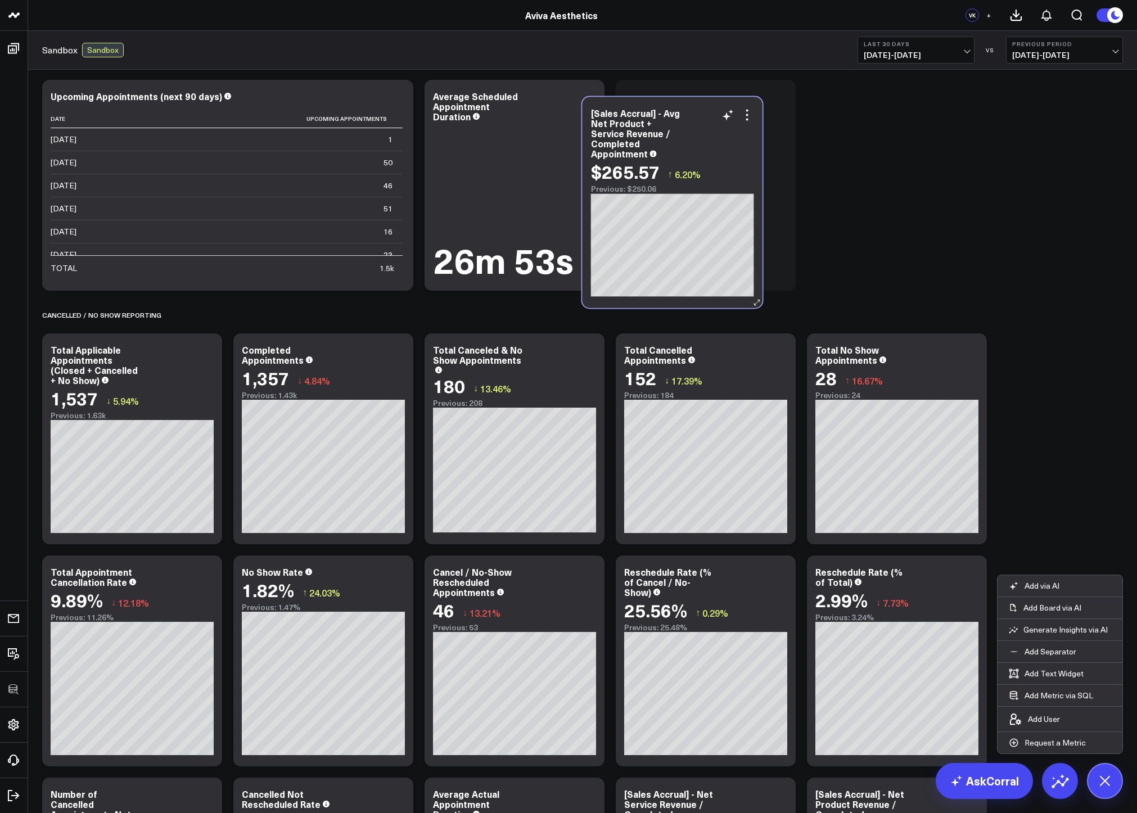
drag, startPoint x: 193, startPoint y: 422, endPoint x: 733, endPoint y: 185, distance: 589.4
click at [733, 185] on div "Previous: $250.06" at bounding box center [672, 188] width 163 height 9
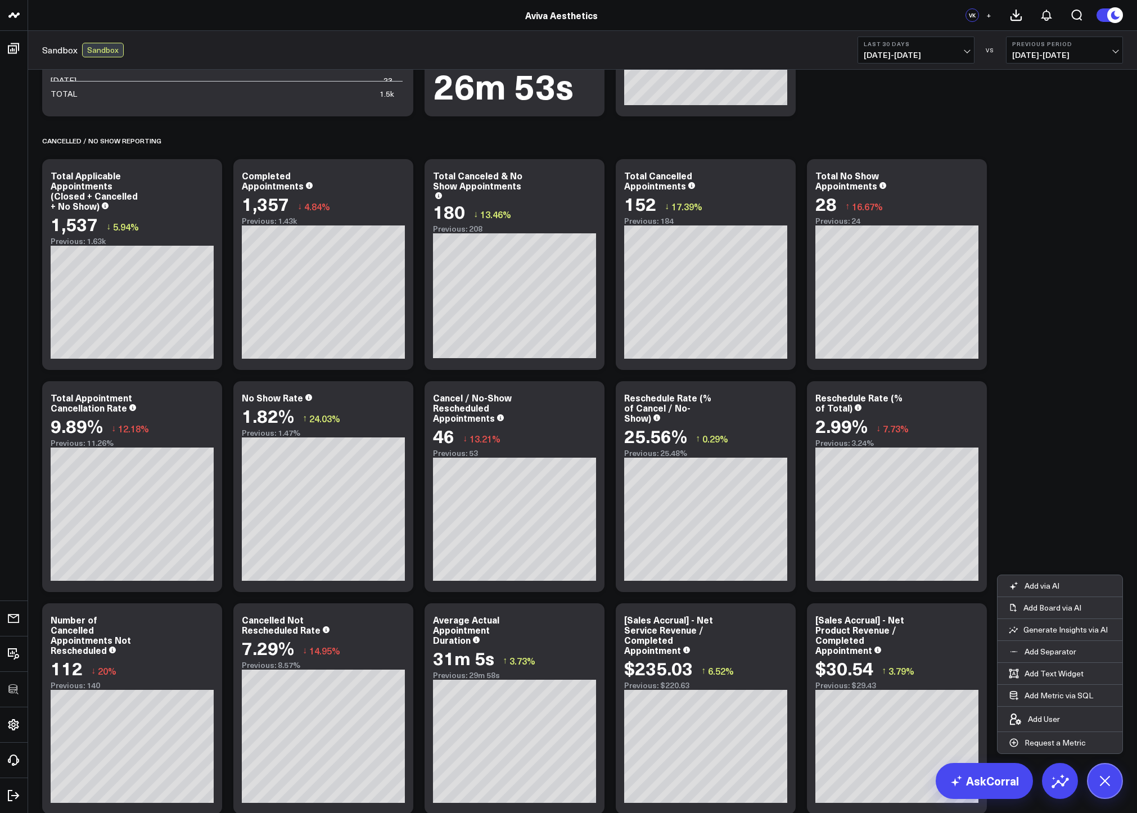
scroll to position [206, 0]
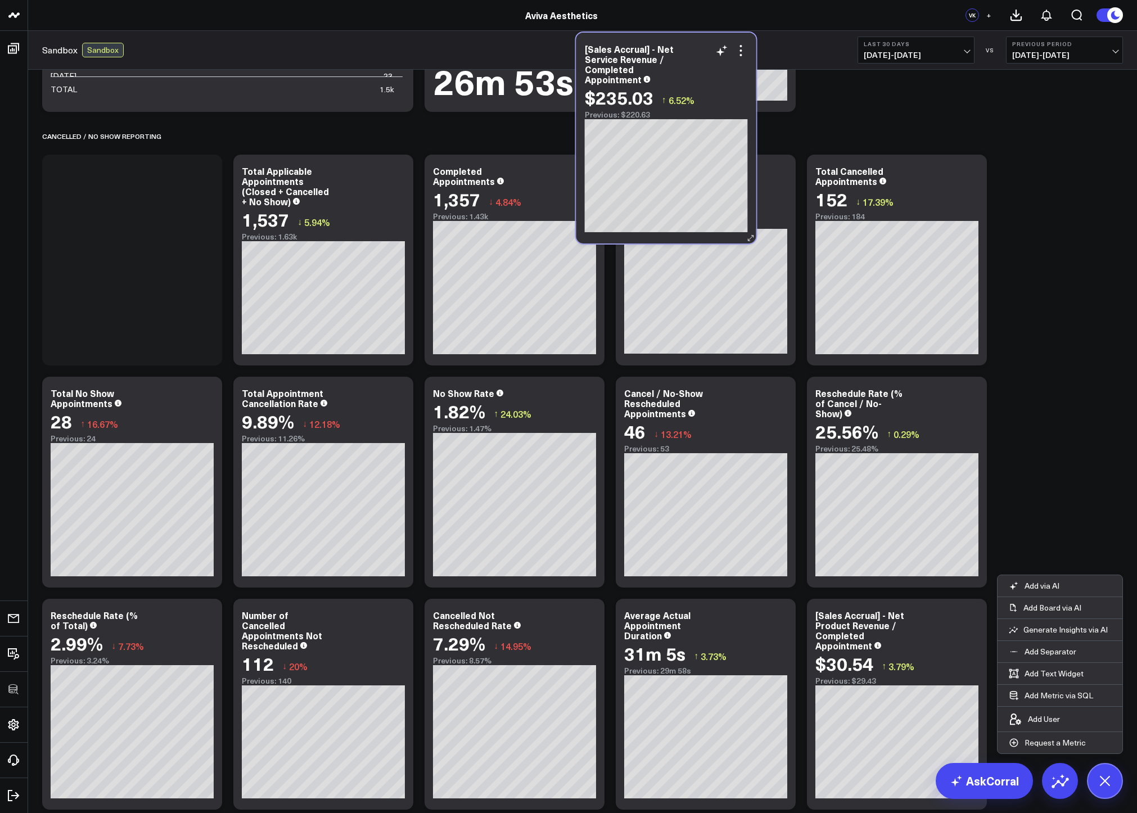
drag, startPoint x: 739, startPoint y: 642, endPoint x: 699, endPoint y: 76, distance: 567.6
click at [699, 76] on div "[Sales Accrual] - Net Service Revenue / Completed Appointment" at bounding box center [666, 64] width 163 height 40
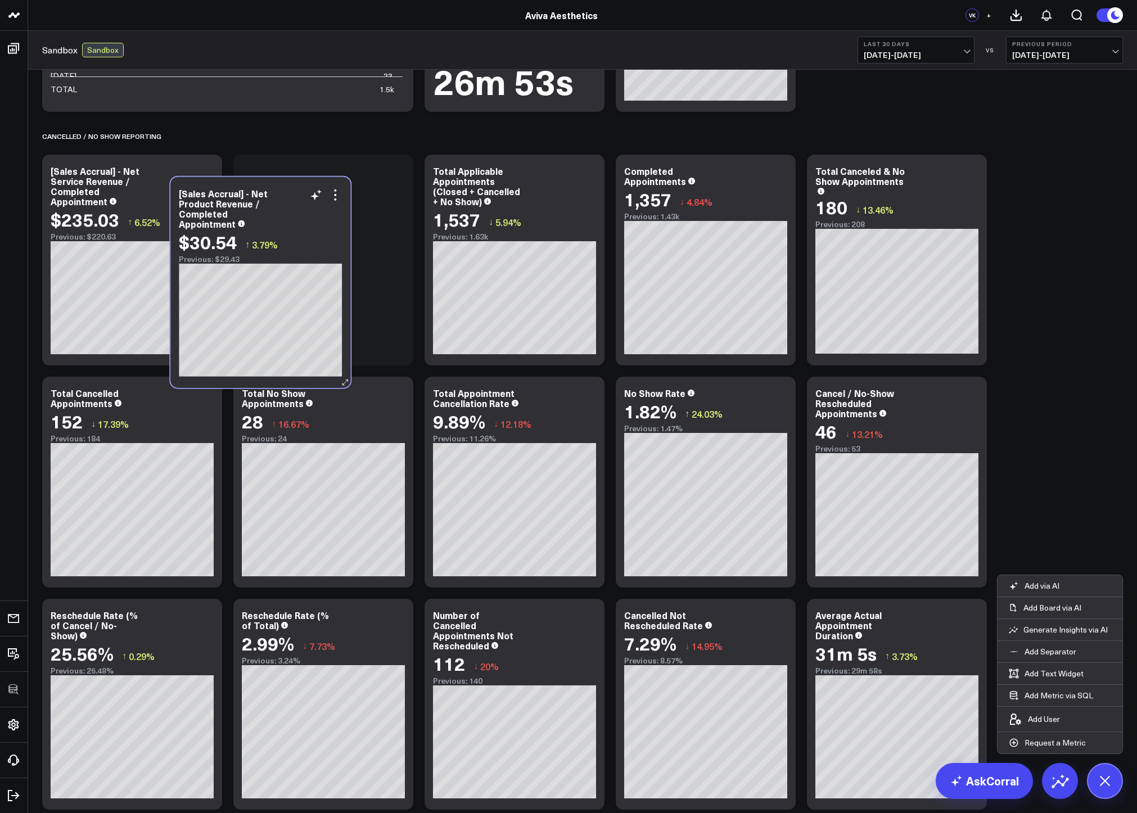
drag, startPoint x: 913, startPoint y: 645, endPoint x: 276, endPoint y: 218, distance: 767.1
click at [276, 218] on div "[Sales Accrual] - Net Product Revenue / Completed Appointment" at bounding box center [260, 208] width 163 height 40
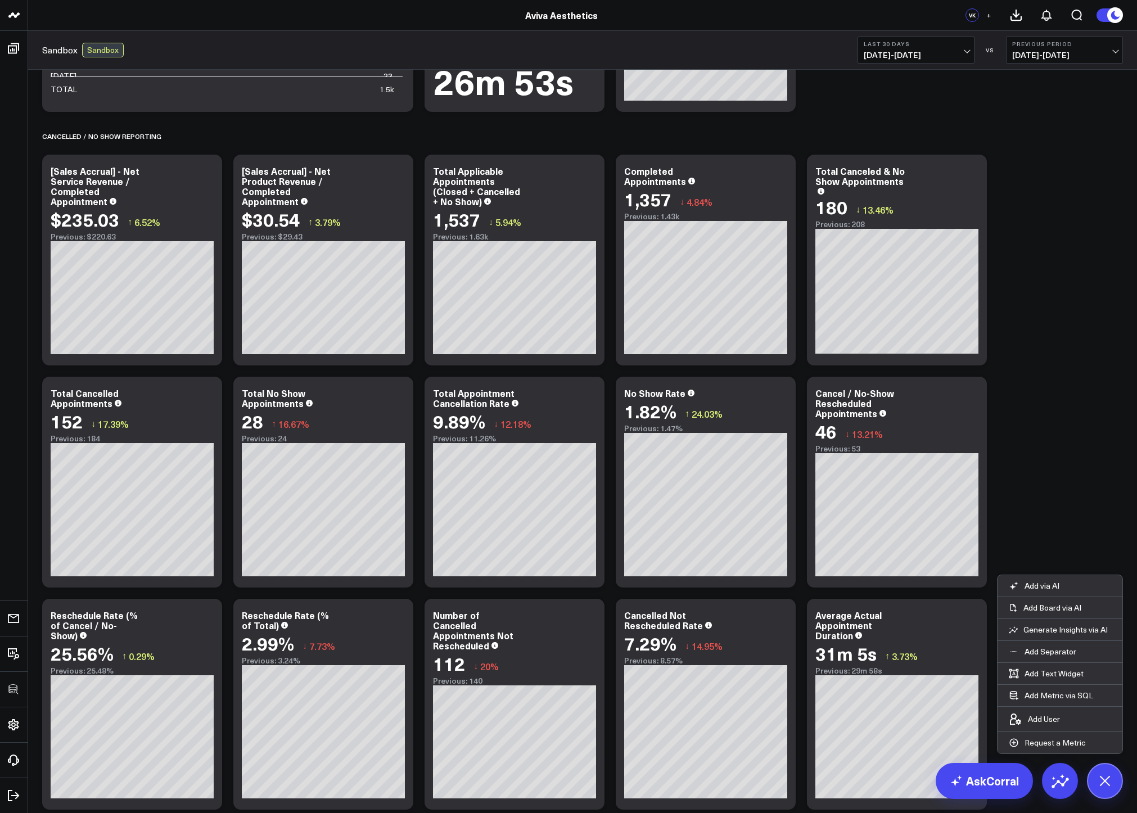
scroll to position [34, 0]
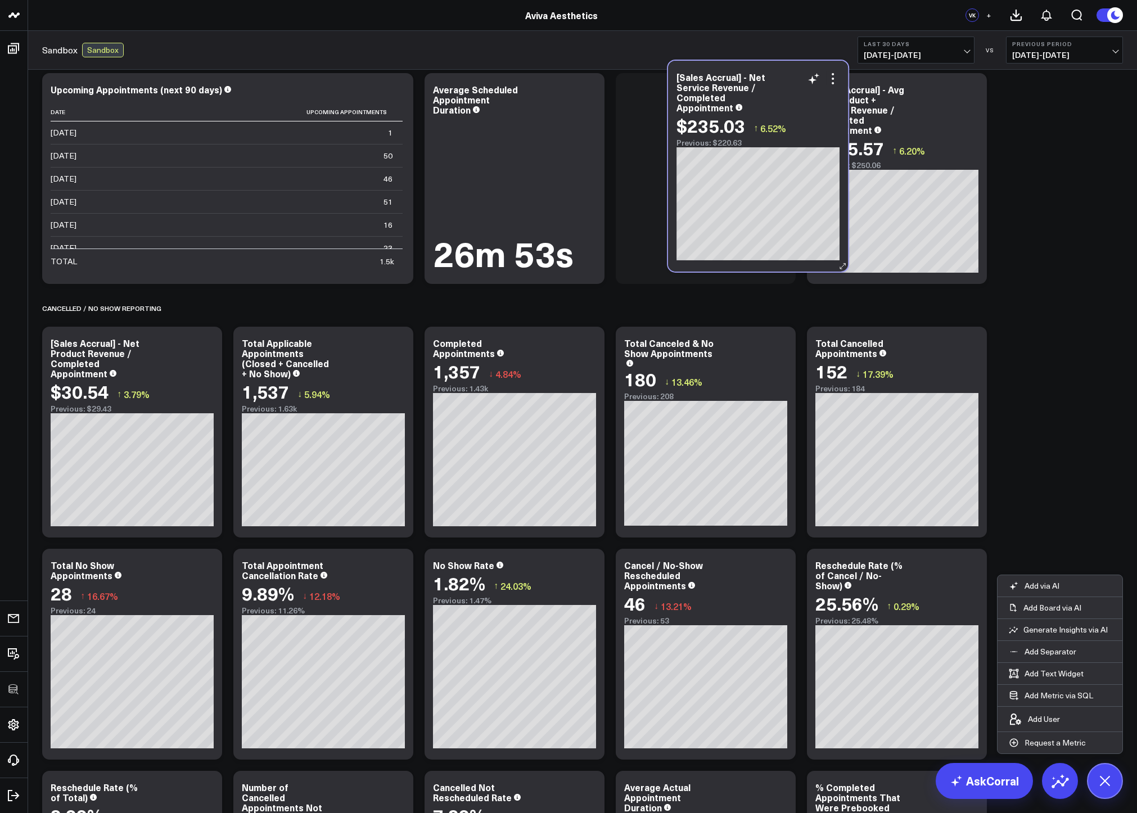
drag, startPoint x: 164, startPoint y: 379, endPoint x: 790, endPoint y: 113, distance: 680.0
click at [790, 113] on div "[Sales Accrual] - Net Service Revenue / Completed Appointment $235.03 ↑ 6.52% P…" at bounding box center [757, 109] width 163 height 75
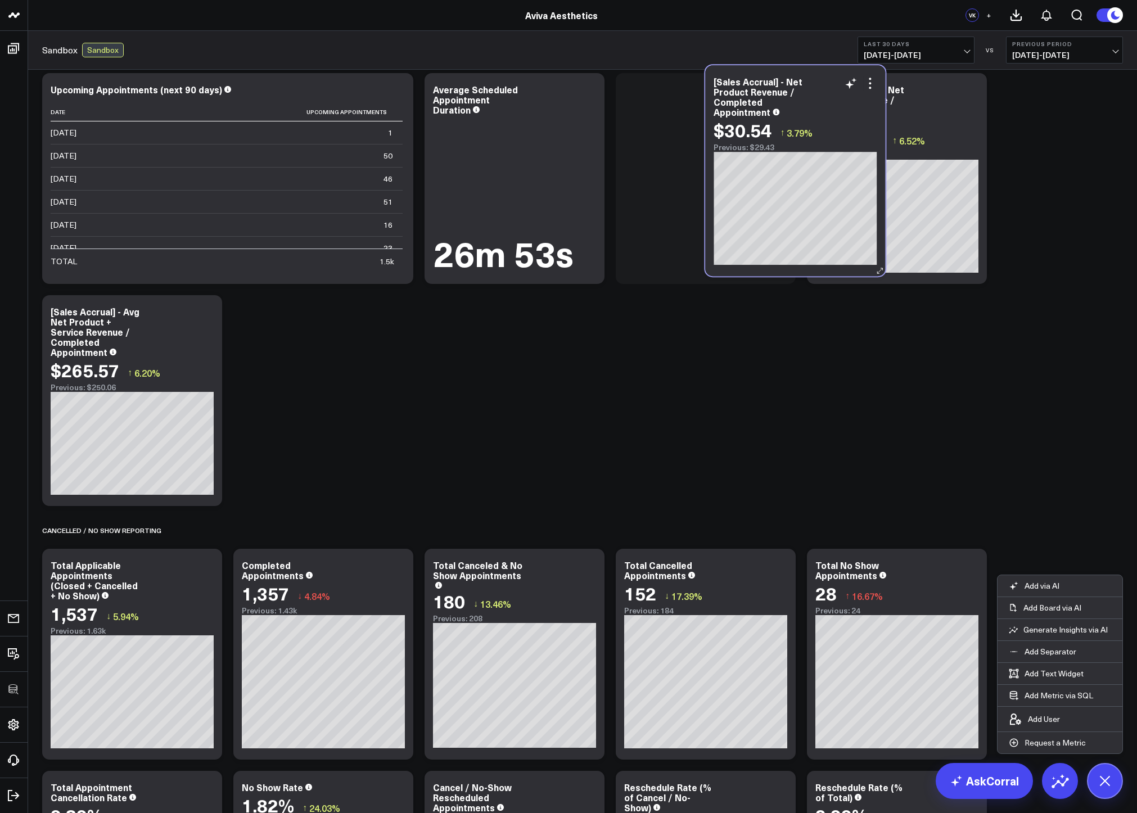
drag, startPoint x: 198, startPoint y: 397, endPoint x: 861, endPoint y: 136, distance: 712.6
click at [861, 136] on div "$30.54 ↑ 3.79%" at bounding box center [794, 130] width 163 height 20
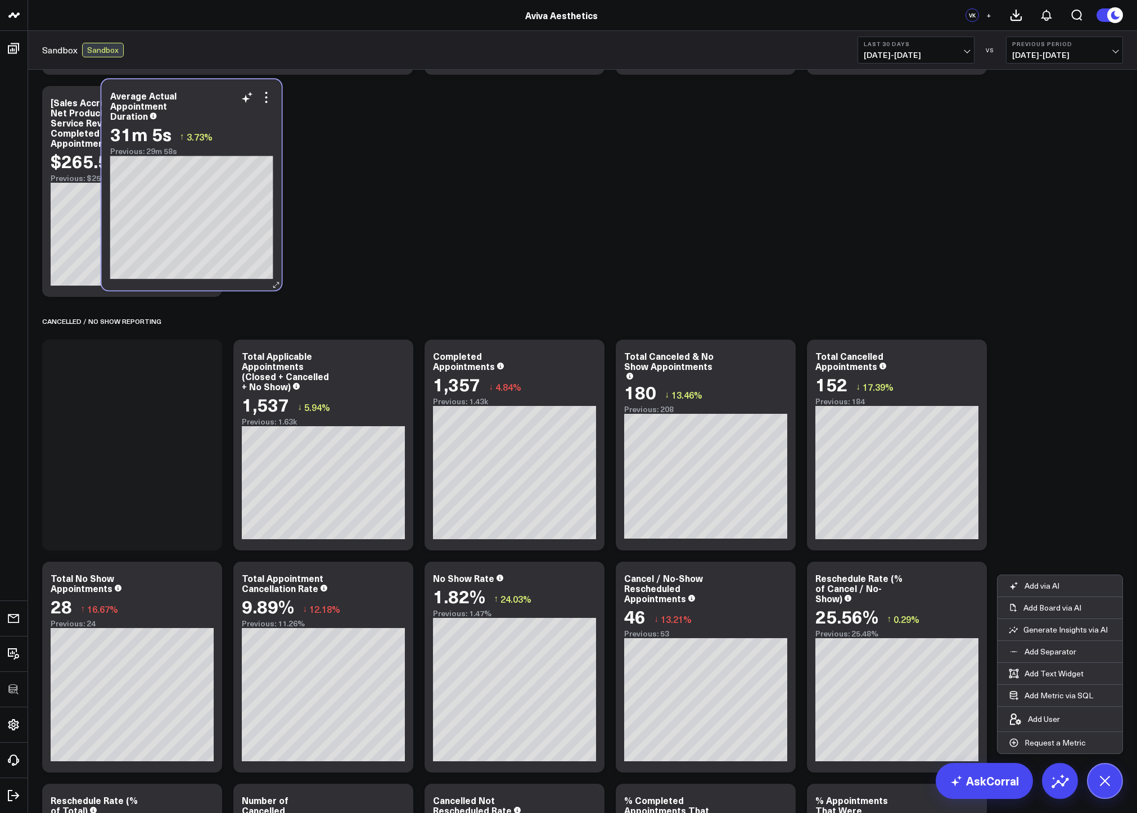
scroll to position [246, 0]
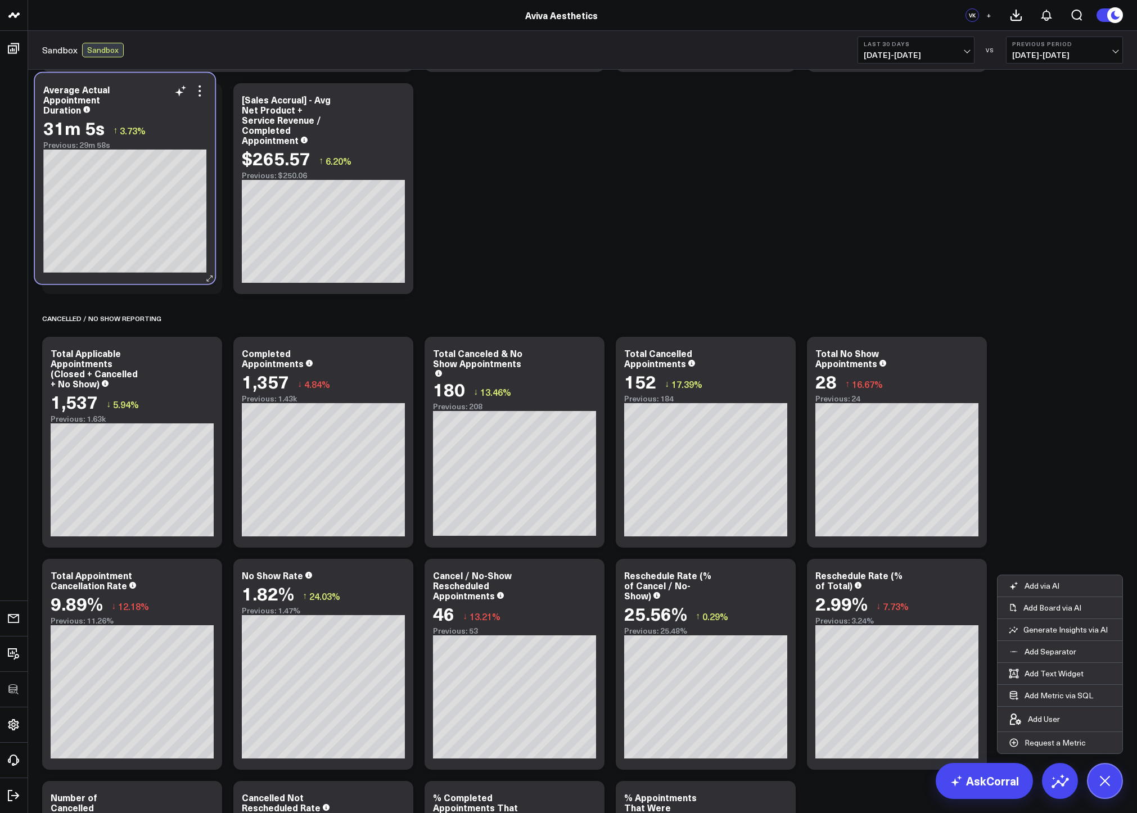
drag, startPoint x: 533, startPoint y: 694, endPoint x: 166, endPoint y: 91, distance: 706.2
click at [166, 91] on div "Average Actual Appointment Duration" at bounding box center [124, 99] width 163 height 30
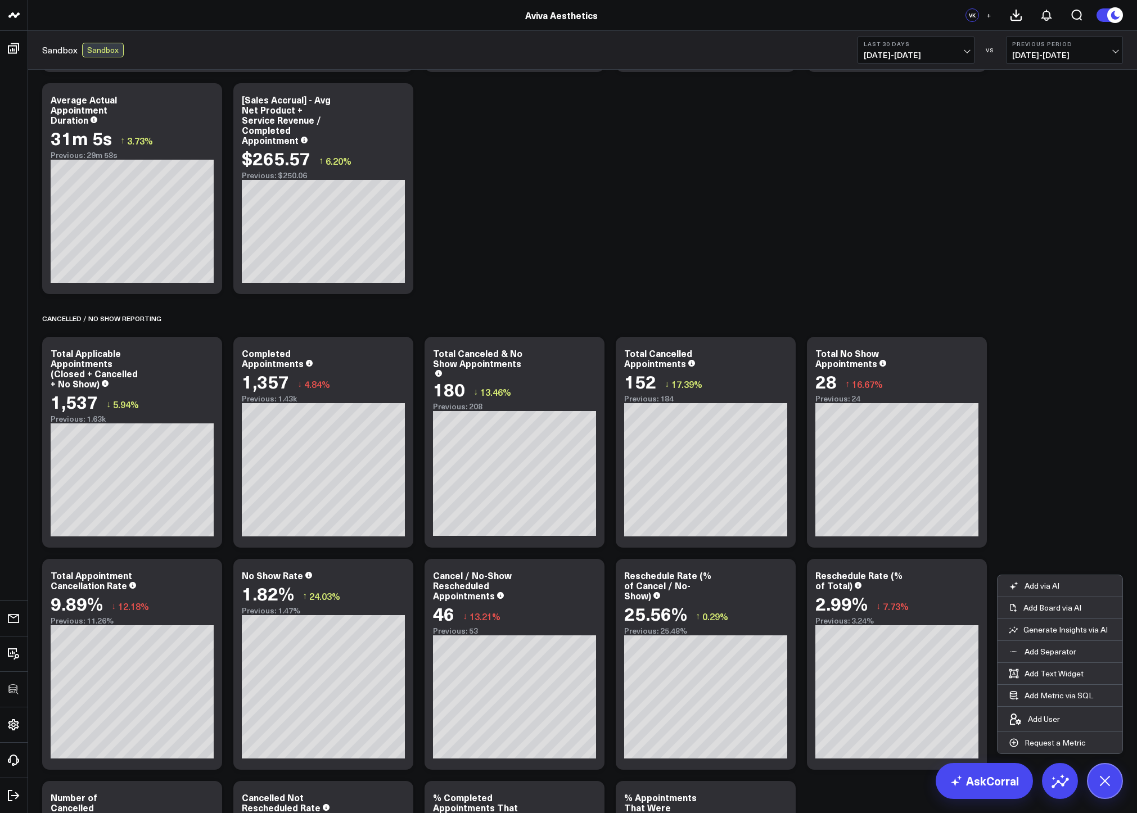
scroll to position [349, 0]
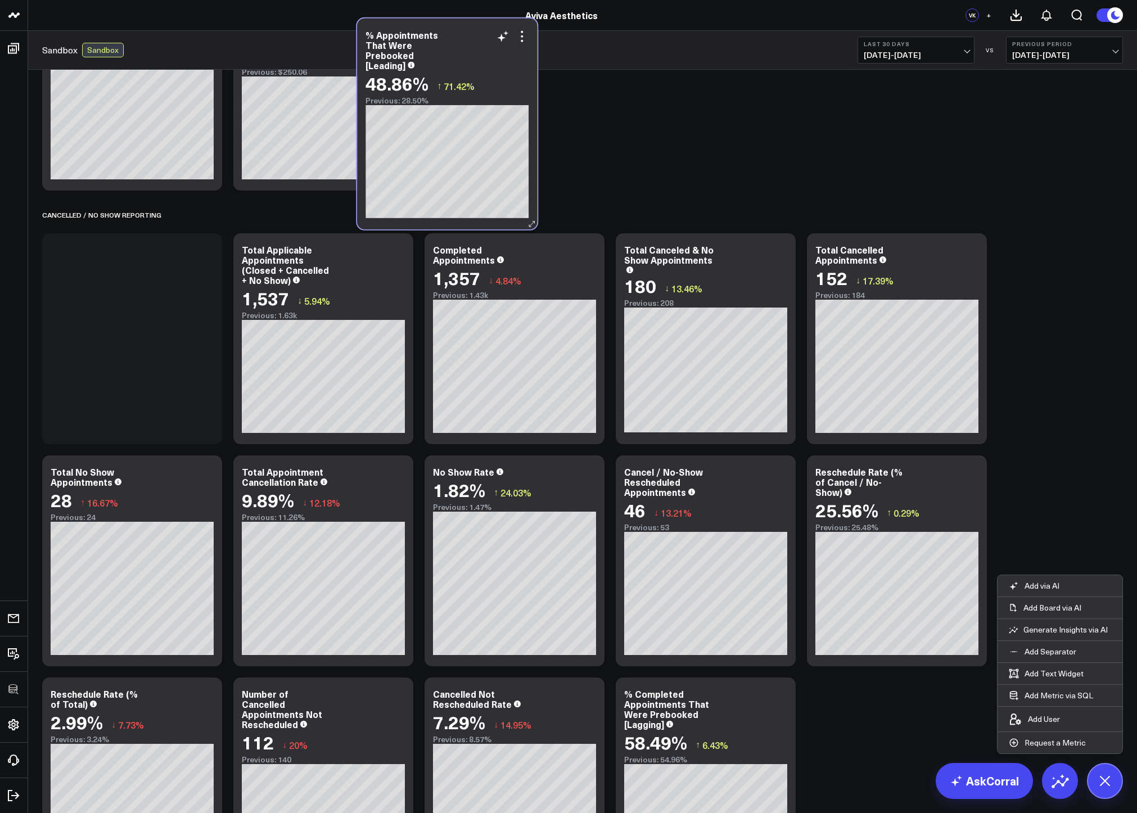
drag, startPoint x: 730, startPoint y: 718, endPoint x: 472, endPoint y: 59, distance: 707.9
click at [472, 59] on div "% Appointments That Were Prebooked [Leading]" at bounding box center [446, 50] width 163 height 40
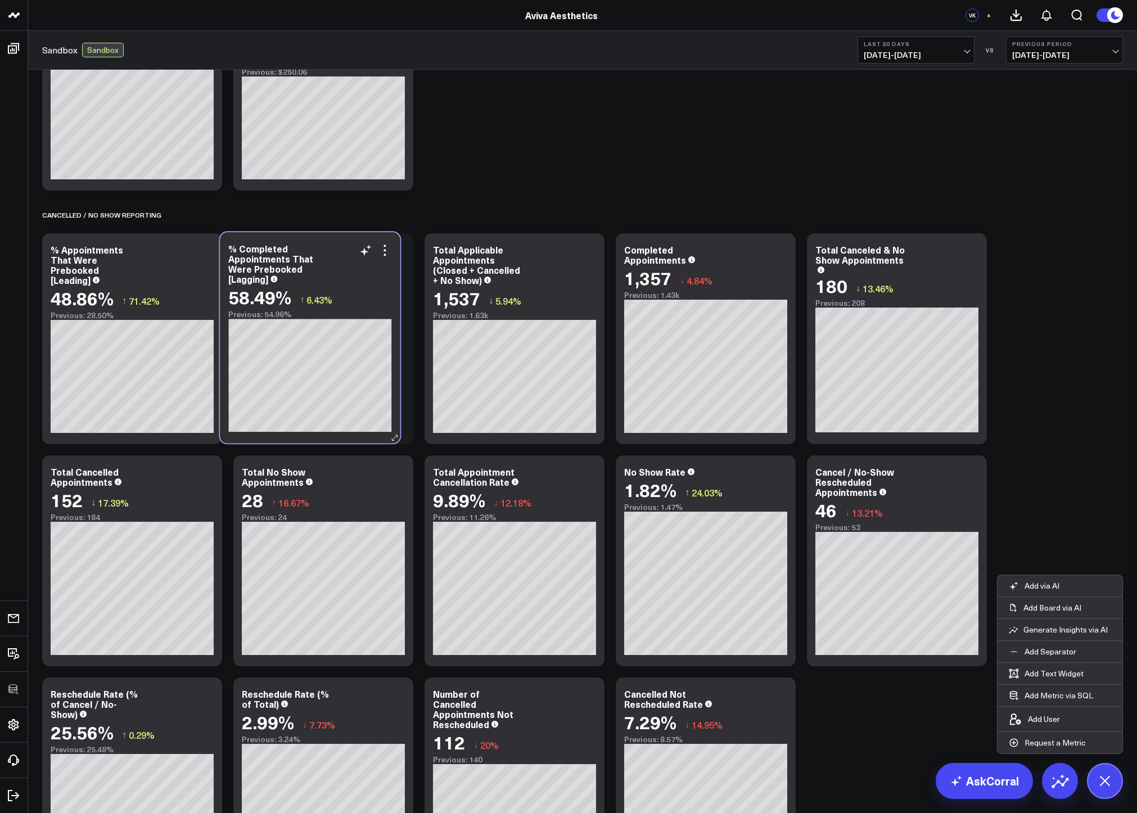
drag, startPoint x: 725, startPoint y: 721, endPoint x: 329, endPoint y: 276, distance: 596.2
click at [329, 276] on div "% Completed Appointments That Were Prebooked [Lagging]" at bounding box center [309, 263] width 163 height 40
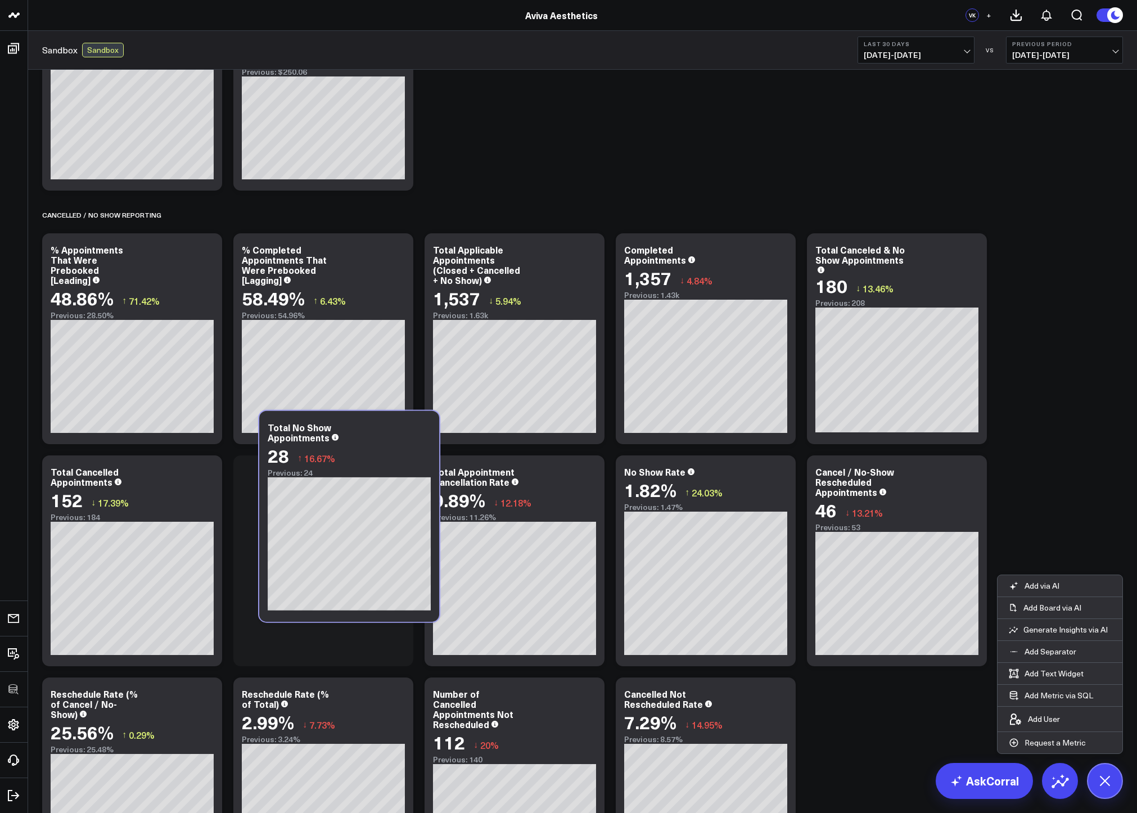
scroll to position [0, 0]
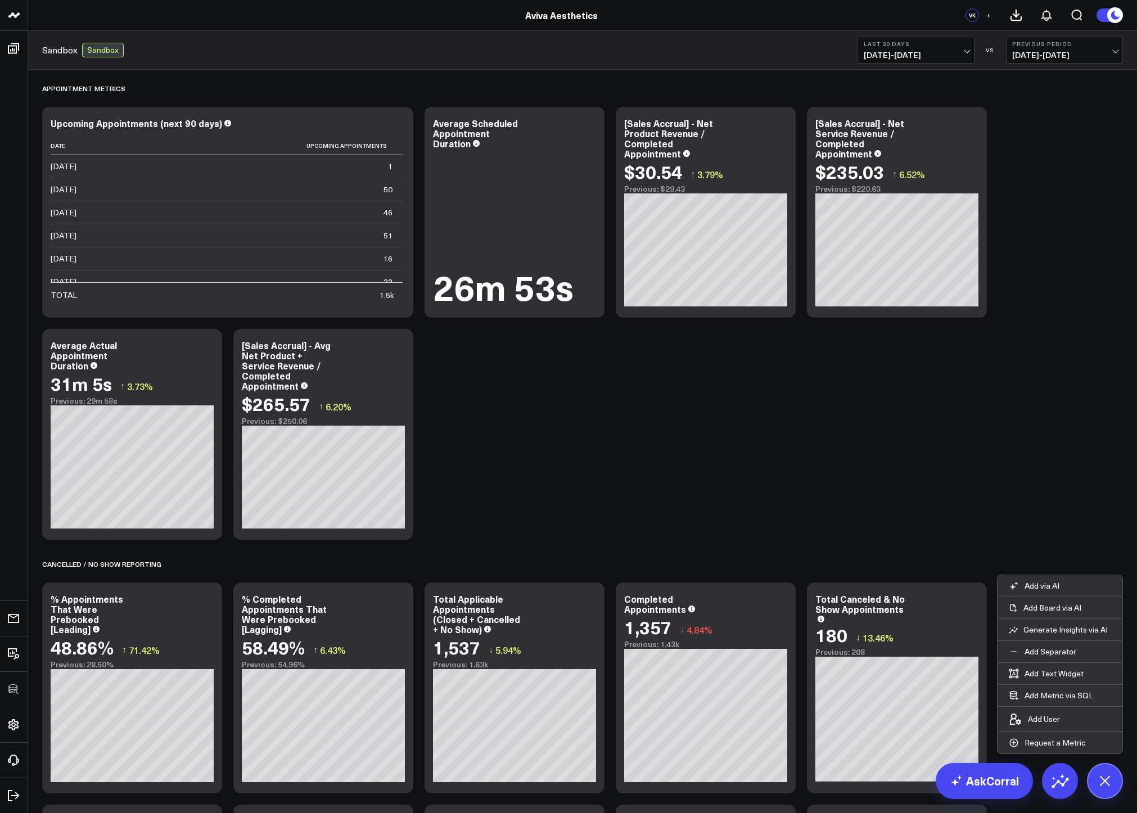
scroll to position [362, 0]
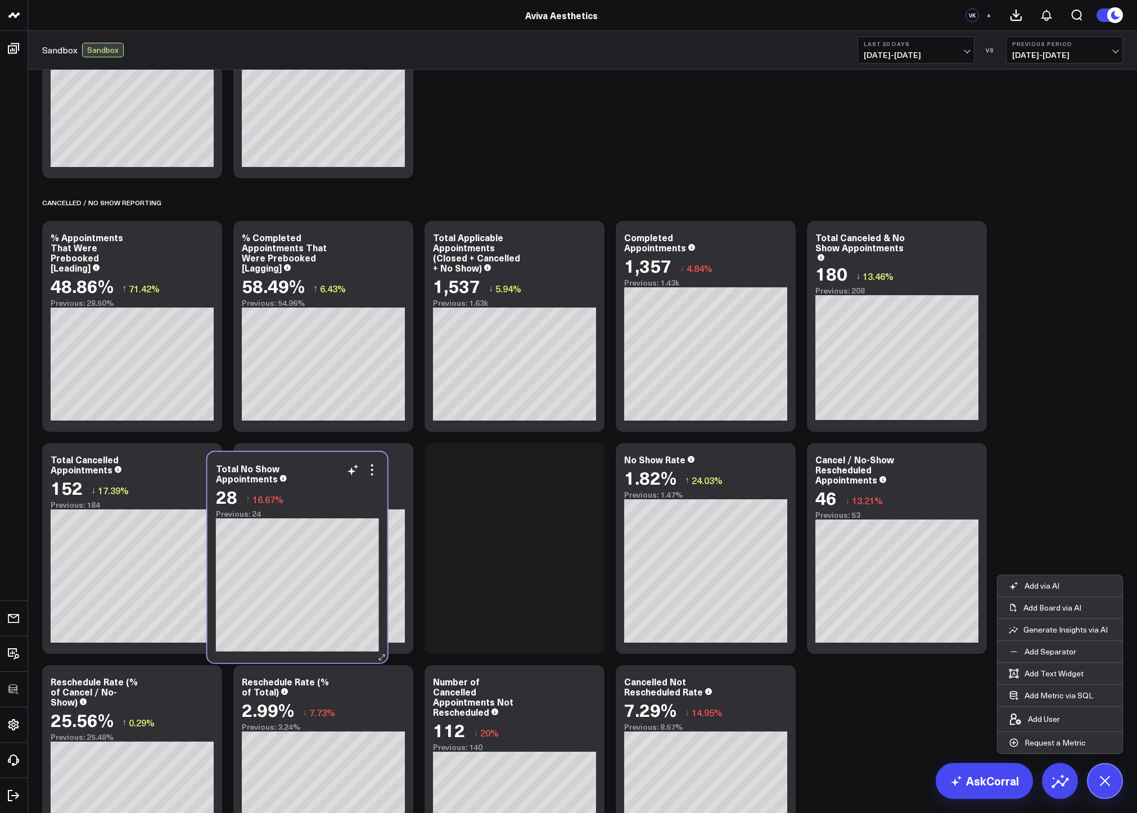
drag, startPoint x: 529, startPoint y: 480, endPoint x: 312, endPoint y: 489, distance: 216.7
click at [312, 489] on div "28 ↑ 16.67%" at bounding box center [297, 496] width 163 height 20
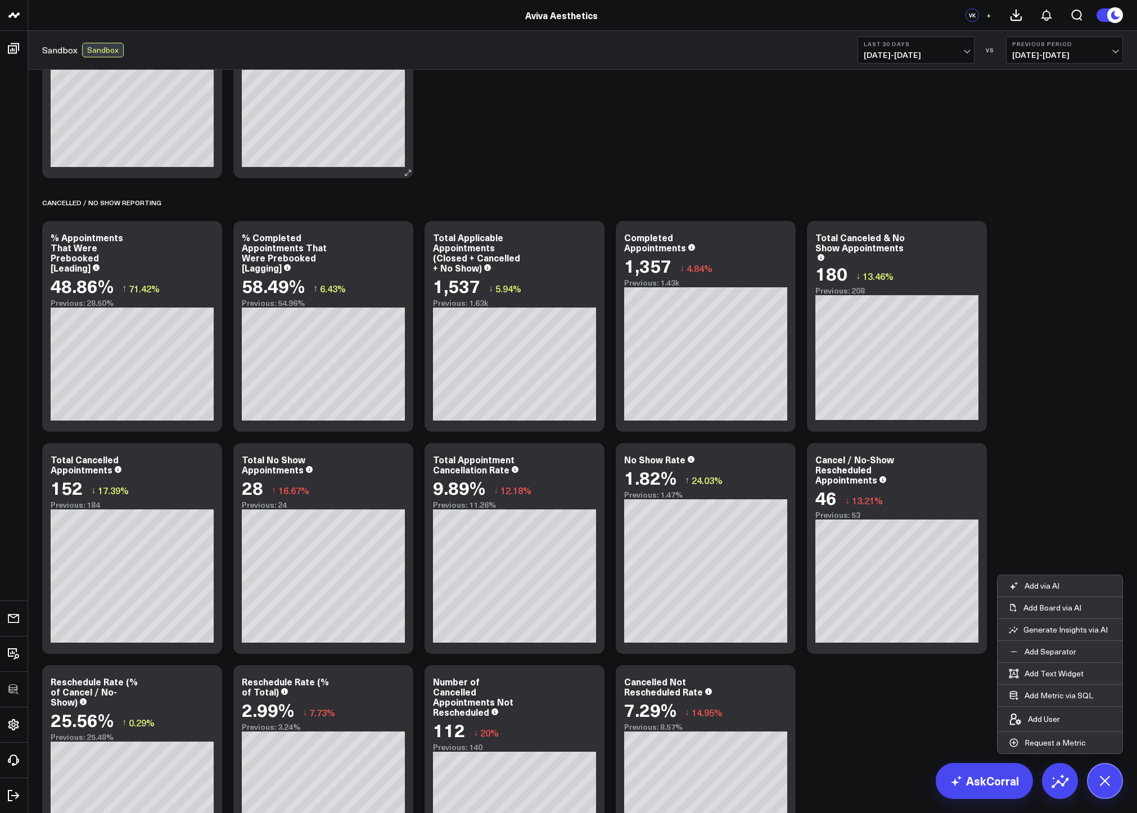
scroll to position [112, 0]
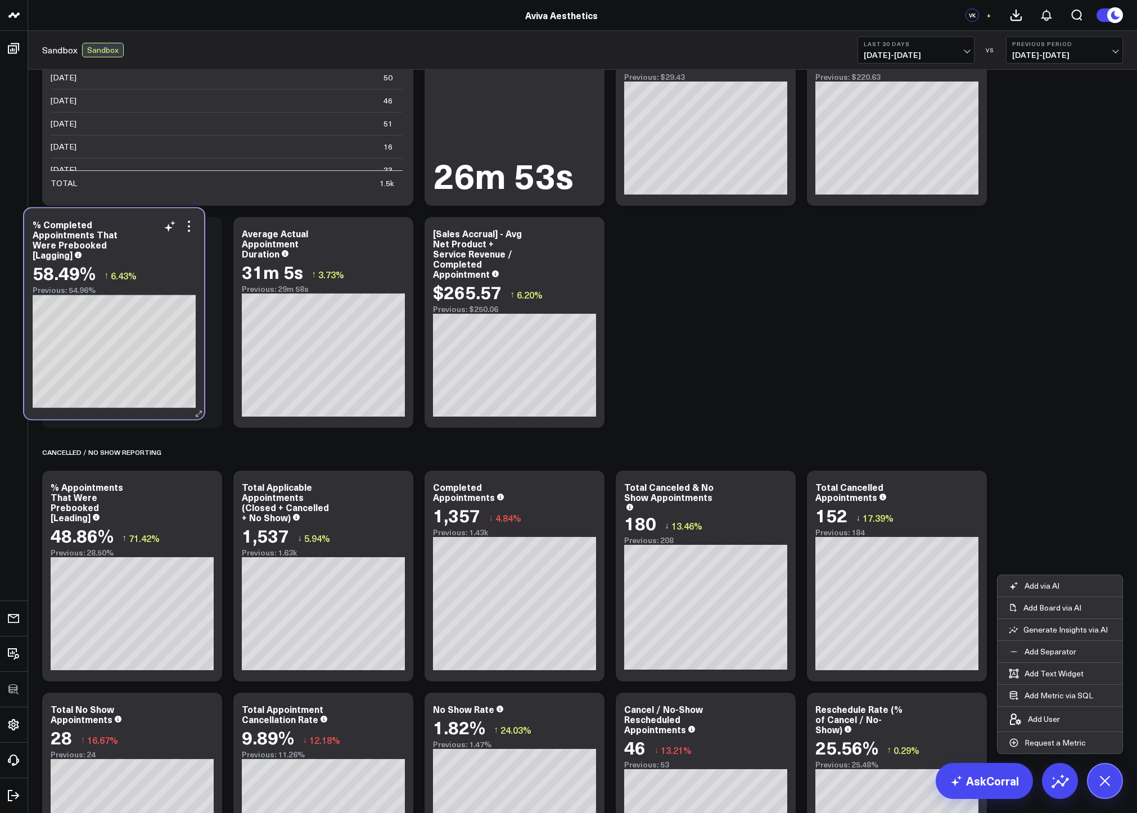
drag, startPoint x: 346, startPoint y: 495, endPoint x: 137, endPoint y: 233, distance: 335.3
click at [137, 233] on div "% Completed Appointments That Were Prebooked [Lagging]" at bounding box center [114, 239] width 163 height 40
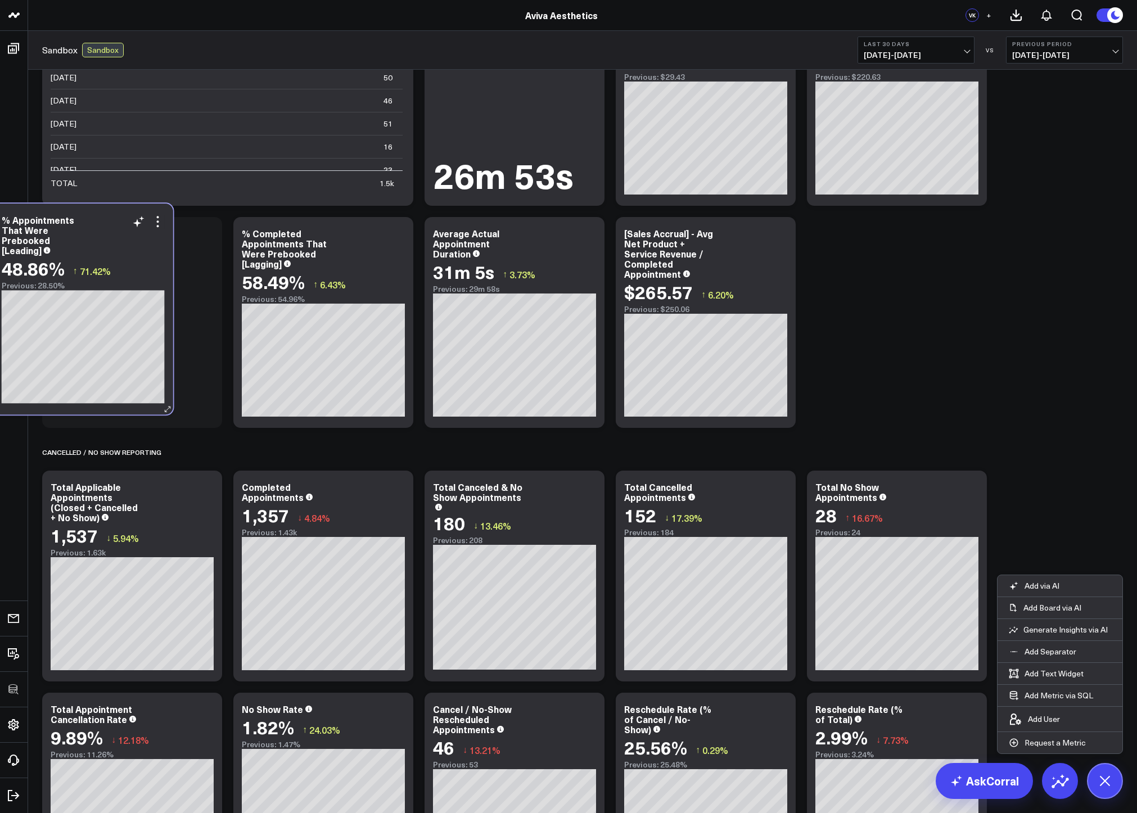
drag, startPoint x: 159, startPoint y: 500, endPoint x: 110, endPoint y: 241, distance: 263.8
click at [110, 241] on div "% Appointments That Were Prebooked [Leading]" at bounding box center [83, 235] width 163 height 40
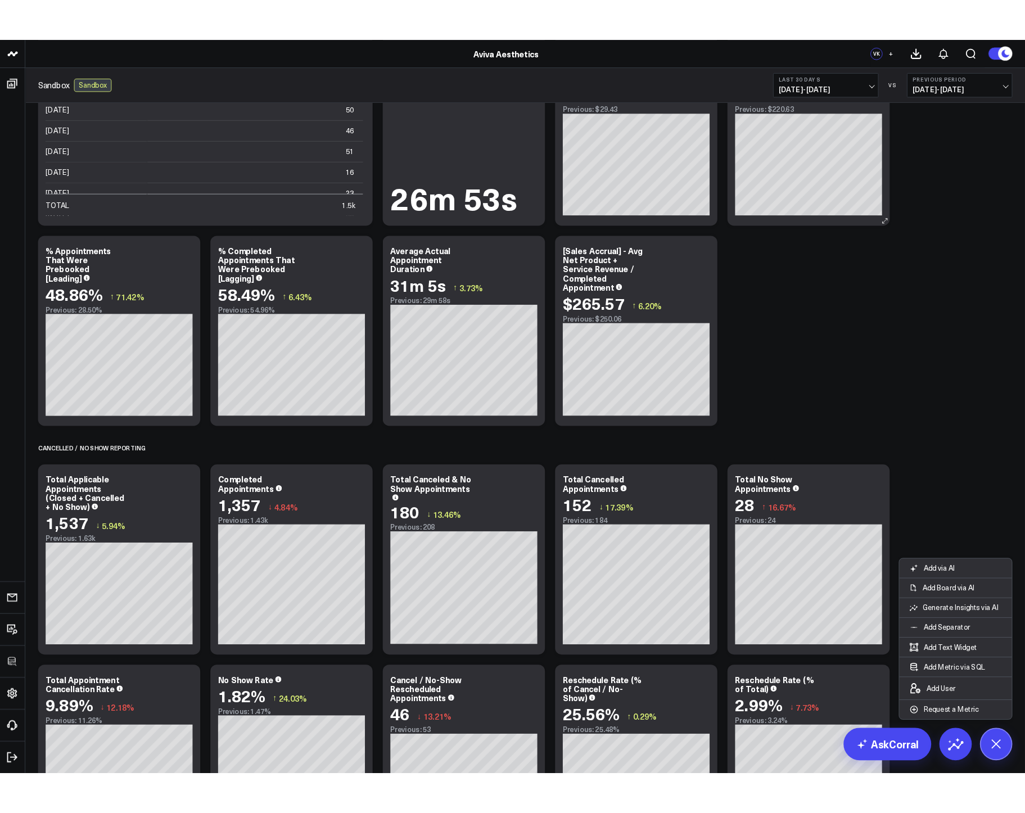
scroll to position [0, 0]
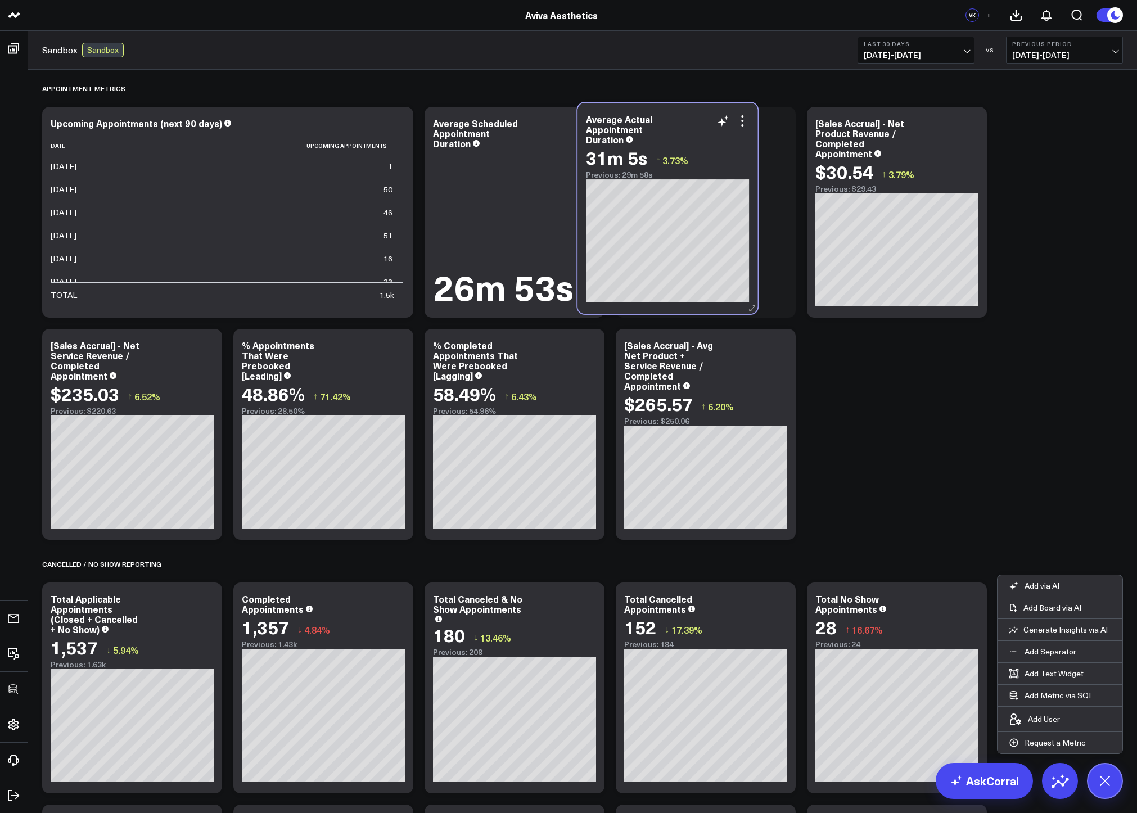
drag, startPoint x: 511, startPoint y: 371, endPoint x: 664, endPoint y: 144, distance: 272.9
click at [664, 144] on div "Average Actual Appointment Duration 31m 5s ↑ 3.73% Previous: 29m 58s" at bounding box center [667, 146] width 163 height 65
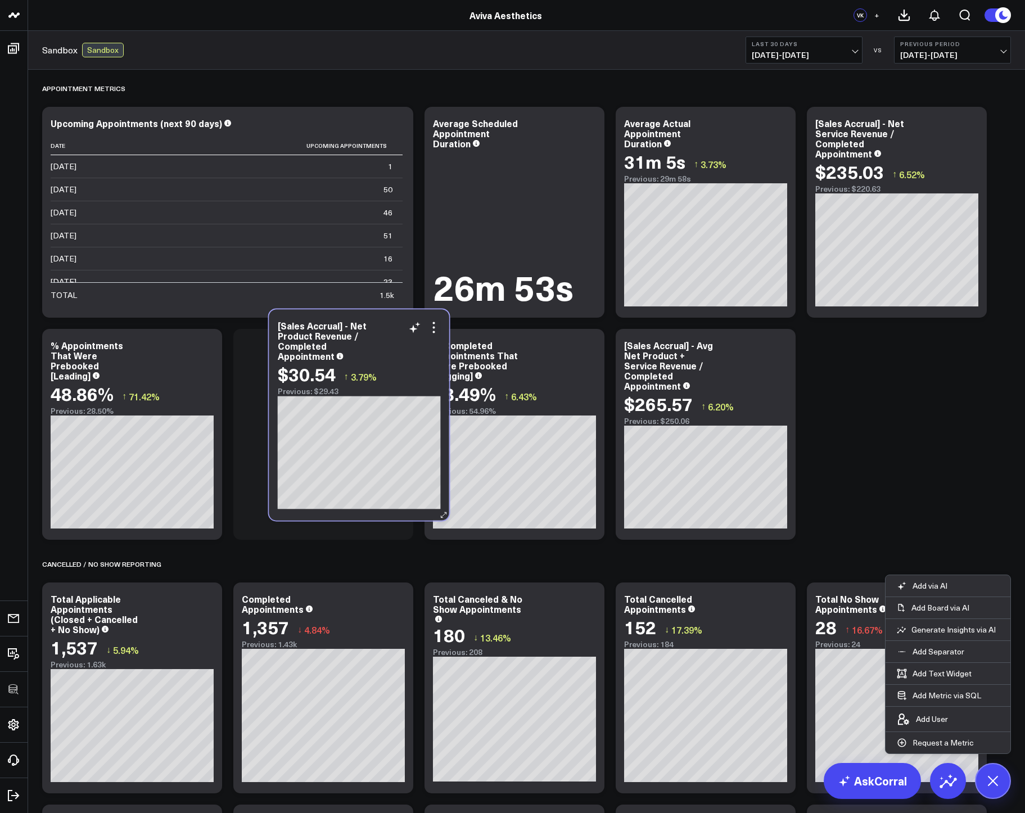
drag, startPoint x: 923, startPoint y: 154, endPoint x: 385, endPoint y: 357, distance: 574.6
click at [385, 357] on div "[Sales Accrual] - Net Product Revenue / Completed Appointment" at bounding box center [359, 340] width 163 height 40
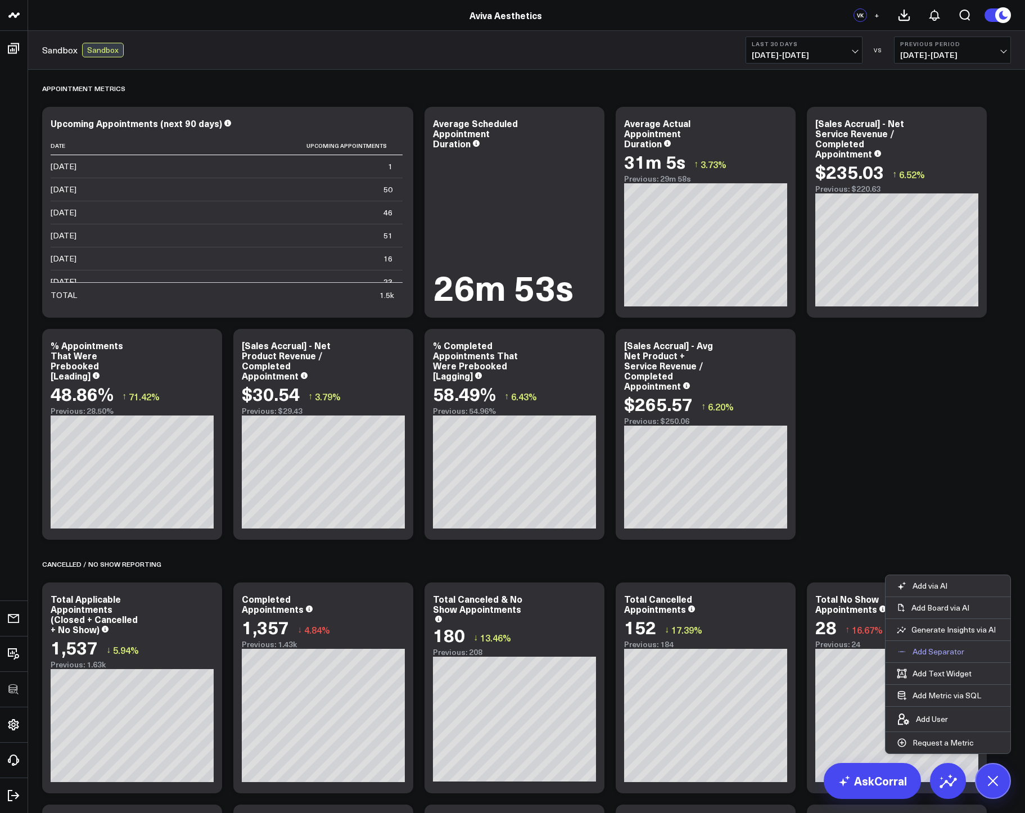
click at [926, 649] on p "Add Separator" at bounding box center [939, 652] width 52 height 10
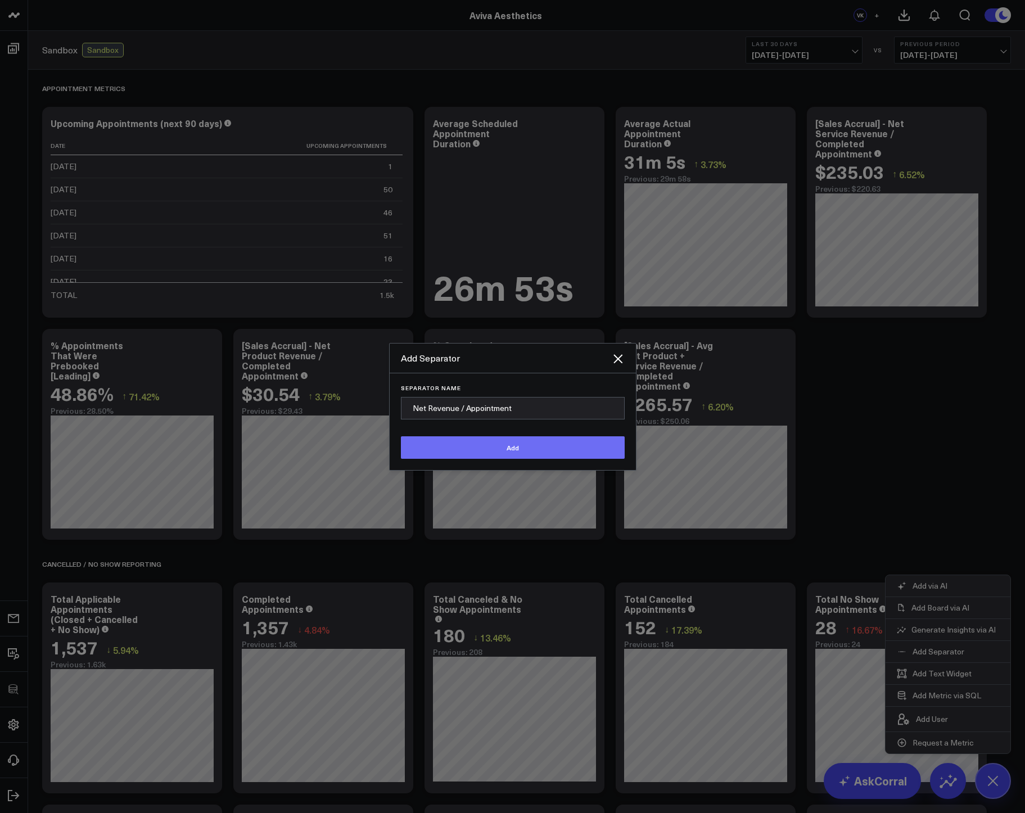
type input "Net Revenue / Appointment"
click at [554, 439] on button "Add" at bounding box center [513, 447] width 224 height 22
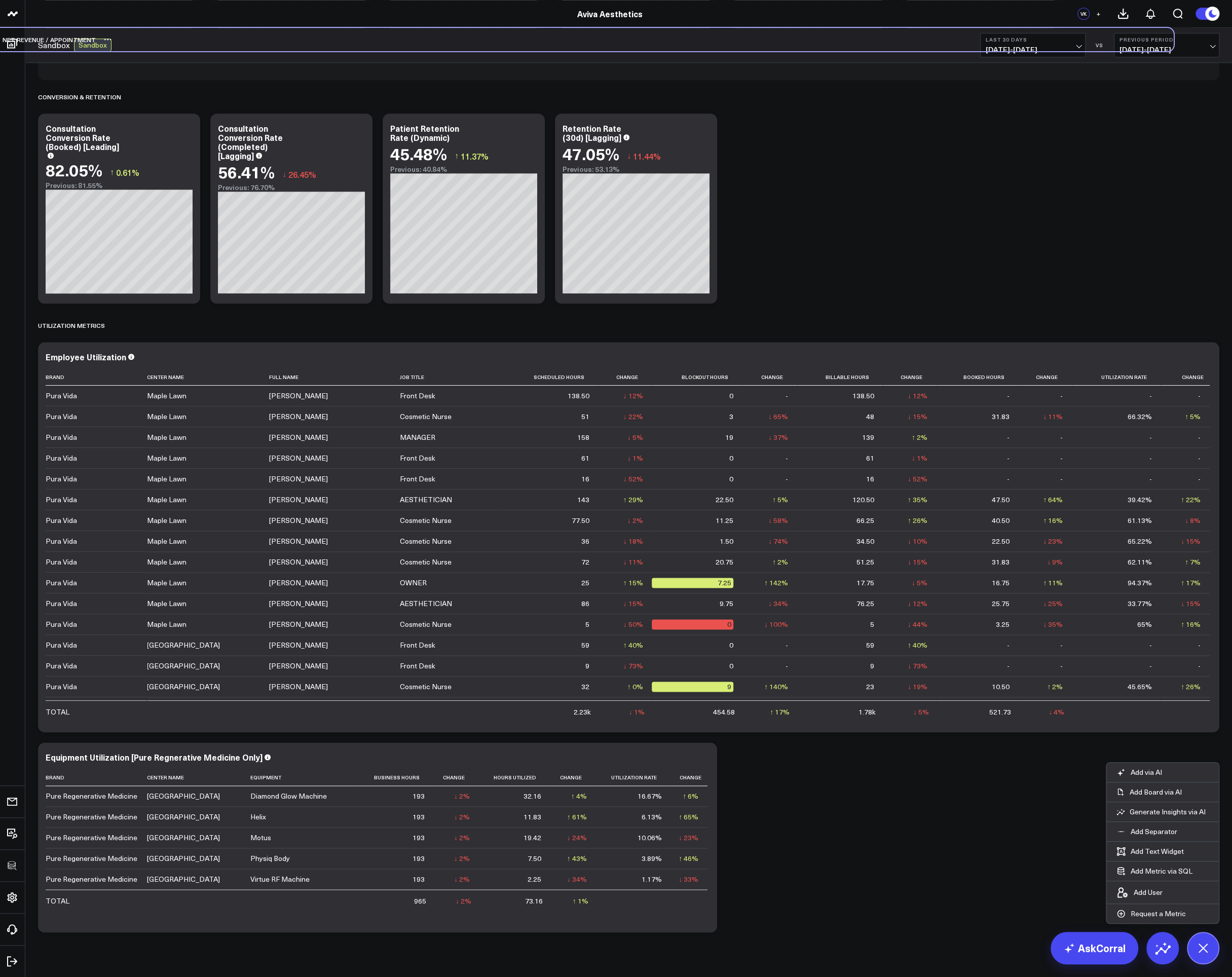
scroll to position [864, 0]
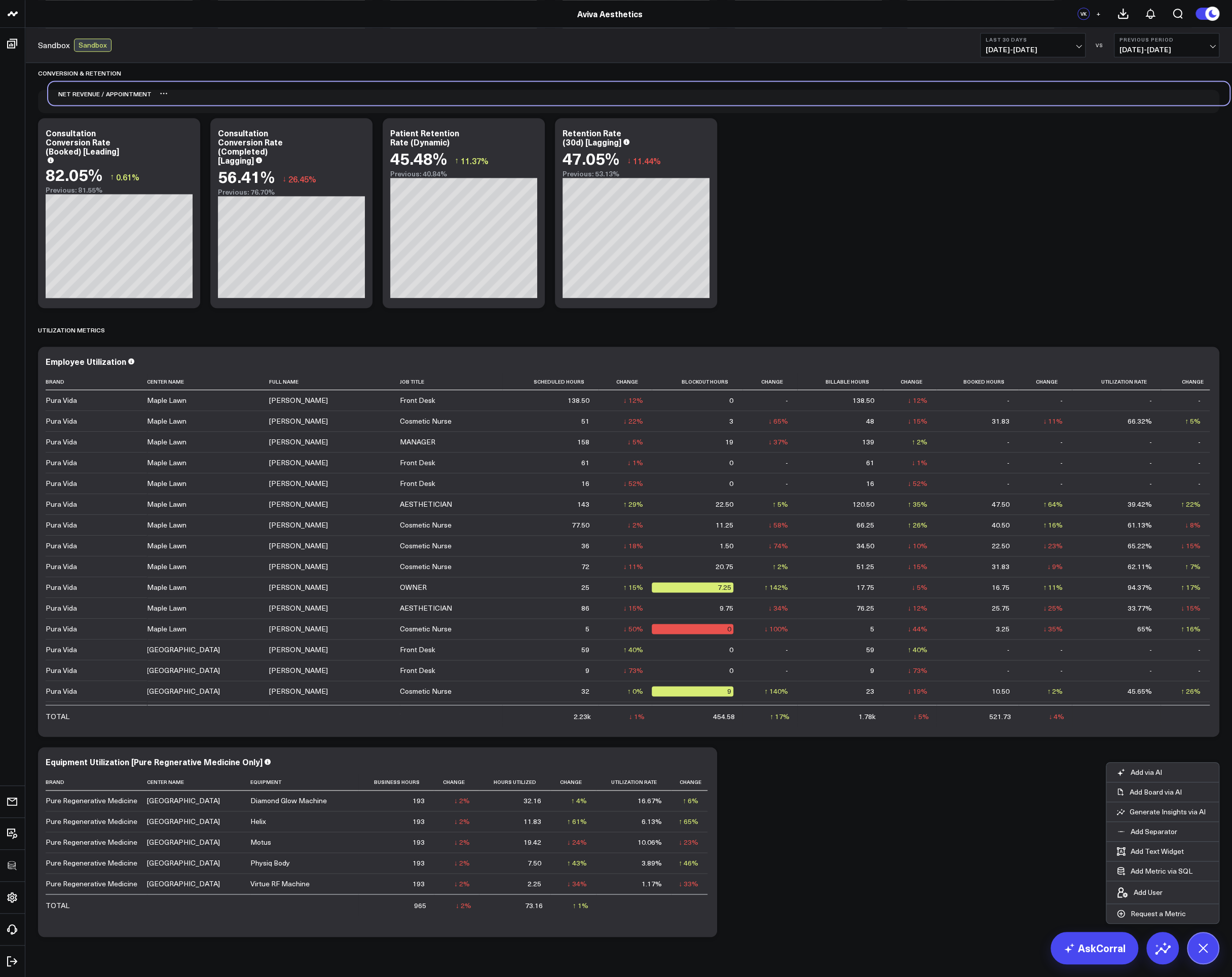
drag, startPoint x: 223, startPoint y: 911, endPoint x: 225, endPoint y: 89, distance: 822.0
click at [225, 89] on div "Net Revenue / Appointment" at bounding box center [638, 94] width 1182 height 23
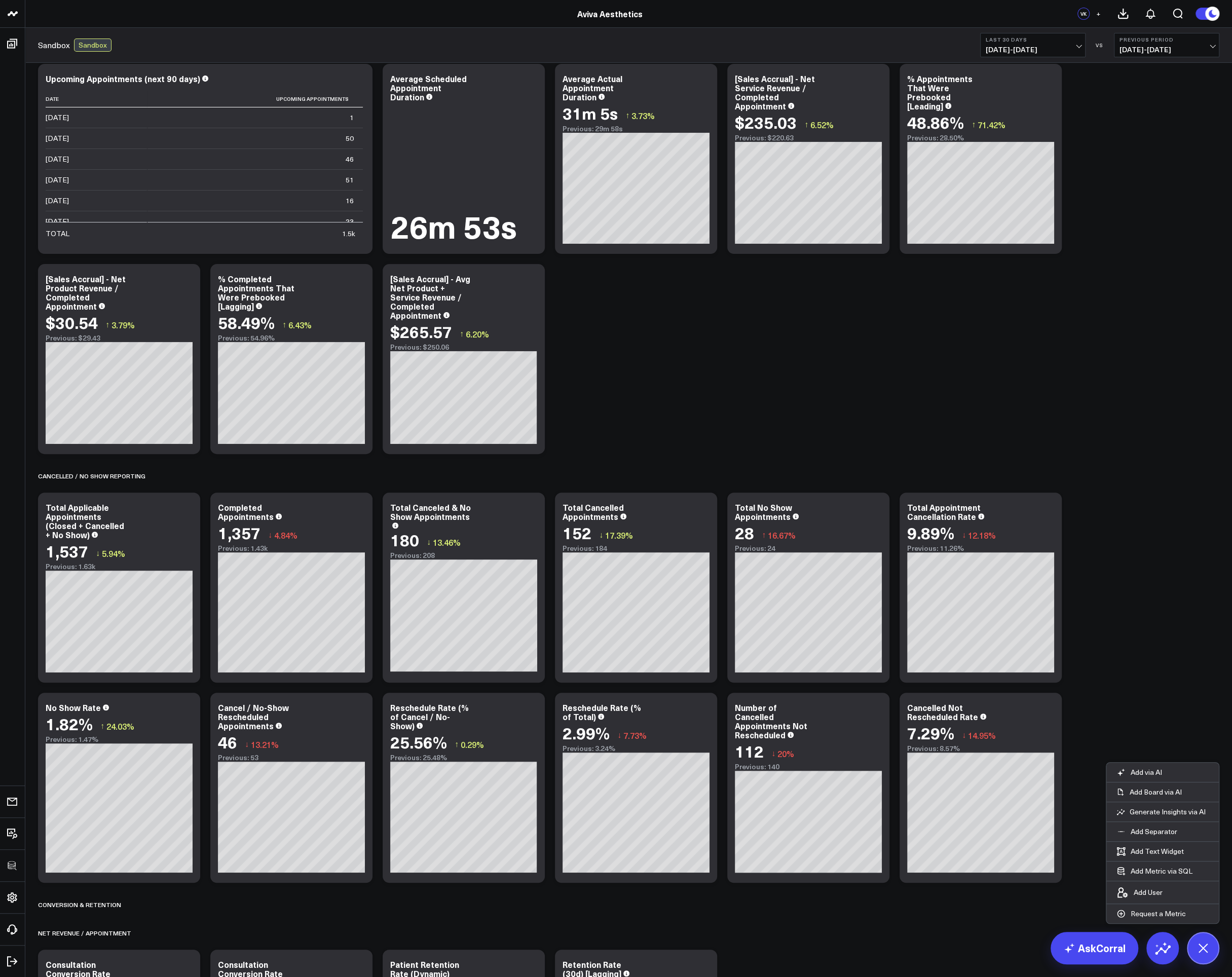
scroll to position [32, 0]
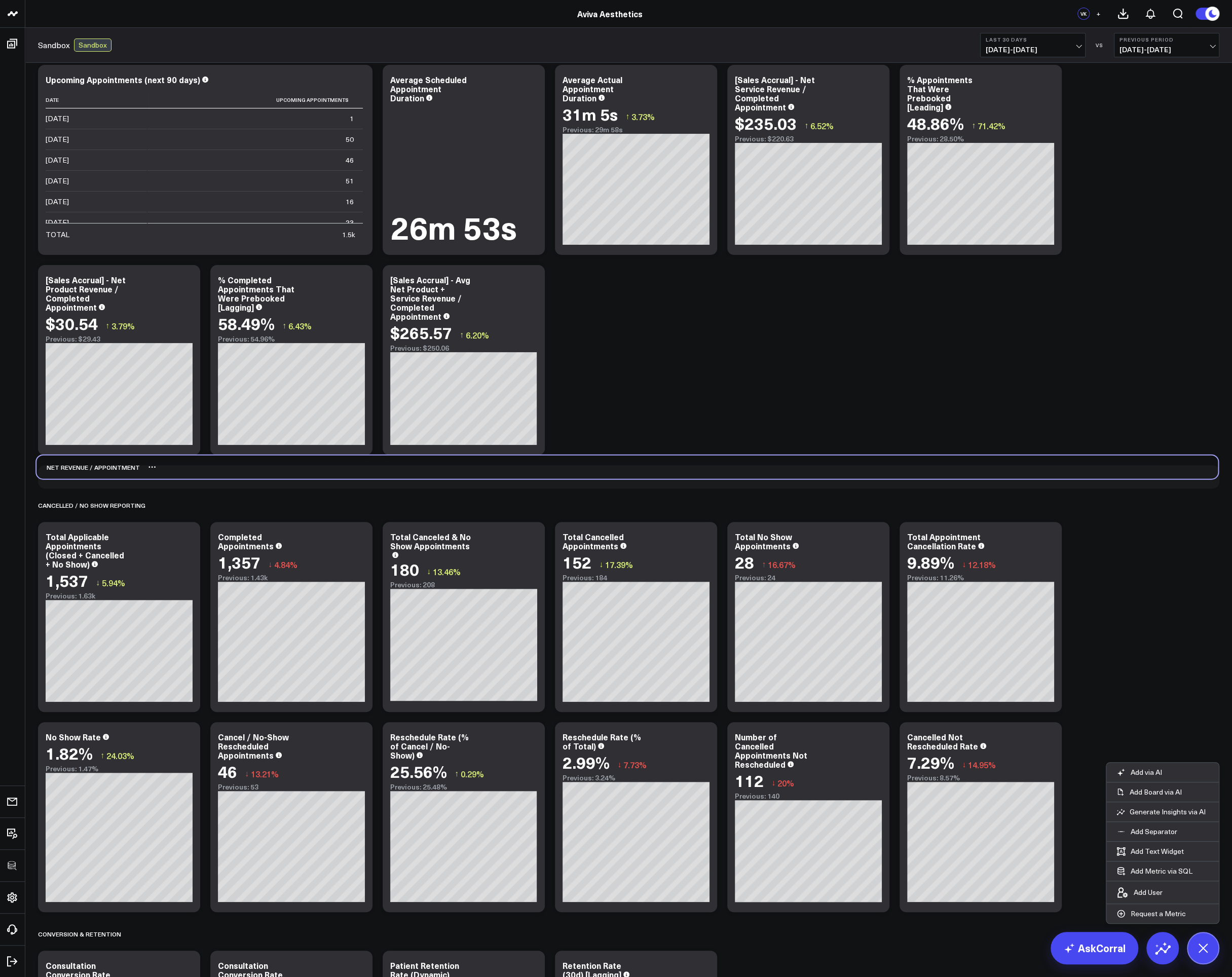
drag, startPoint x: 180, startPoint y: 934, endPoint x: 178, endPoint y: 466, distance: 468.0
click at [178, 466] on div "Net Revenue / Appointment" at bounding box center [626, 467] width 1182 height 23
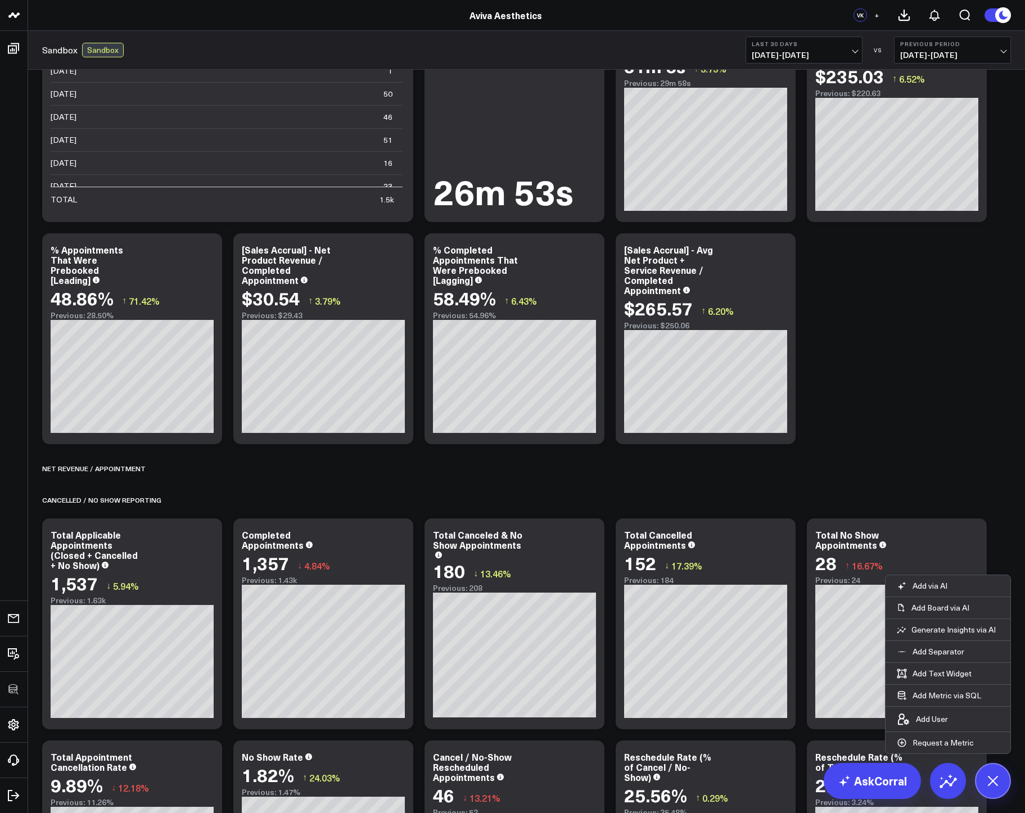
scroll to position [99, 0]
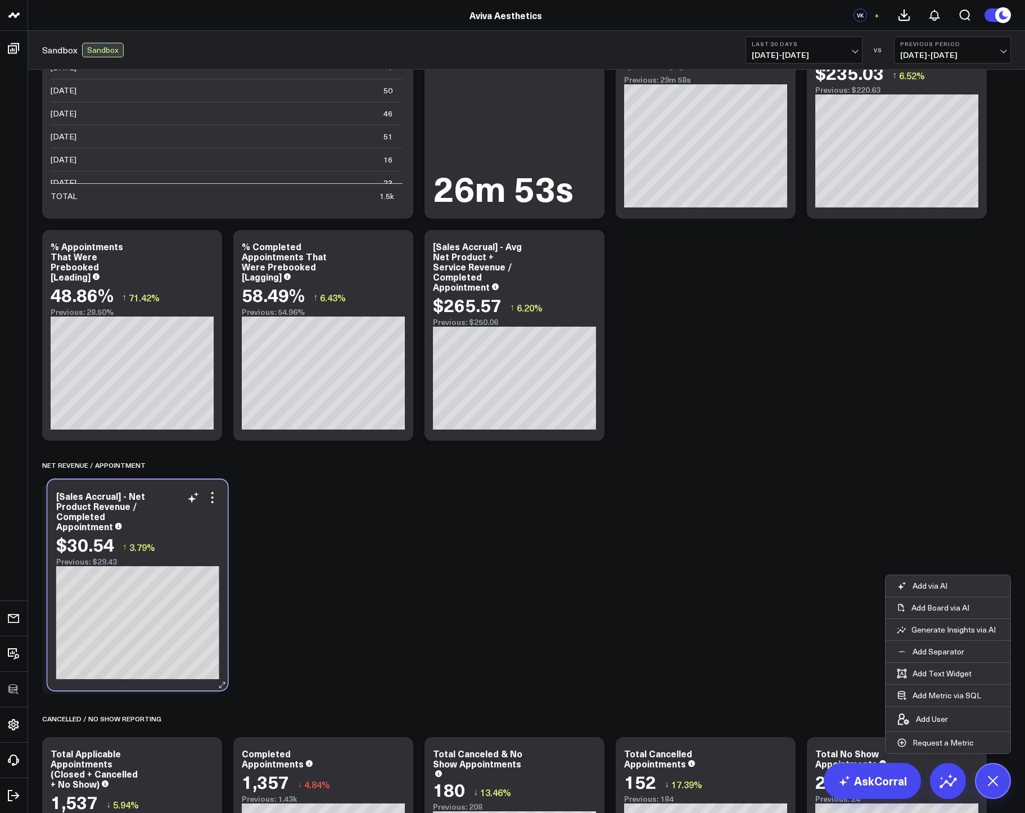
drag, startPoint x: 343, startPoint y: 256, endPoint x: 157, endPoint y: 505, distance: 311.0
click at [157, 505] on div "[Sales Accrual] - Net Product Revenue / Completed Appointment" at bounding box center [137, 511] width 163 height 40
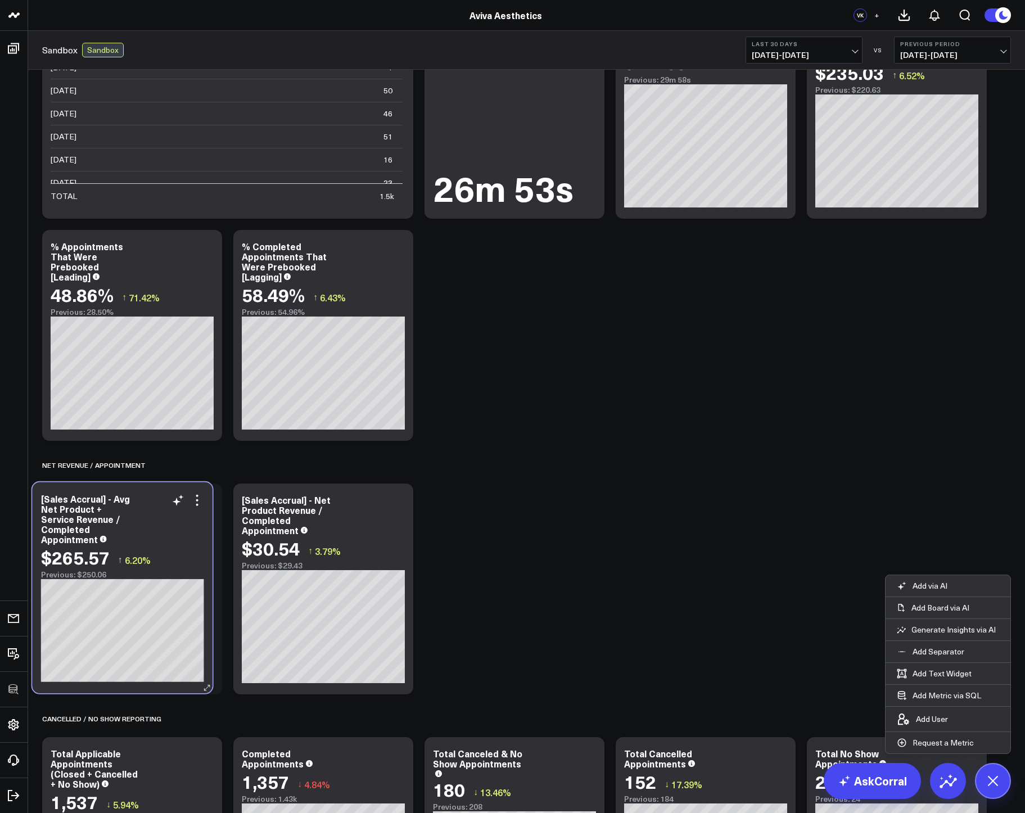
drag, startPoint x: 546, startPoint y: 271, endPoint x: 154, endPoint y: 523, distance: 465.9
click at [154, 523] on div "[Sales Accrual] - Avg Net Product + Service Revenue / Completed Appointment" at bounding box center [122, 519] width 163 height 51
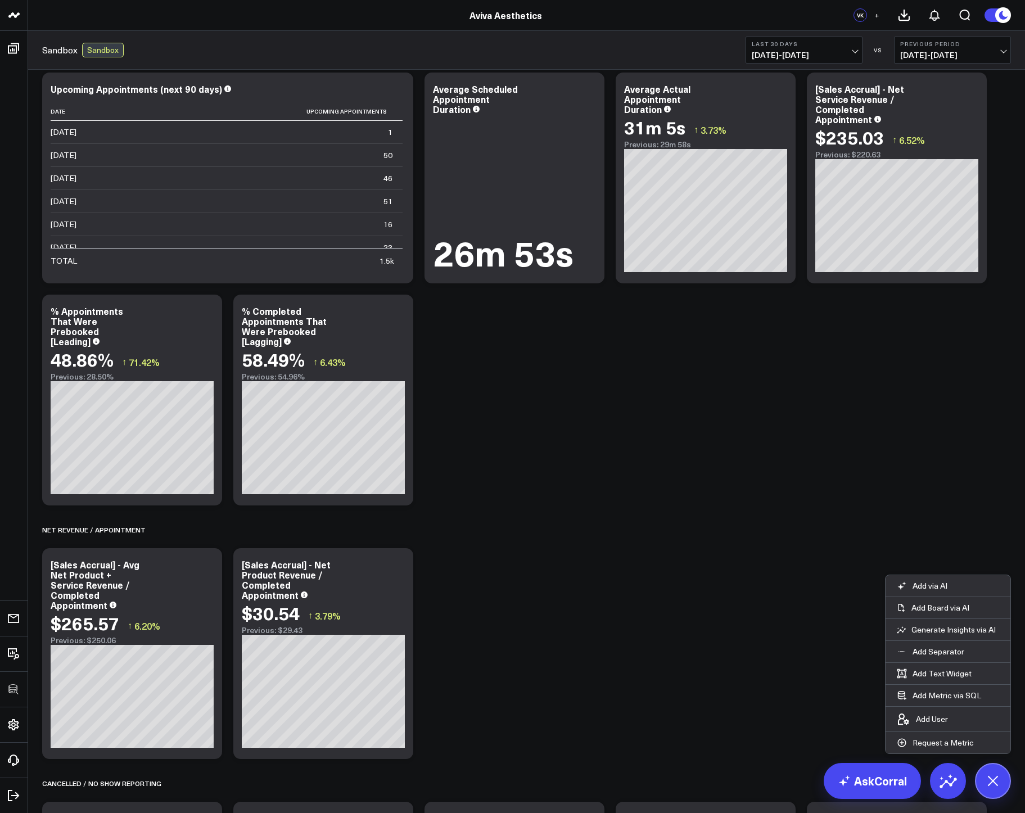
scroll to position [33, 0]
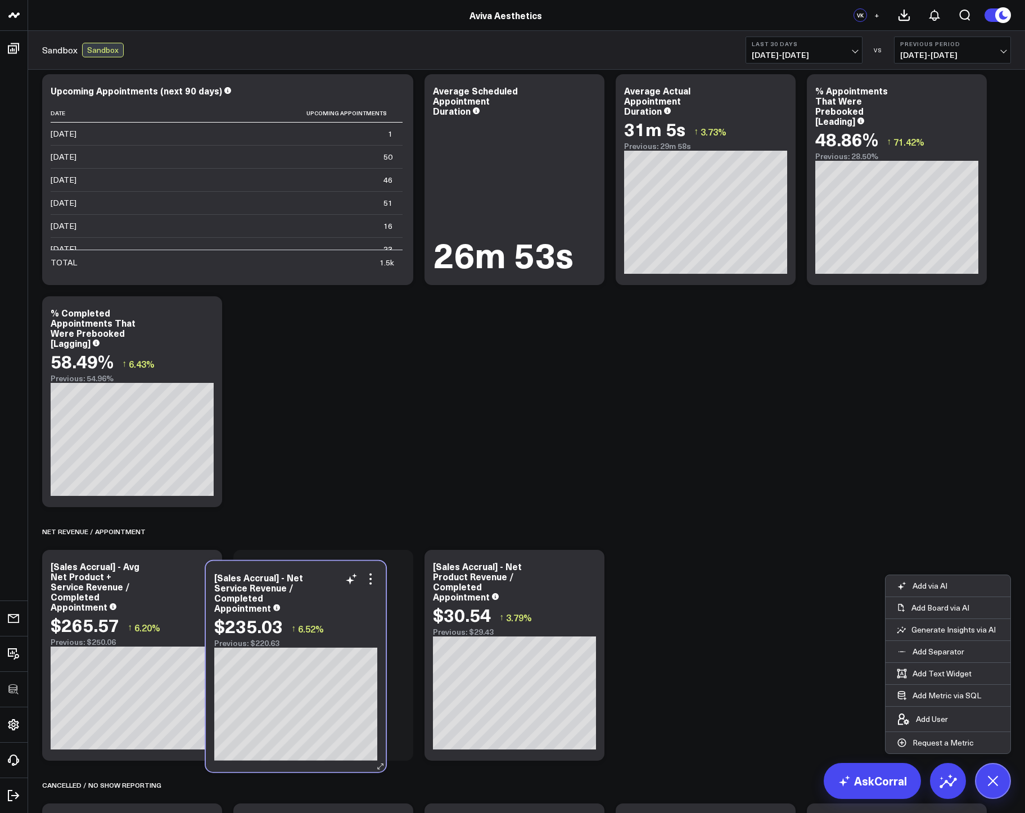
drag, startPoint x: 927, startPoint y: 121, endPoint x: 326, endPoint y: 608, distance: 773.5
click at [326, 608] on div "[Sales Accrual] - Net Service Revenue / Completed Appointment" at bounding box center [295, 592] width 163 height 40
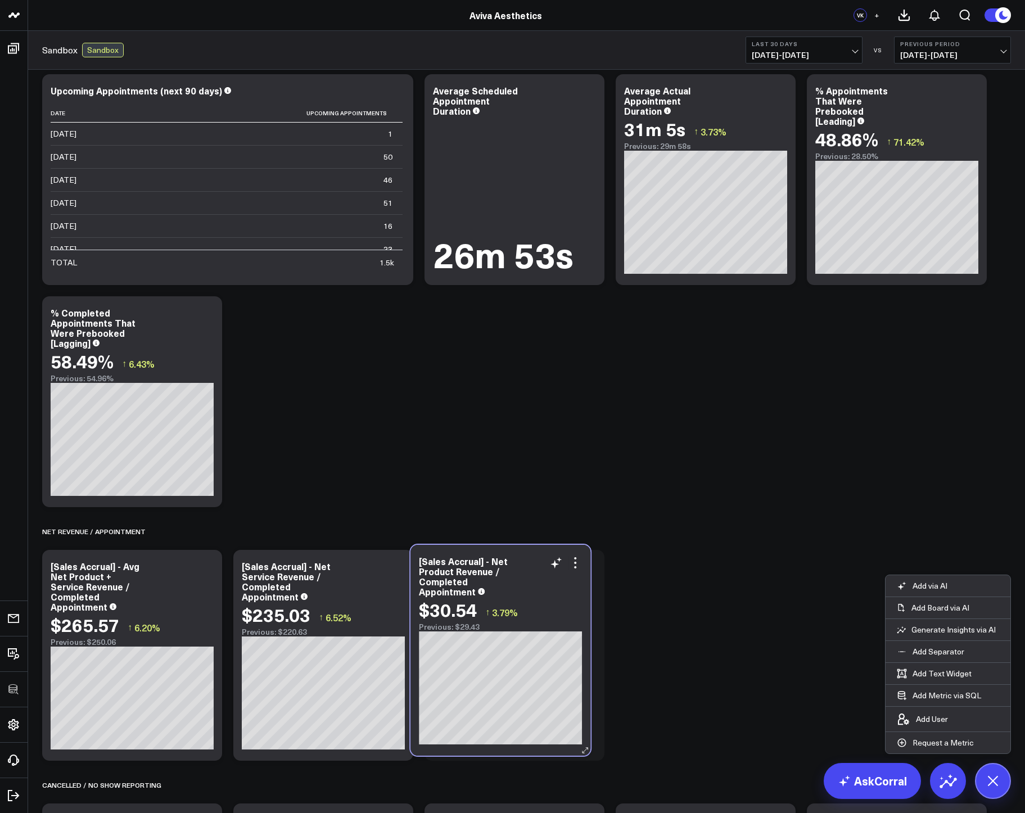
drag, startPoint x: 539, startPoint y: 588, endPoint x: 529, endPoint y: 583, distance: 11.8
click at [529, 583] on div "[Sales Accrual] - Net Product Revenue / Completed Appointment" at bounding box center [500, 576] width 163 height 40
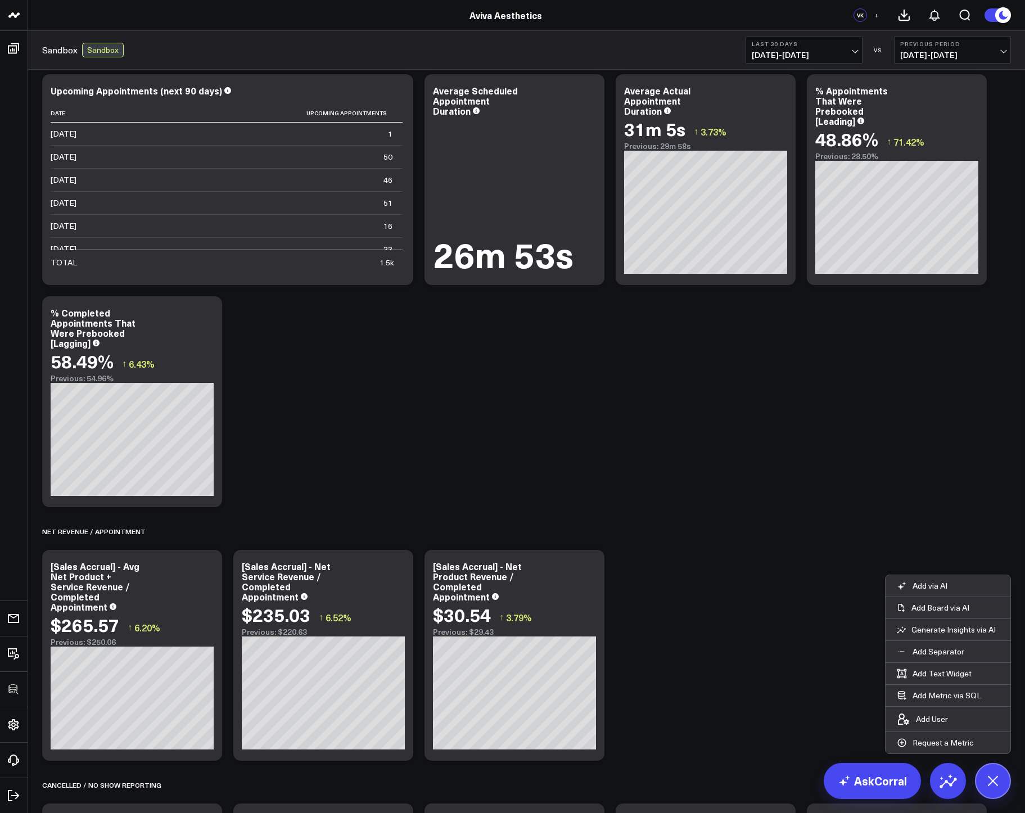
scroll to position [0, 0]
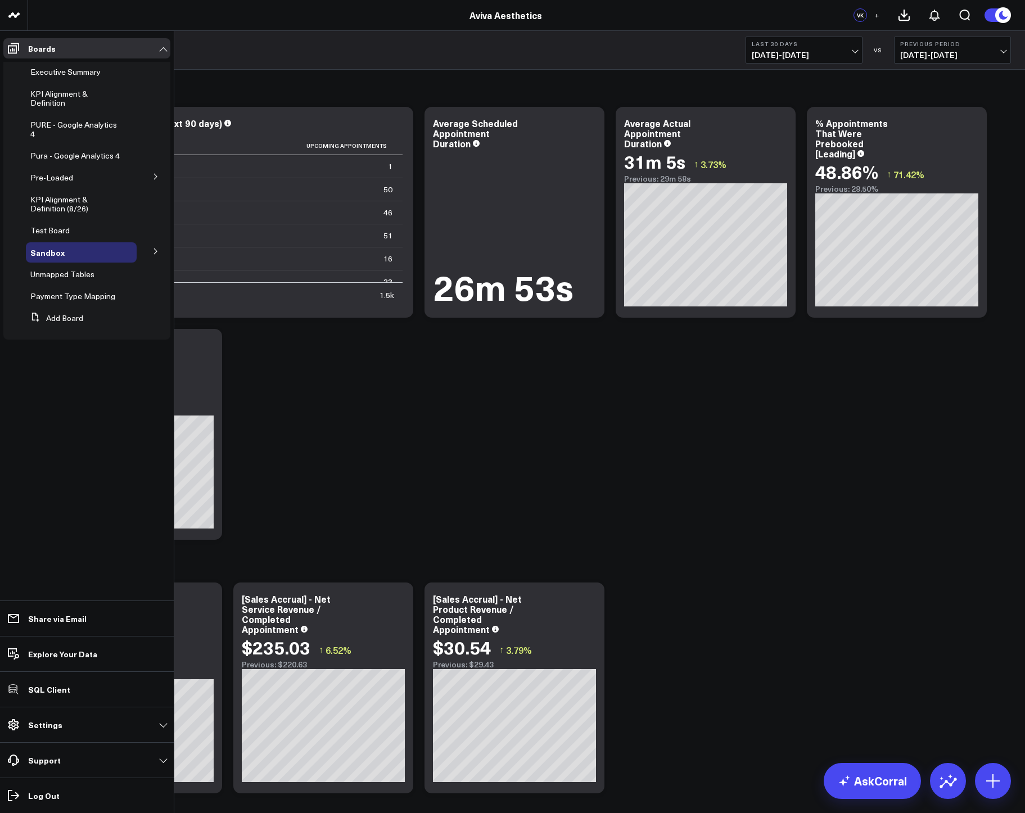
click at [157, 254] on icon at bounding box center [155, 251] width 7 height 7
click at [71, 255] on icon at bounding box center [73, 252] width 9 height 9
click at [114, 310] on button "Duplicate Board" at bounding box center [122, 311] width 91 height 22
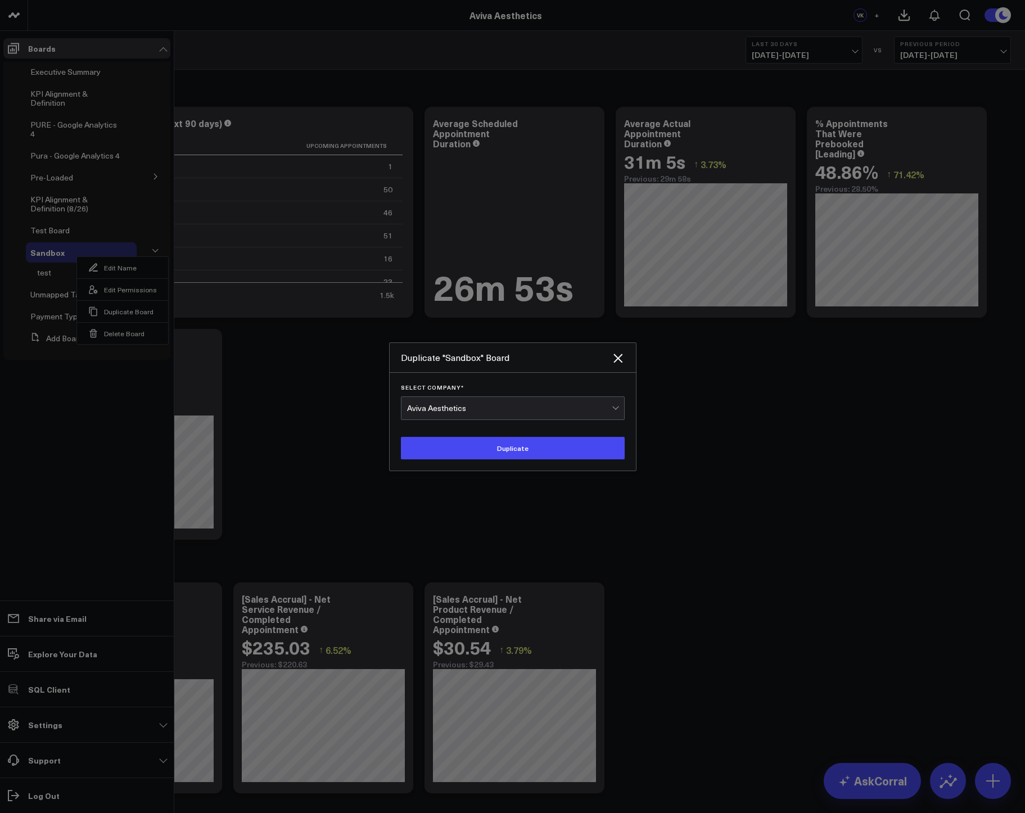
click at [451, 405] on div "Aviva Aesthetics" at bounding box center [509, 408] width 205 height 9
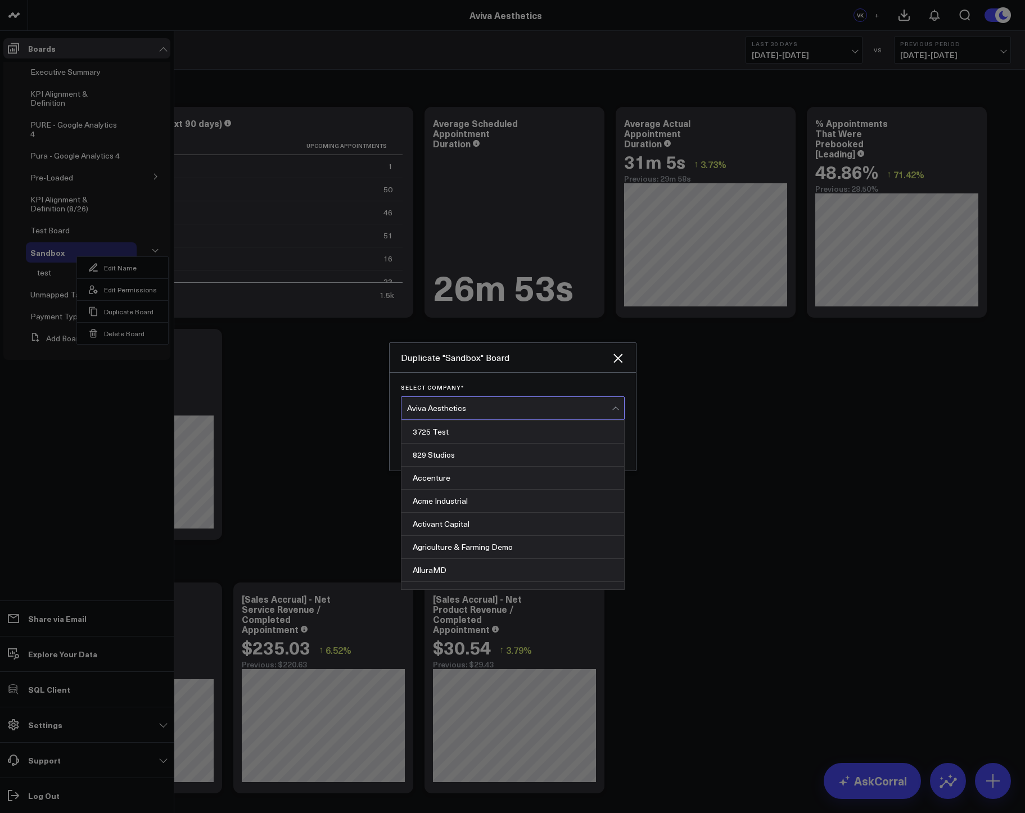
scroll to position [1221, 0]
click at [451, 405] on div "Aviva Aesthetics" at bounding box center [509, 408] width 205 height 9
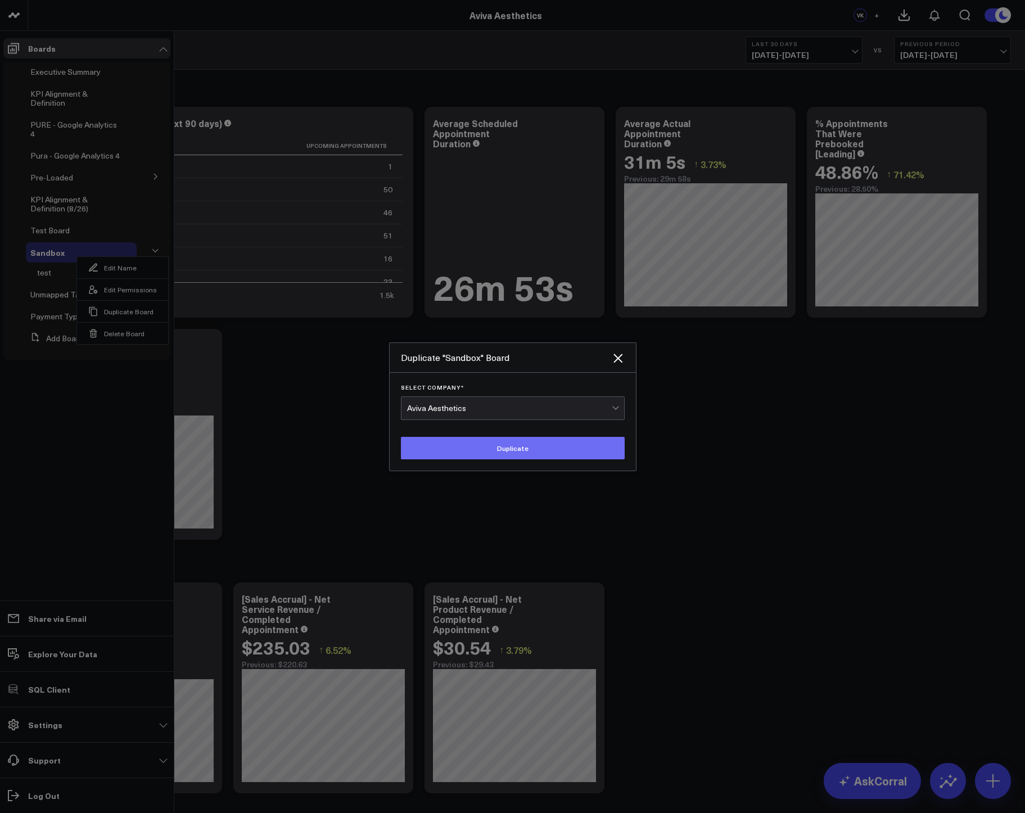
click at [477, 449] on button "Duplicate" at bounding box center [513, 448] width 224 height 22
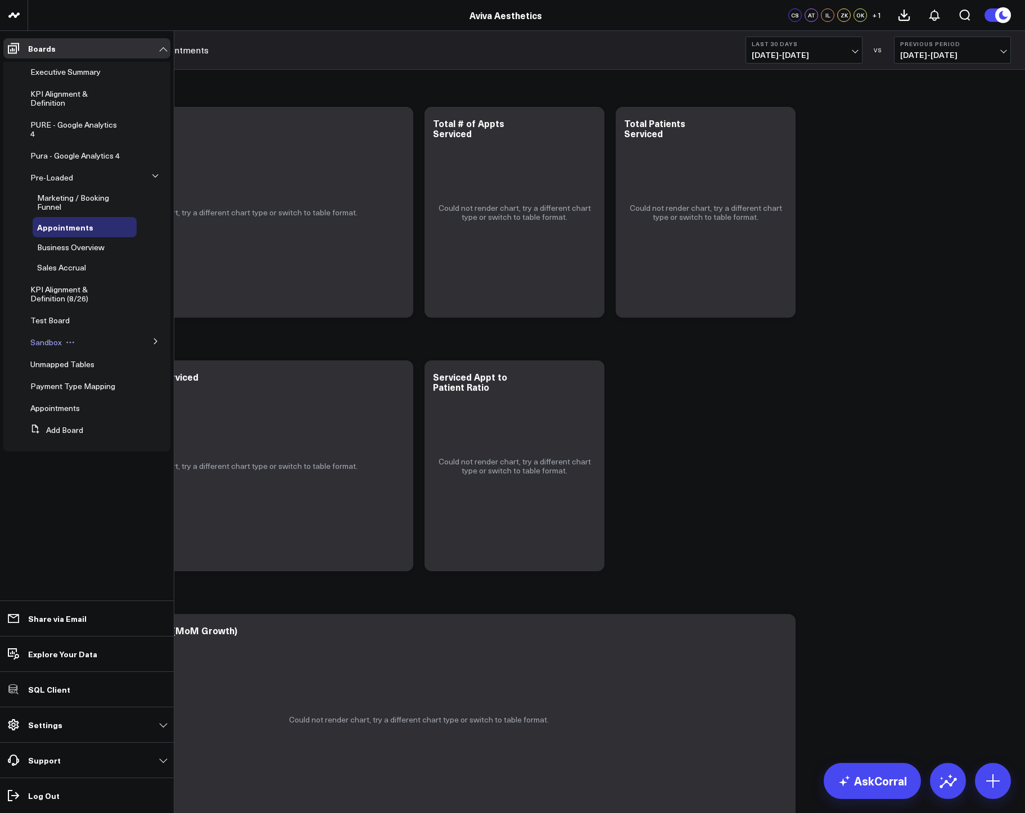
click at [47, 347] on span "Sandbox" at bounding box center [45, 342] width 31 height 11
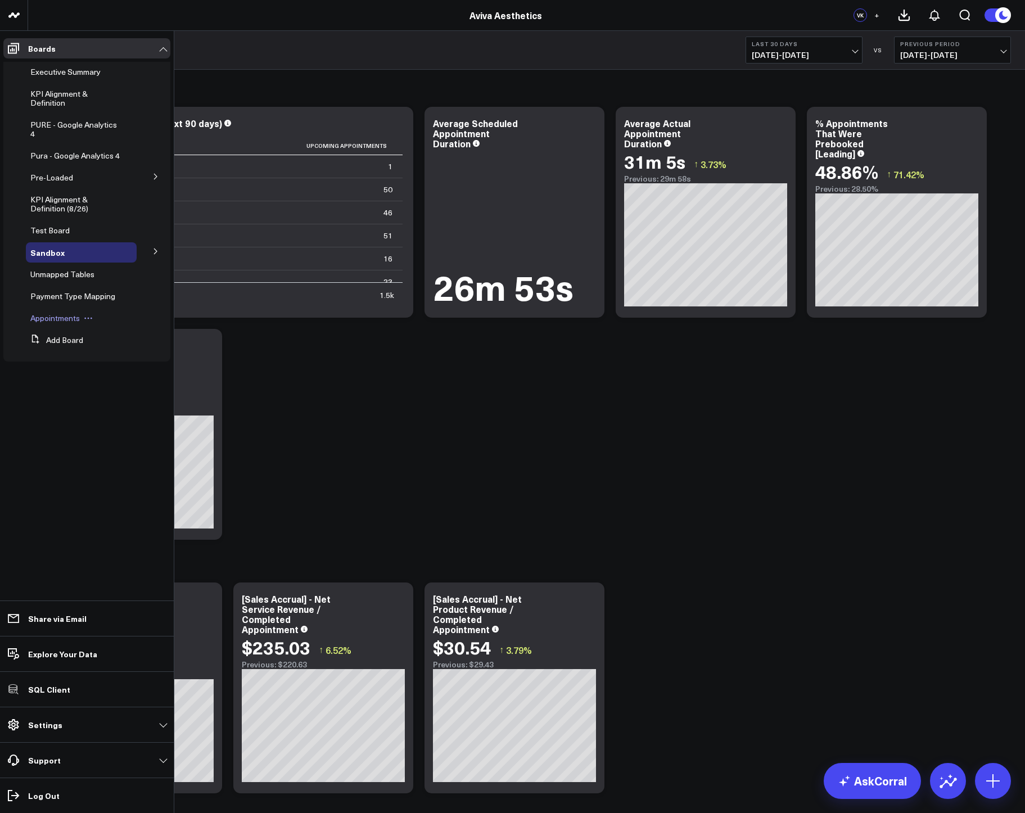
click at [46, 318] on span "Appointments" at bounding box center [54, 318] width 49 height 11
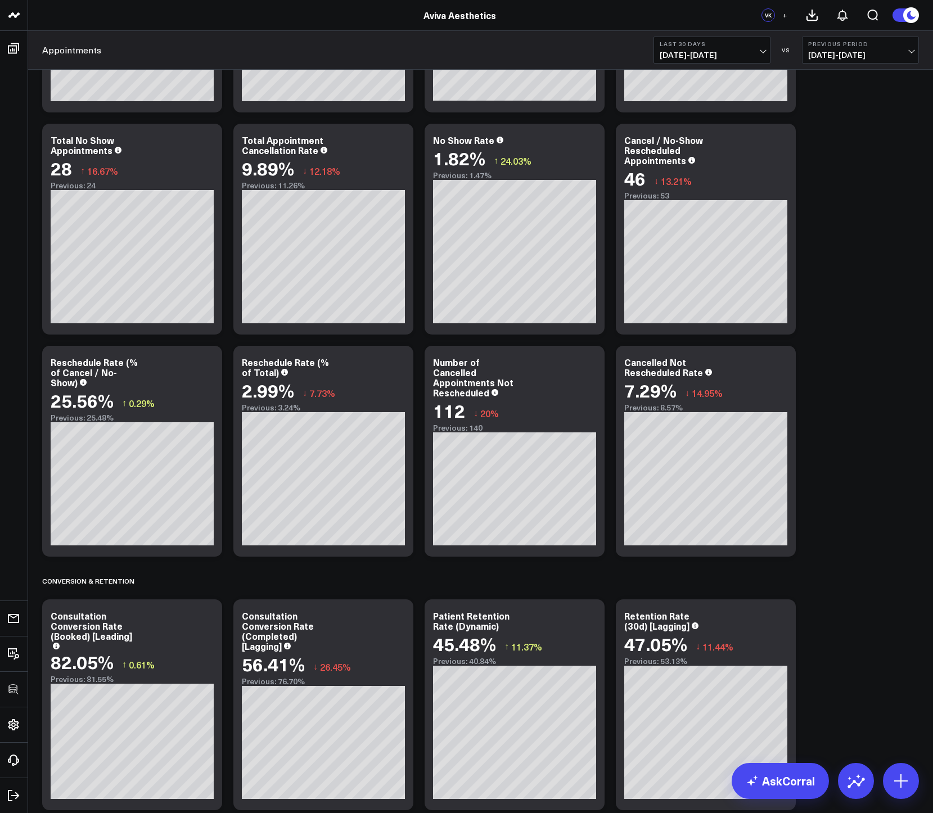
scroll to position [930, 0]
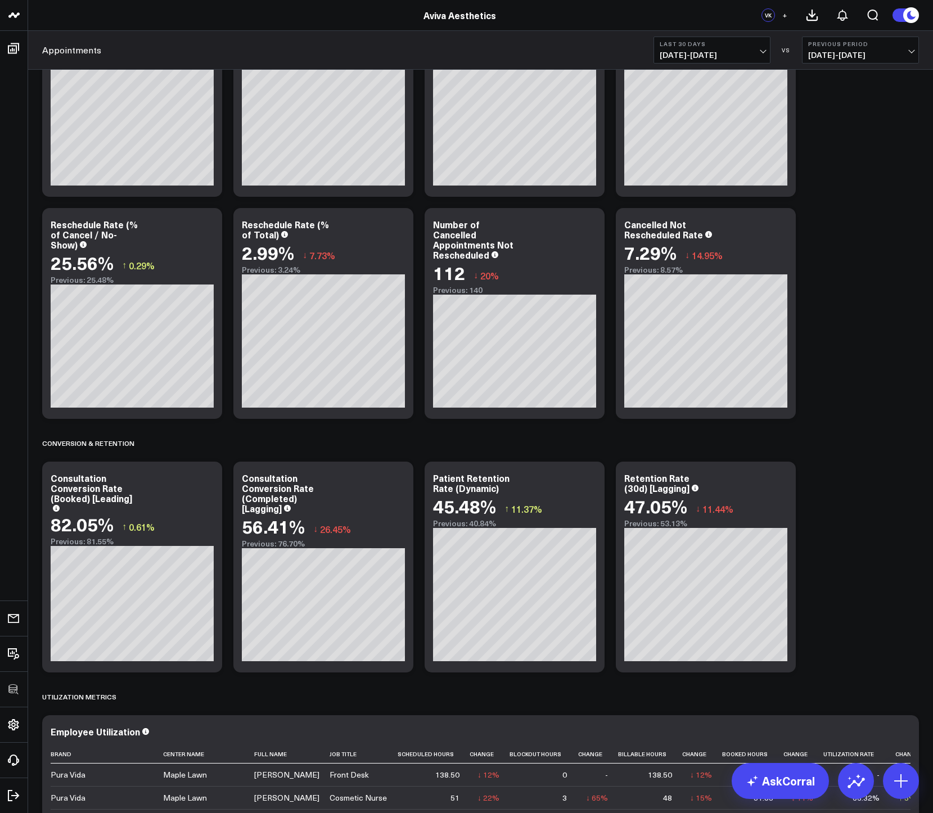
scroll to position [1075, 0]
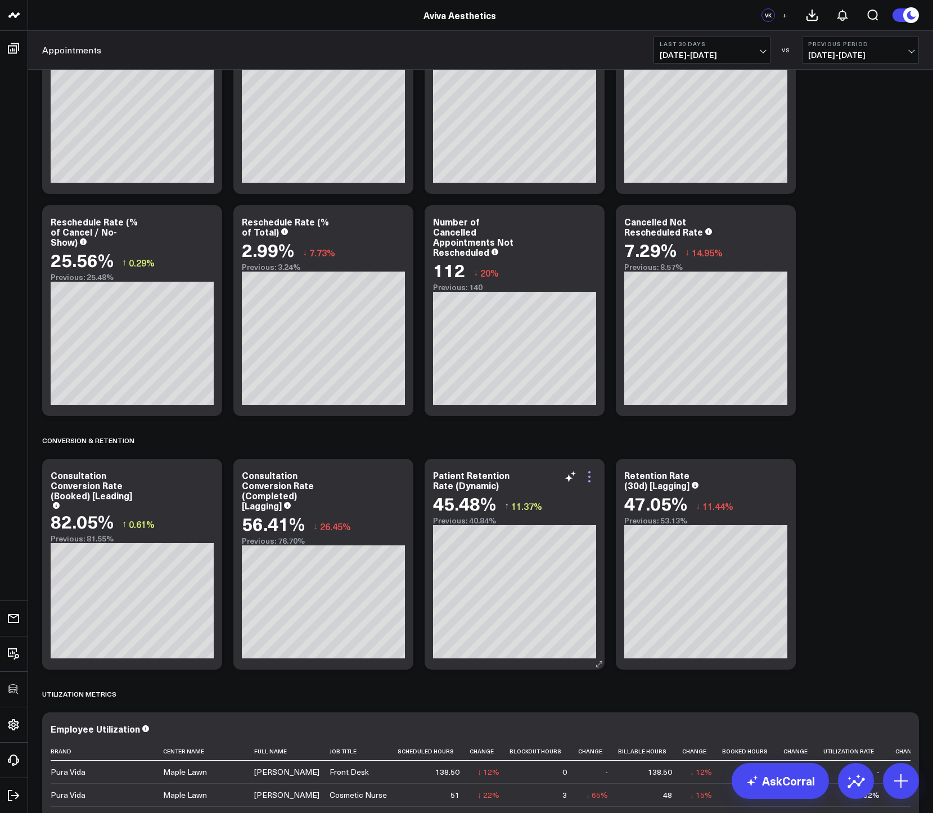
click at [590, 477] on icon at bounding box center [588, 476] width 13 height 13
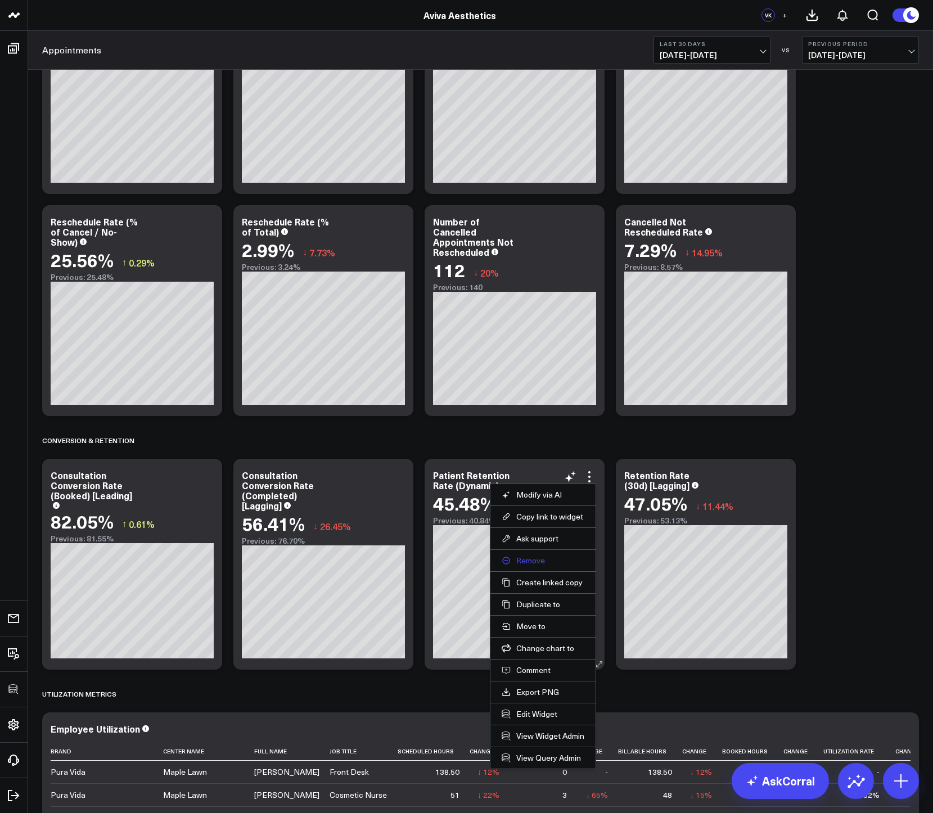
click at [532, 561] on button "Remove" at bounding box center [543, 561] width 83 height 10
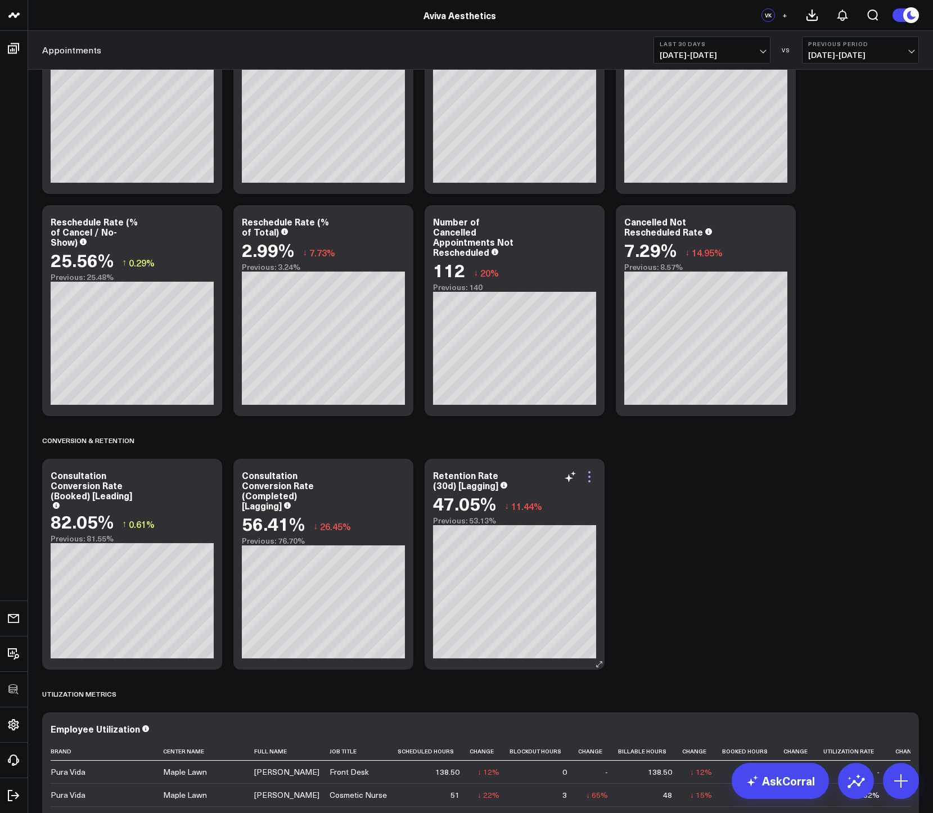
click at [590, 480] on icon at bounding box center [588, 476] width 13 height 13
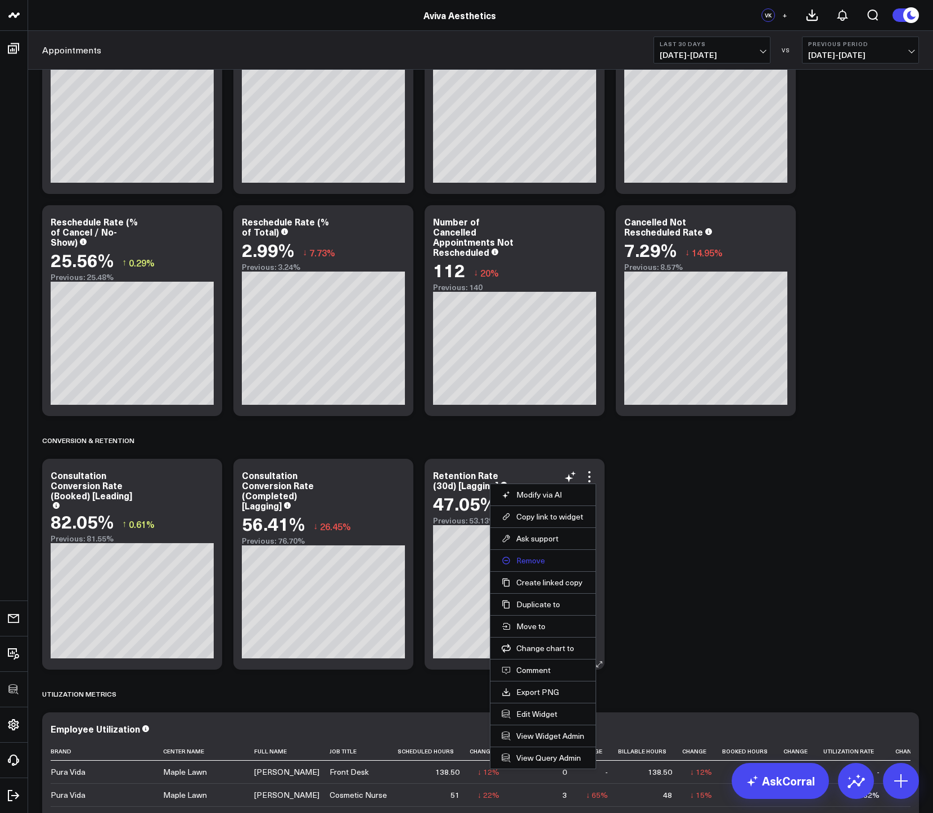
click at [534, 563] on button "Remove" at bounding box center [543, 561] width 83 height 10
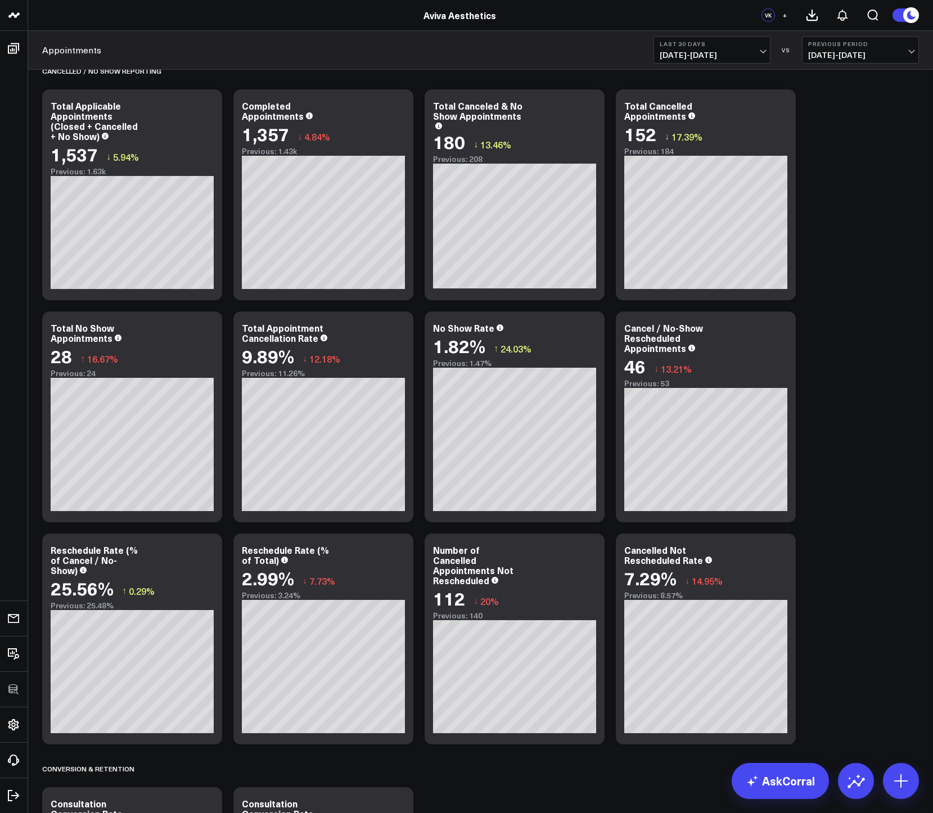
scroll to position [744, 0]
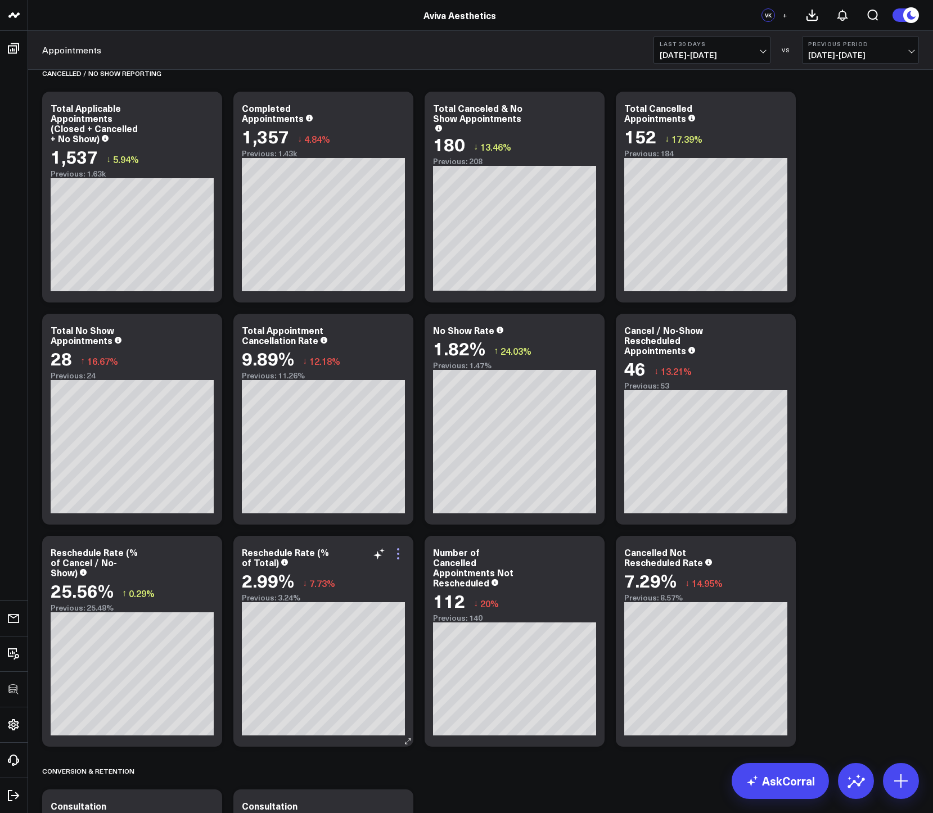
click at [396, 558] on icon at bounding box center [397, 553] width 13 height 13
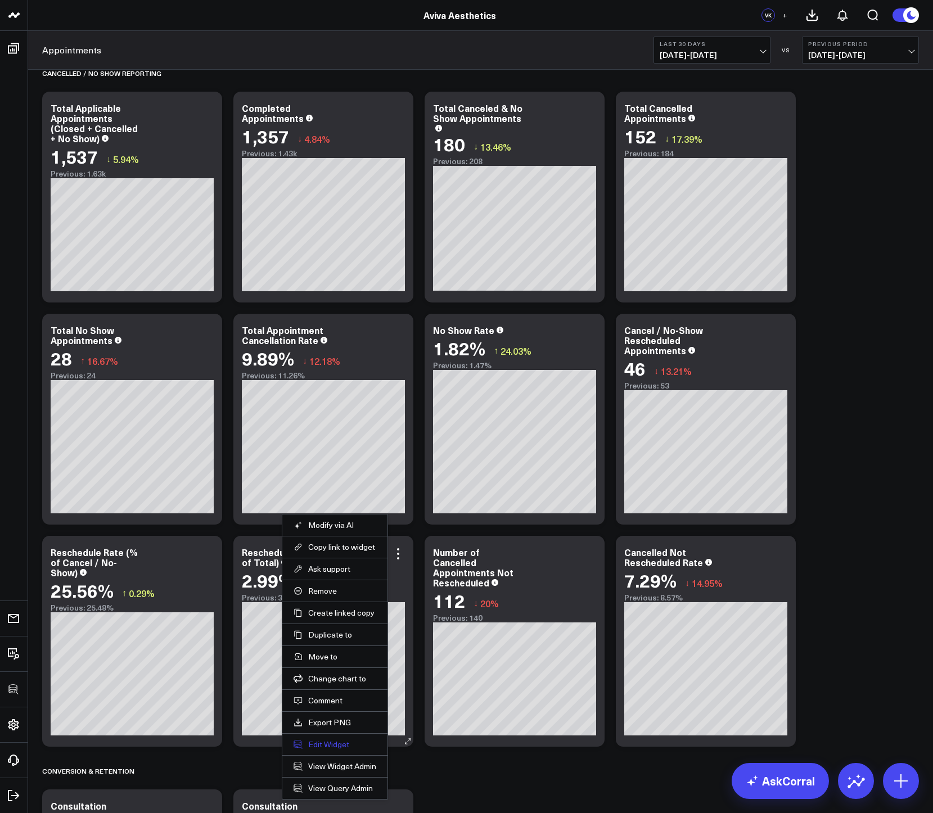
click at [328, 740] on button "Edit Widget" at bounding box center [334, 744] width 83 height 10
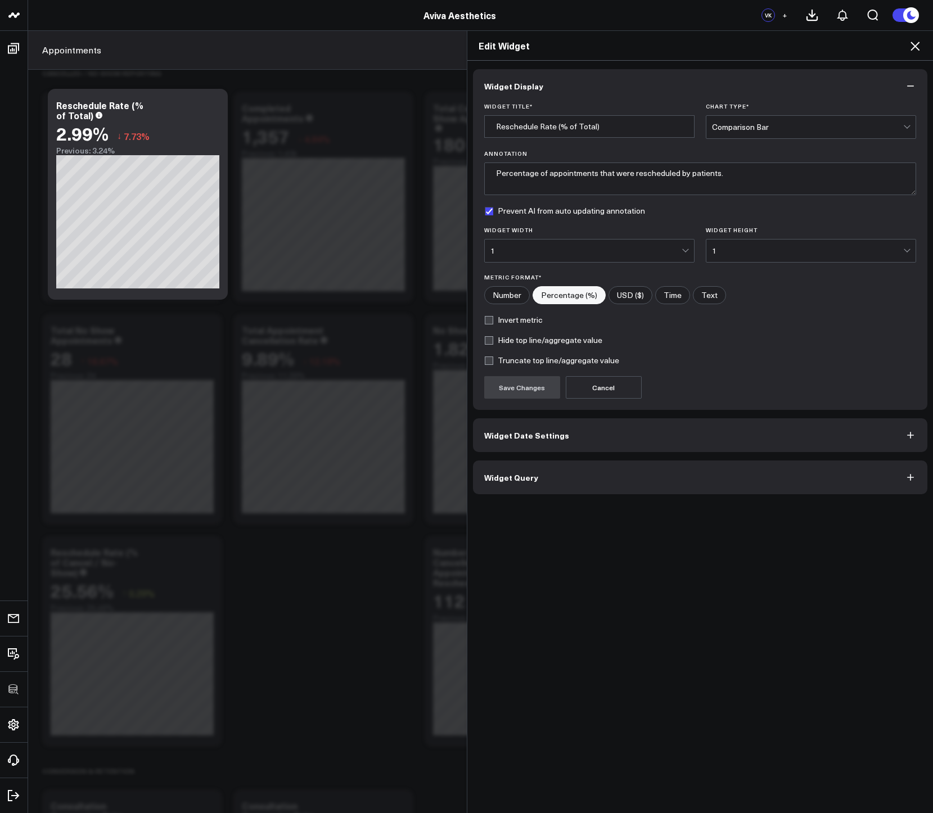
click at [520, 489] on button "Widget Query" at bounding box center [700, 477] width 455 height 34
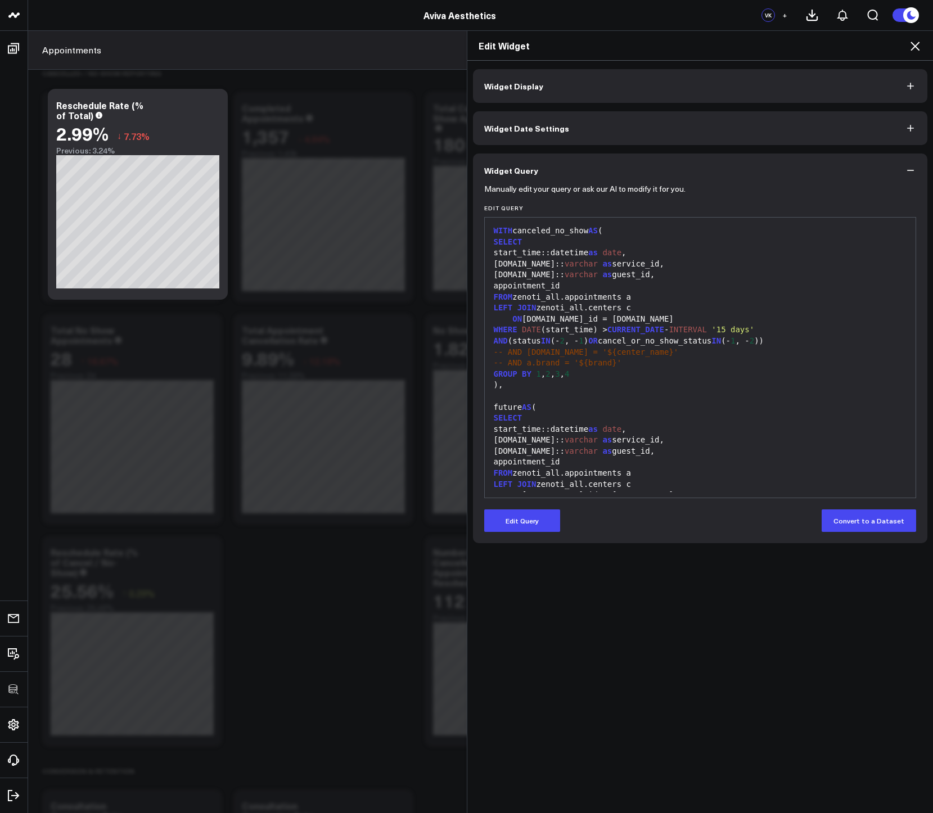
click at [919, 48] on icon at bounding box center [914, 45] width 13 height 13
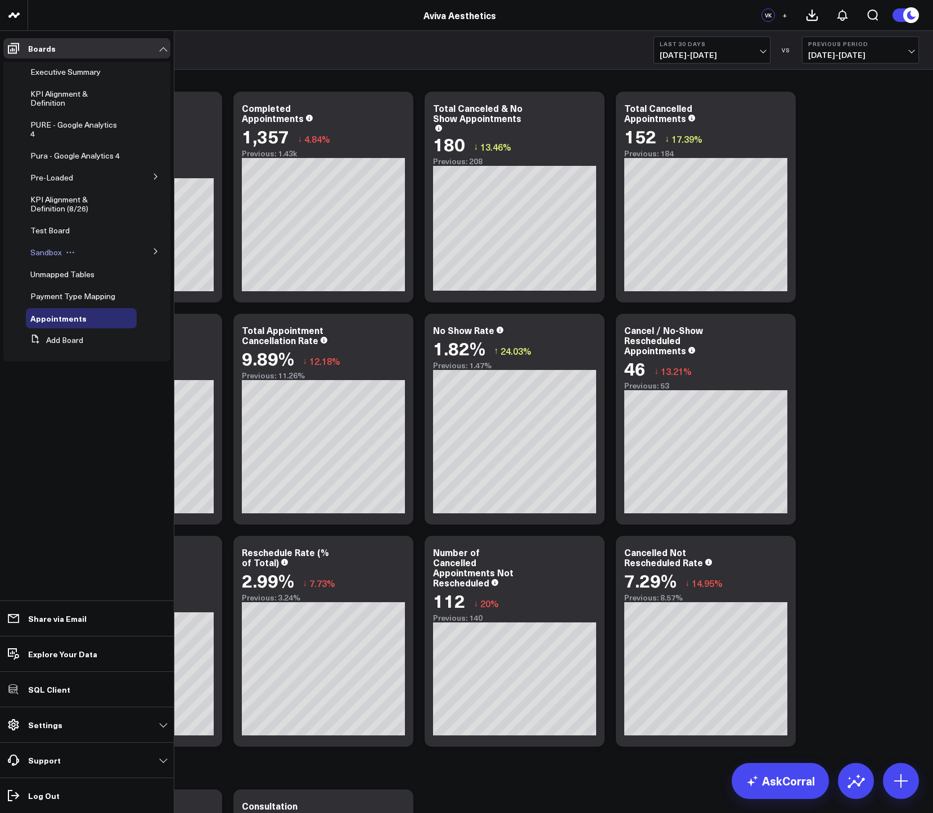
click at [40, 254] on span "Sandbox" at bounding box center [45, 252] width 31 height 11
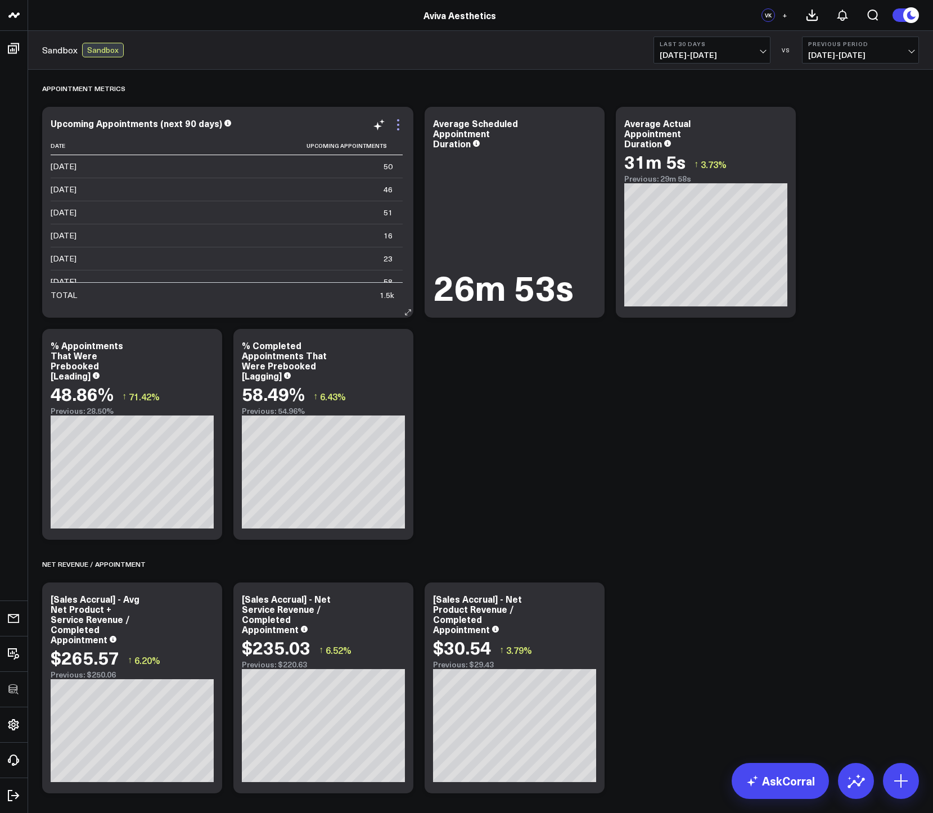
click at [397, 123] on icon at bounding box center [397, 124] width 13 height 13
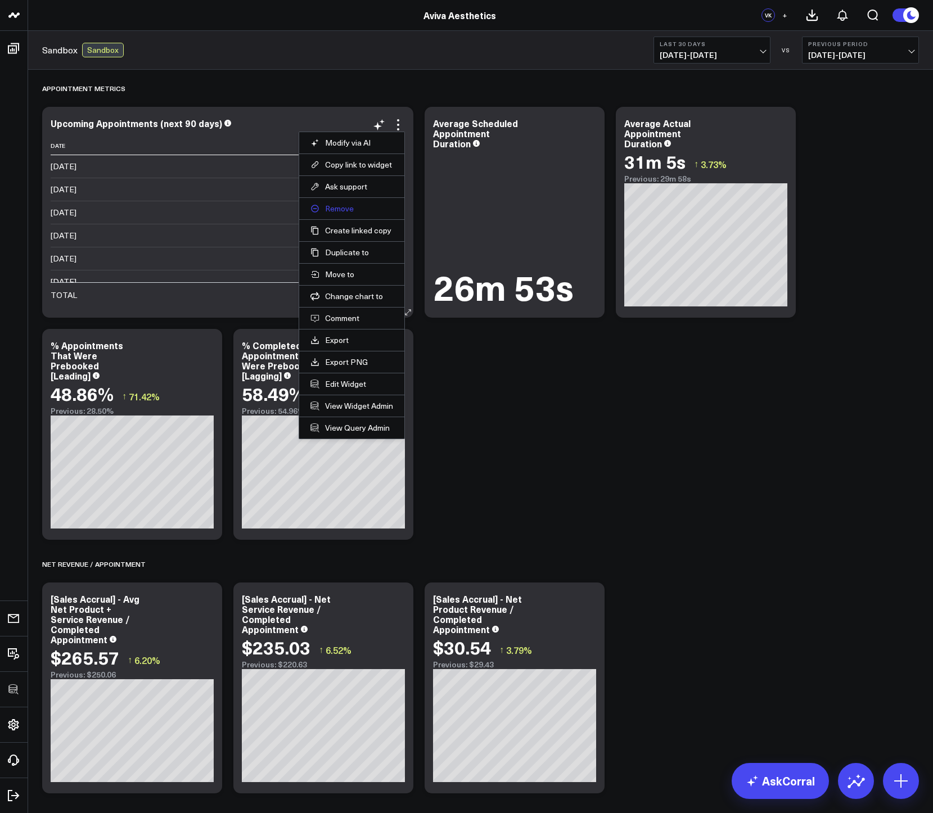
click at [334, 210] on button "Remove" at bounding box center [351, 209] width 83 height 10
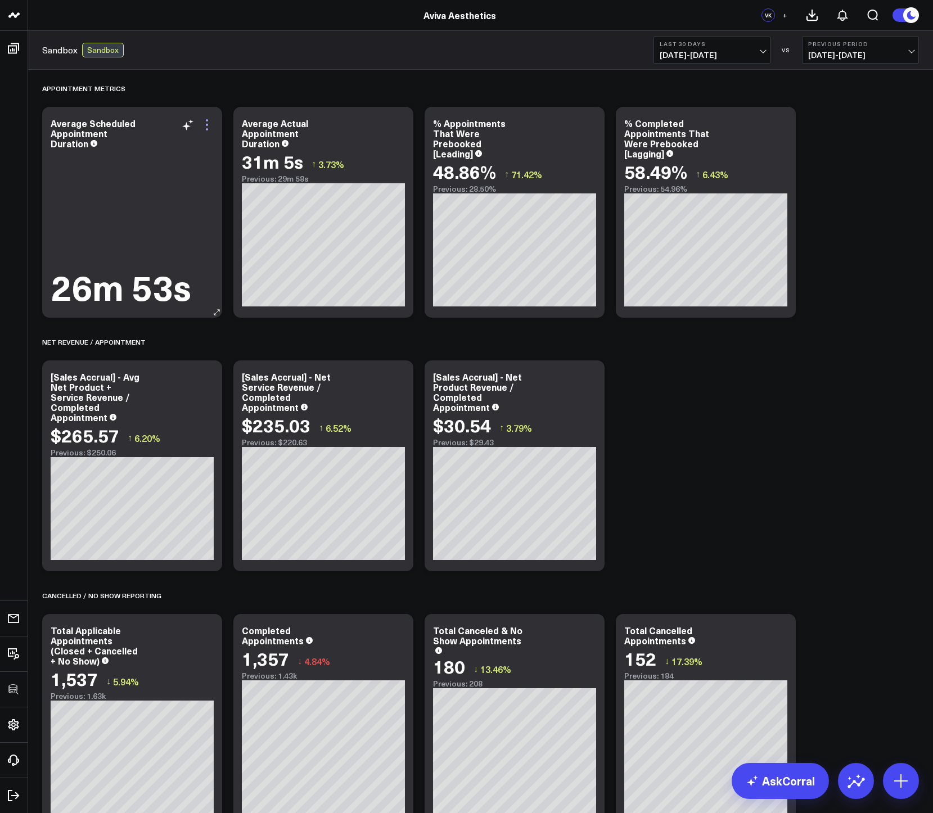
click at [209, 121] on icon at bounding box center [206, 124] width 13 height 13
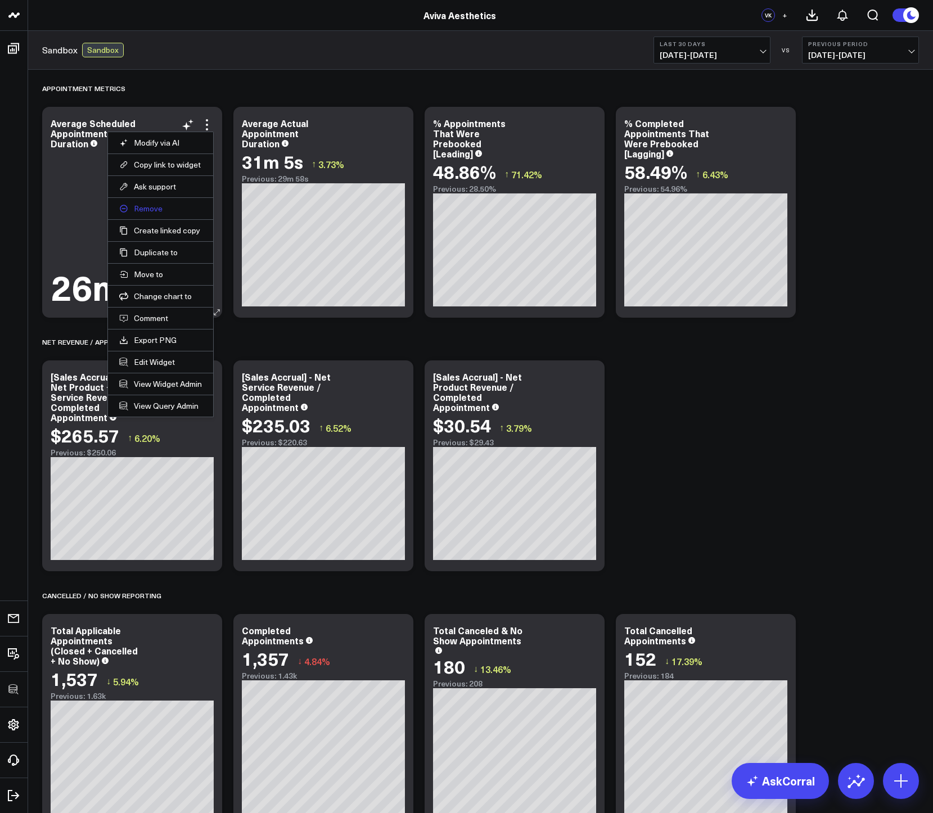
click at [151, 206] on button "Remove" at bounding box center [160, 209] width 83 height 10
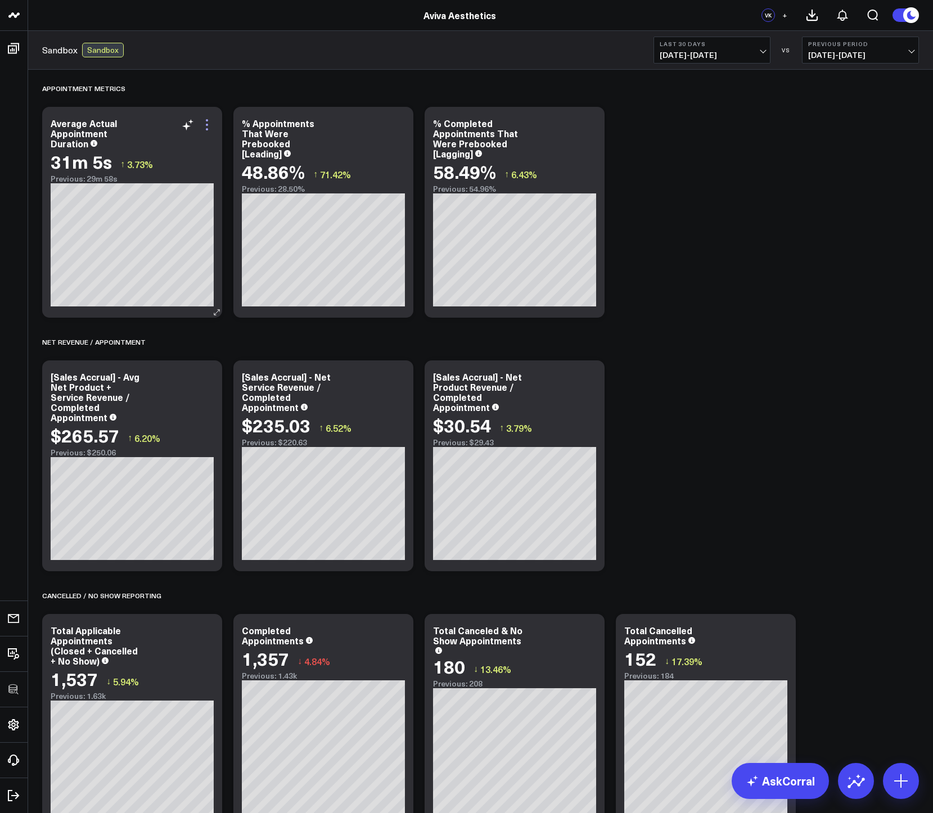
click at [209, 120] on icon at bounding box center [206, 124] width 13 height 13
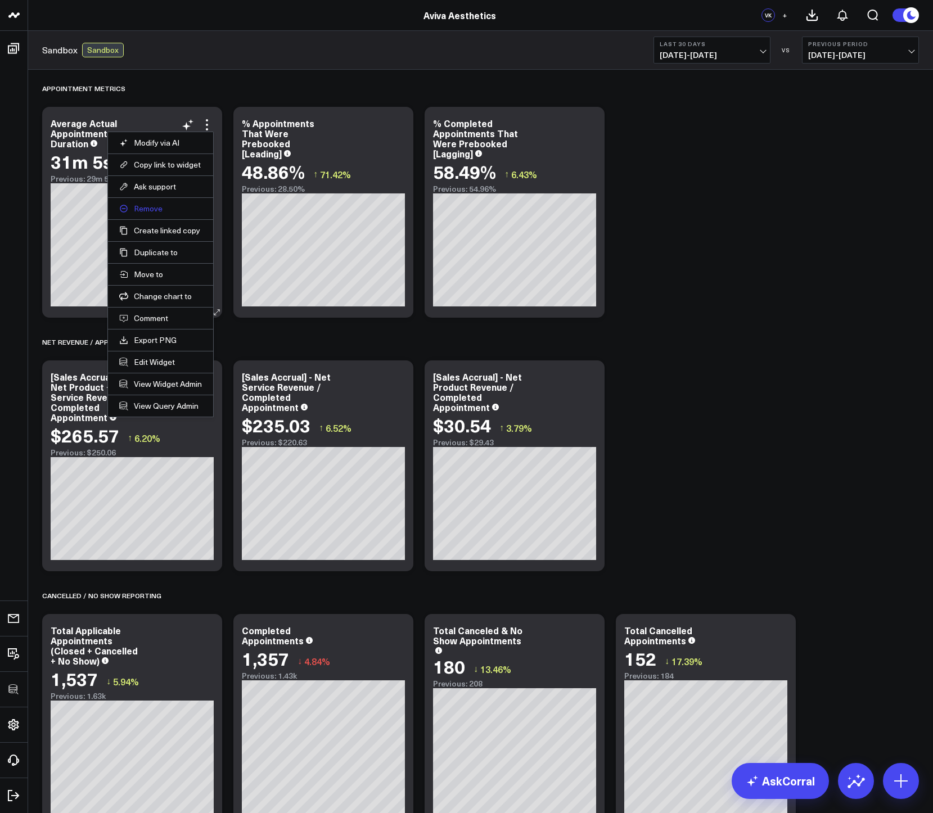
click at [136, 204] on button "Remove" at bounding box center [160, 209] width 83 height 10
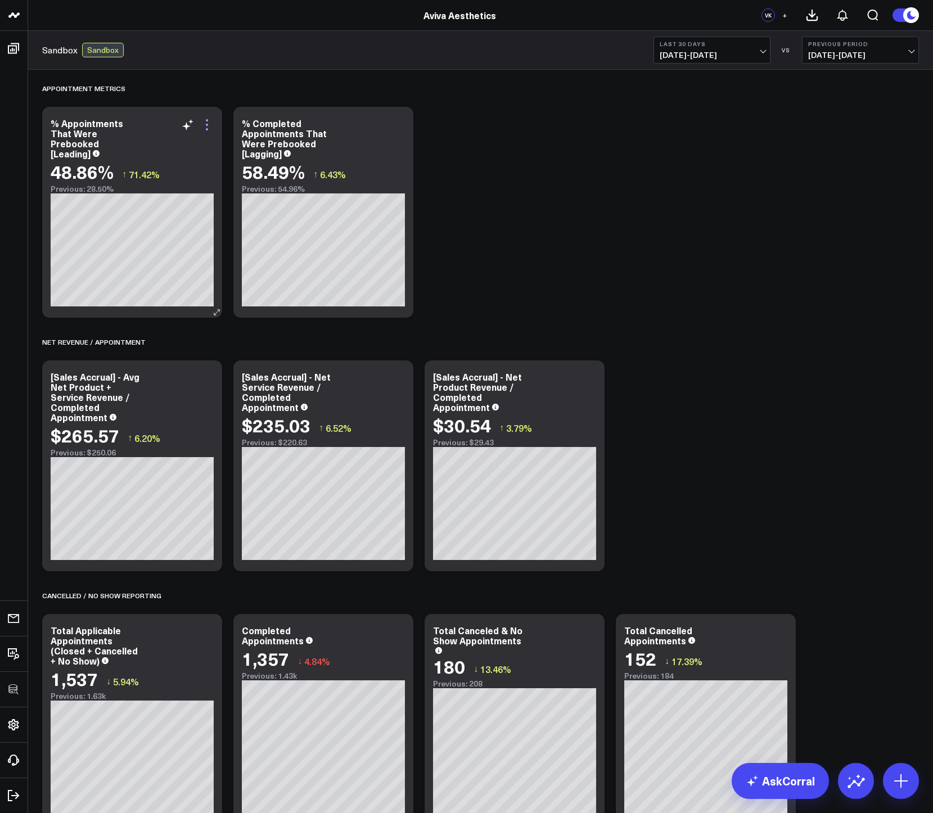
click at [212, 128] on icon at bounding box center [206, 124] width 13 height 13
click at [0, 0] on button "Remove" at bounding box center [0, 0] width 0 height 0
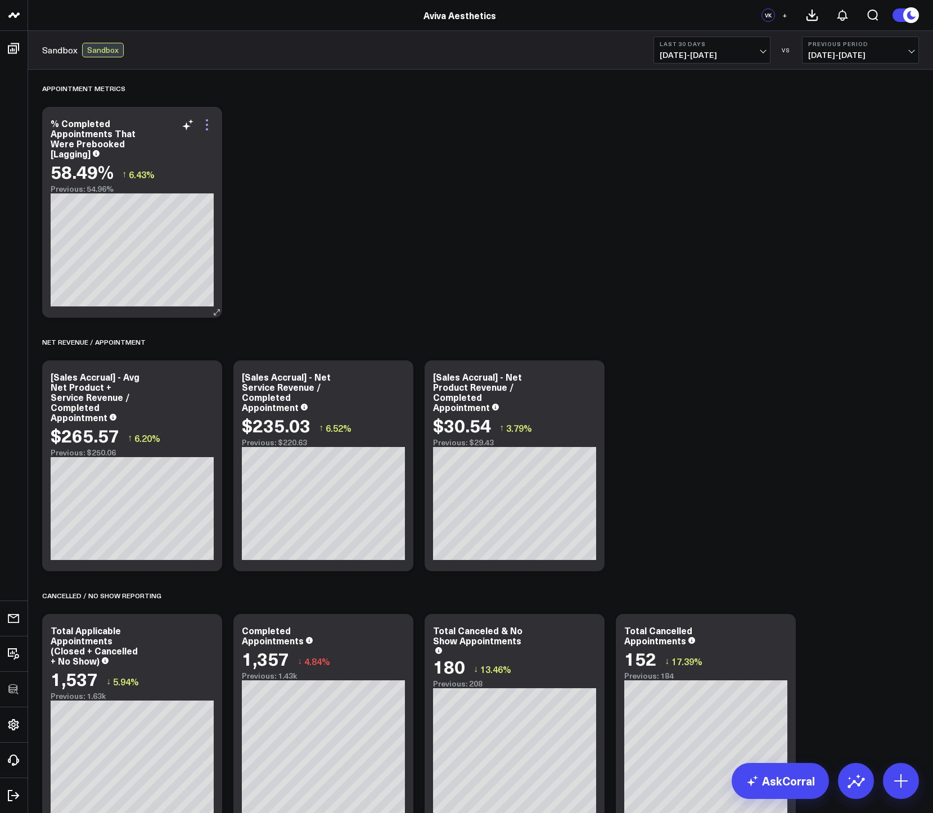
click at [210, 122] on icon at bounding box center [206, 124] width 13 height 13
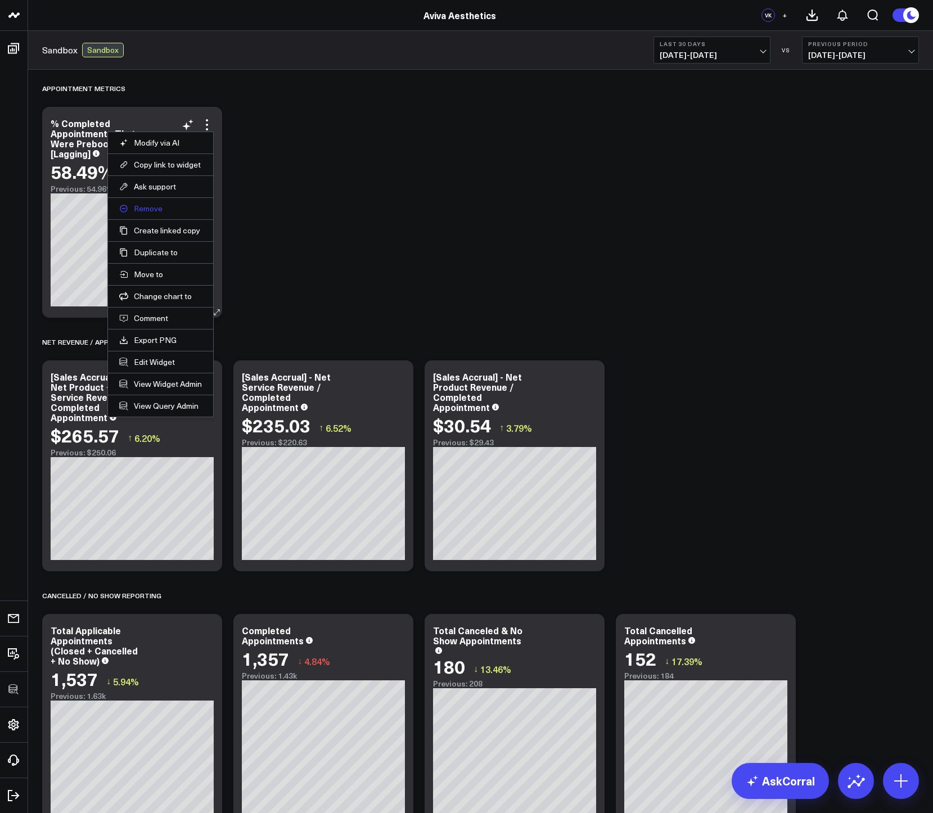
click at [152, 207] on button "Remove" at bounding box center [160, 209] width 83 height 10
